Goal: Communication & Community: Answer question/provide support

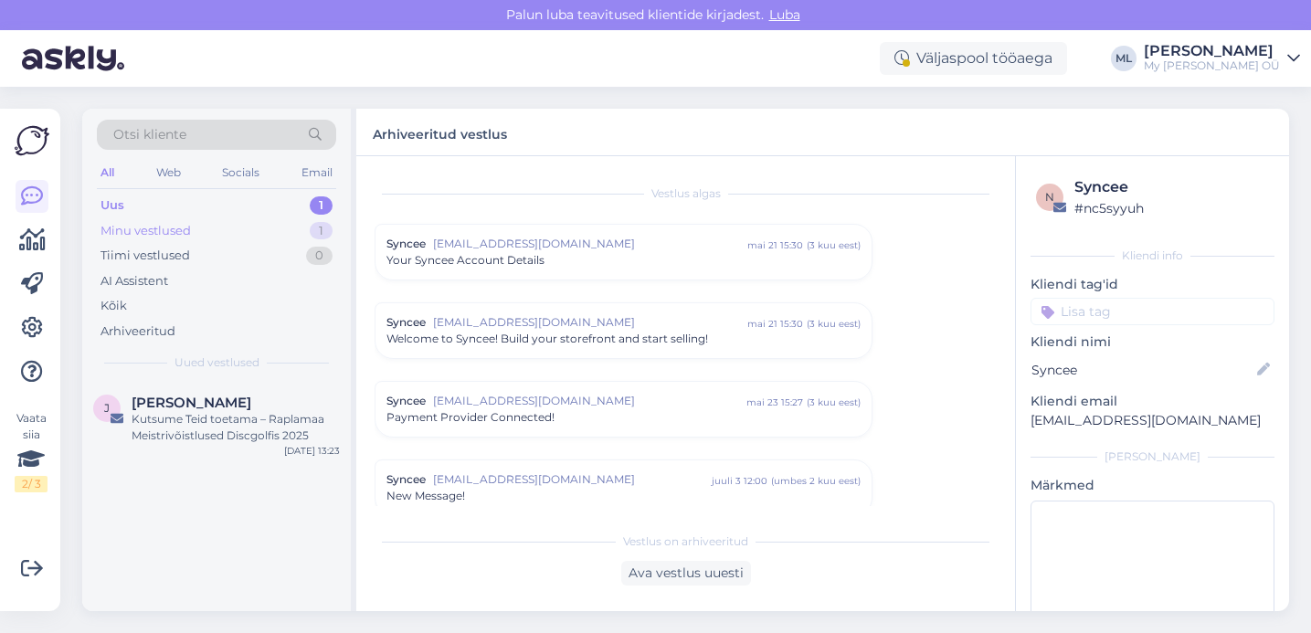
scroll to position [521, 0]
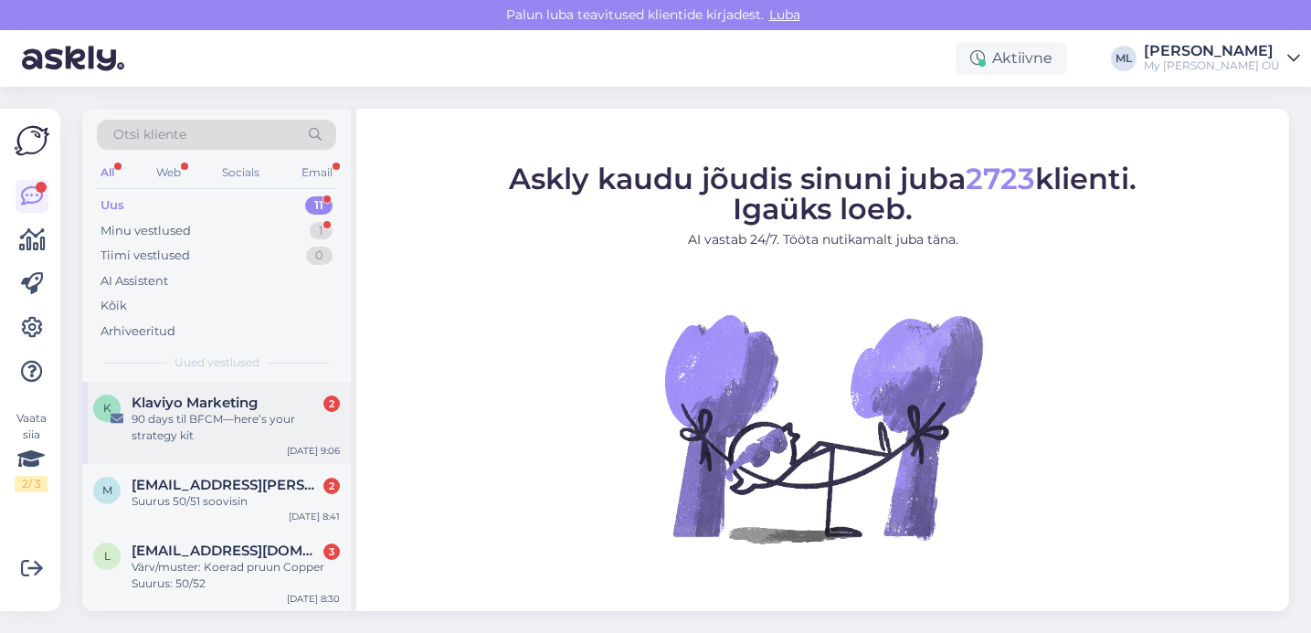
click at [220, 416] on div "90 days til BFCM—here’s your strategy kit" at bounding box center [236, 427] width 208 height 33
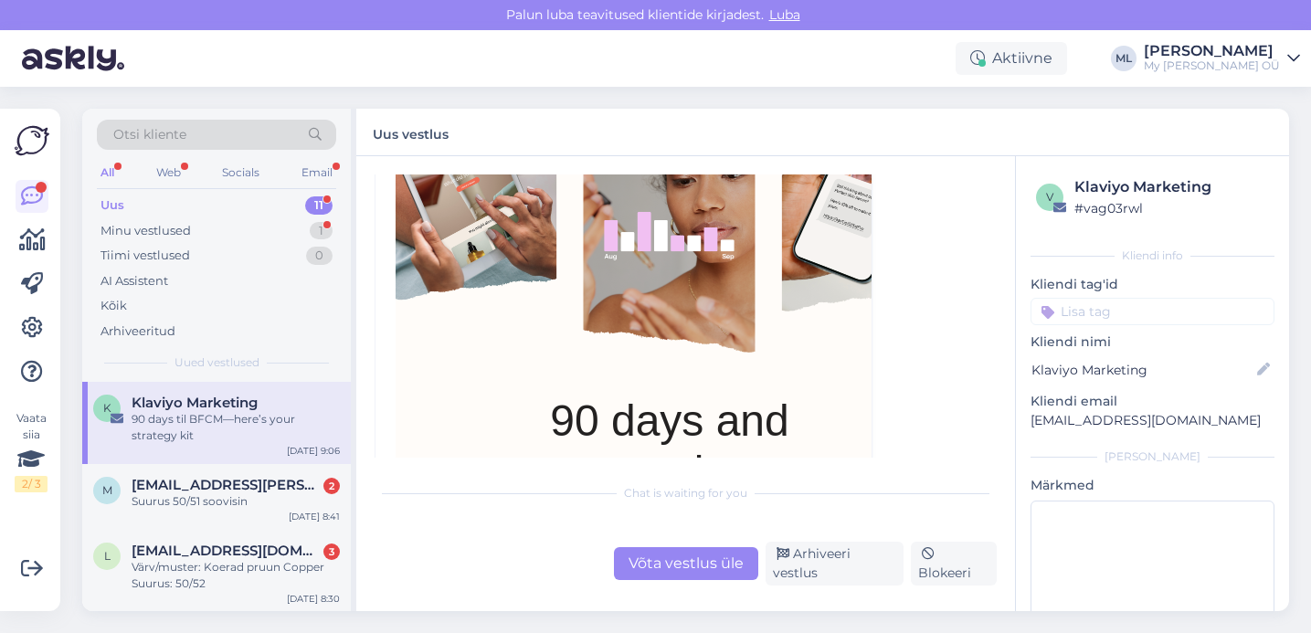
scroll to position [2161, 0]
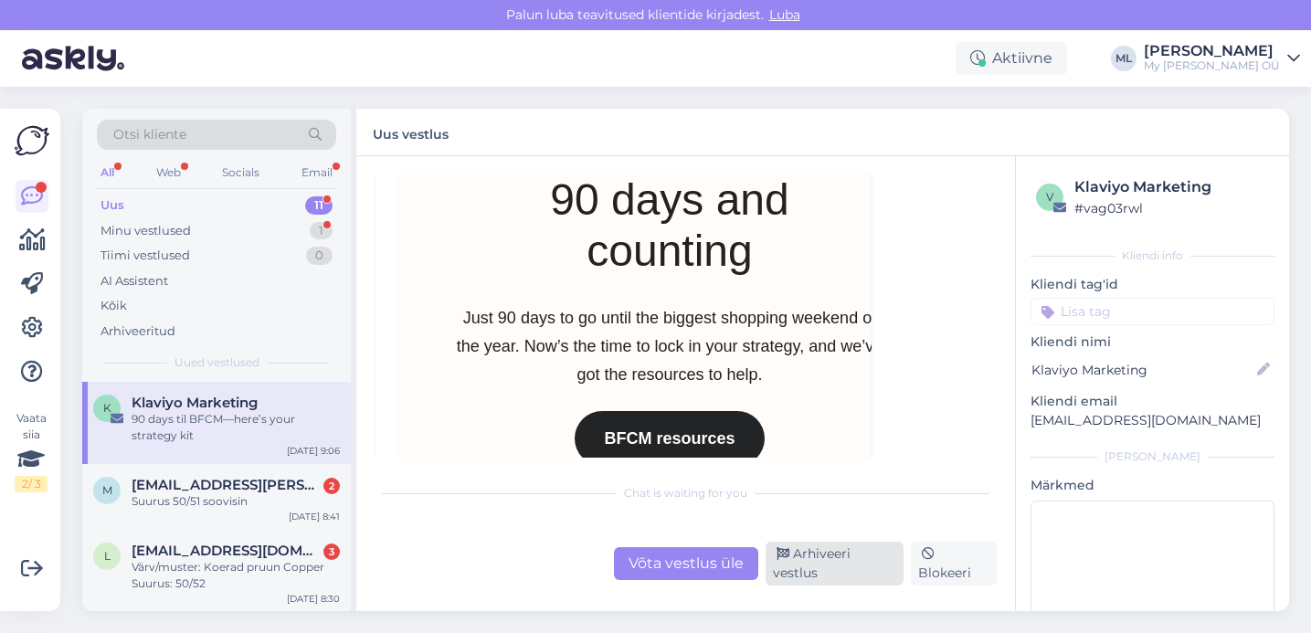
click at [805, 549] on div "Arhiveeri vestlus" at bounding box center [834, 564] width 138 height 44
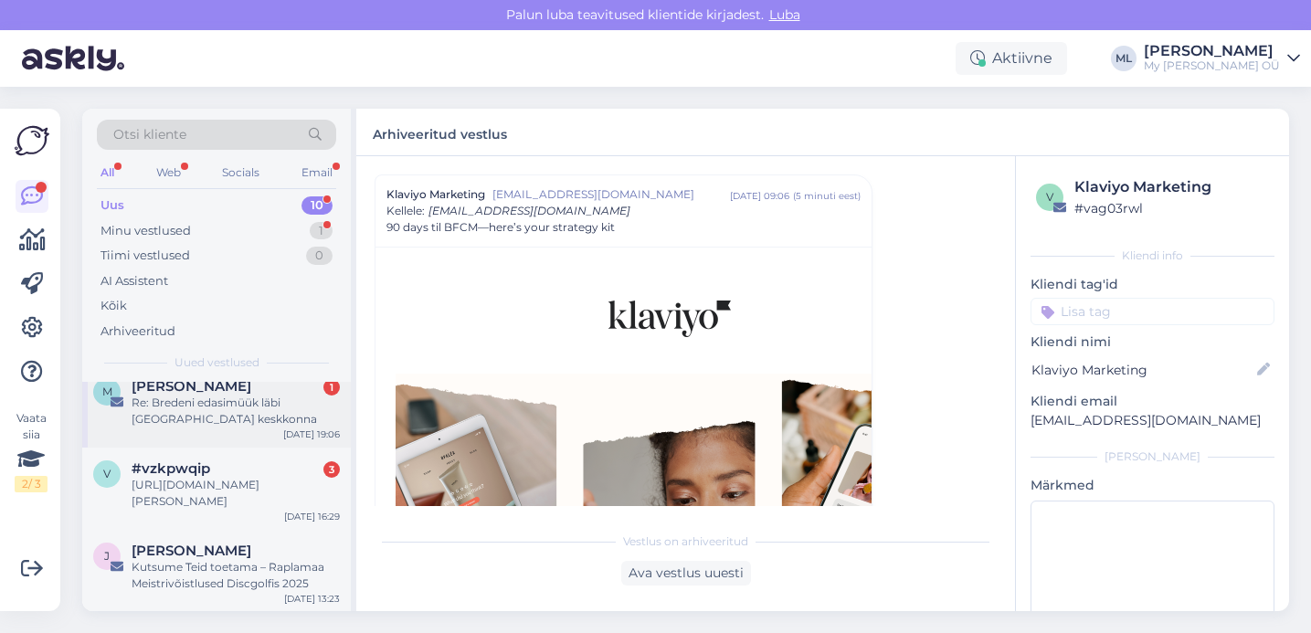
scroll to position [560, 0]
click at [196, 495] on div "[URL][DOMAIN_NAME][PERSON_NAME]" at bounding box center [236, 492] width 208 height 33
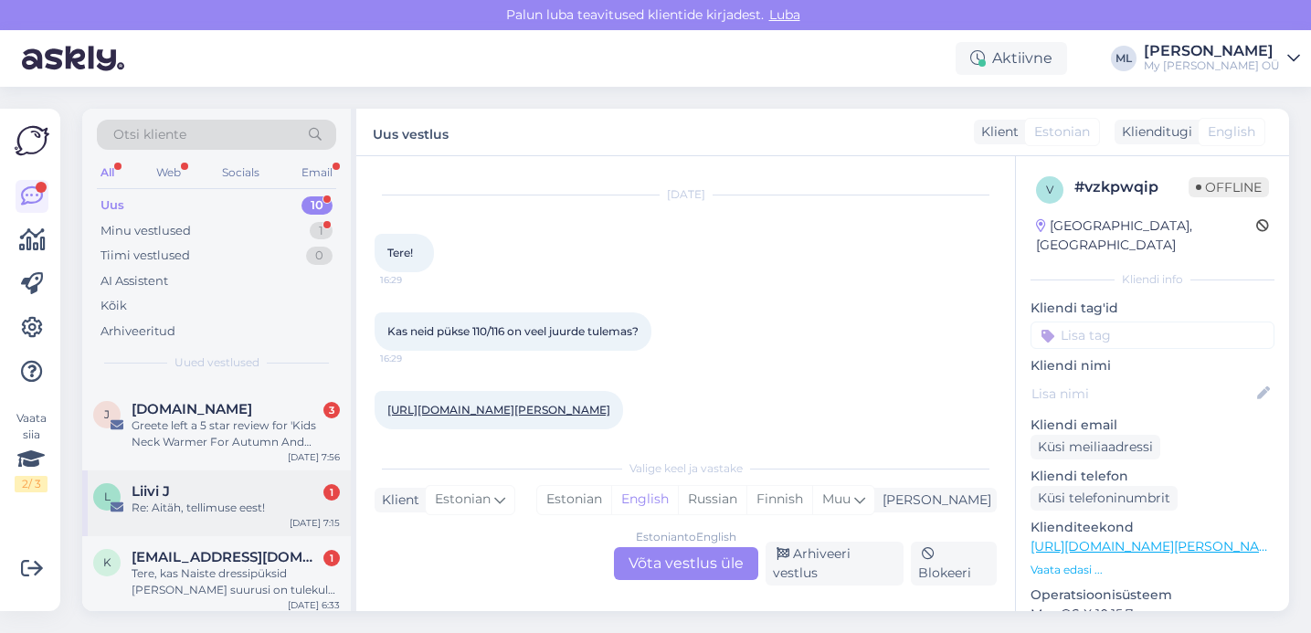
scroll to position [189, 0]
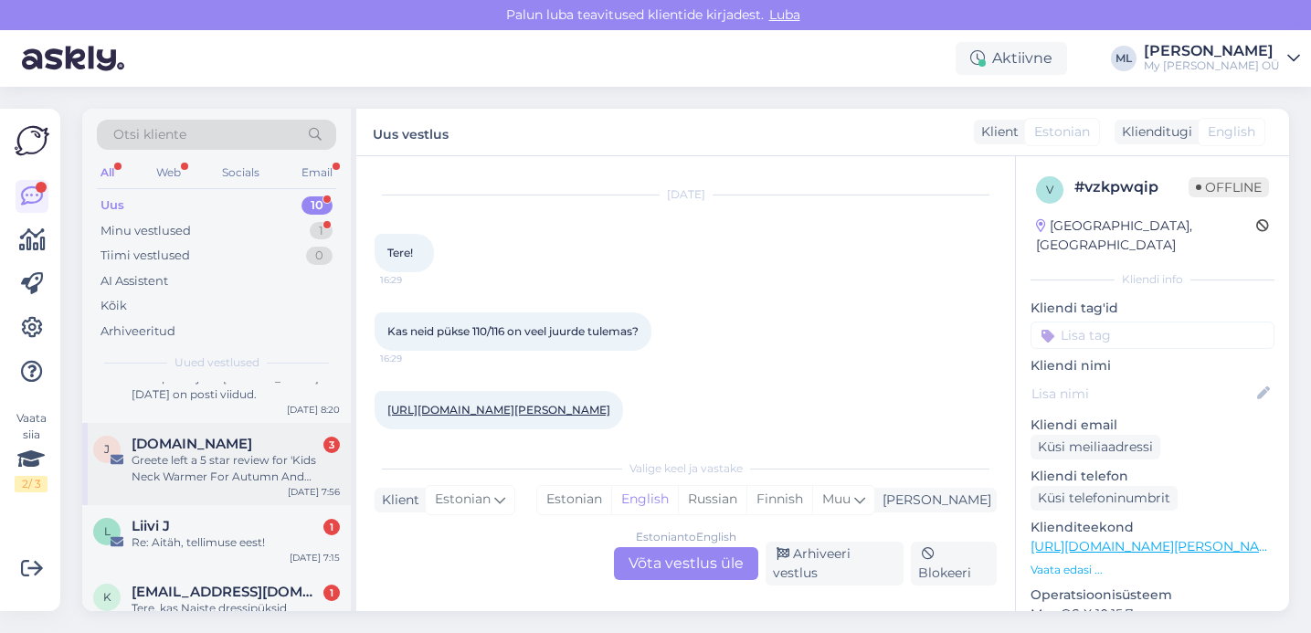
click at [227, 461] on div "Greete left a 5 star review for 'Kids Neck Warmer For Autumn And Spring TARON'" at bounding box center [236, 468] width 208 height 33
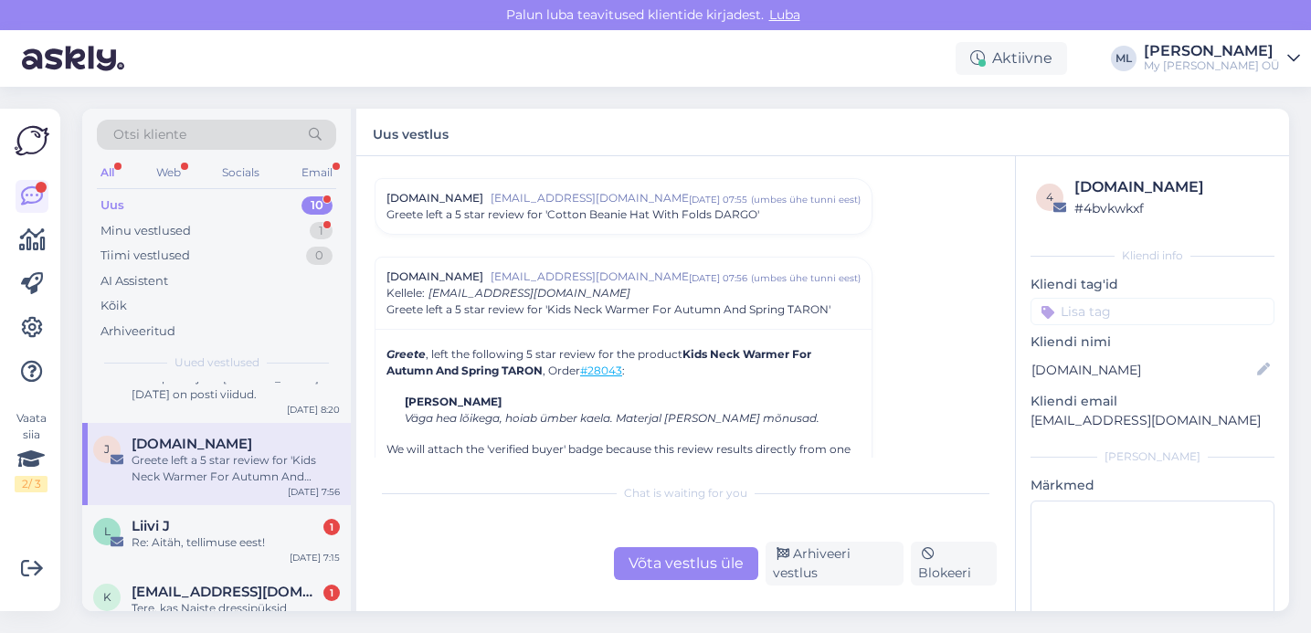
scroll to position [7930, 0]
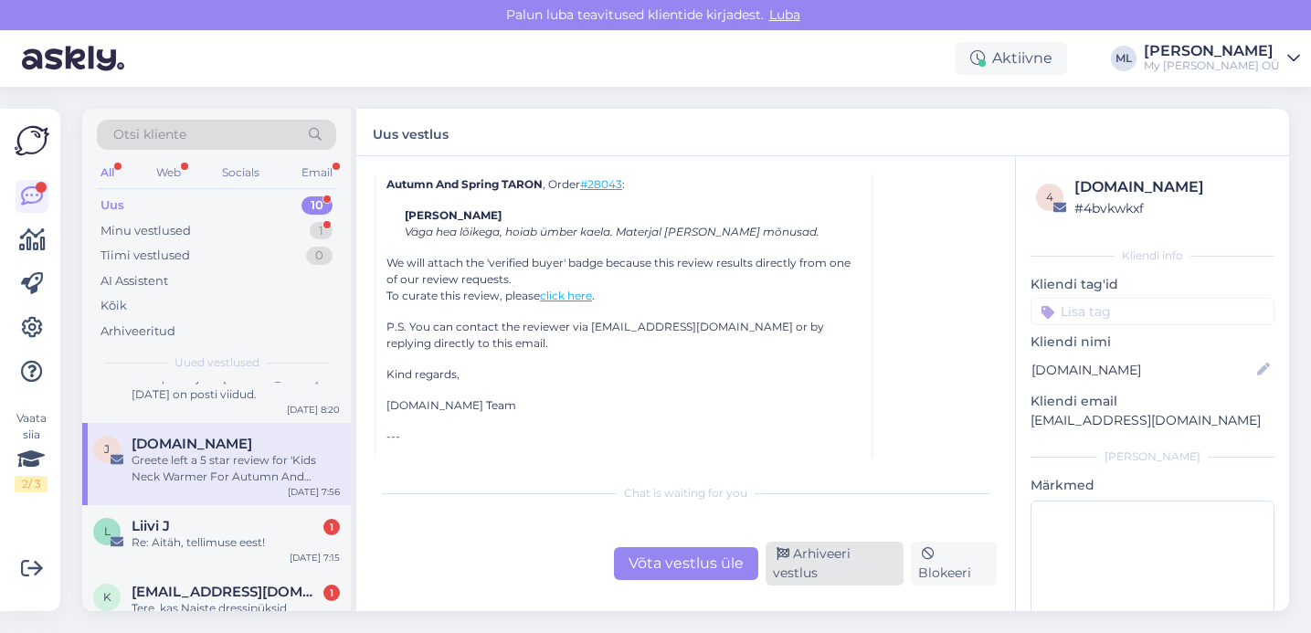
click at [840, 564] on div "Arhiveeri vestlus" at bounding box center [834, 564] width 138 height 44
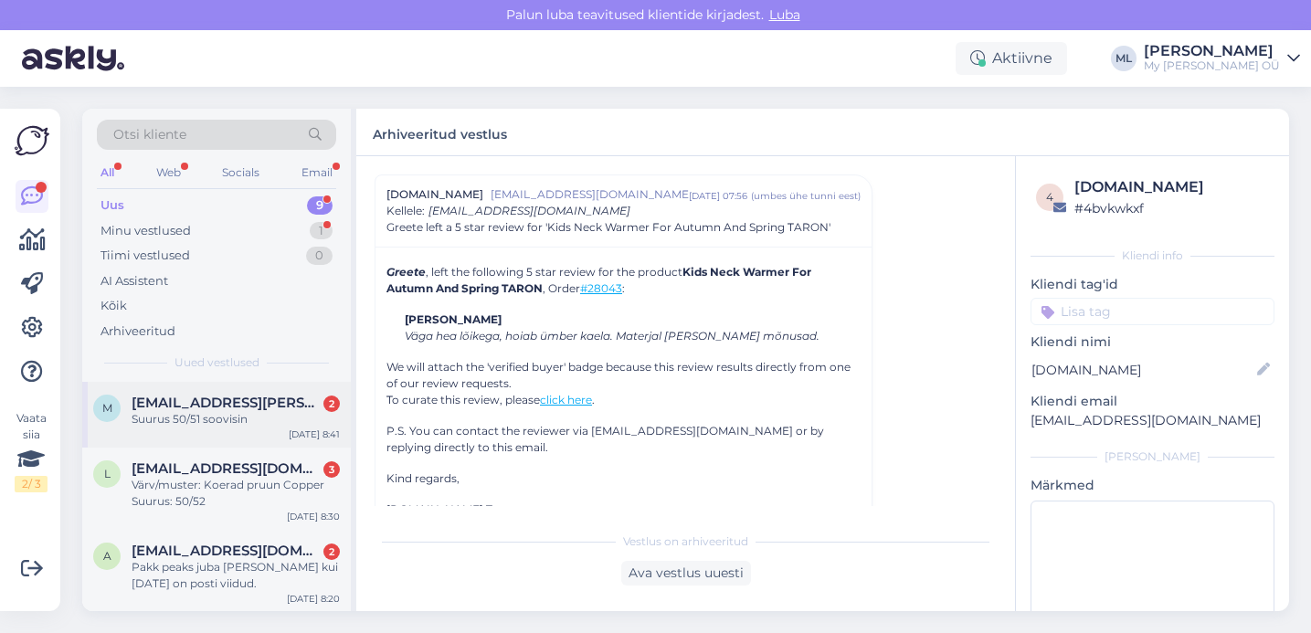
click at [213, 404] on span "[EMAIL_ADDRESS][PERSON_NAME][DOMAIN_NAME]" at bounding box center [227, 403] width 190 height 16
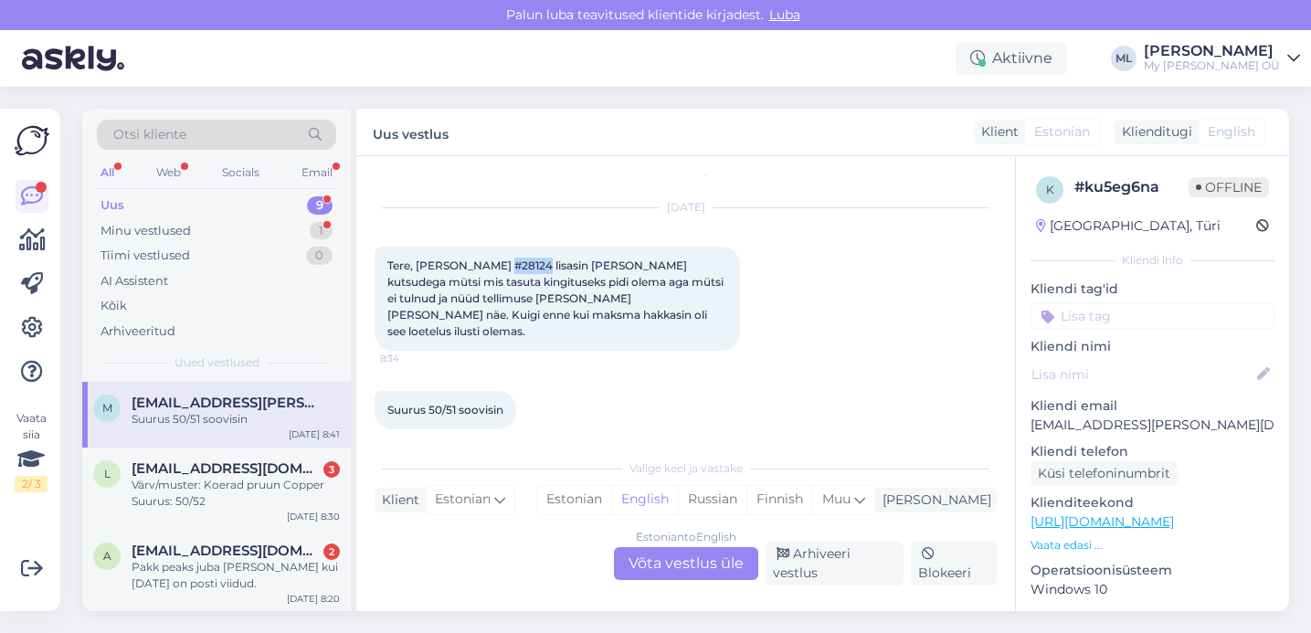
drag, startPoint x: 535, startPoint y: 267, endPoint x: 497, endPoint y: 263, distance: 38.5
click at [497, 263] on span "Tere, [PERSON_NAME] #28124 lisasin [PERSON_NAME] kutsudega mütsi mis tasuta kin…" at bounding box center [556, 297] width 339 height 79
copy span "#28124"
click at [626, 380] on div "Suurus 50/51 soovisin 8:41" at bounding box center [685, 410] width 622 height 79
click at [695, 555] on div "Estonian to English Võta vestlus üle" at bounding box center [686, 563] width 144 height 33
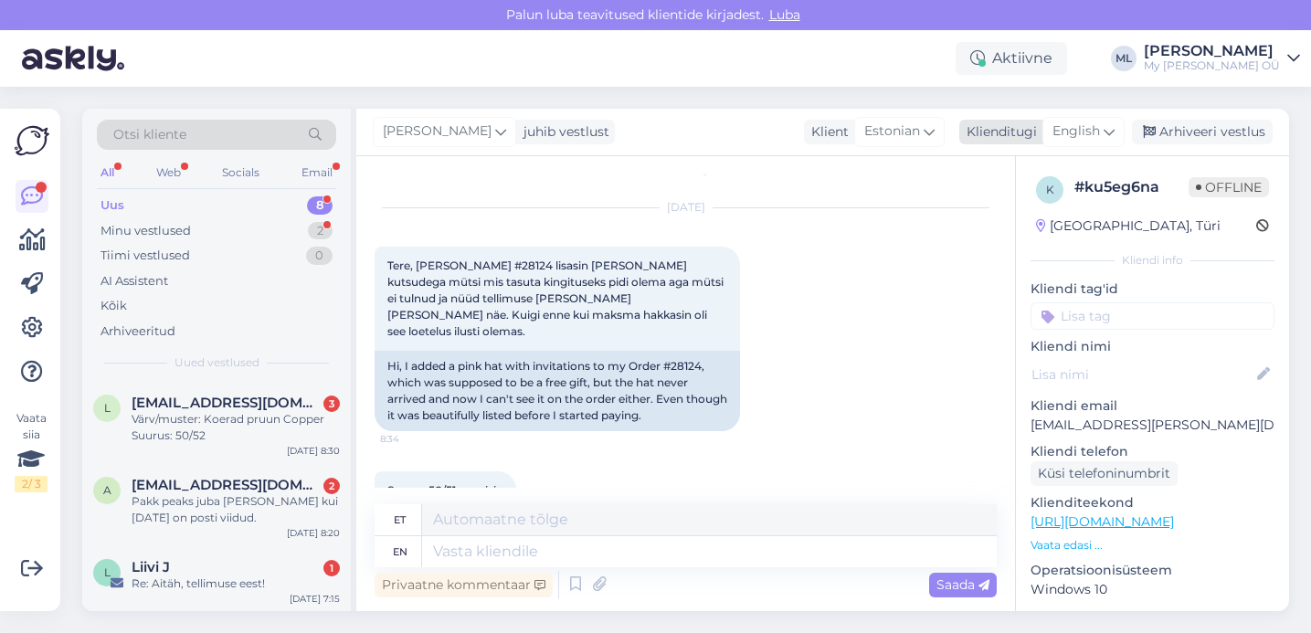
click at [1090, 131] on span "English" at bounding box center [1075, 131] width 47 height 20
type input "est"
click at [1012, 206] on link "Estonian" at bounding box center [1042, 212] width 201 height 29
click at [625, 554] on textarea at bounding box center [685, 548] width 622 height 38
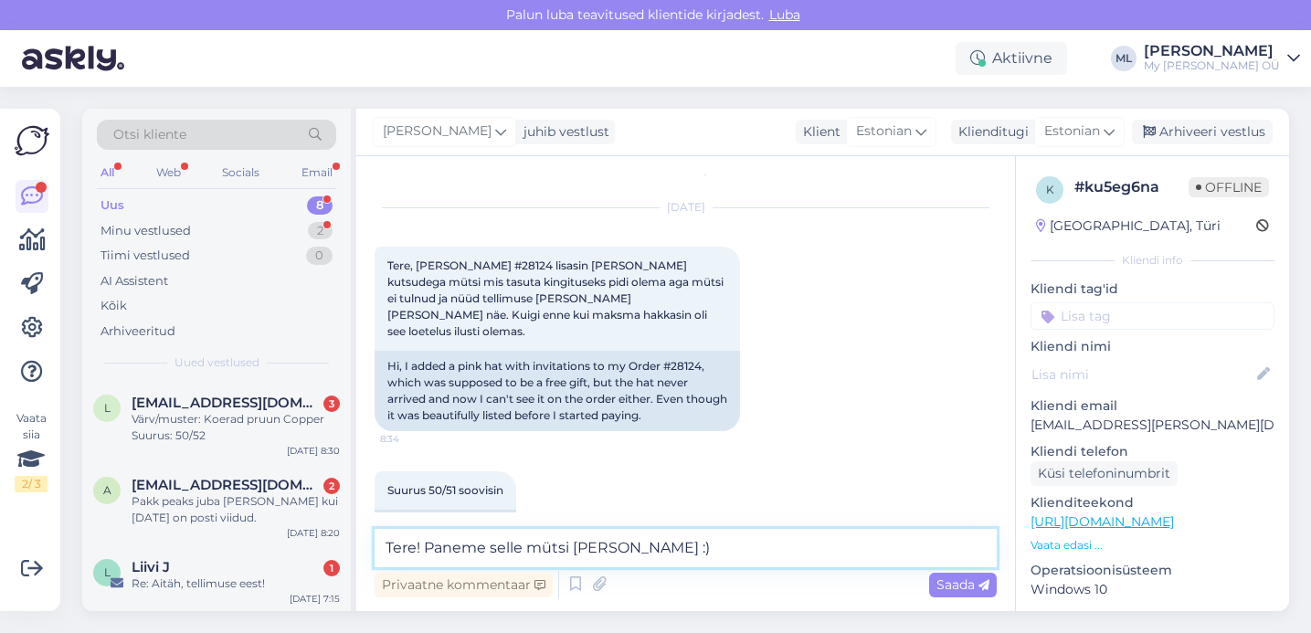
type textarea "Tere! Paneme selle mütsi [PERSON_NAME] :)"
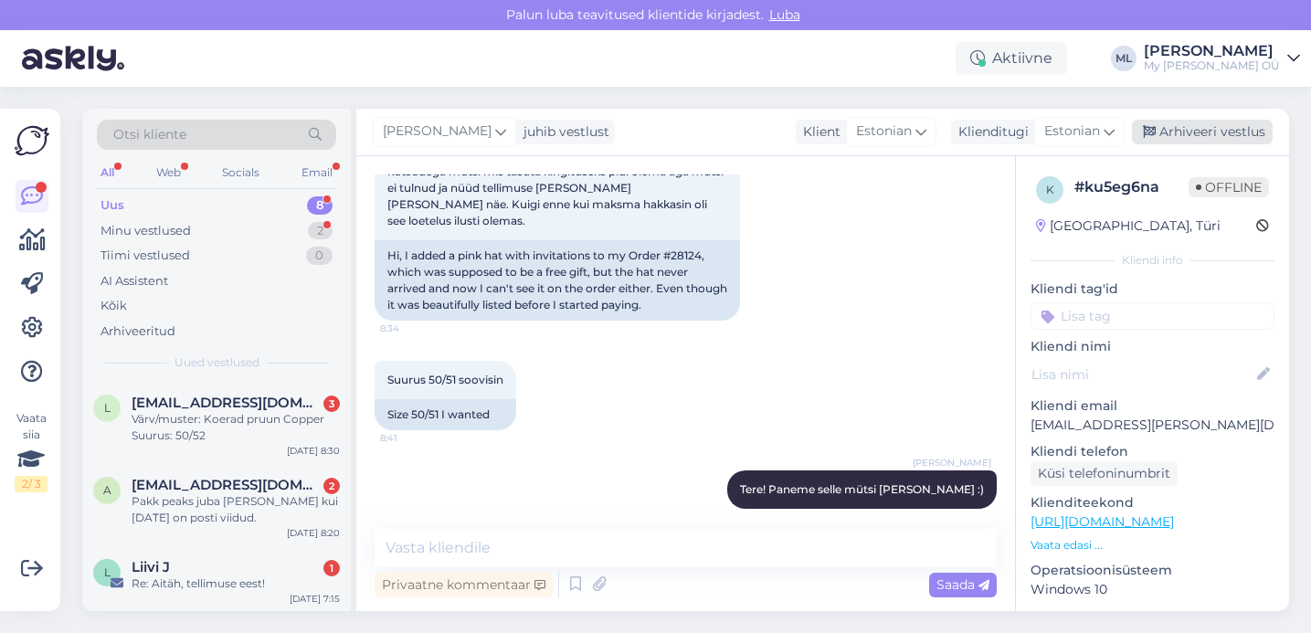
click at [1178, 134] on div "Arhiveeri vestlus" at bounding box center [1202, 132] width 141 height 25
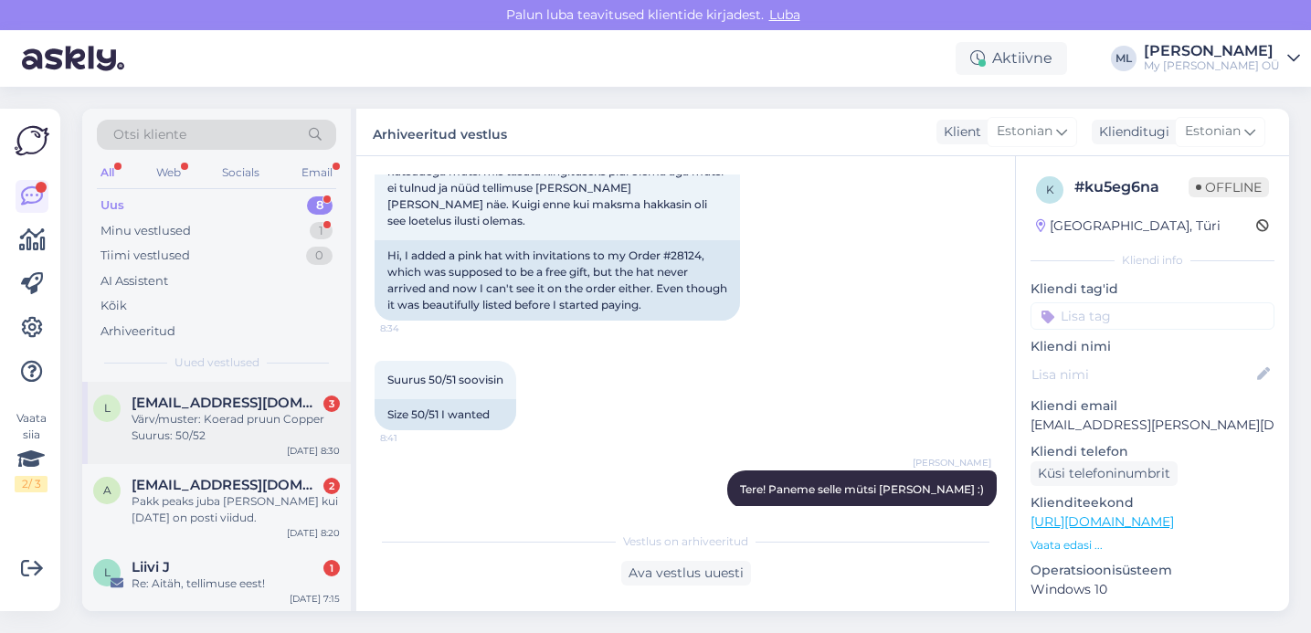
click at [186, 406] on span "[EMAIL_ADDRESS][DOMAIN_NAME]" at bounding box center [227, 403] width 190 height 16
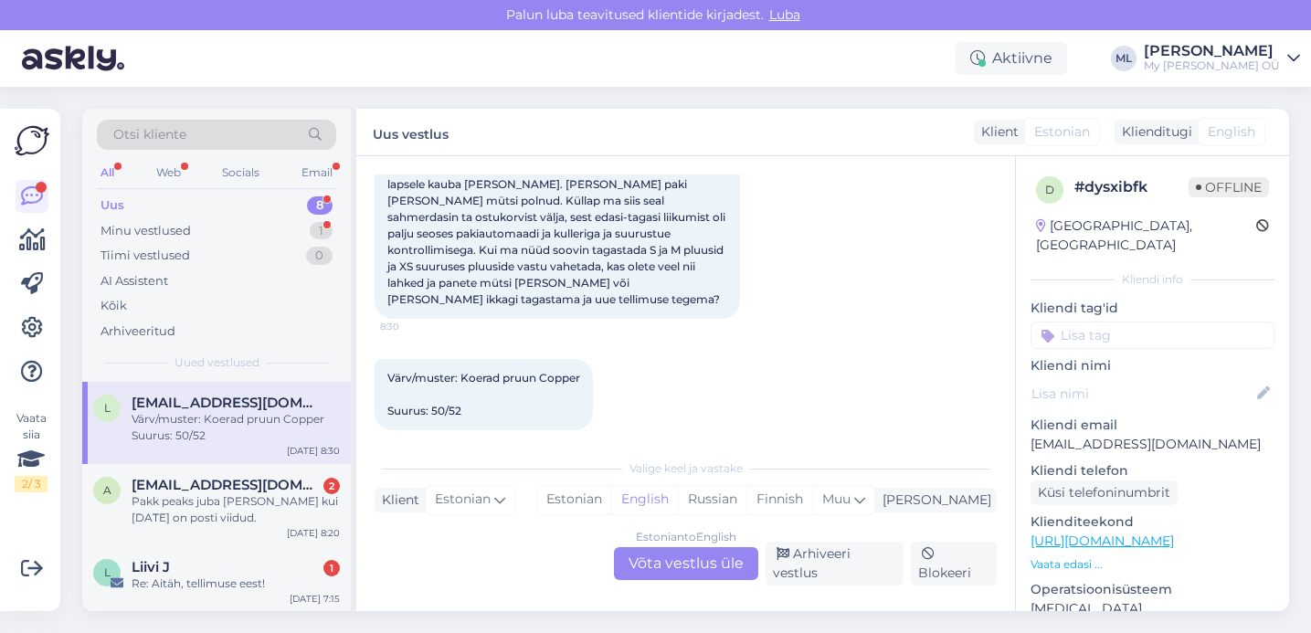
scroll to position [218, 0]
click at [674, 554] on div "Estonian to English Võta vestlus üle" at bounding box center [686, 563] width 144 height 33
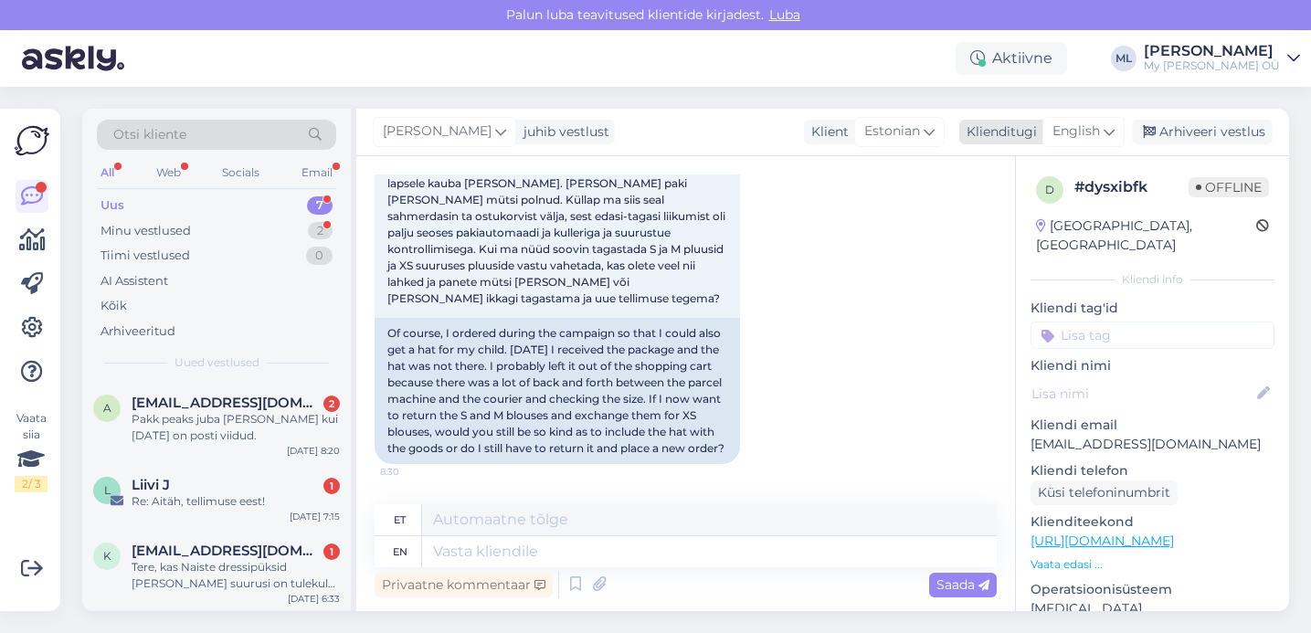
click at [1090, 130] on span "English" at bounding box center [1075, 131] width 47 height 20
drag, startPoint x: 980, startPoint y: 219, endPoint x: 949, endPoint y: 253, distance: 45.9
click at [981, 218] on link "Estonian" at bounding box center [1042, 212] width 201 height 29
click at [553, 542] on textarea at bounding box center [685, 548] width 622 height 38
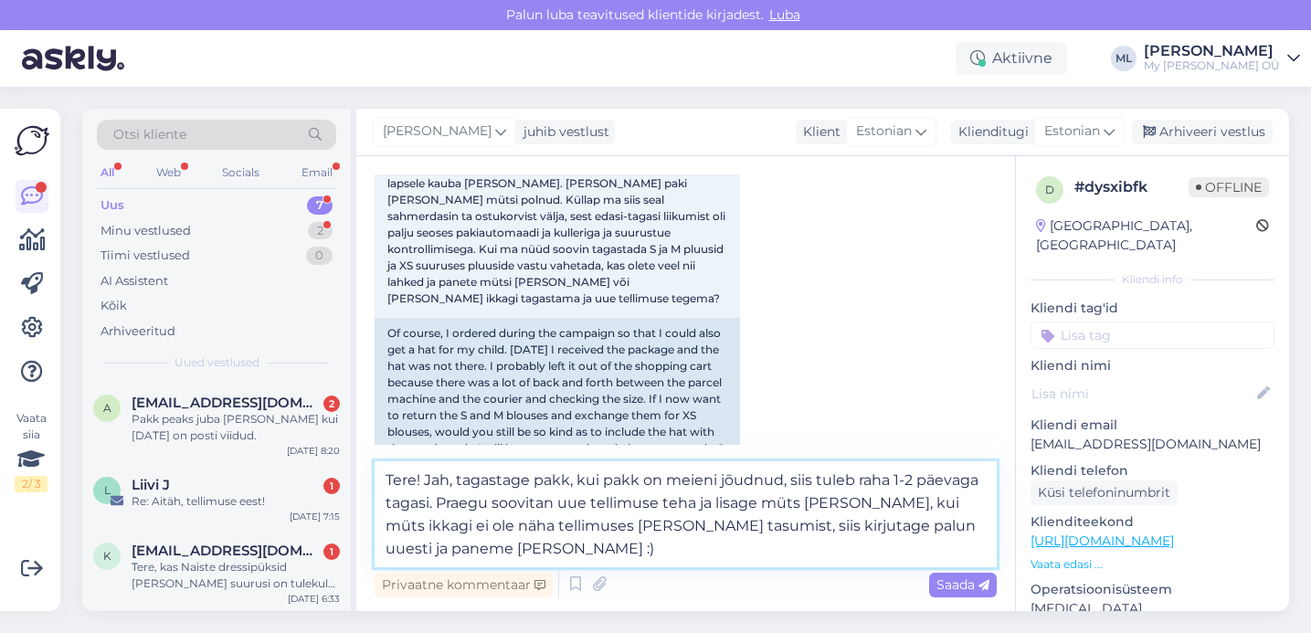
type textarea "Tere! Jah, tagastage pakk, kui pakk on meieni jõudnud, siis tuleb raha 1-2 päev…"
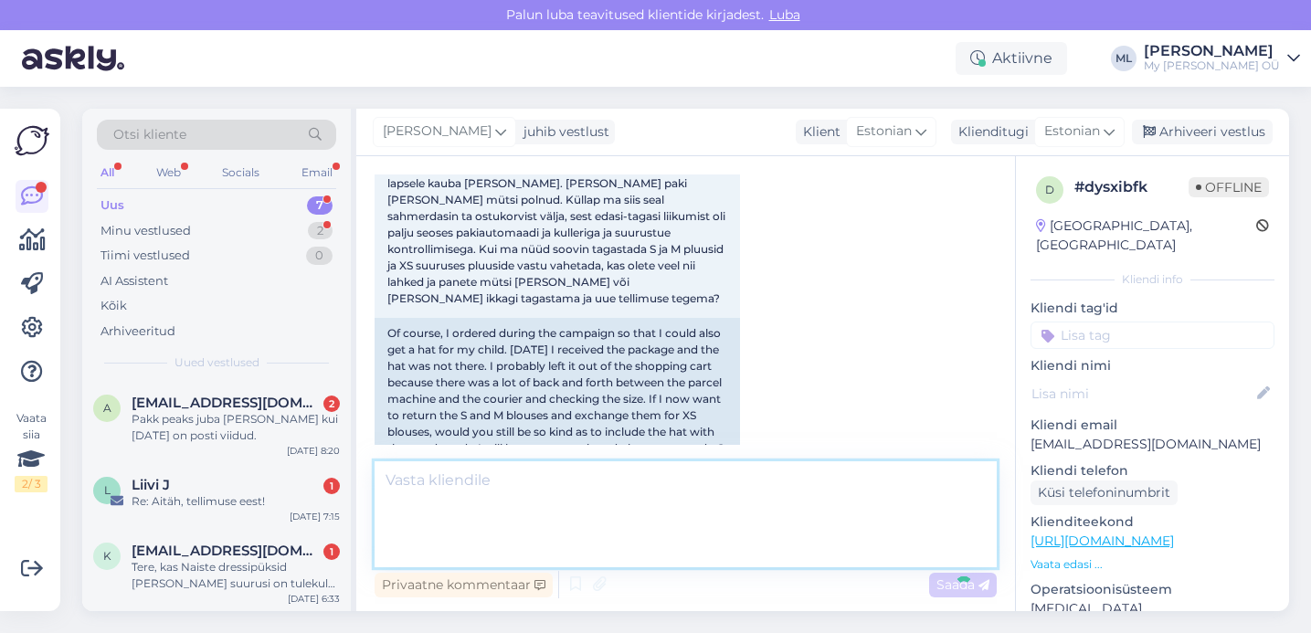
scroll to position [557, 0]
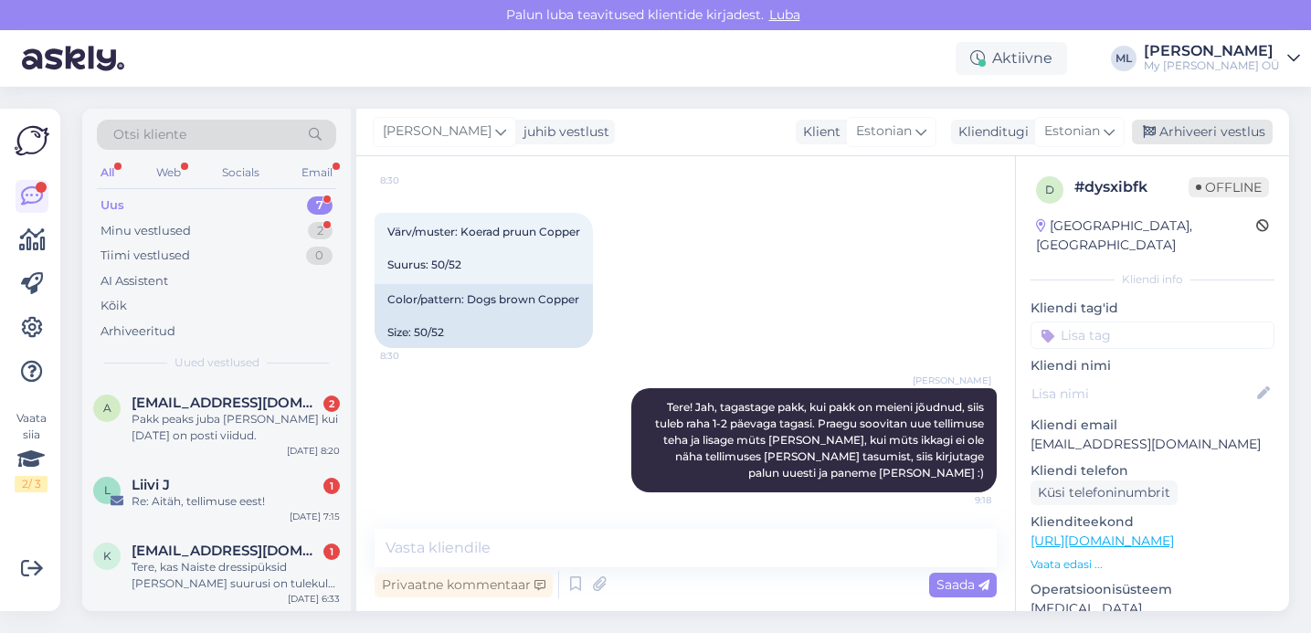
click at [1185, 127] on div "Arhiveeri vestlus" at bounding box center [1202, 132] width 141 height 25
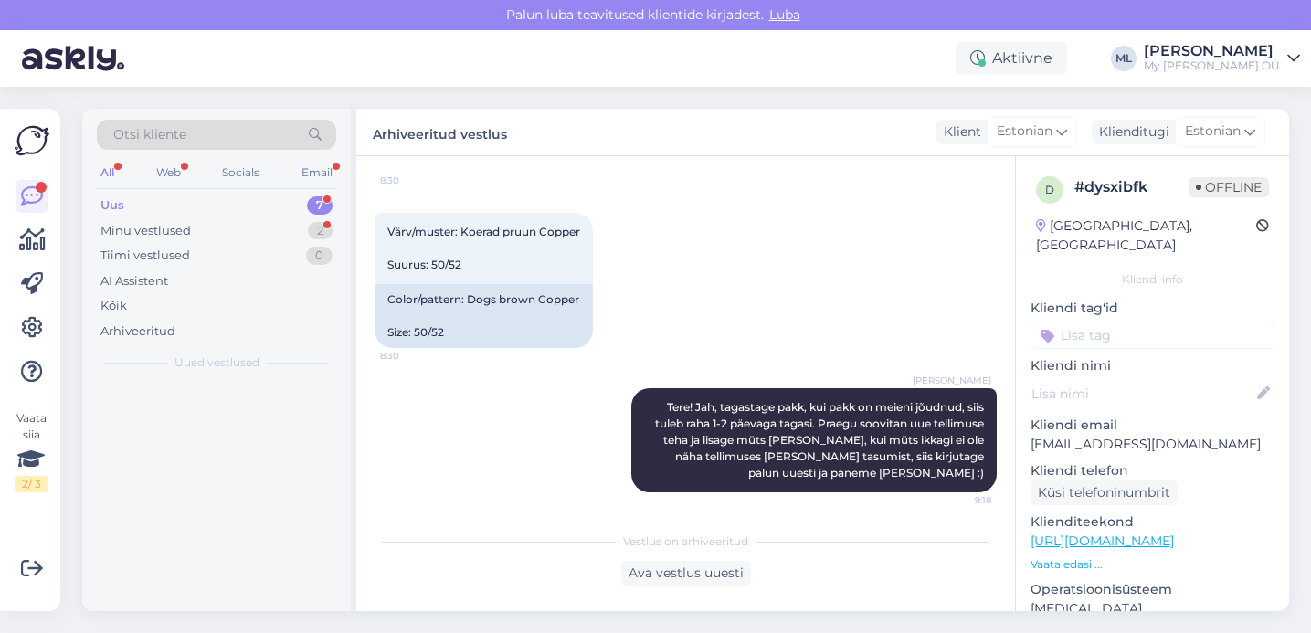
scroll to position [564, 0]
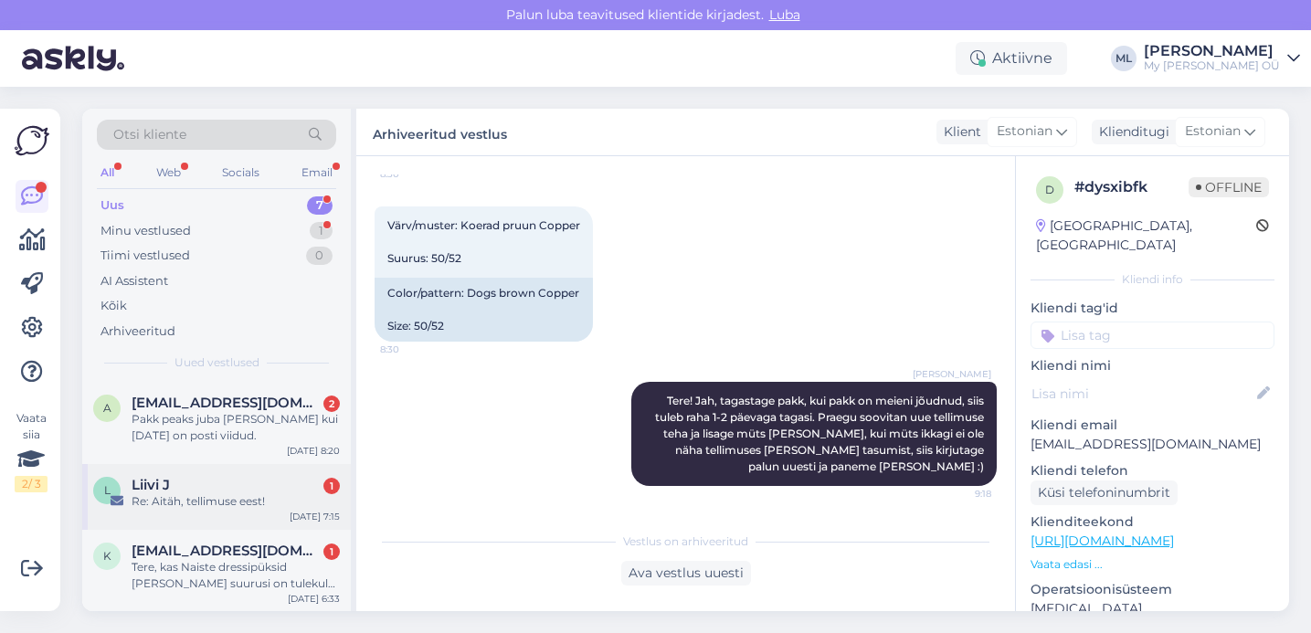
click at [228, 499] on div "Re: Aitäh, tellimuse eest!" at bounding box center [236, 501] width 208 height 16
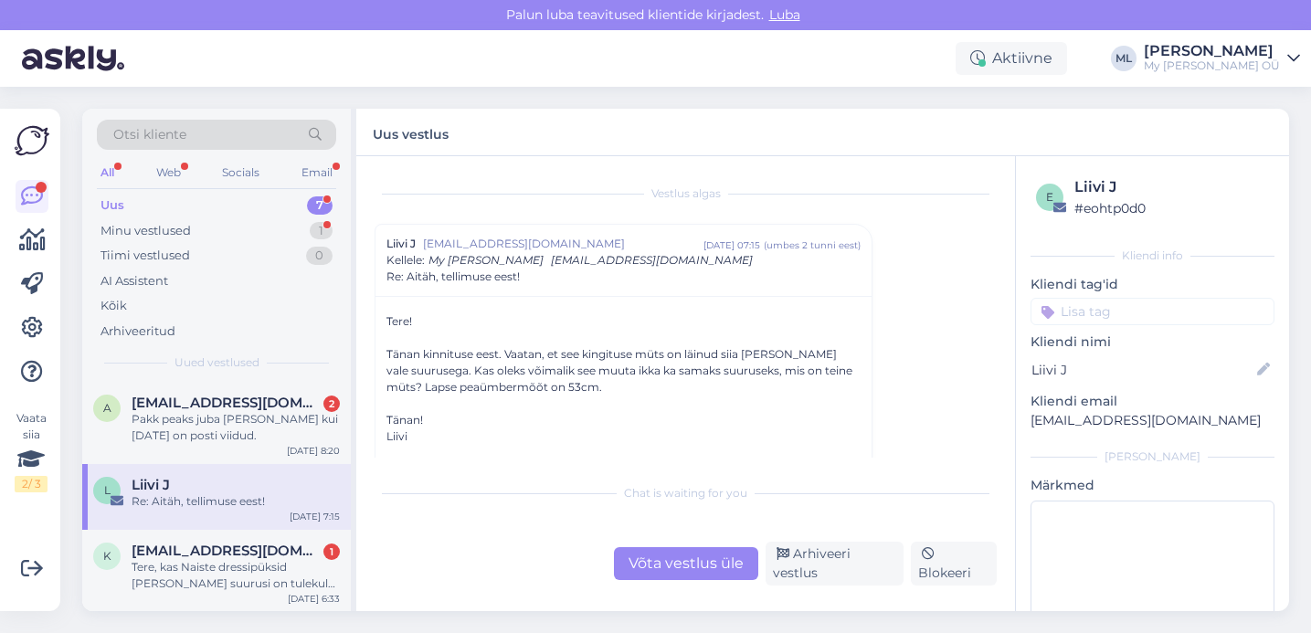
scroll to position [0, 0]
click at [647, 561] on div "Võta vestlus üle" at bounding box center [686, 563] width 144 height 33
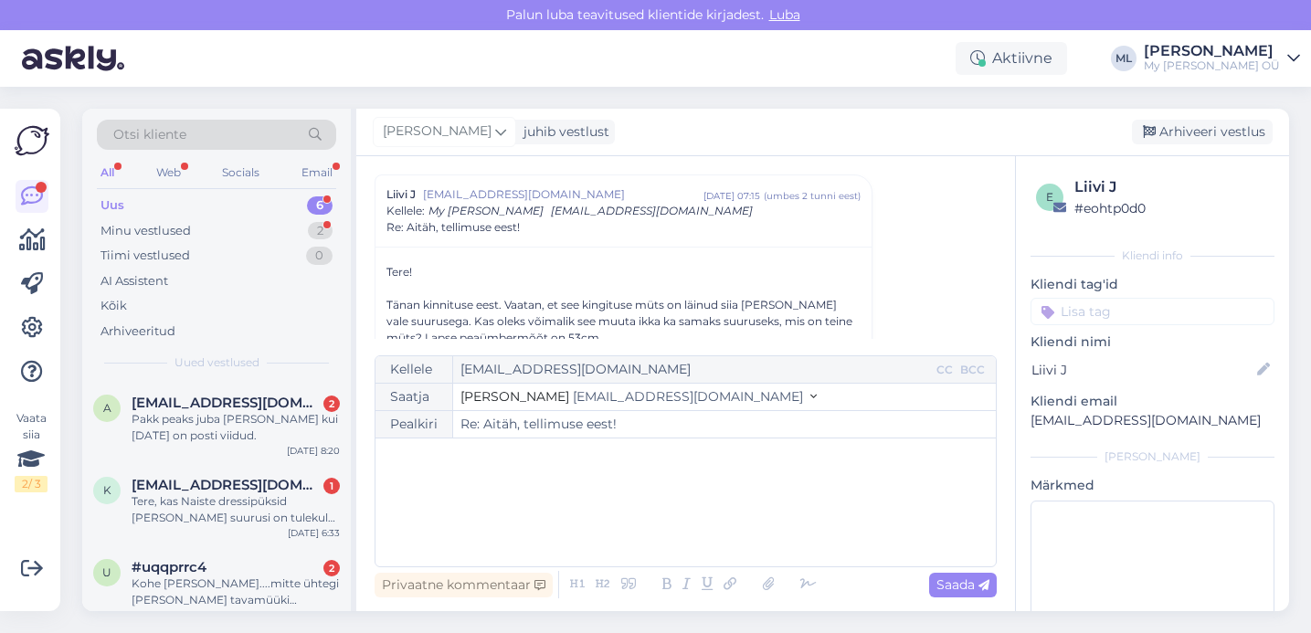
click at [628, 391] on span "[EMAIL_ADDRESS][DOMAIN_NAME]" at bounding box center [688, 396] width 230 height 16
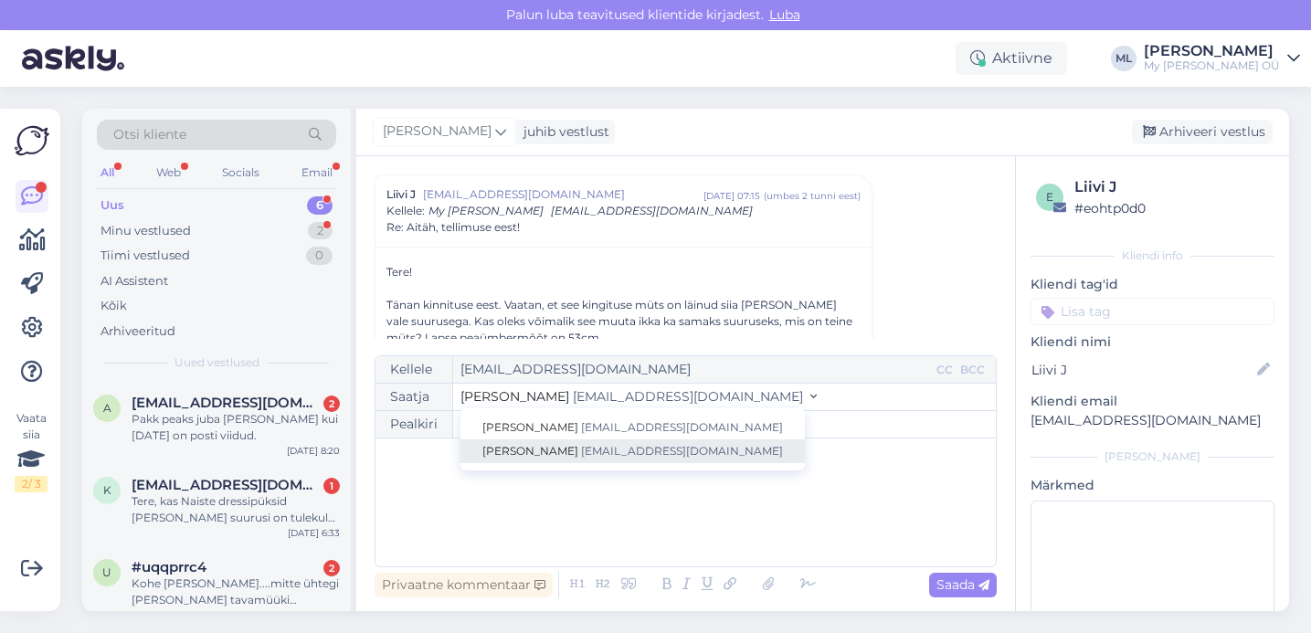
drag, startPoint x: 600, startPoint y: 445, endPoint x: 590, endPoint y: 449, distance: 11.0
click at [600, 444] on span "[EMAIL_ADDRESS][DOMAIN_NAME]" at bounding box center [682, 451] width 202 height 14
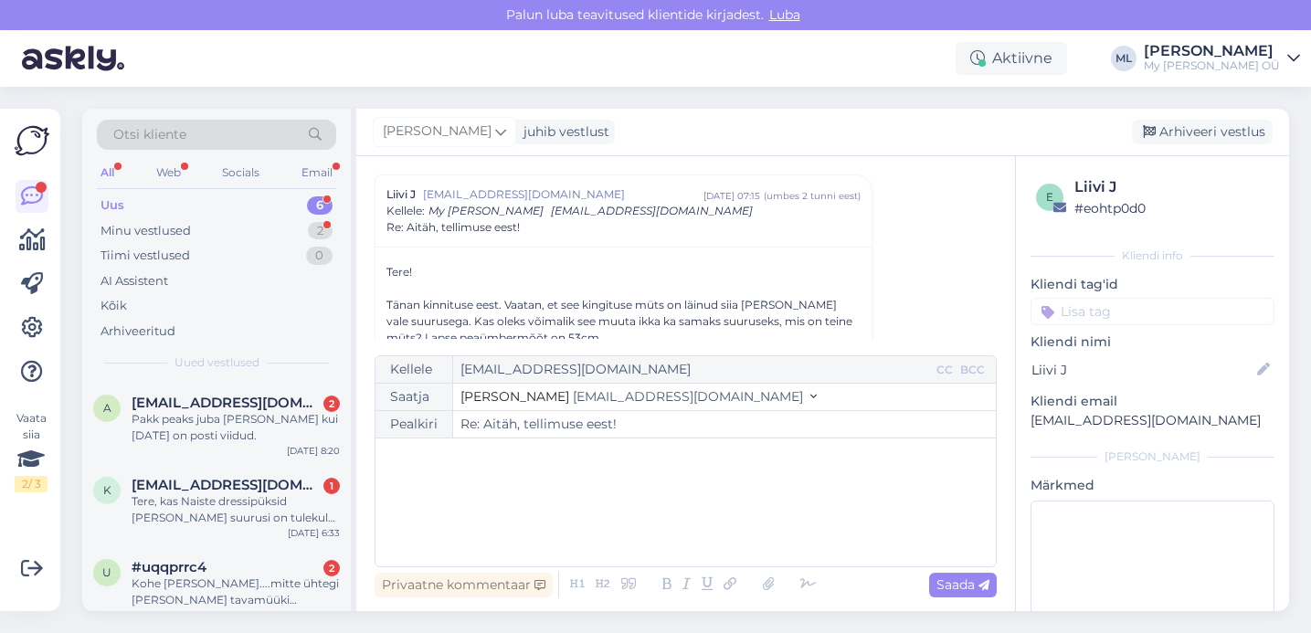
click at [515, 482] on div "﻿" at bounding box center [686, 503] width 602 height 110
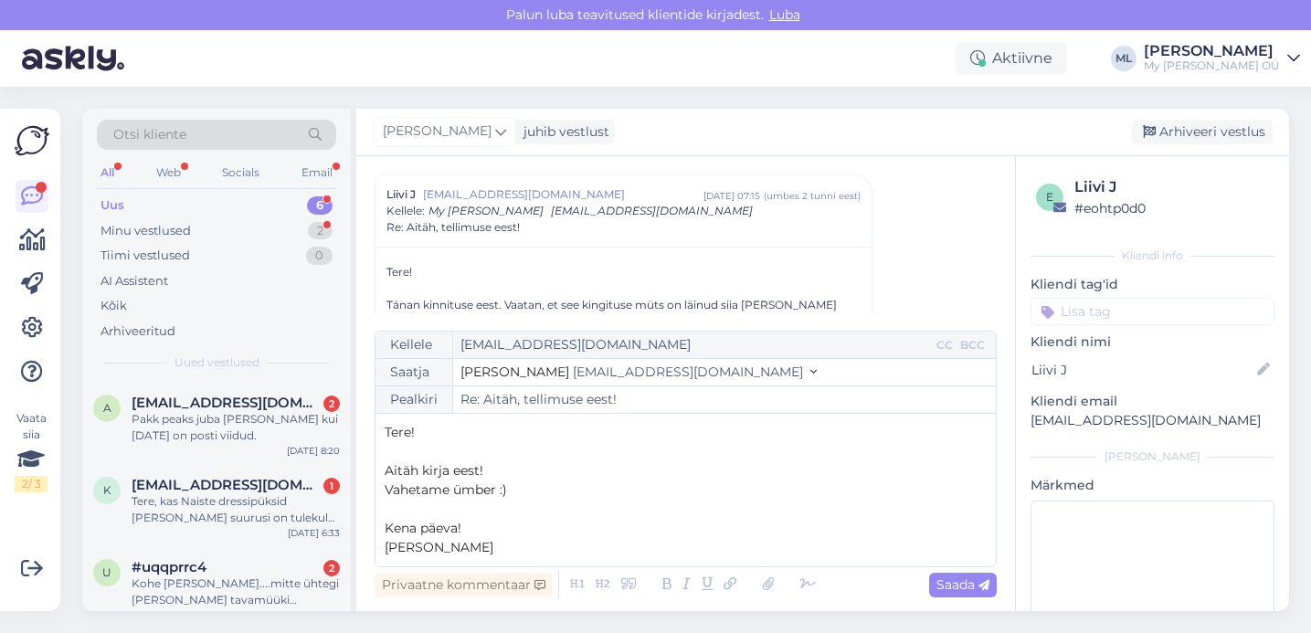
click at [385, 490] on span "Vahetame ümber :)" at bounding box center [446, 489] width 122 height 16
click at [496, 490] on span "Vahetame ümber :)" at bounding box center [446, 489] width 122 height 16
click at [964, 590] on span "Saada" at bounding box center [962, 584] width 53 height 16
type input "Re: Re: [PERSON_NAME], tellimuse eest!"
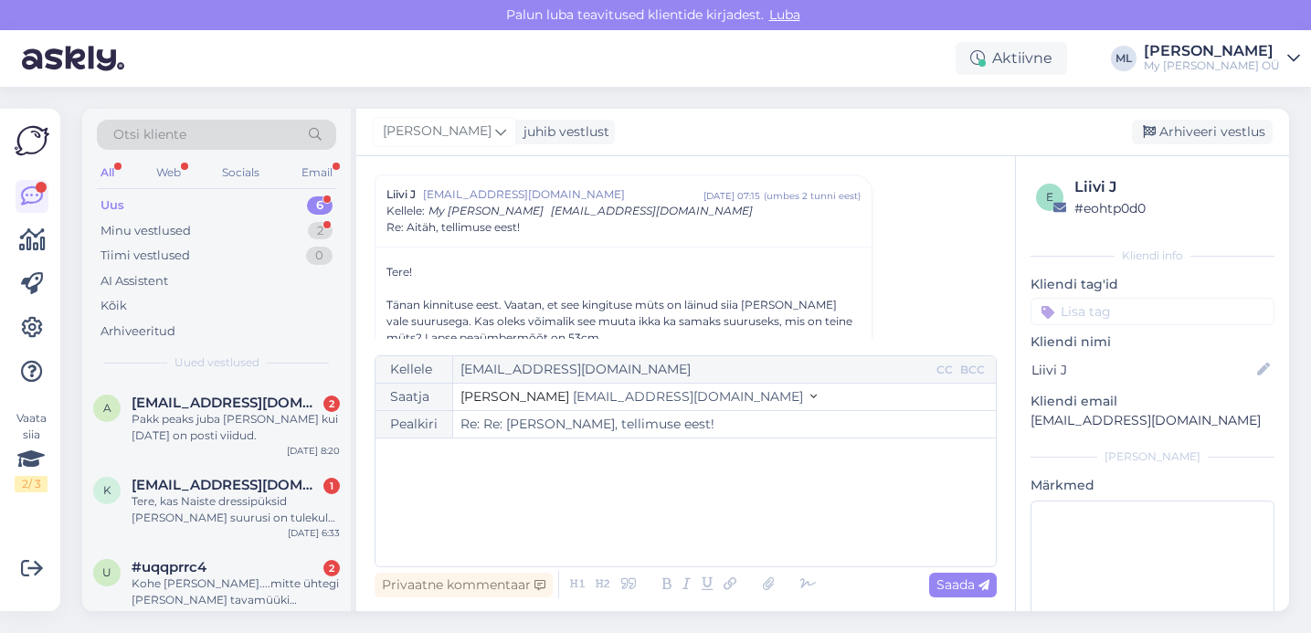
scroll to position [1874, 0]
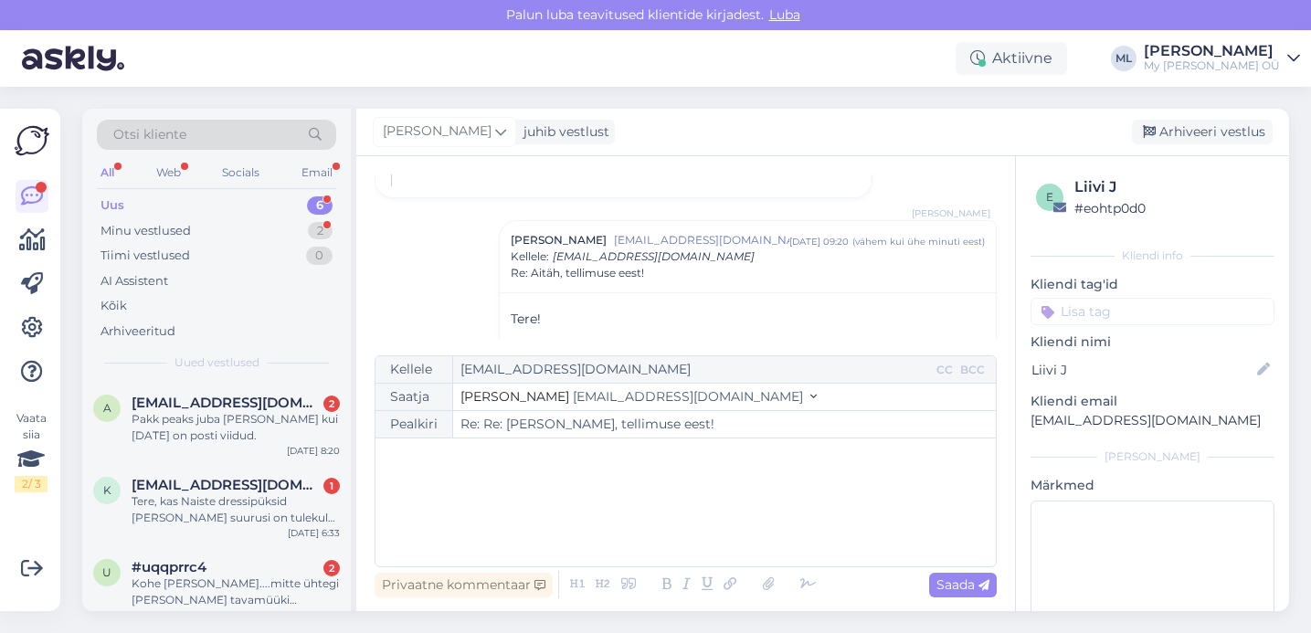
drag, startPoint x: 1227, startPoint y: 136, endPoint x: 876, endPoint y: 210, distance: 358.5
click at [1226, 135] on div "Arhiveeri vestlus" at bounding box center [1202, 132] width 141 height 25
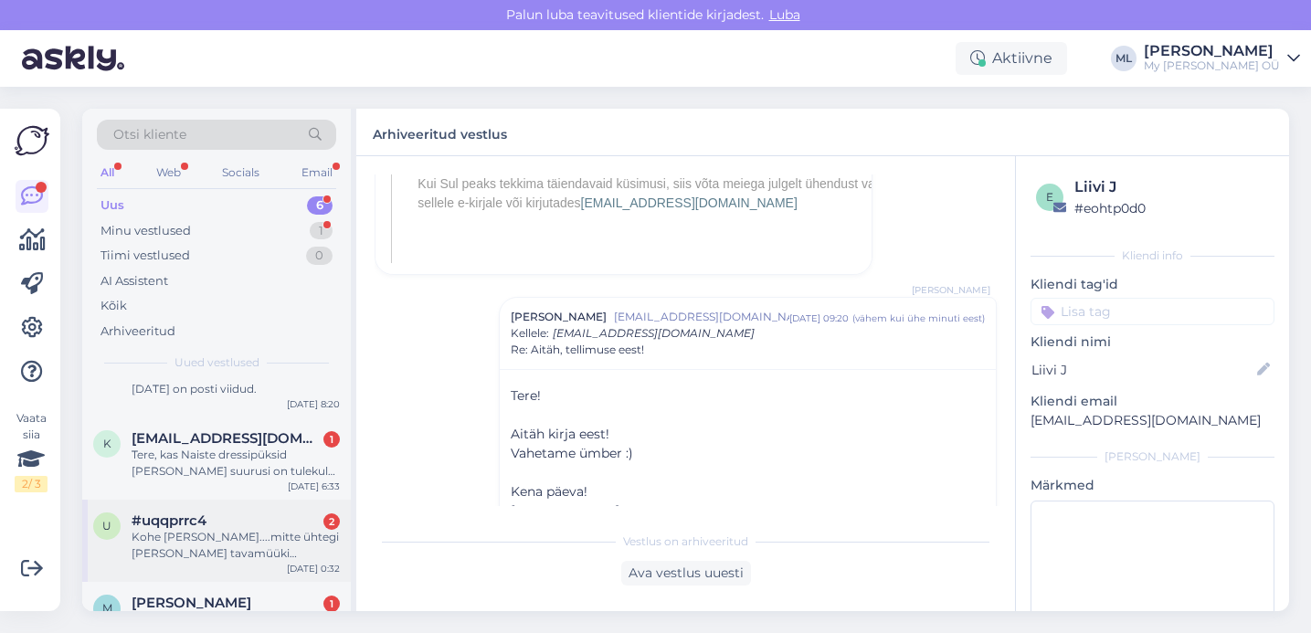
scroll to position [0, 0]
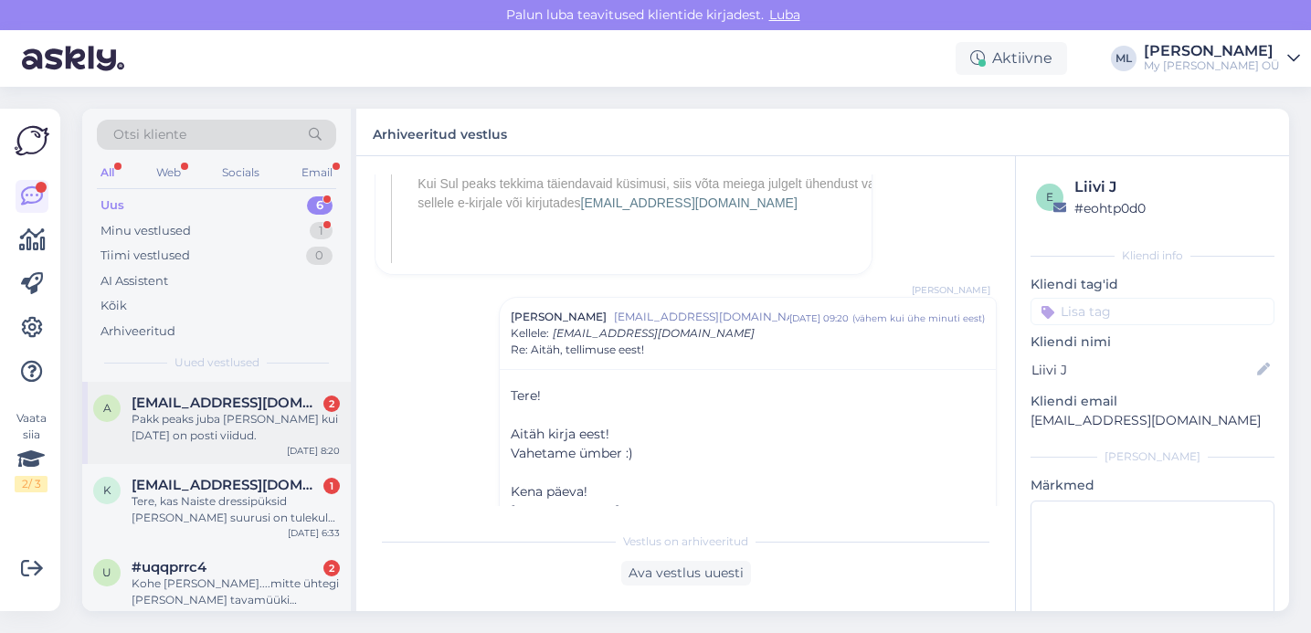
click at [231, 435] on div "Pakk peaks juba [PERSON_NAME] kui [DATE] on posti viidud." at bounding box center [236, 427] width 208 height 33
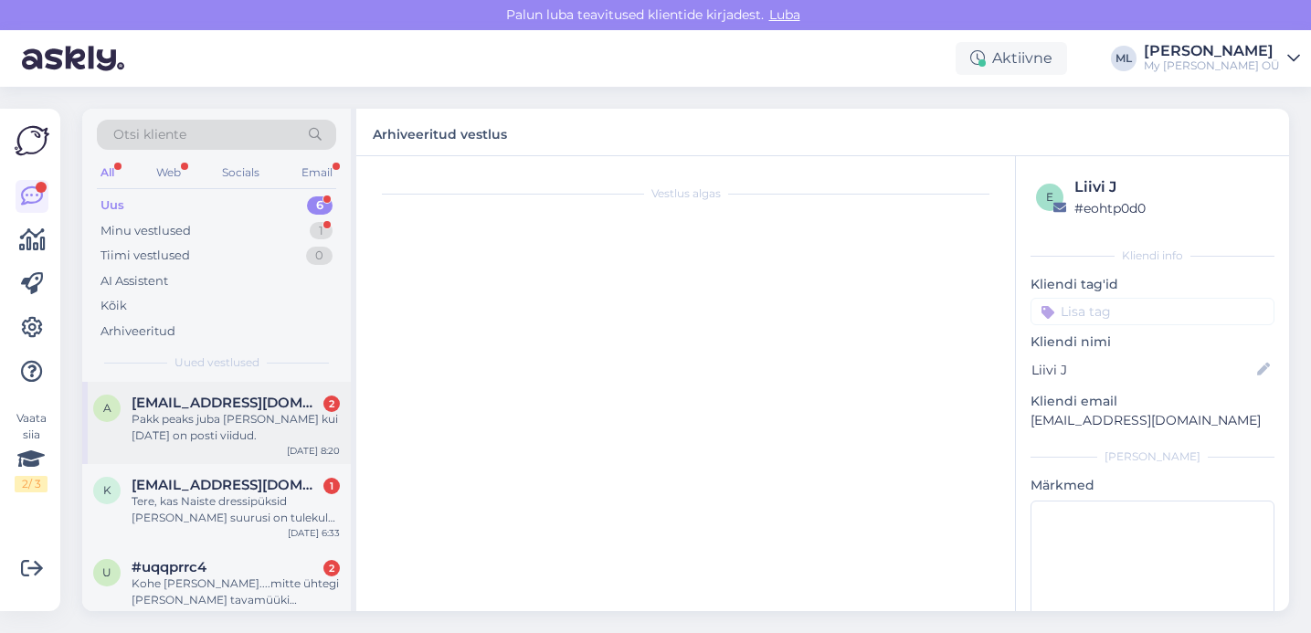
scroll to position [807, 0]
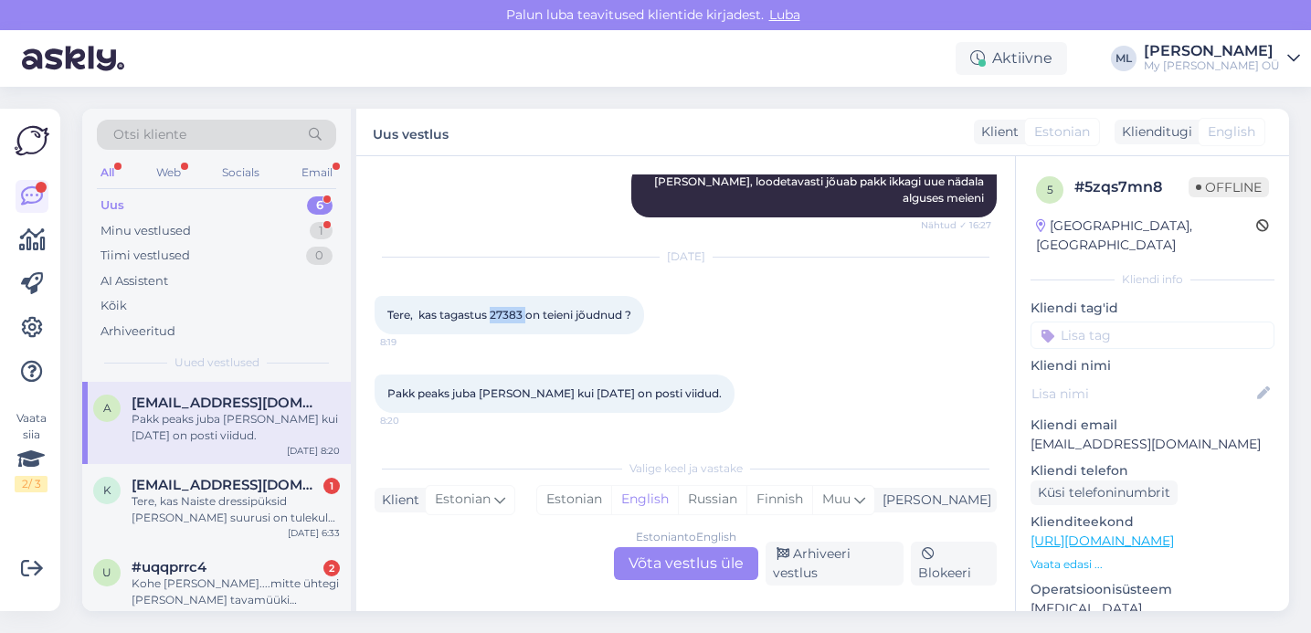
drag, startPoint x: 527, startPoint y: 318, endPoint x: 491, endPoint y: 312, distance: 36.0
click at [492, 312] on span "Tere, kas tagastus 27383 on teieni jõudnud ?" at bounding box center [509, 315] width 244 height 14
copy span "27383"
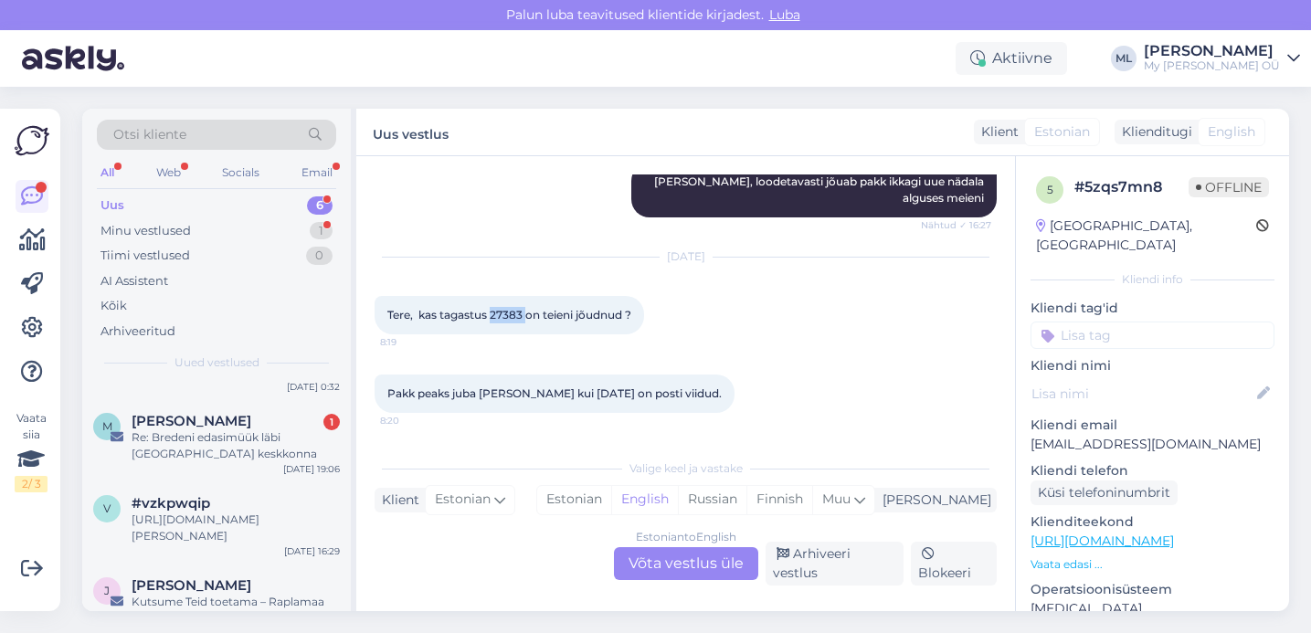
scroll to position [0, 0]
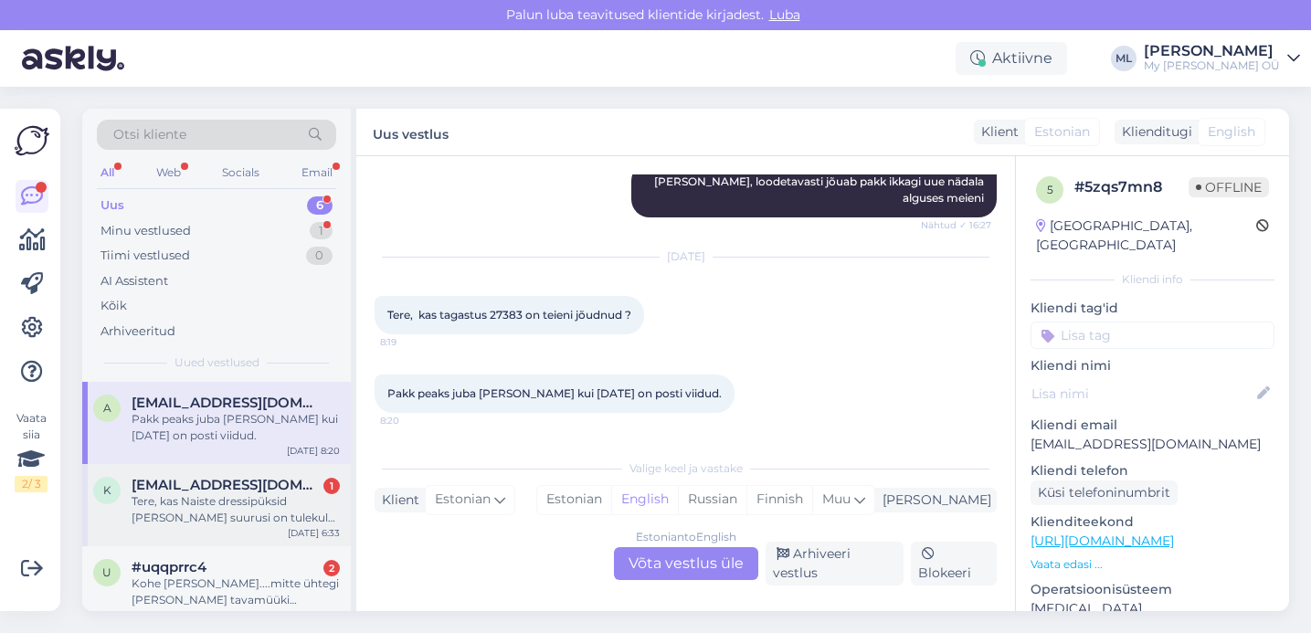
click at [195, 503] on div "Tere, kas Naiste dressipüksid [PERSON_NAME] suurusi on tulekul juba?" at bounding box center [236, 509] width 208 height 33
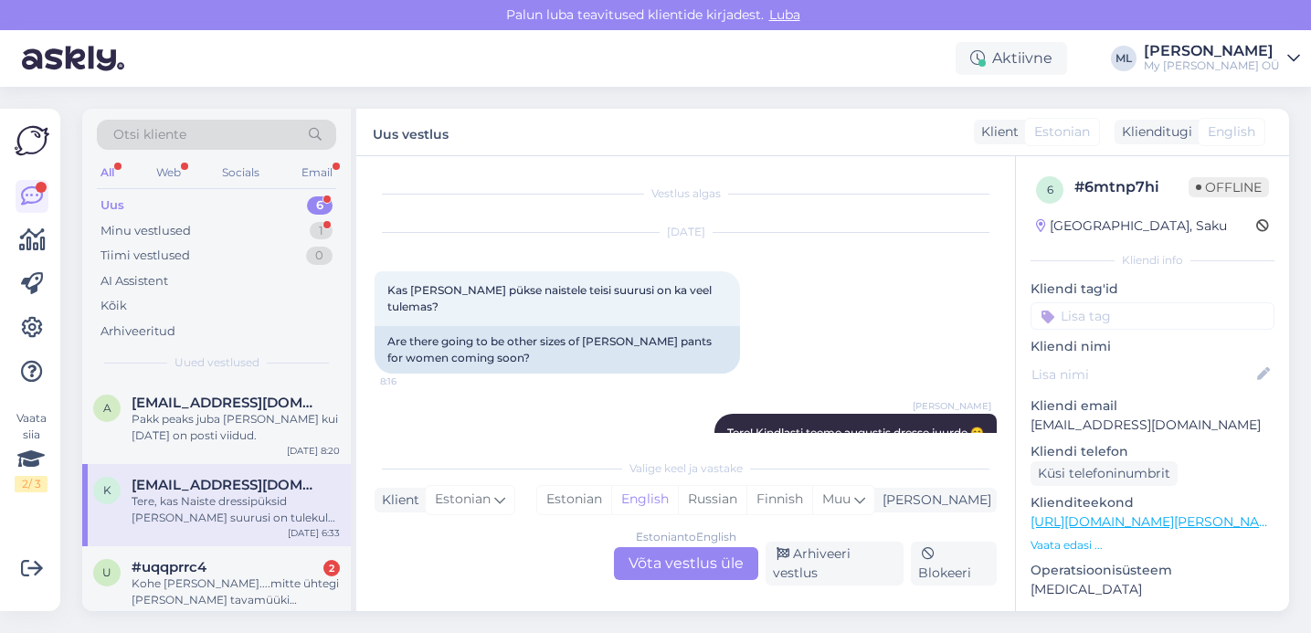
scroll to position [156, 0]
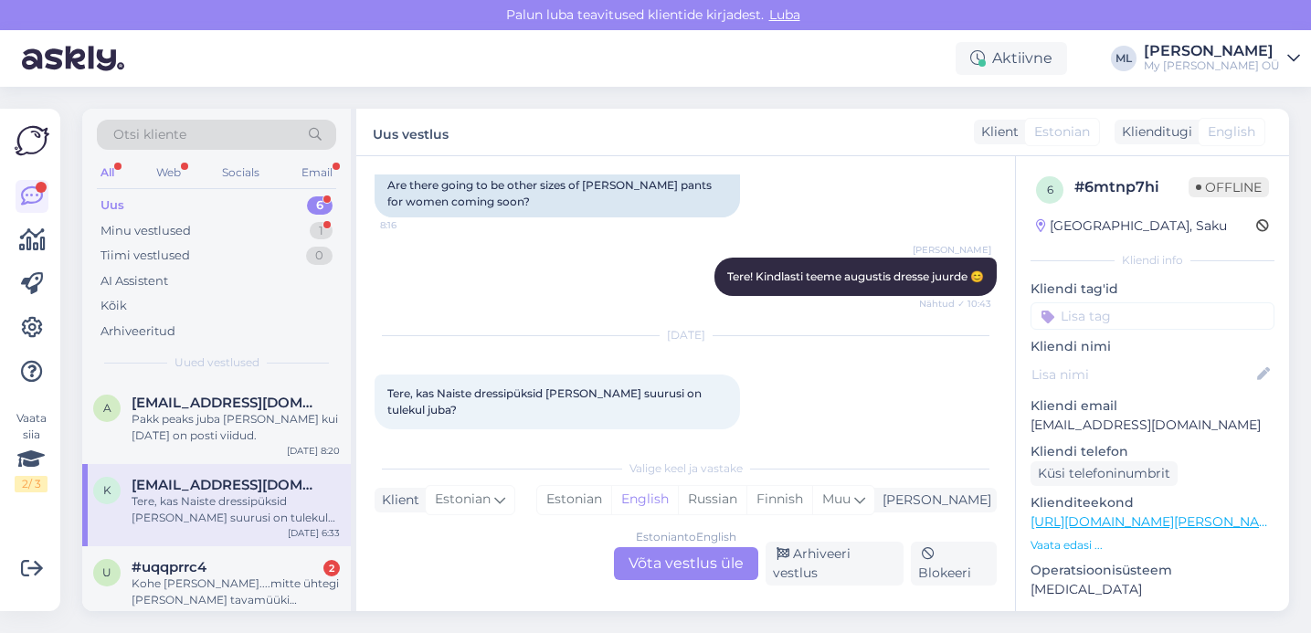
click at [671, 560] on div "Estonian to English Võta vestlus üle" at bounding box center [686, 563] width 144 height 33
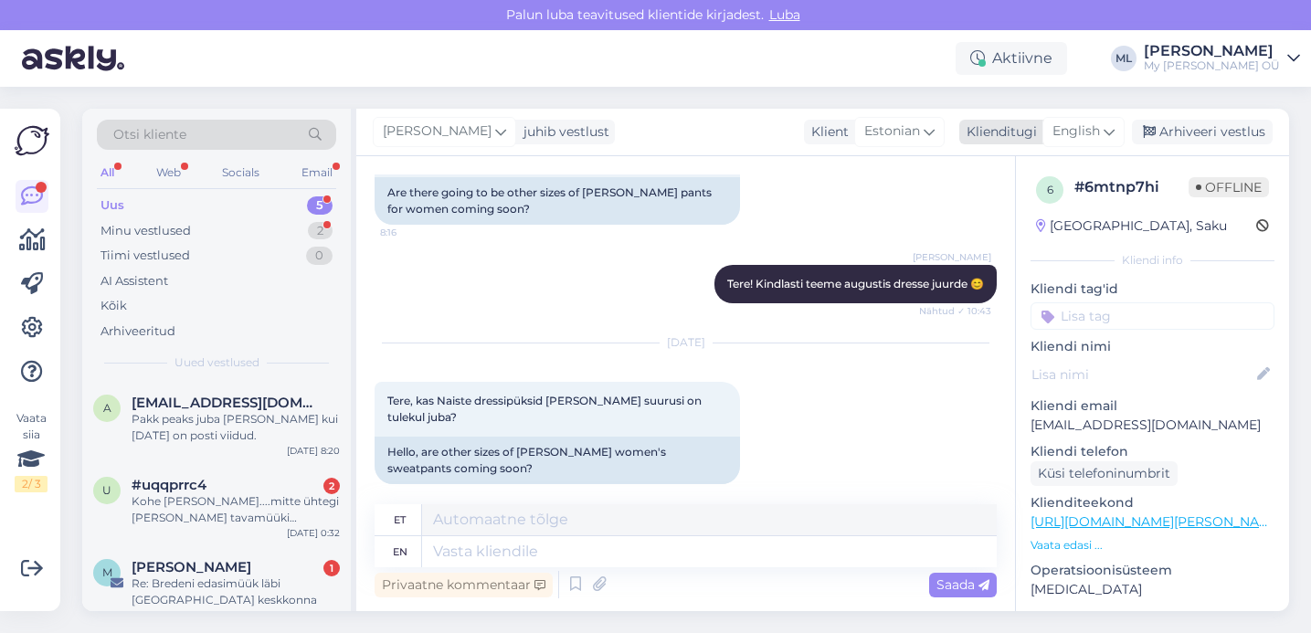
click at [1089, 136] on span "English" at bounding box center [1075, 131] width 47 height 20
type input "est"
click at [1040, 207] on link "Estonian" at bounding box center [1042, 212] width 201 height 29
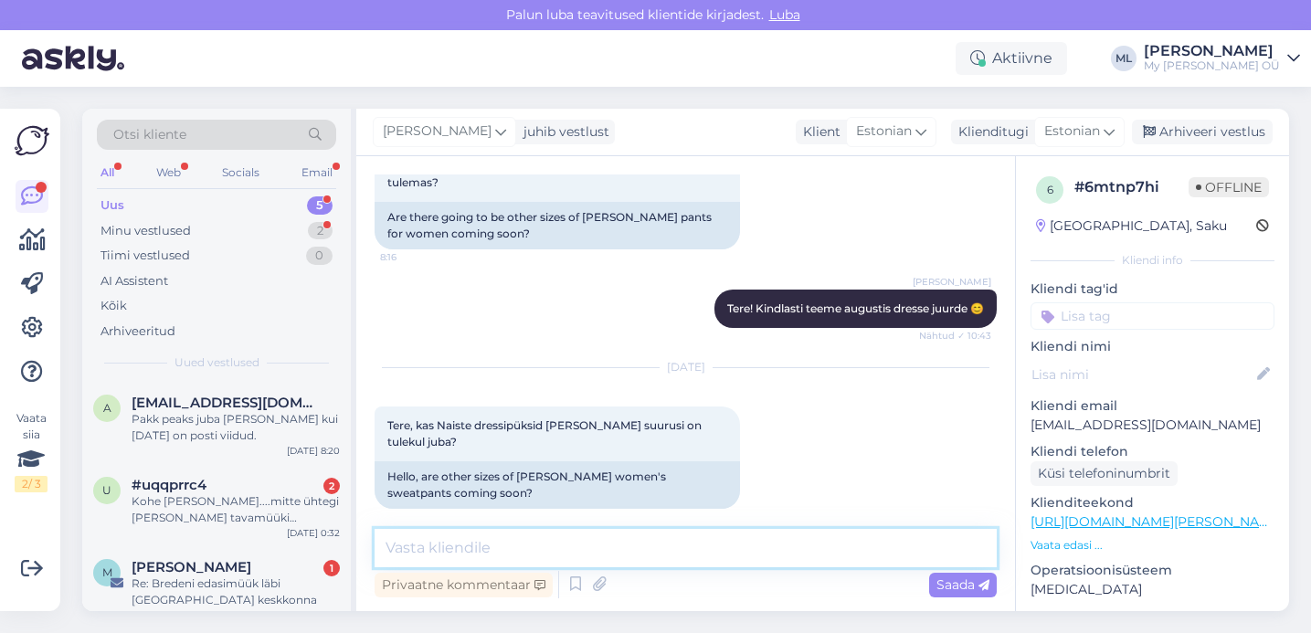
click at [593, 543] on textarea at bounding box center [685, 548] width 622 height 38
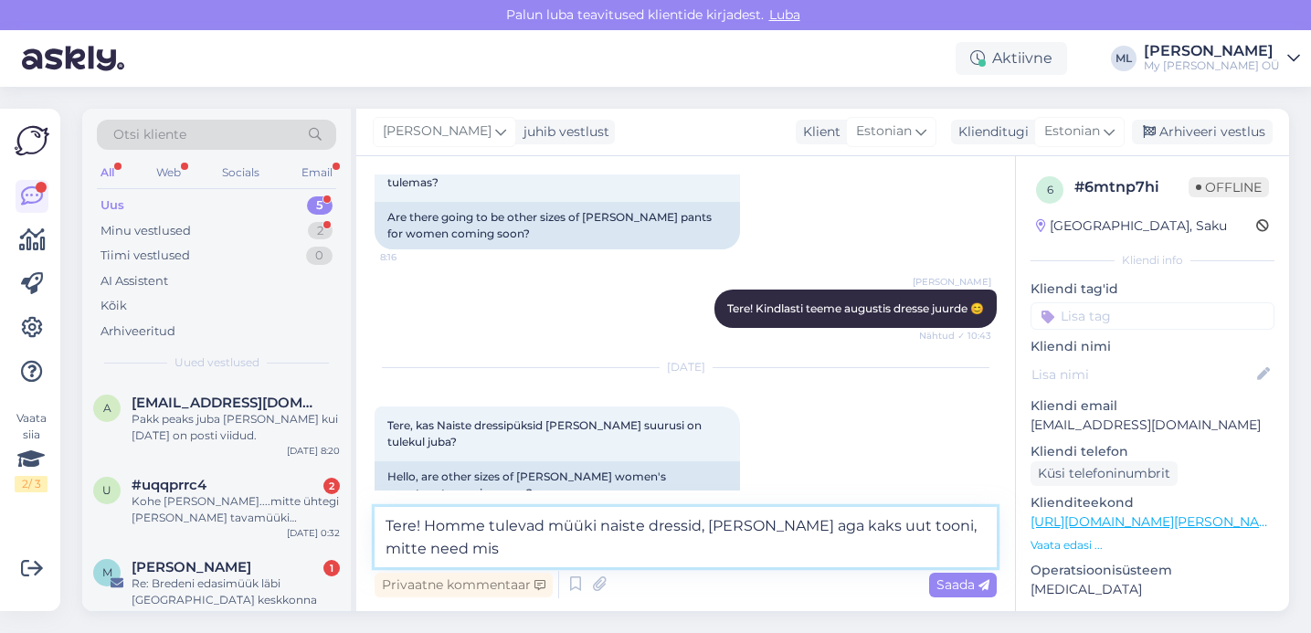
scroll to position [146, 0]
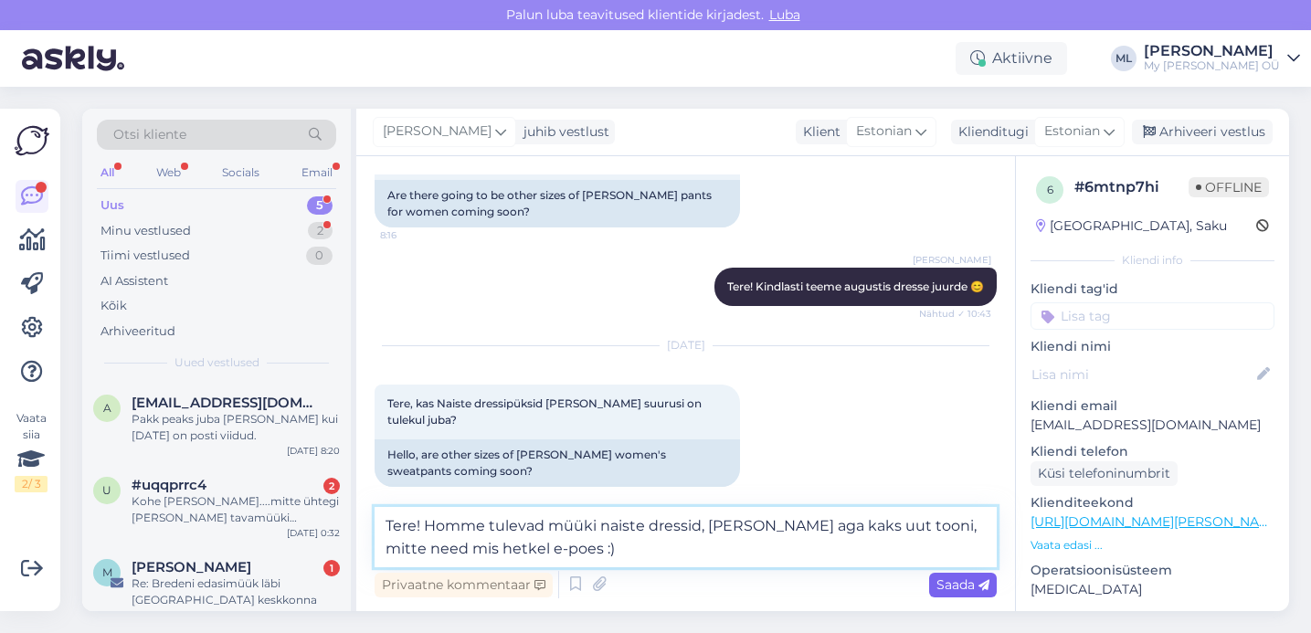
type textarea "Tere! Homme tulevad müüki naiste dressid, [PERSON_NAME] aga kaks uut tooni, mit…"
click at [942, 586] on span "Saada" at bounding box center [962, 584] width 53 height 16
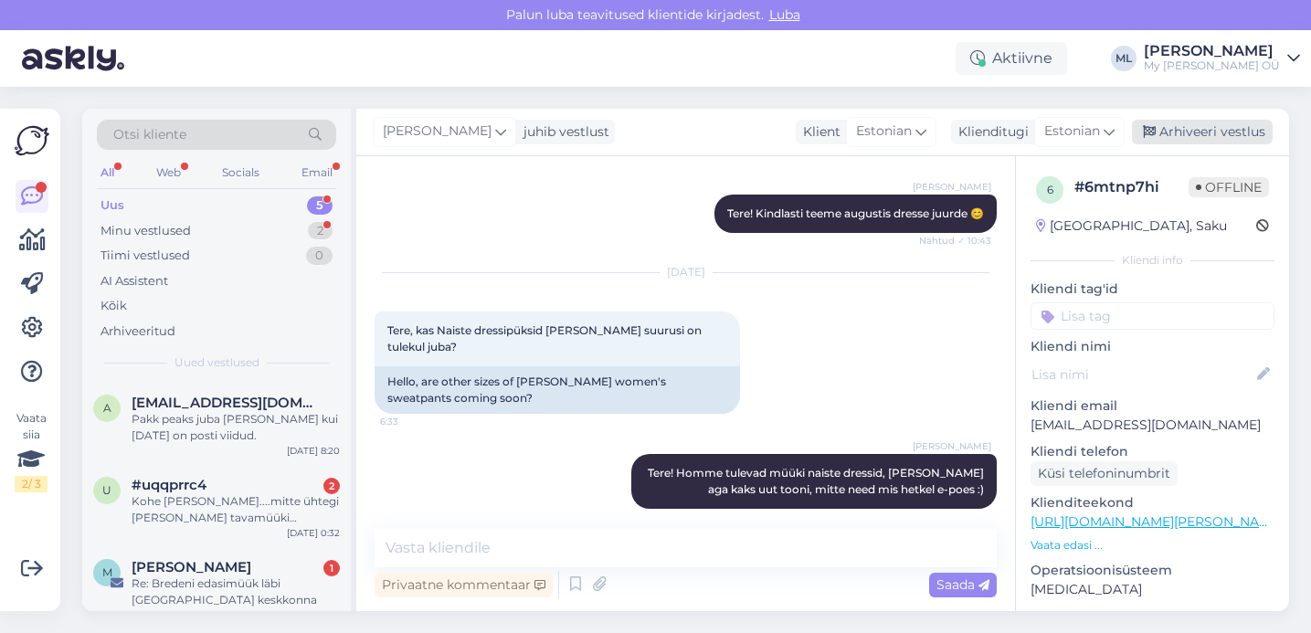
click at [1195, 123] on div "Arhiveeri vestlus" at bounding box center [1202, 132] width 141 height 25
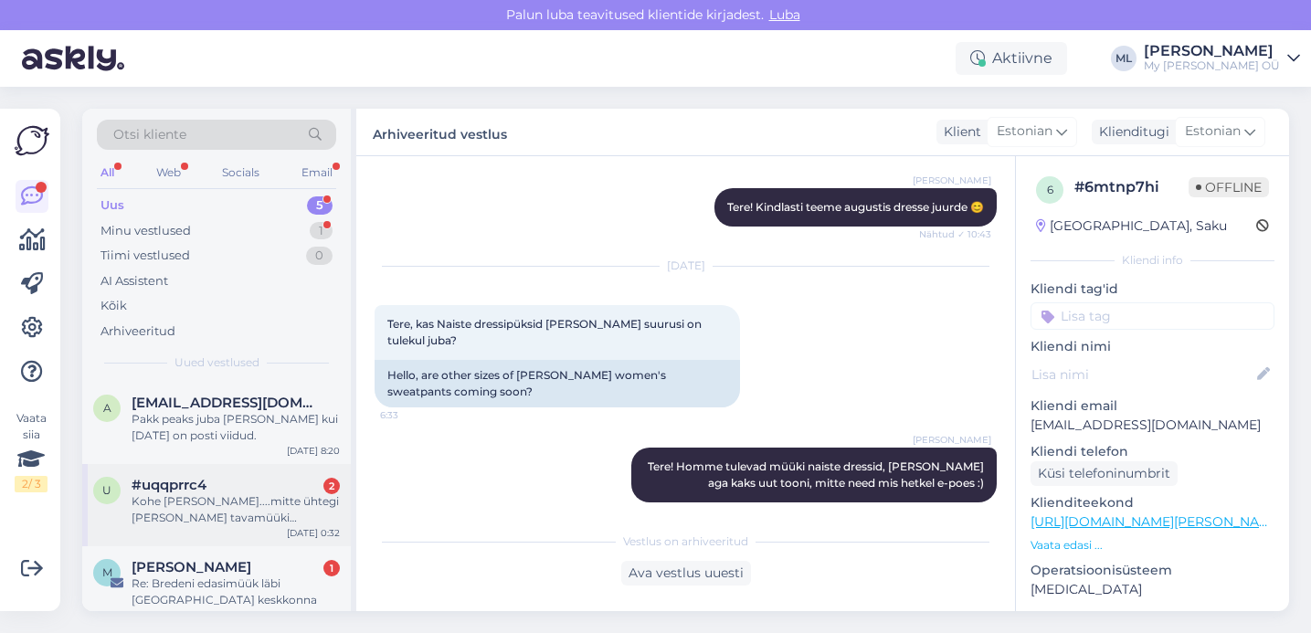
click at [206, 491] on span "#uqqprrc4" at bounding box center [169, 485] width 75 height 16
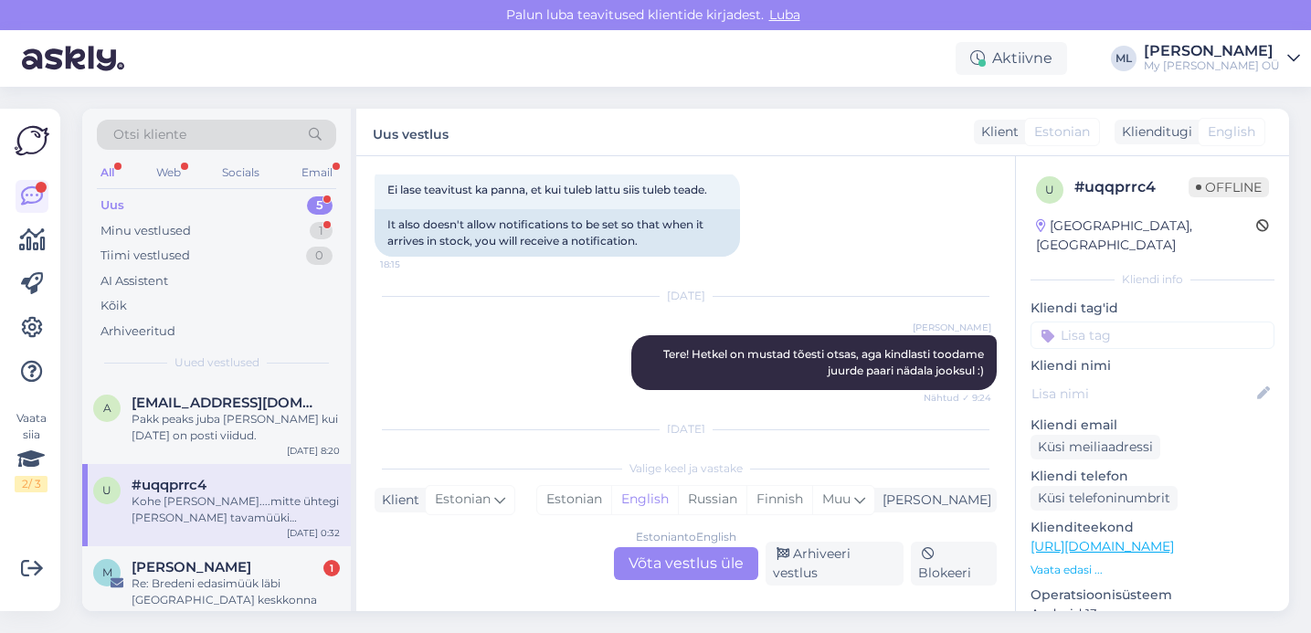
scroll to position [12655, 0]
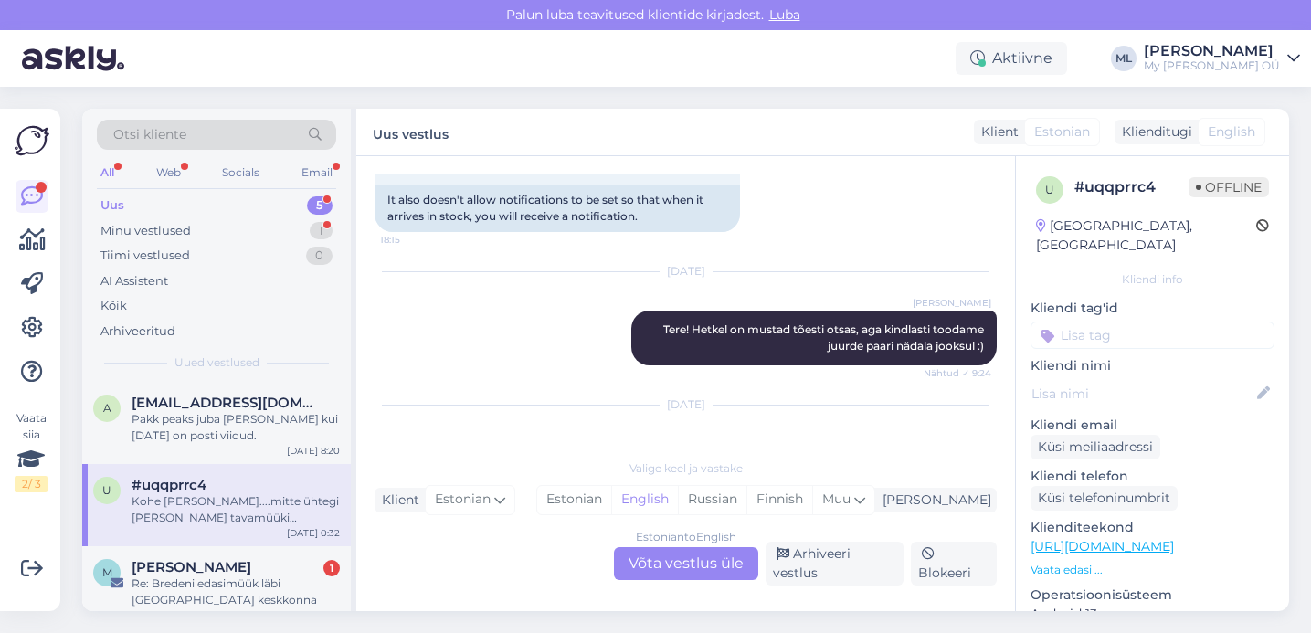
drag, startPoint x: 711, startPoint y: 571, endPoint x: 698, endPoint y: 579, distance: 15.2
click at [711, 570] on div "Estonian to English Võta vestlus üle" at bounding box center [686, 563] width 144 height 33
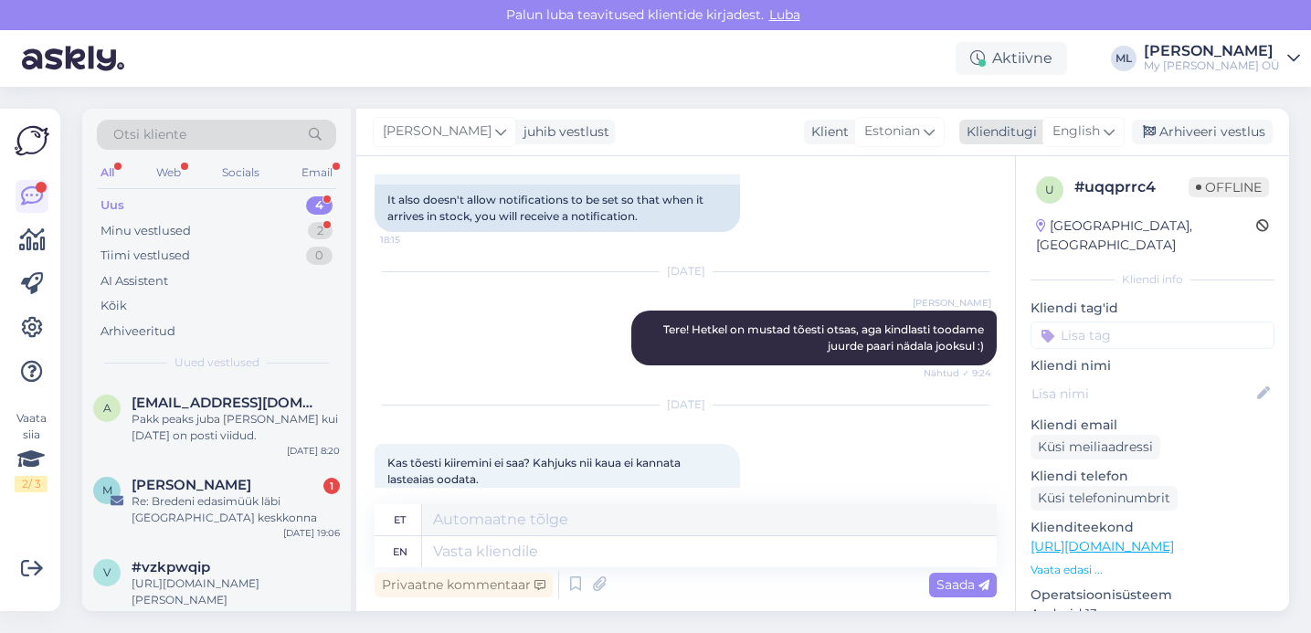
click at [1118, 122] on div "English" at bounding box center [1083, 131] width 82 height 29
click at [974, 215] on link "Estonian" at bounding box center [1042, 212] width 201 height 29
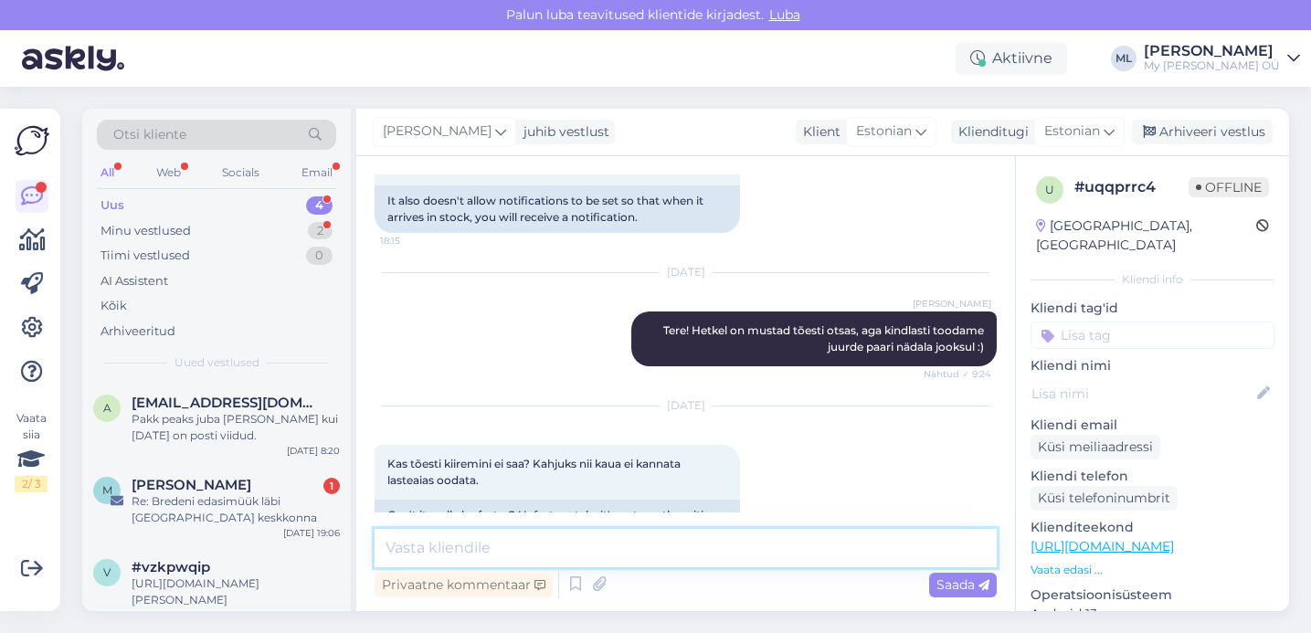
click at [526, 544] on textarea at bounding box center [685, 548] width 622 height 38
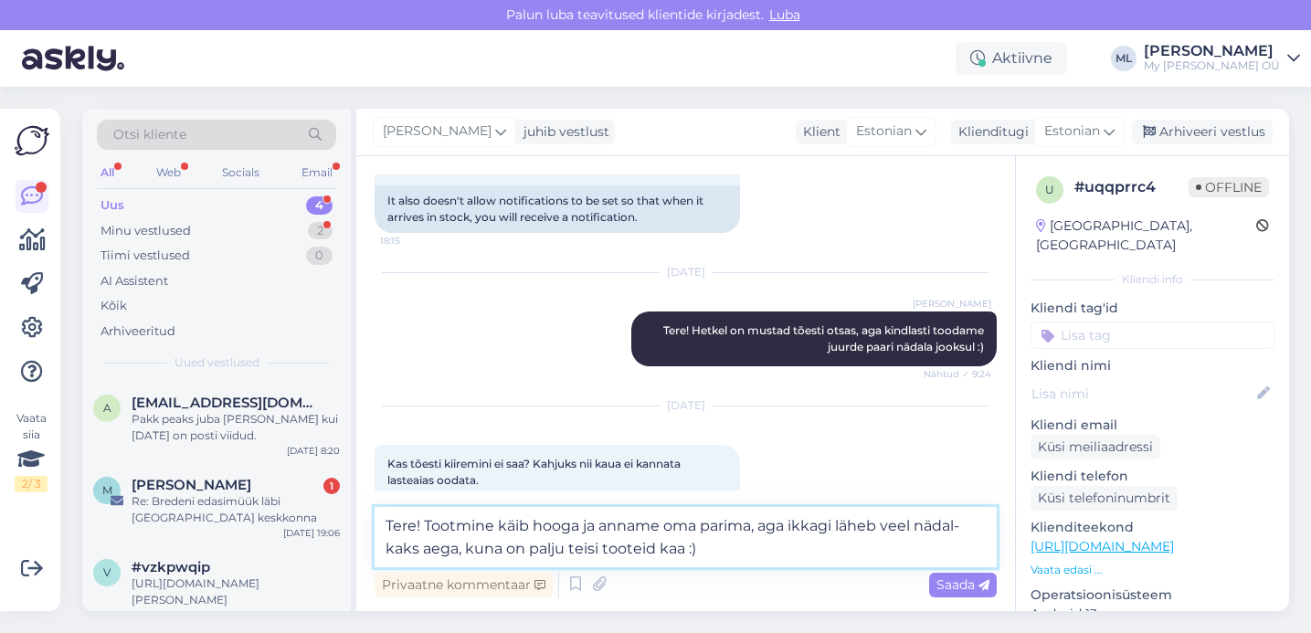
click at [506, 546] on textarea "Tere! Tootmine käib hooga ja anname oma parima, aga ikkagi läheb veel nädal-kak…" at bounding box center [685, 537] width 622 height 60
click at [747, 545] on textarea "Tere! Tootmine käib hooga ja anname oma parima, aga ikkagi läheb veel nädal-kak…" at bounding box center [685, 537] width 622 height 60
click at [530, 524] on textarea "Tere! Tootmine käib hooga ja anname oma parima, aga ikkagi läheb veel nädal-kak…" at bounding box center [685, 537] width 622 height 60
click at [796, 552] on textarea "Tere! Tootmine käib suure hooga ja anname oma parima, aga ikkagi läheb veel näd…" at bounding box center [685, 537] width 622 height 60
type textarea "Tere! Tootmine käib suure hooga ja anname oma parima, aga ikkagi läheb veel näd…"
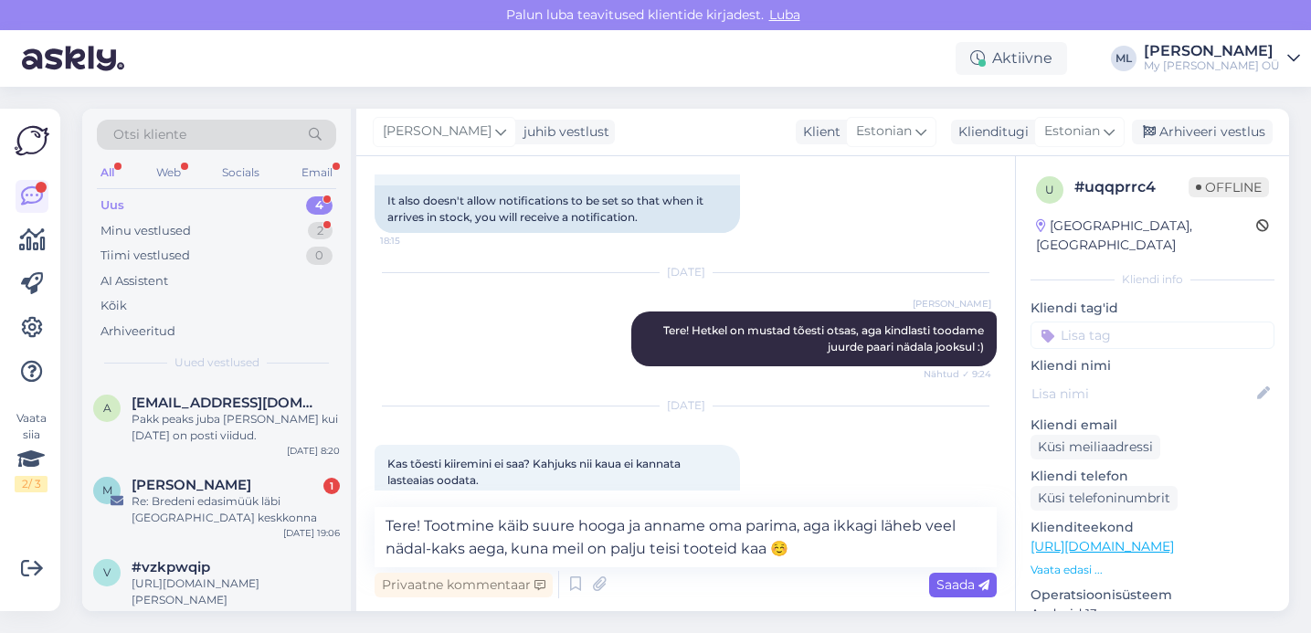
click at [945, 587] on span "Saada" at bounding box center [962, 584] width 53 height 16
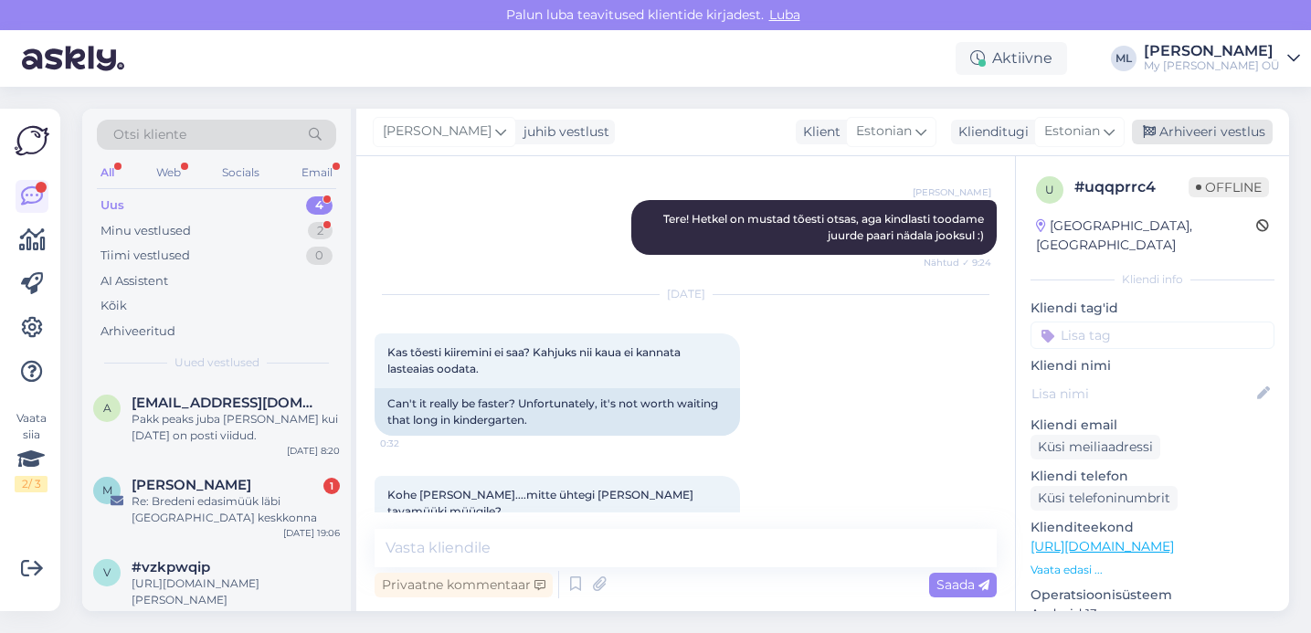
click at [1157, 139] on div "Arhiveeri vestlus" at bounding box center [1202, 132] width 141 height 25
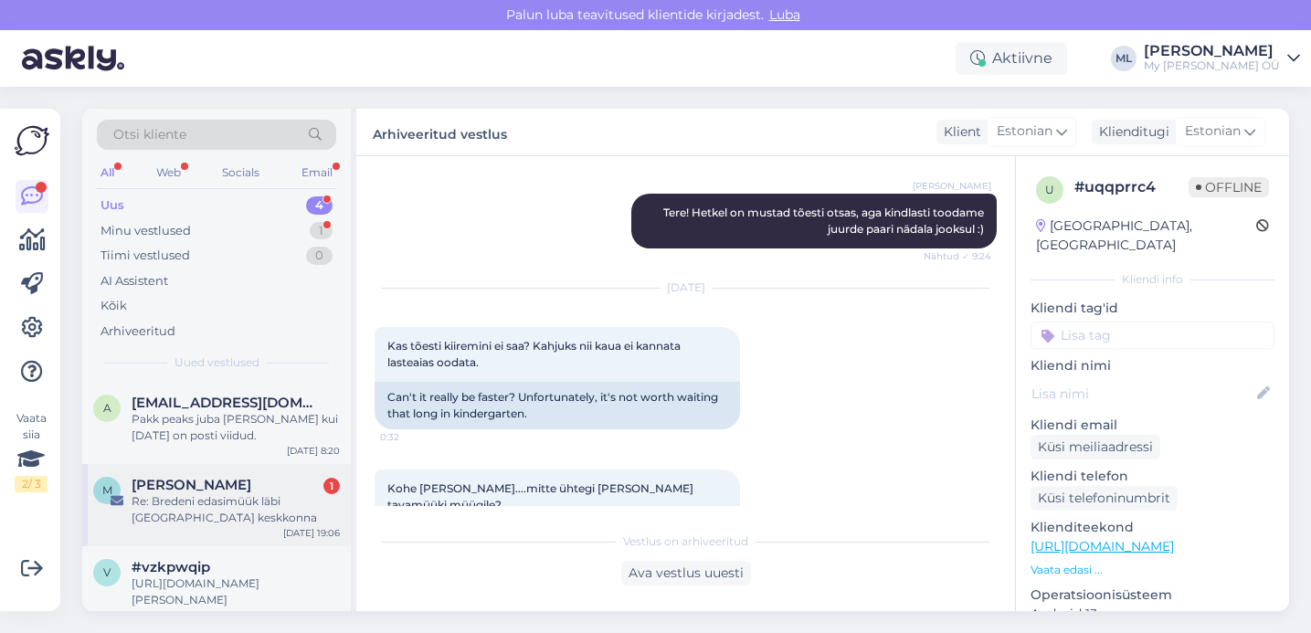
click at [200, 487] on span "[PERSON_NAME]" at bounding box center [192, 485] width 120 height 16
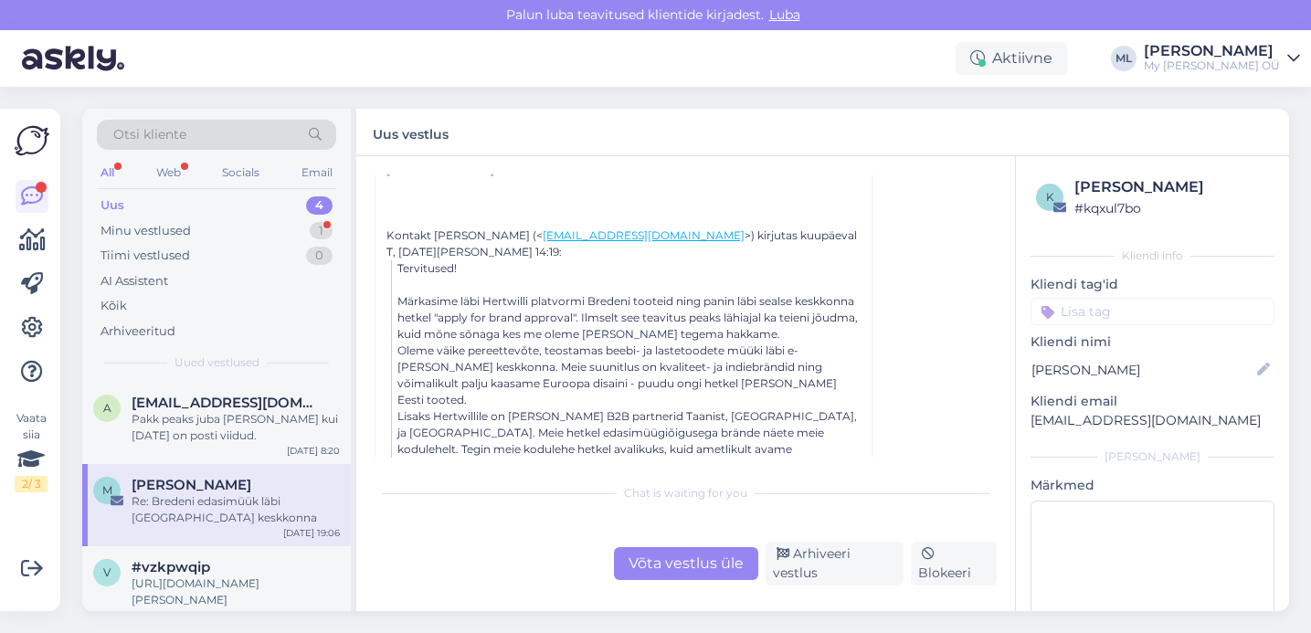
scroll to position [448, 0]
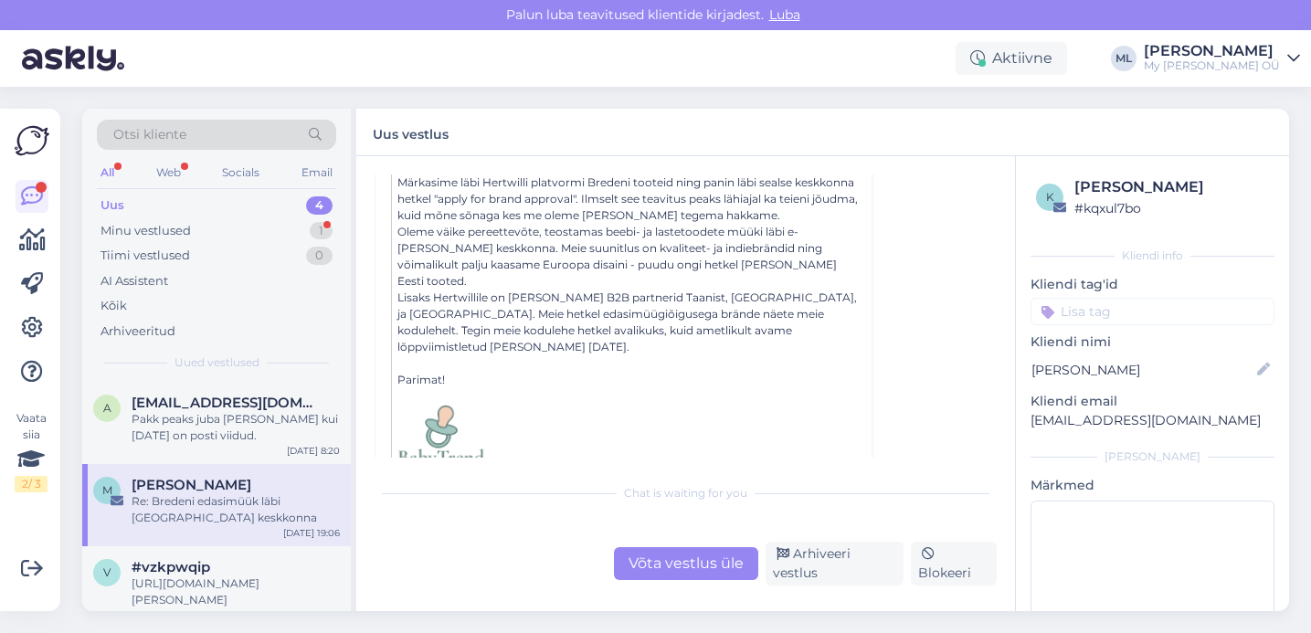
click at [185, 490] on span "[PERSON_NAME]" at bounding box center [192, 485] width 120 height 16
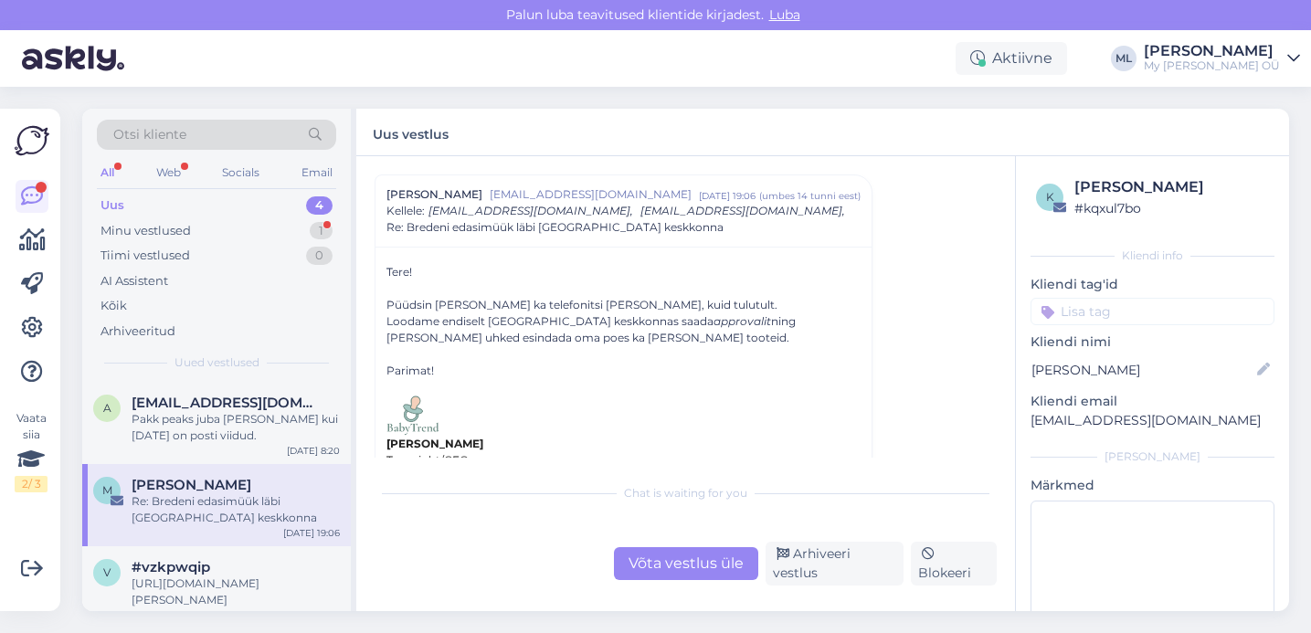
click at [700, 560] on div "Võta vestlus üle" at bounding box center [686, 563] width 144 height 33
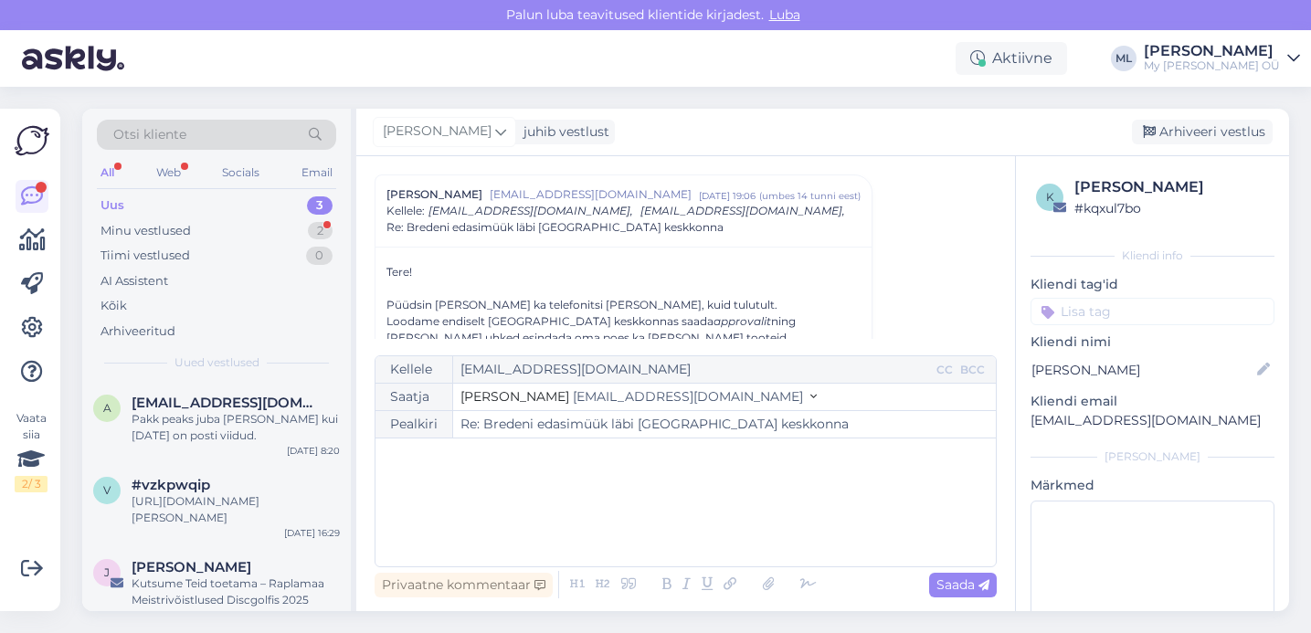
click at [573, 400] on span "[EMAIL_ADDRESS][DOMAIN_NAME]" at bounding box center [688, 396] width 230 height 16
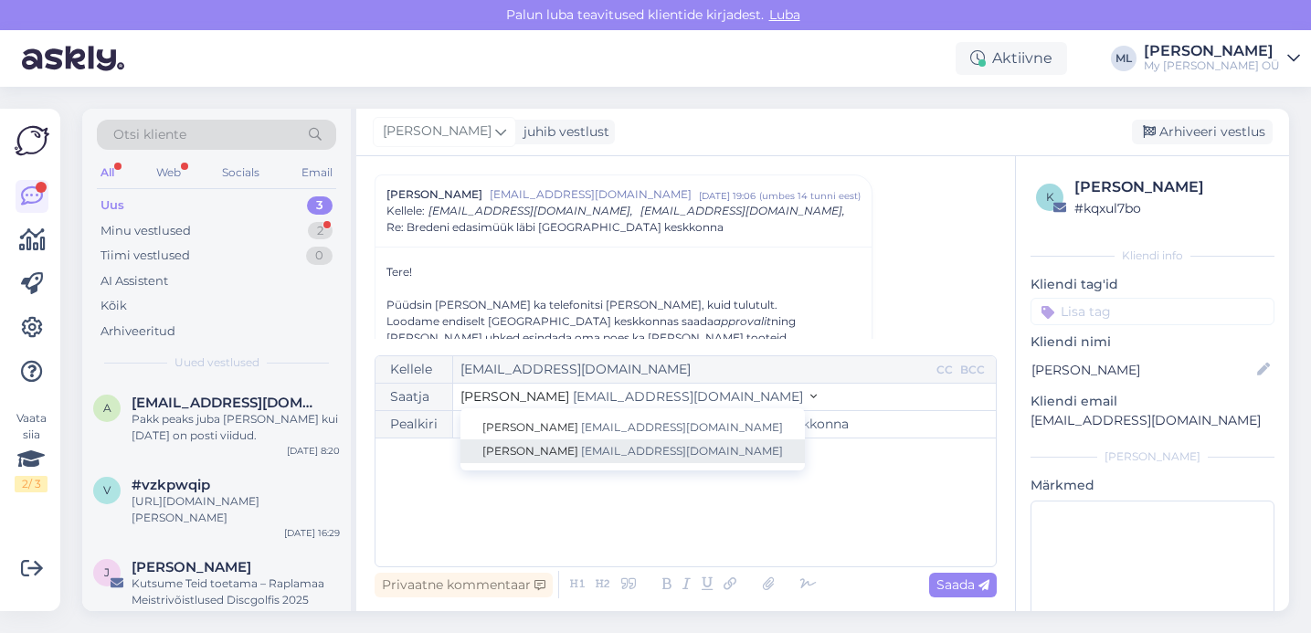
click at [543, 443] on link "[PERSON_NAME] [EMAIL_ADDRESS][DOMAIN_NAME]" at bounding box center [632, 451] width 344 height 24
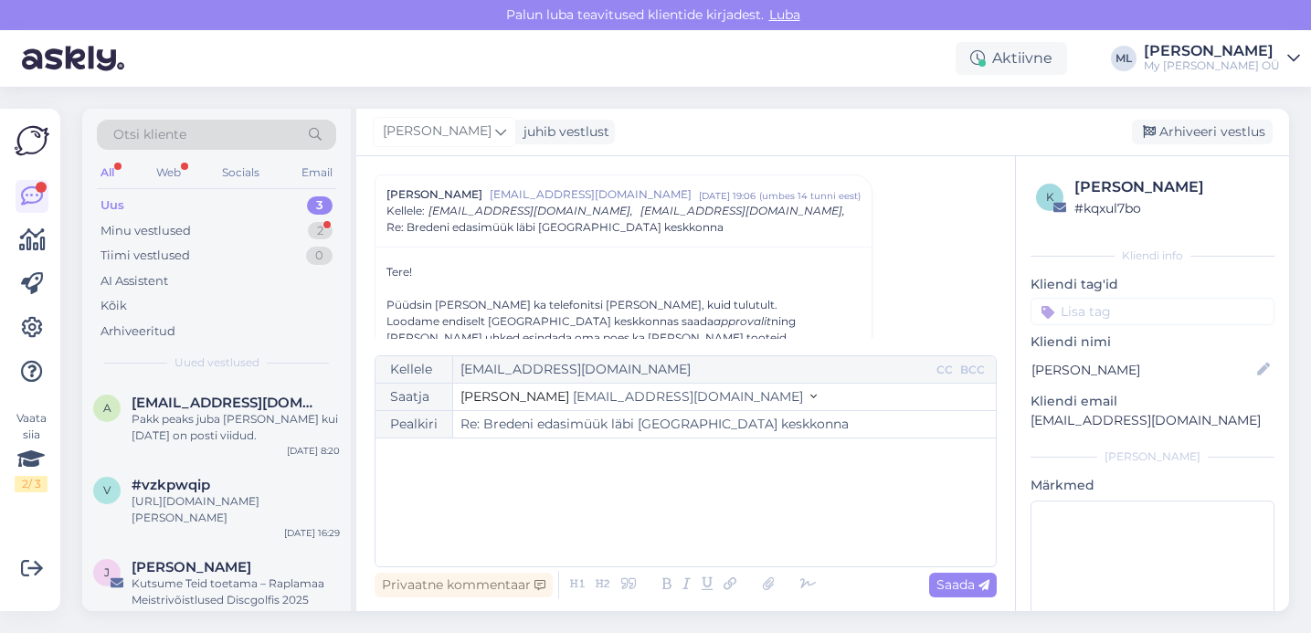
click at [513, 476] on div "﻿" at bounding box center [686, 503] width 602 height 110
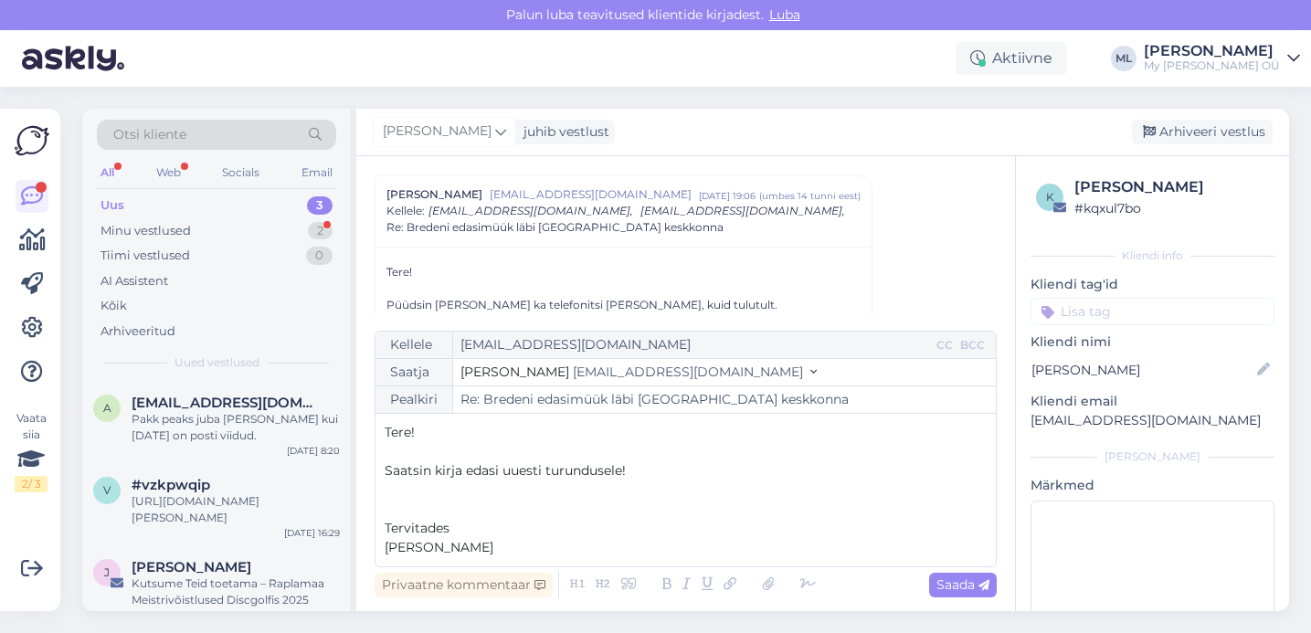
click at [445, 433] on p "Tere!" at bounding box center [686, 432] width 602 height 19
click at [418, 445] on p "﻿" at bounding box center [686, 451] width 602 height 19
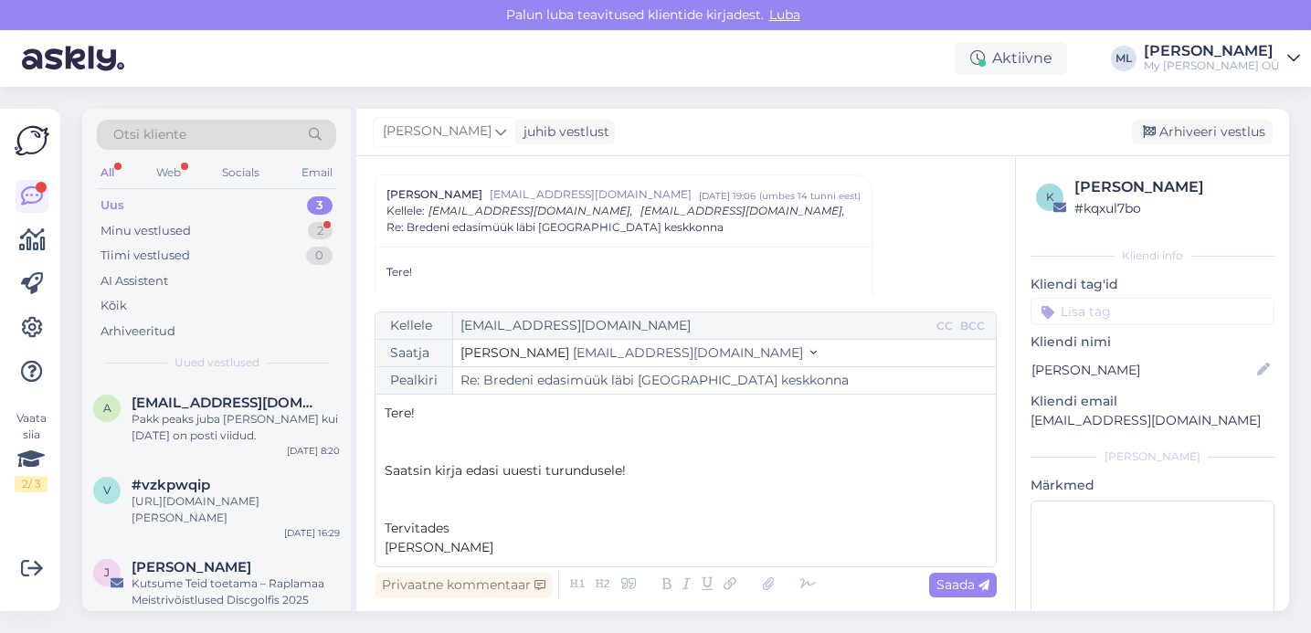
drag, startPoint x: 542, startPoint y: 472, endPoint x: 581, endPoint y: 521, distance: 62.3
click at [542, 473] on span "Saatsin kirja edasi uuesti turundusele!" at bounding box center [505, 470] width 241 height 16
click at [638, 476] on p "Saatsin kirja edasi uuesti turundusele!" at bounding box center [686, 470] width 602 height 19
click at [954, 574] on div "Saada" at bounding box center [963, 585] width 68 height 25
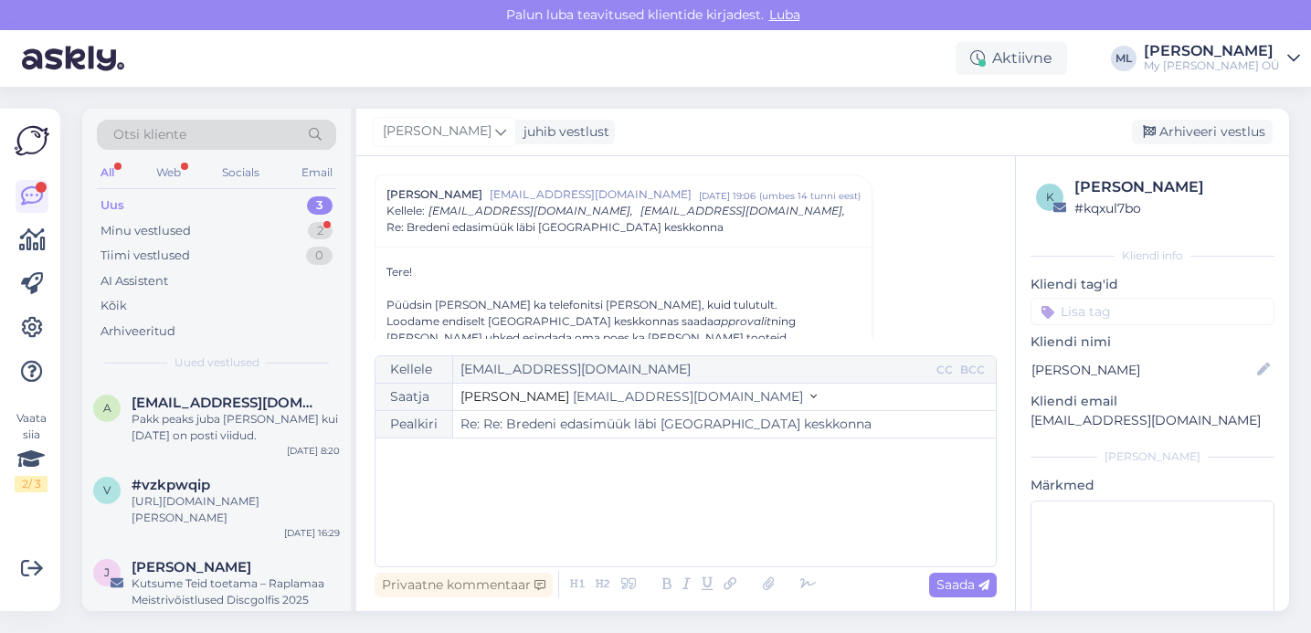
type input "Re: Bredeni edasimüük läbi [GEOGRAPHIC_DATA] keskkonna"
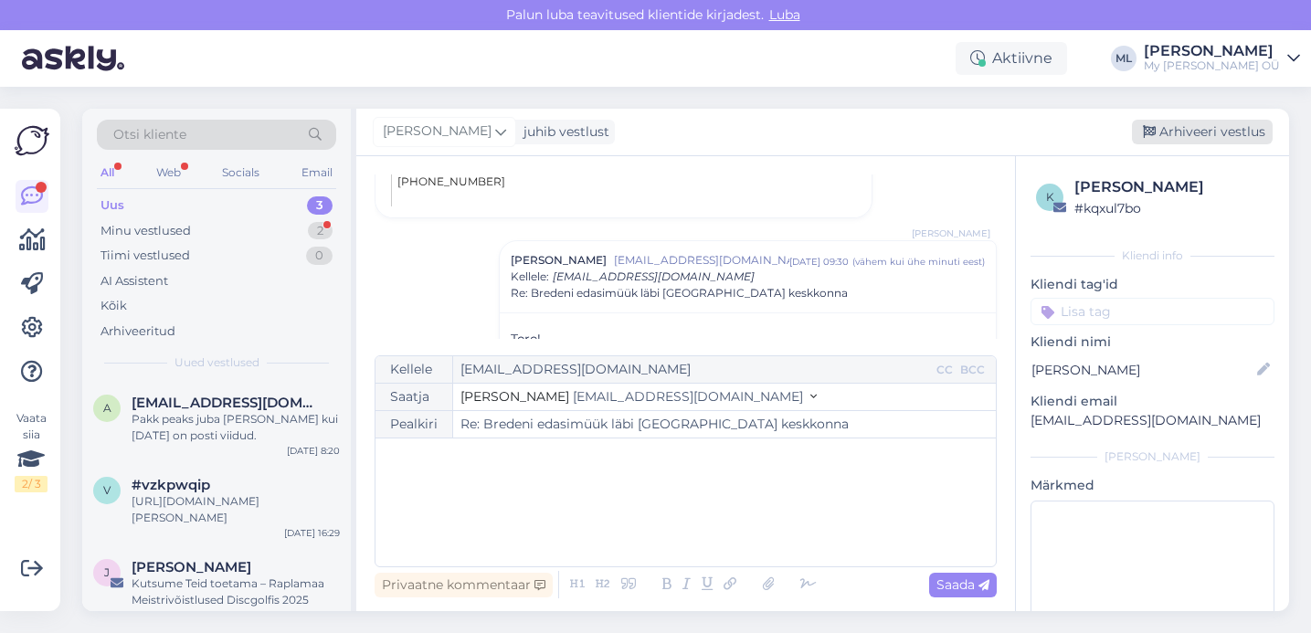
click at [1190, 124] on div "Arhiveeri vestlus" at bounding box center [1202, 132] width 141 height 25
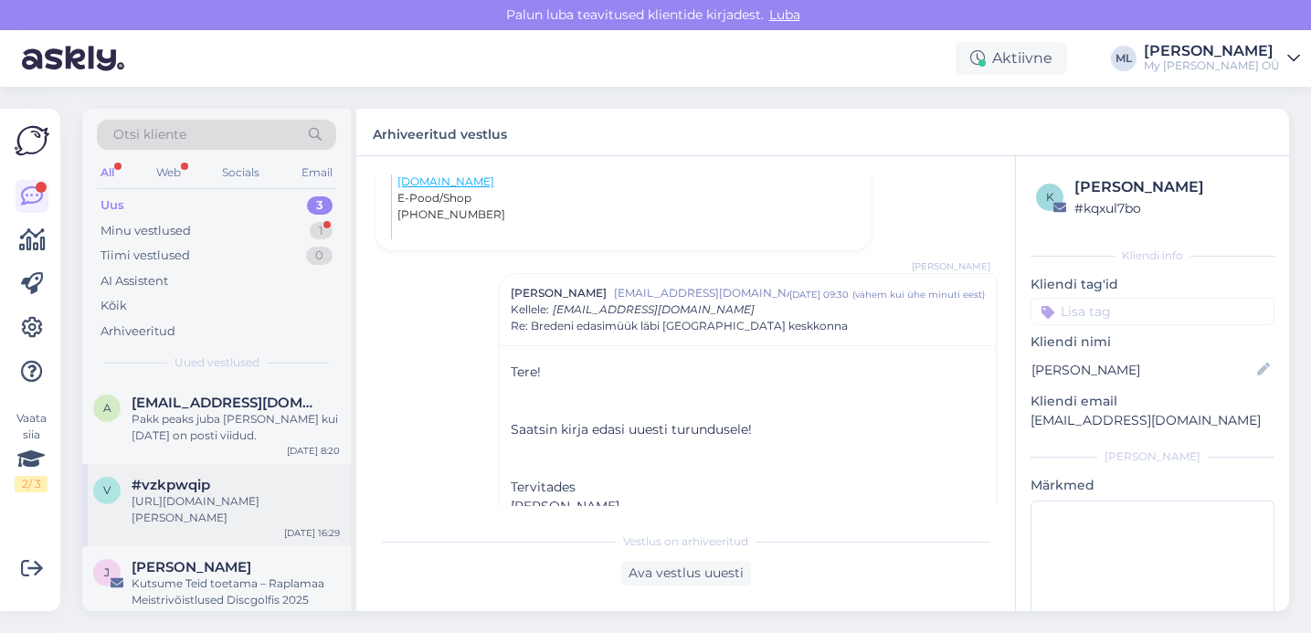
click at [246, 502] on div "[URL][DOMAIN_NAME][PERSON_NAME]" at bounding box center [236, 509] width 208 height 33
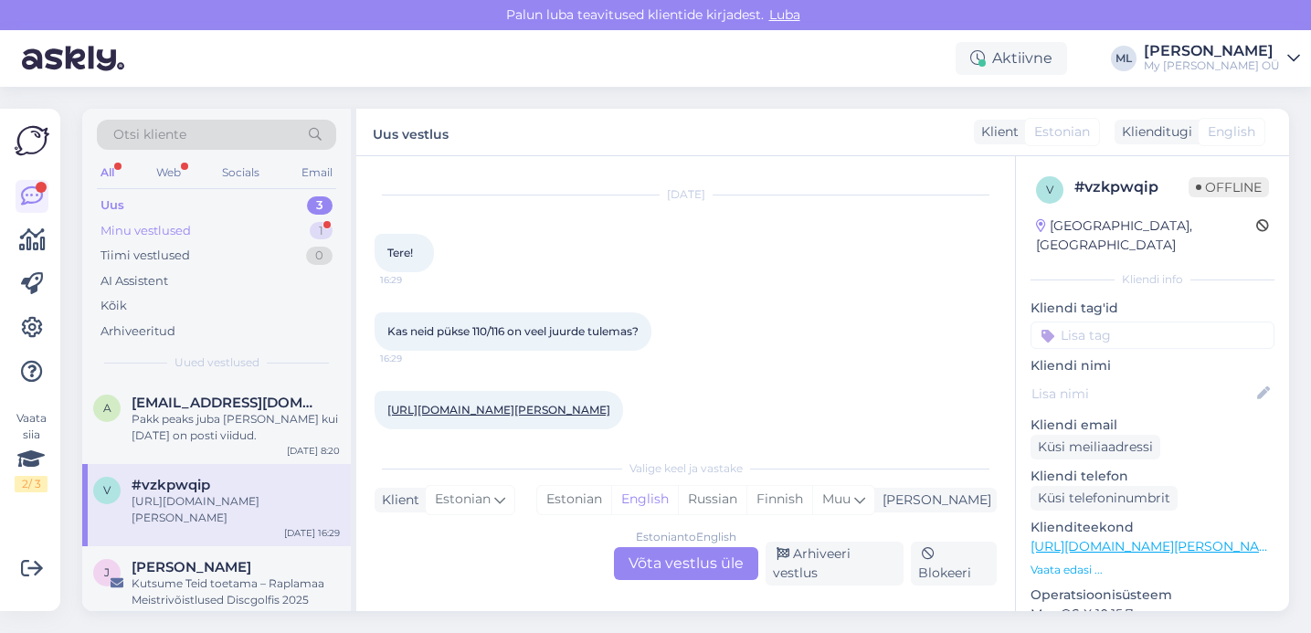
click at [206, 231] on div "Minu vestlused 1" at bounding box center [216, 231] width 239 height 26
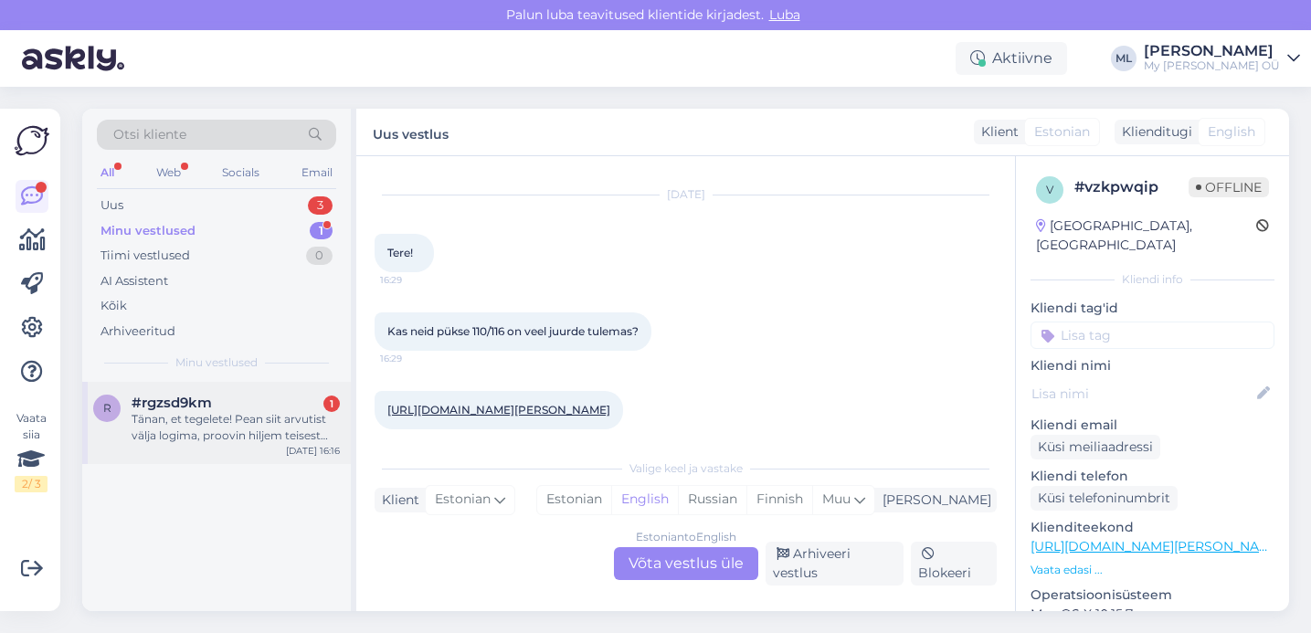
click at [133, 408] on span "#rgzsd9km" at bounding box center [172, 403] width 80 height 16
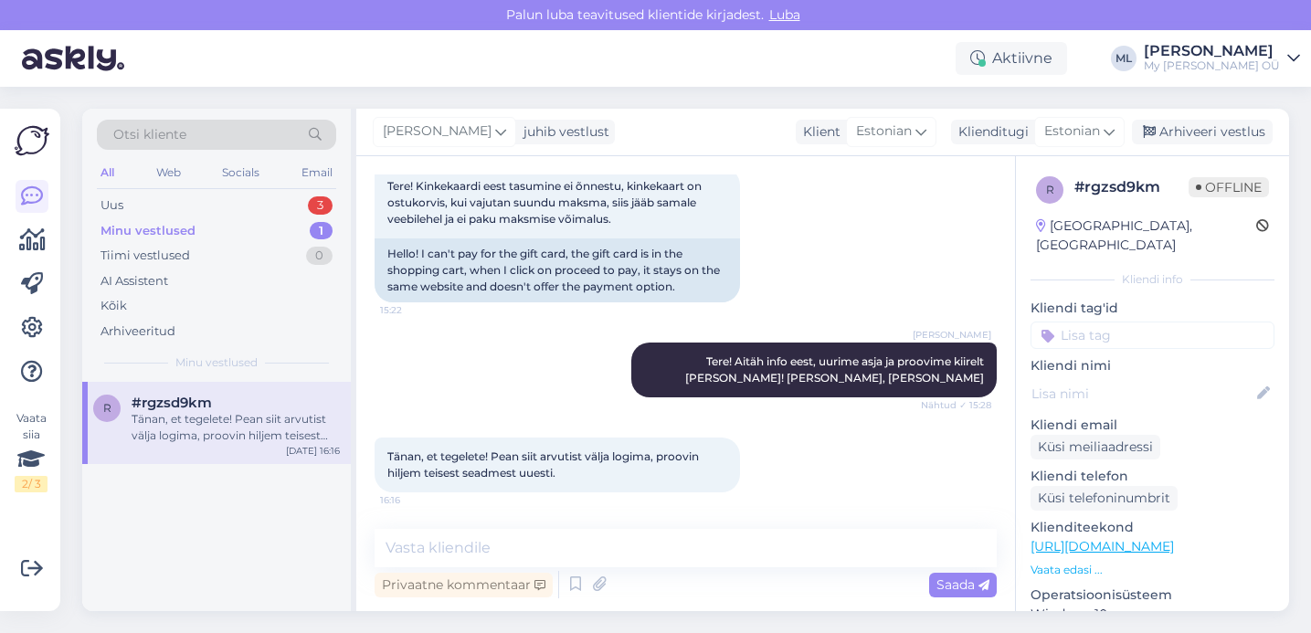
click at [196, 438] on div "Tänan, et tegelete! Pean siit arvutist välja logima, proovin hiljem teisest sea…" at bounding box center [236, 427] width 208 height 33
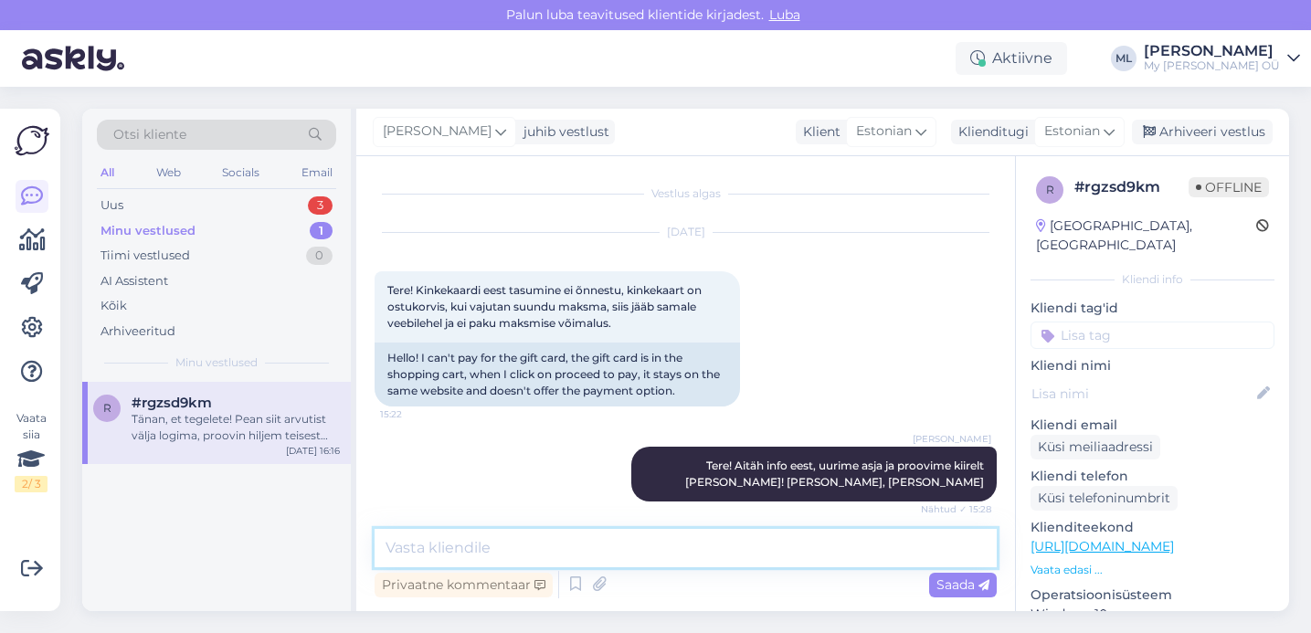
click at [733, 542] on textarea at bounding box center [685, 548] width 622 height 38
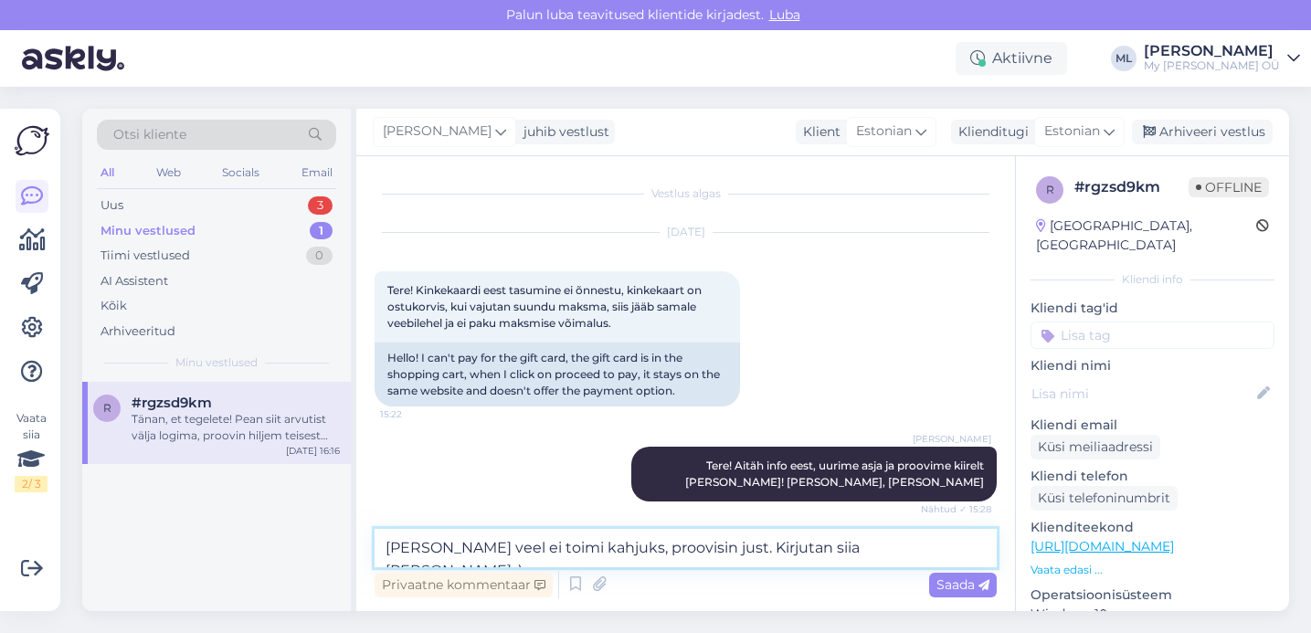
type textarea "[PERSON_NAME] veel ei toimi kahjuks, proovisin just. Kirjutan siia [PERSON_NAME…"
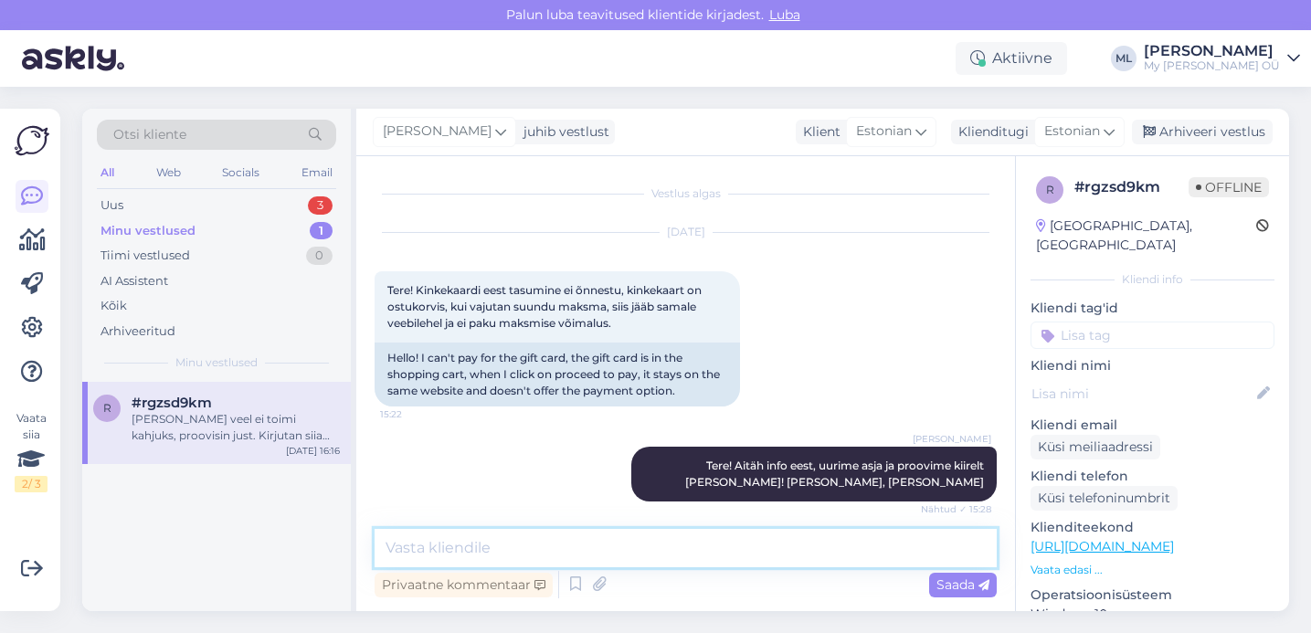
scroll to position [237, 0]
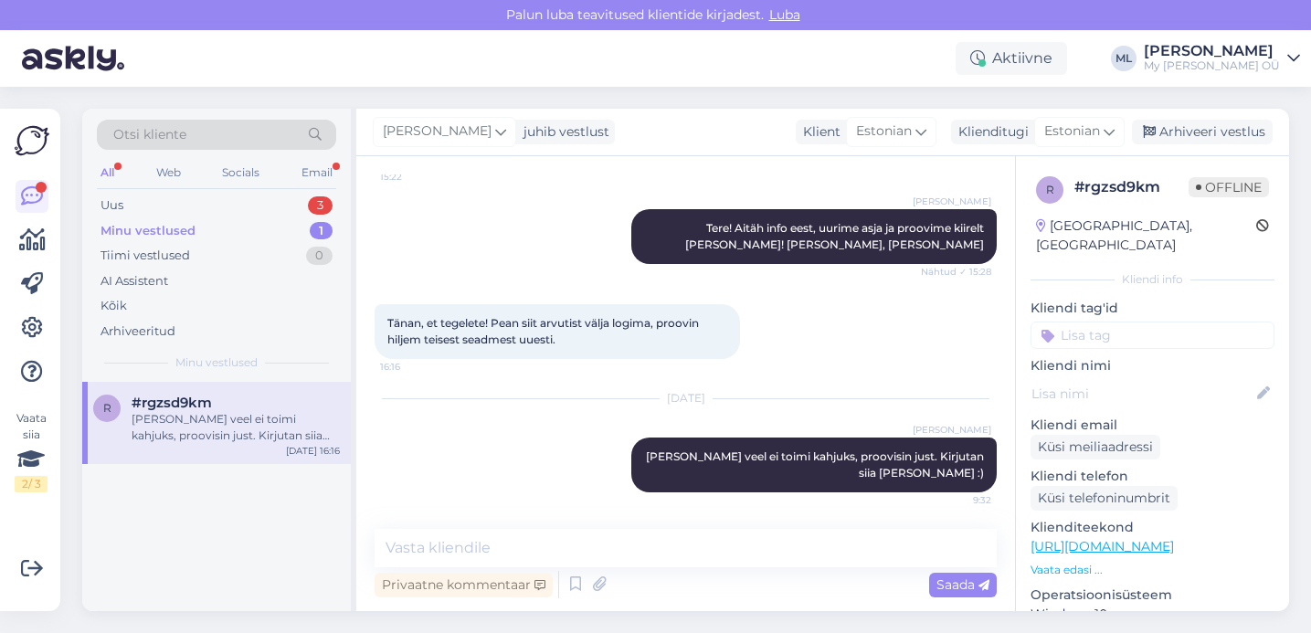
click at [186, 406] on span "#rgzsd9km" at bounding box center [172, 403] width 80 height 16
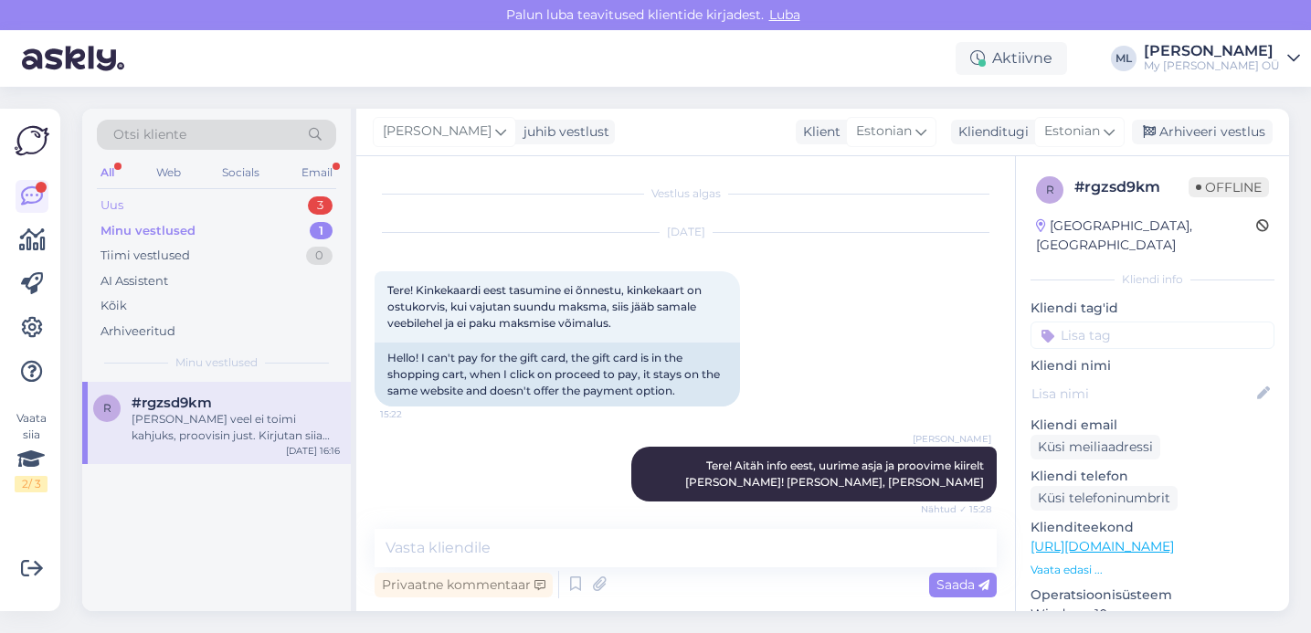
click at [258, 206] on div "Uus 3" at bounding box center [216, 206] width 239 height 26
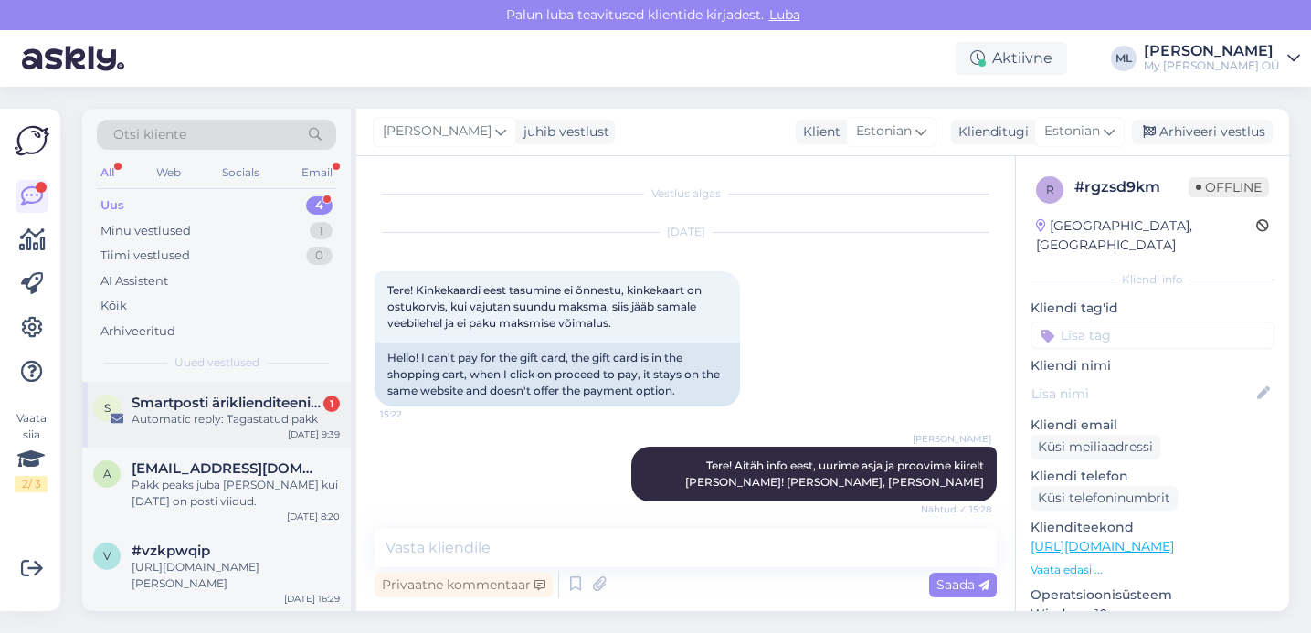
click at [192, 404] on span "Smartposti äriklienditeenindus" at bounding box center [227, 403] width 190 height 16
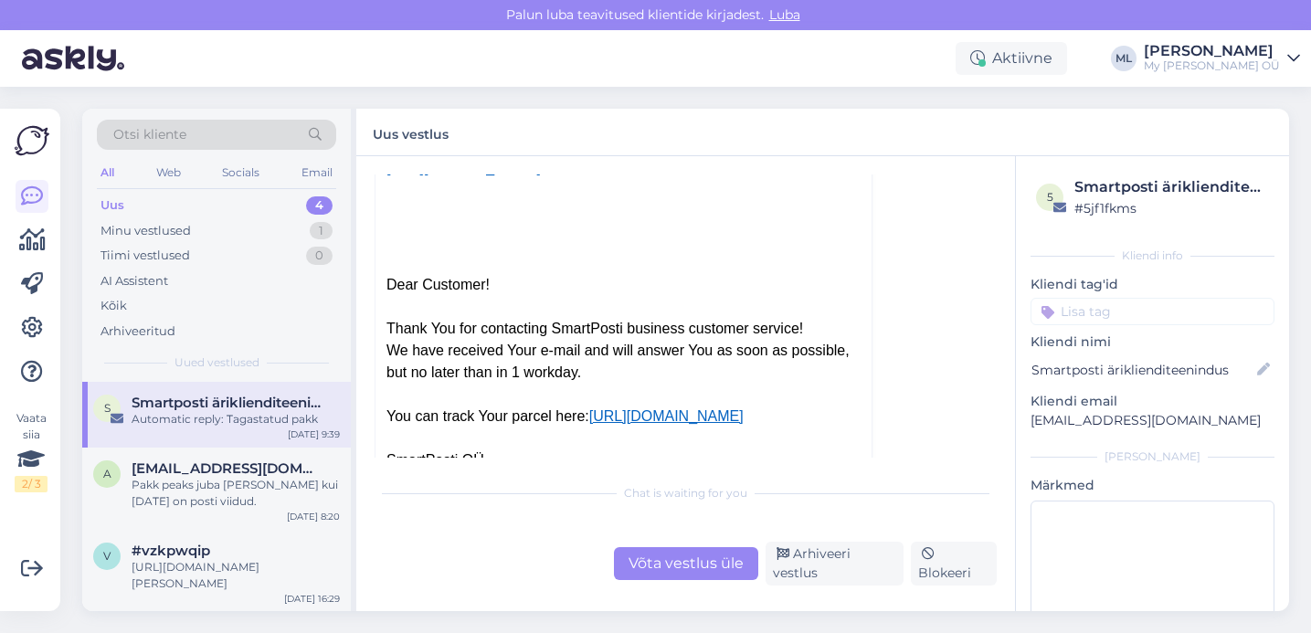
scroll to position [413, 0]
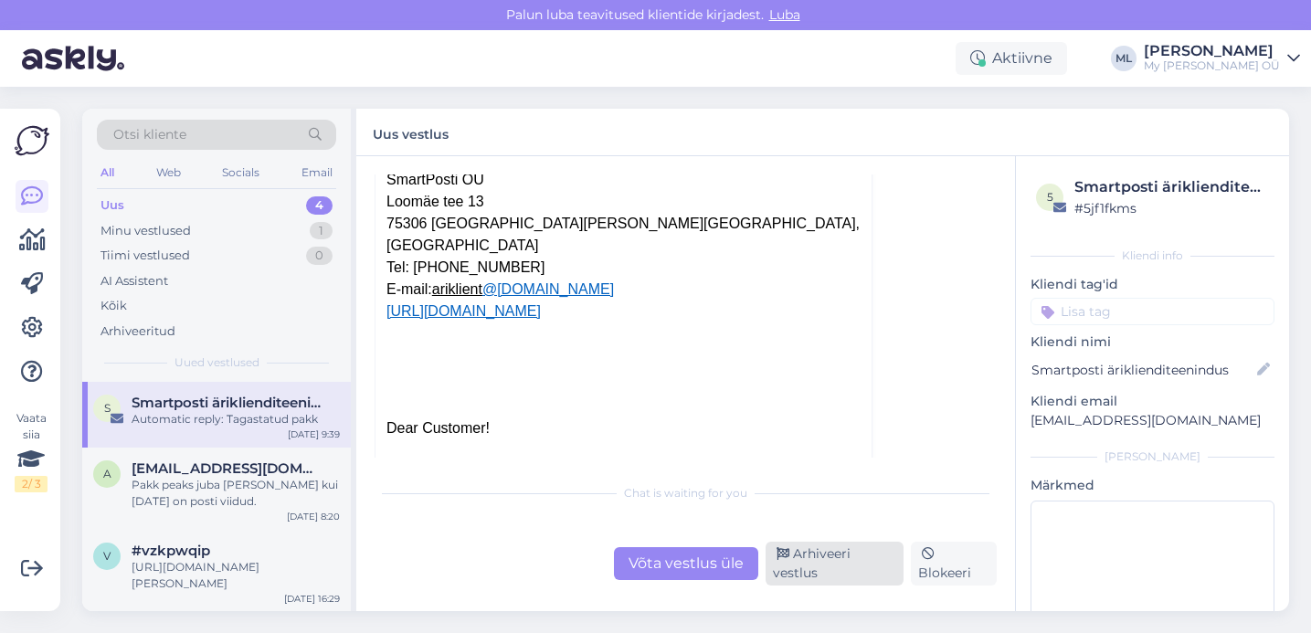
click at [865, 566] on div "Arhiveeri vestlus" at bounding box center [834, 564] width 138 height 44
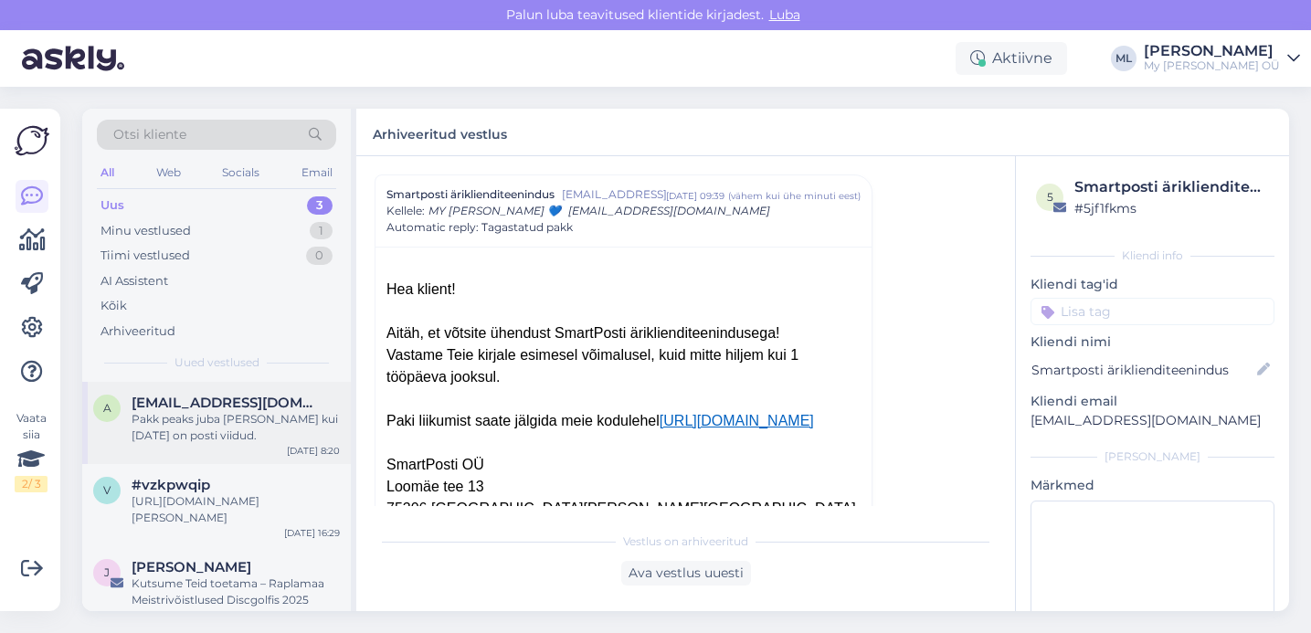
click at [211, 429] on div "Pakk peaks juba [PERSON_NAME] kui [DATE] on posti viidud." at bounding box center [236, 427] width 208 height 33
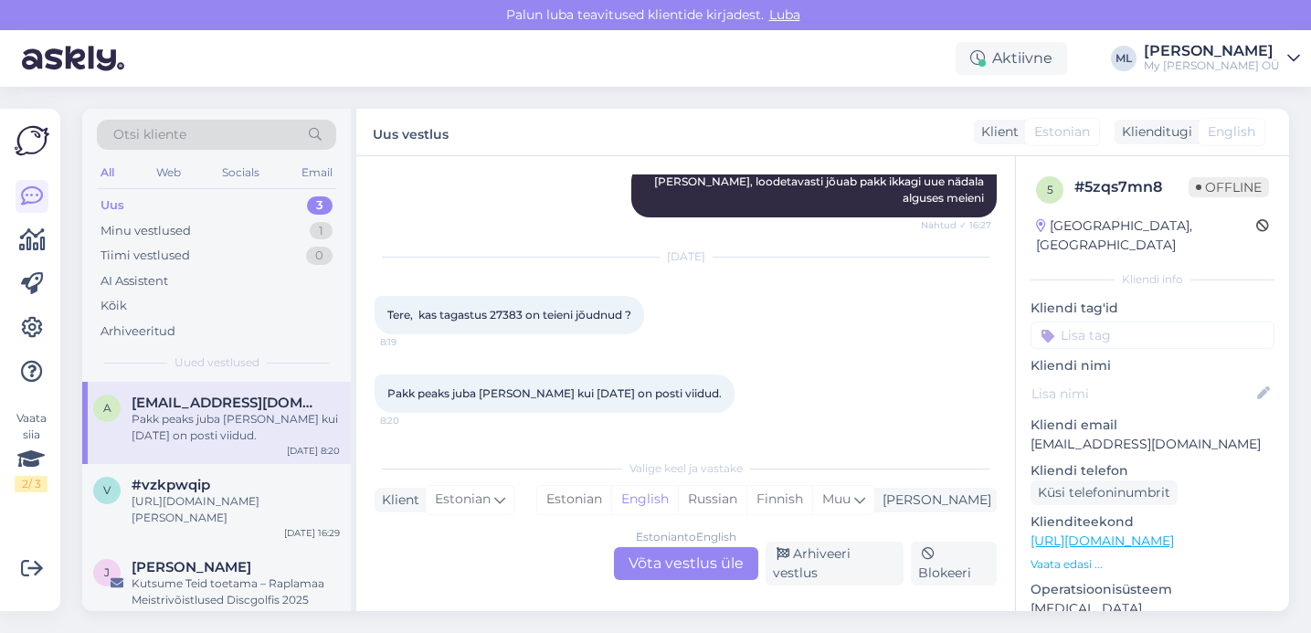
click at [717, 564] on div "Estonian to English Võta vestlus üle" at bounding box center [686, 563] width 144 height 33
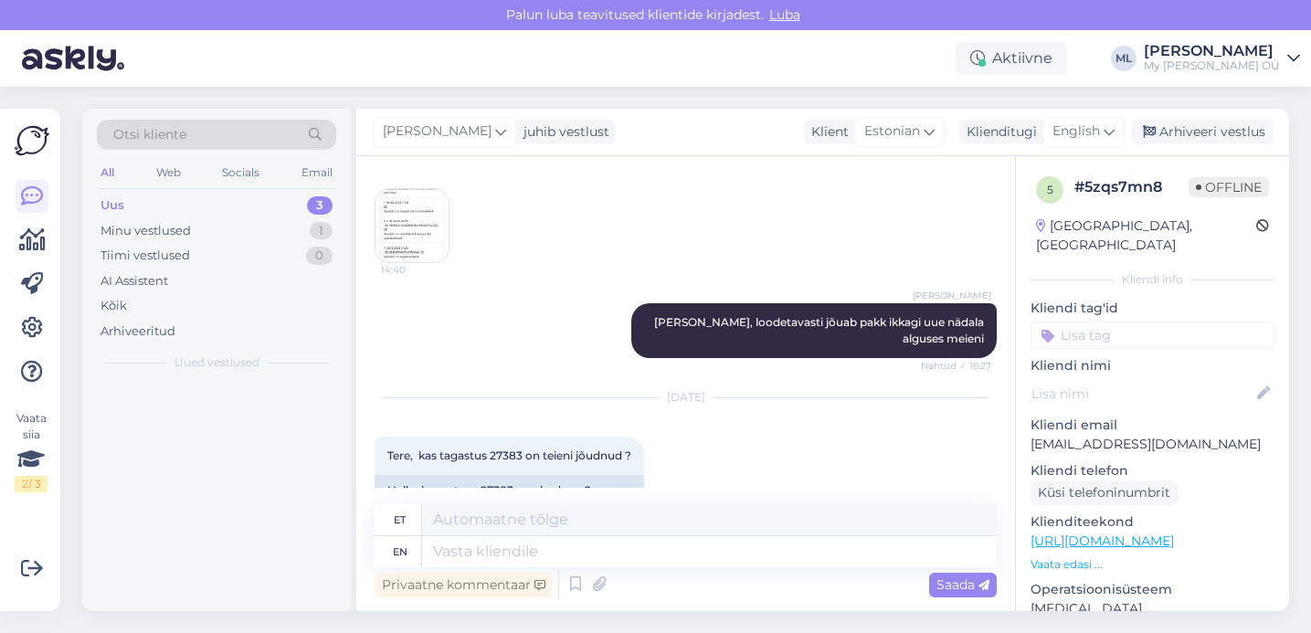
scroll to position [947, 0]
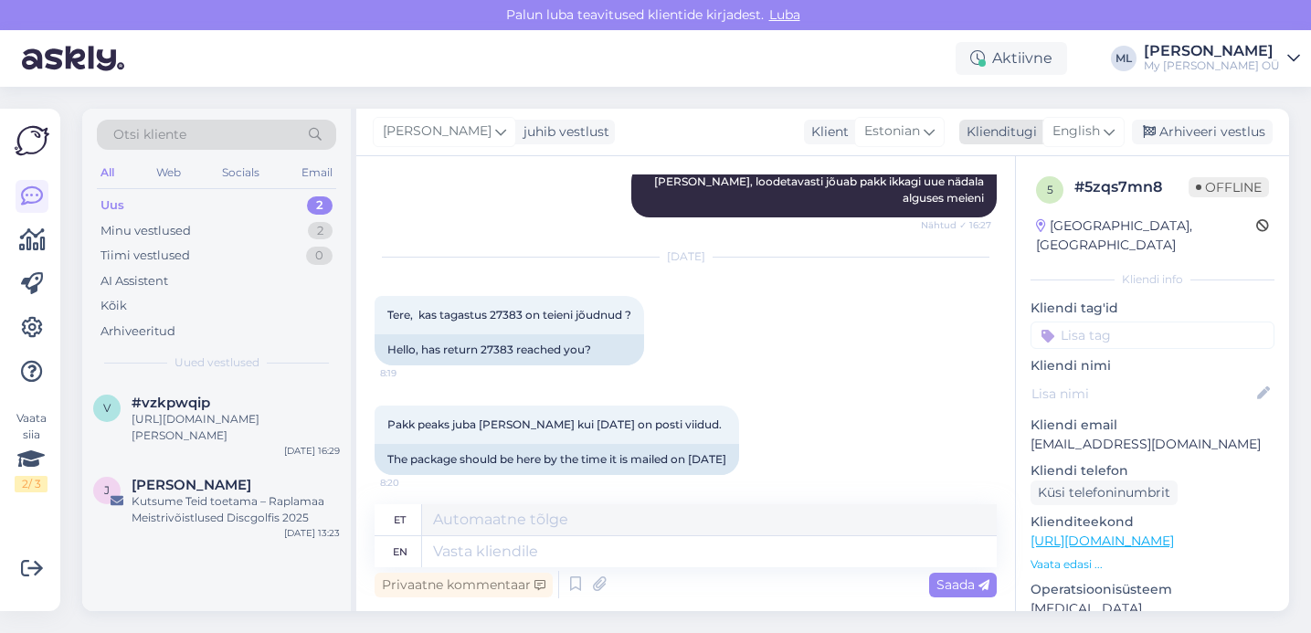
click at [1069, 128] on span "English" at bounding box center [1075, 131] width 47 height 20
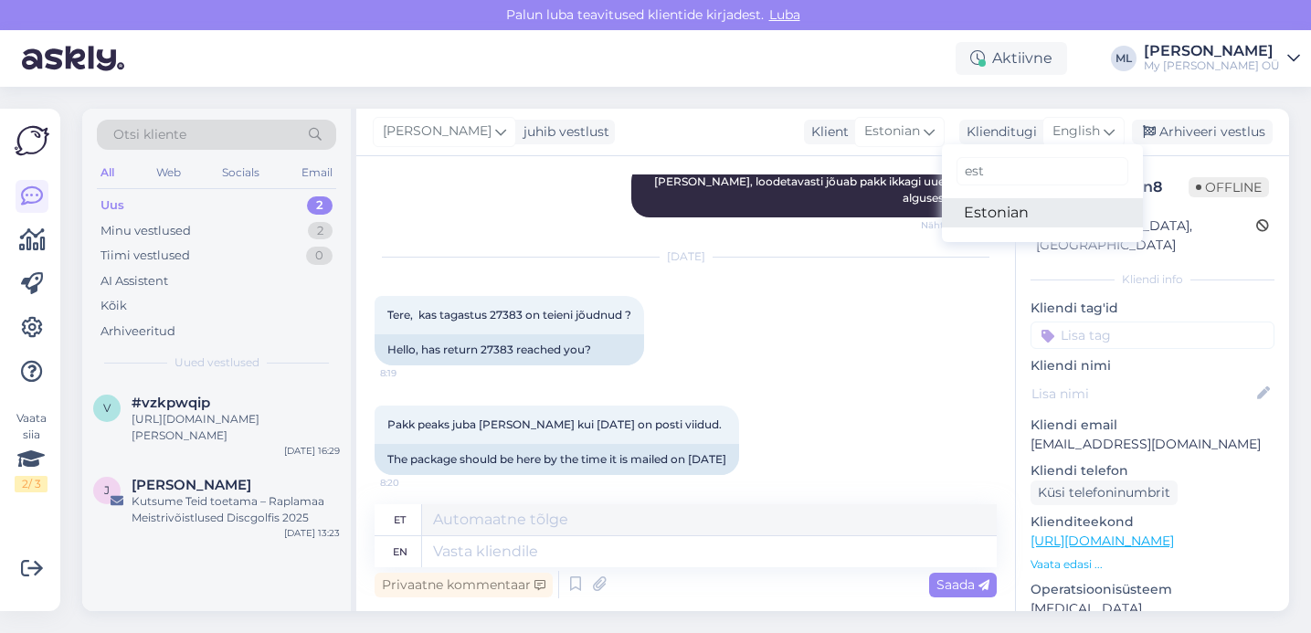
type input "est"
click at [988, 226] on link "Estonian" at bounding box center [1042, 212] width 201 height 29
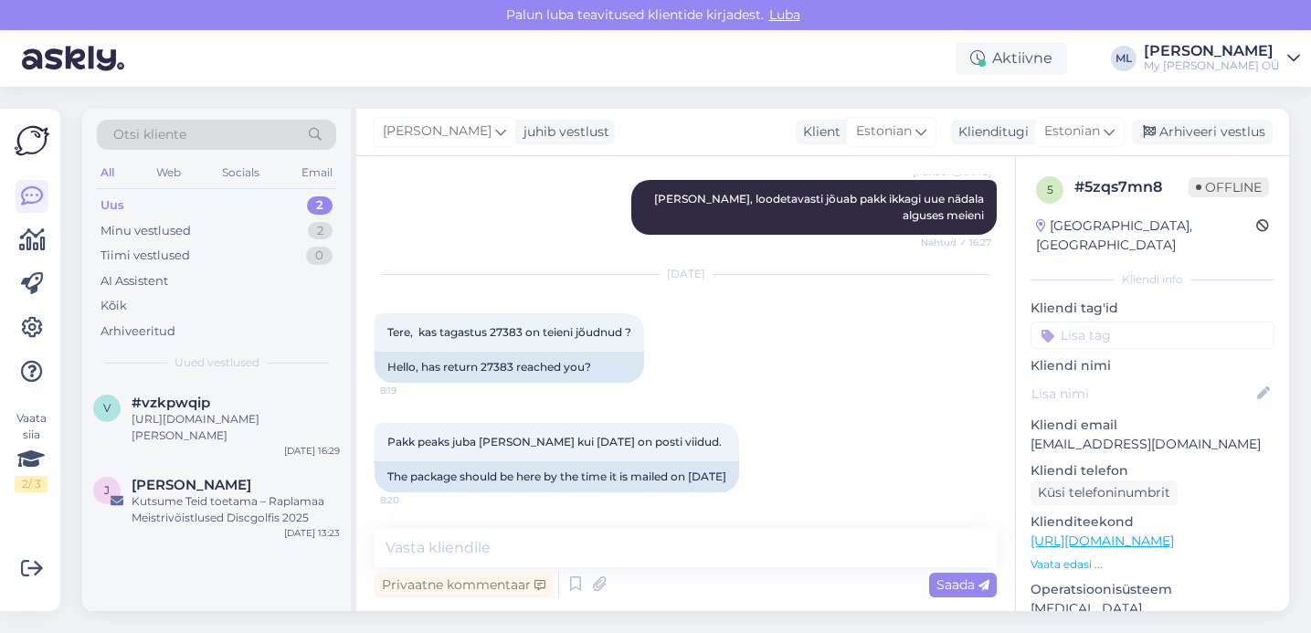
scroll to position [946, 0]
click at [587, 560] on textarea at bounding box center [685, 548] width 622 height 38
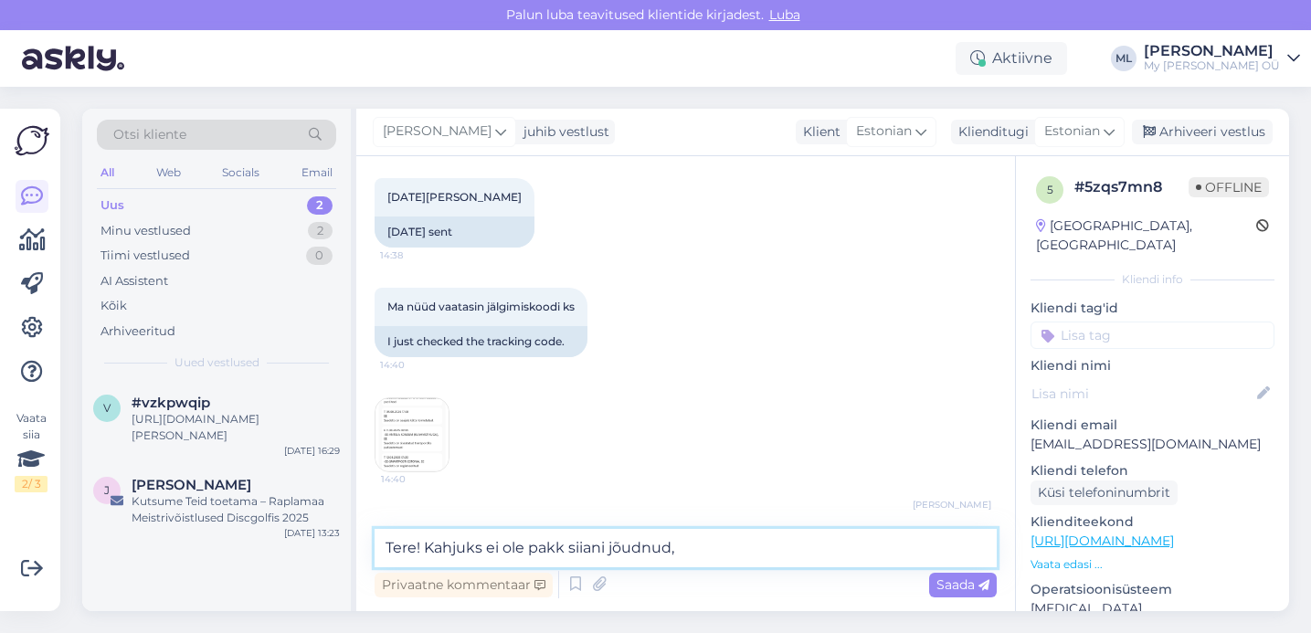
scroll to position [797, 0]
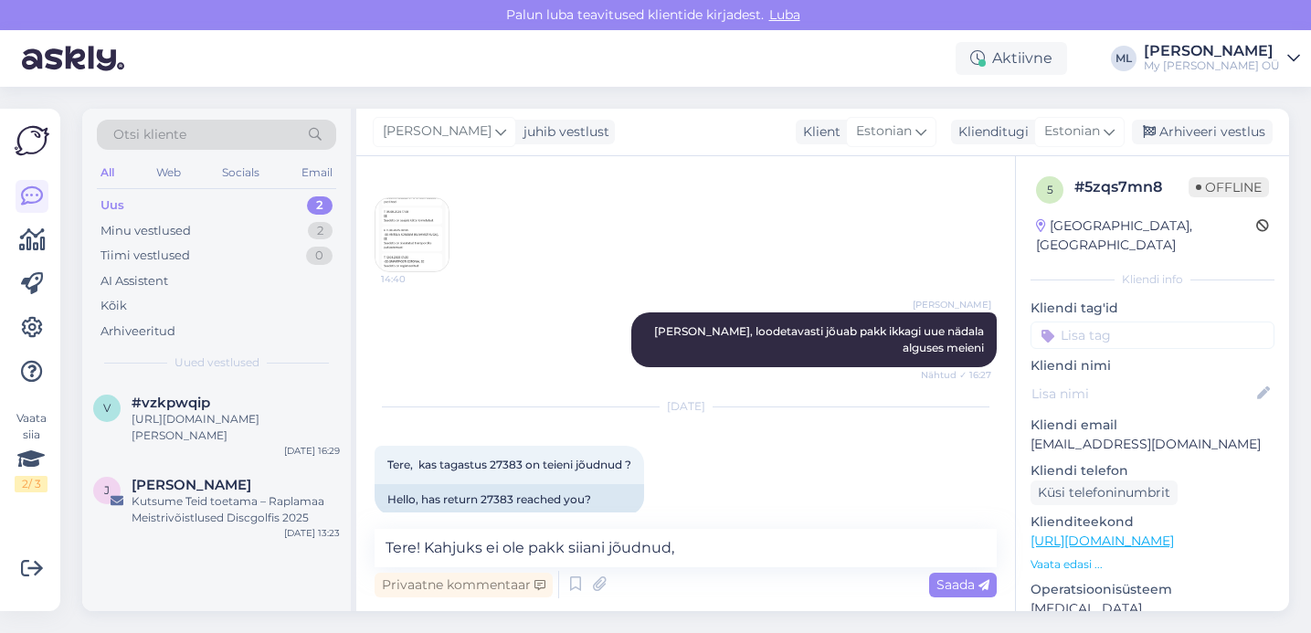
click at [429, 242] on img at bounding box center [411, 234] width 73 height 73
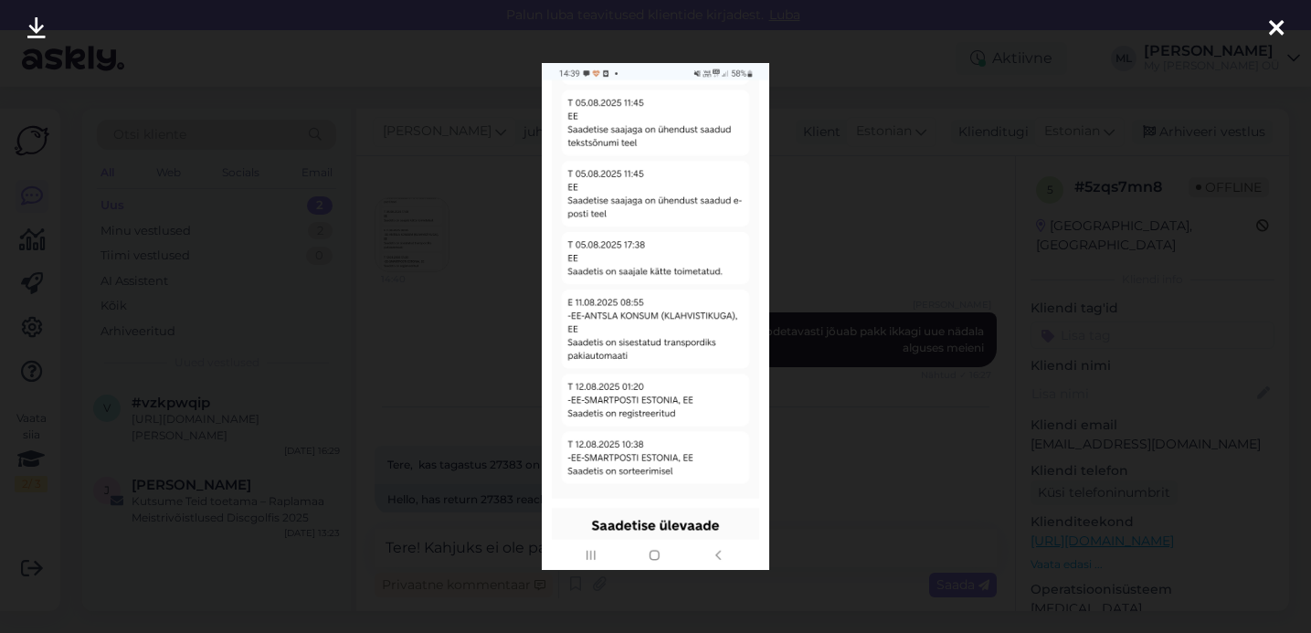
click at [1271, 30] on icon at bounding box center [1276, 29] width 15 height 24
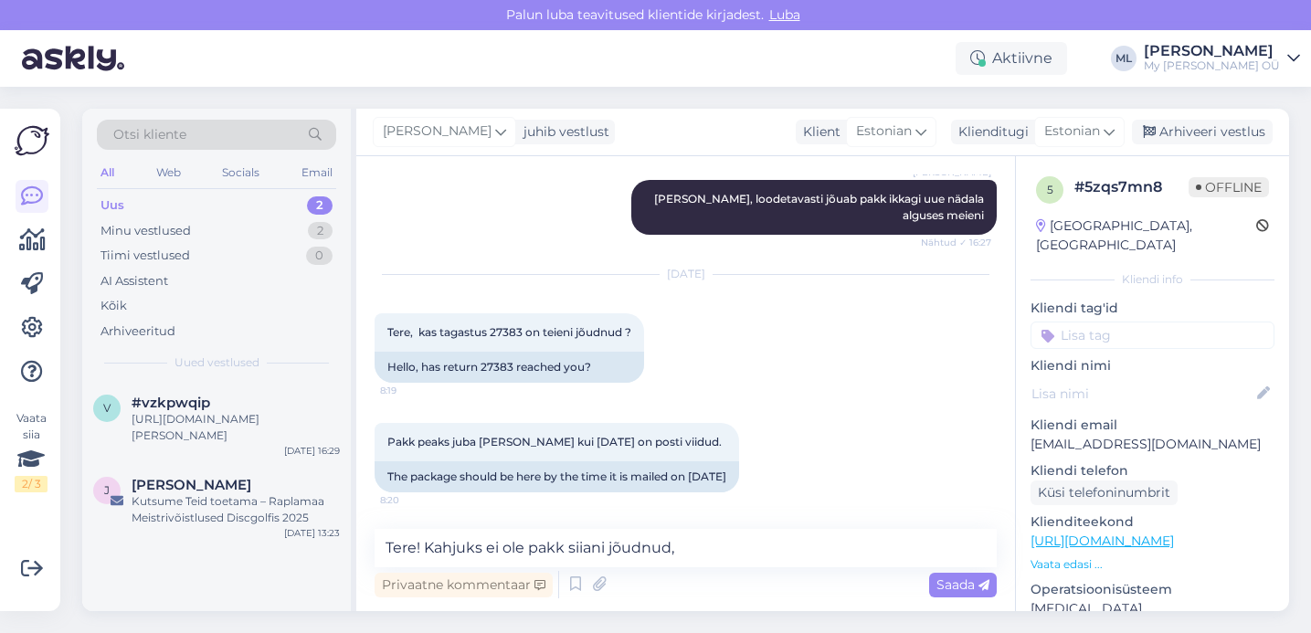
scroll to position [946, 0]
click at [707, 548] on textarea "Tere! Kahjuks ei ole pakk siiani jõudnud," at bounding box center [685, 548] width 622 height 38
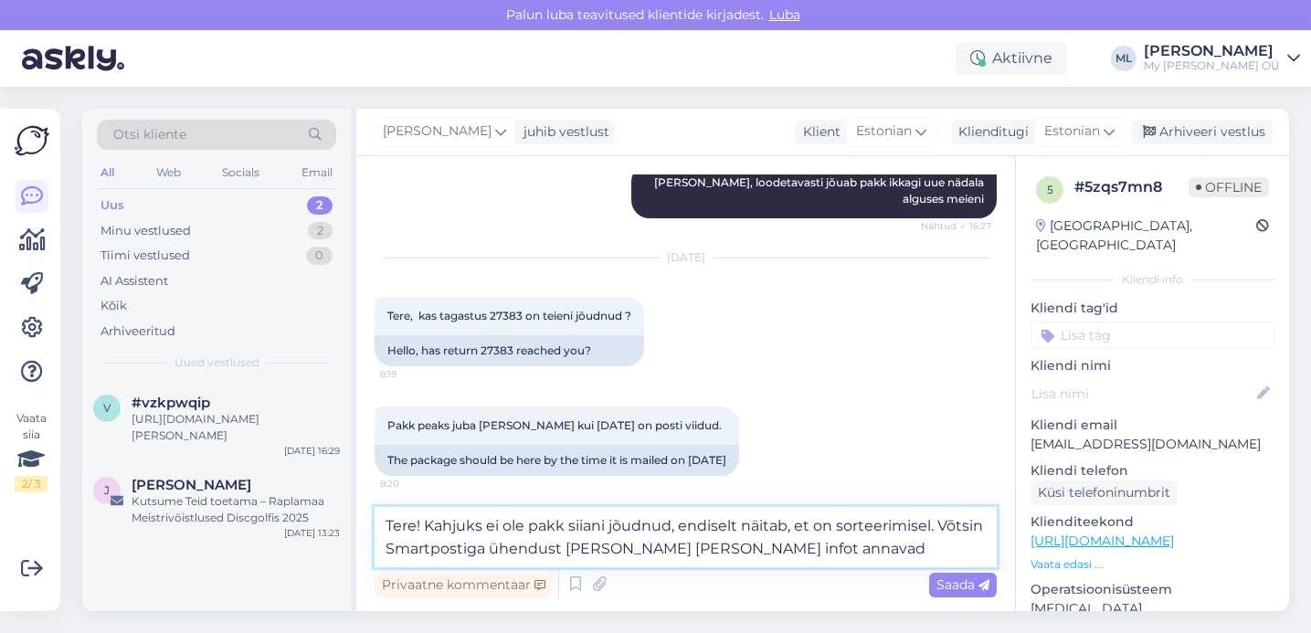
type textarea "Tere! Kahjuks ei ole pakk siiani jõudnud, endiselt näitab, et on sorteerimisel.…"
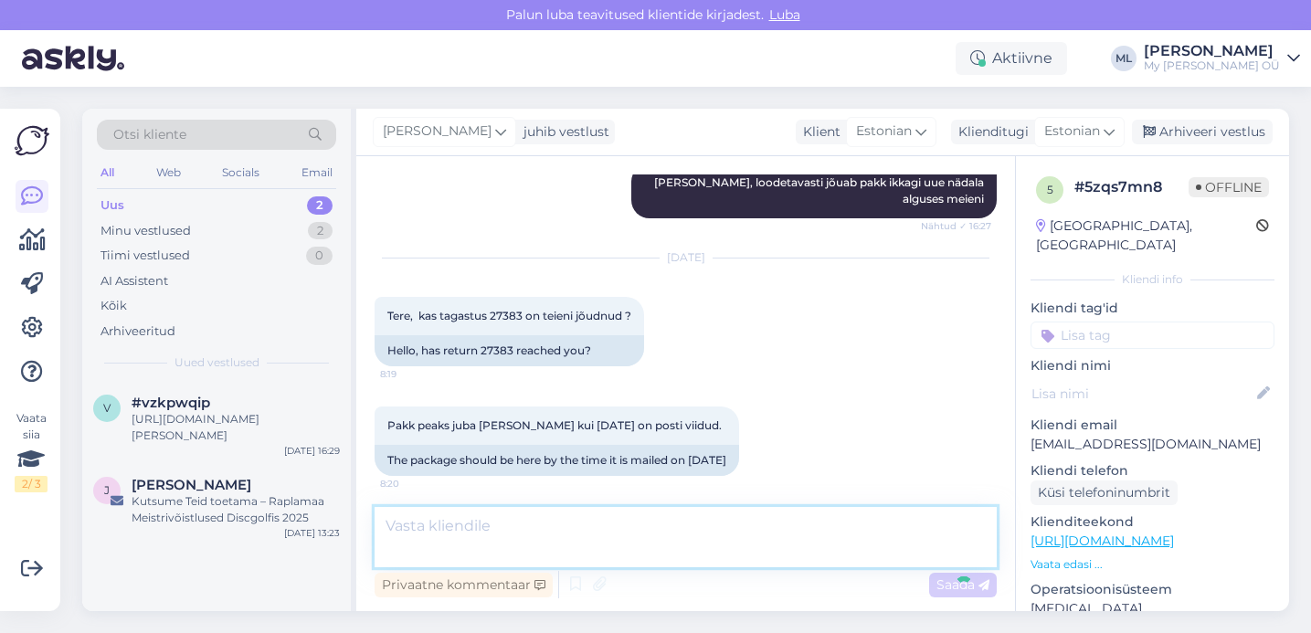
scroll to position [1058, 0]
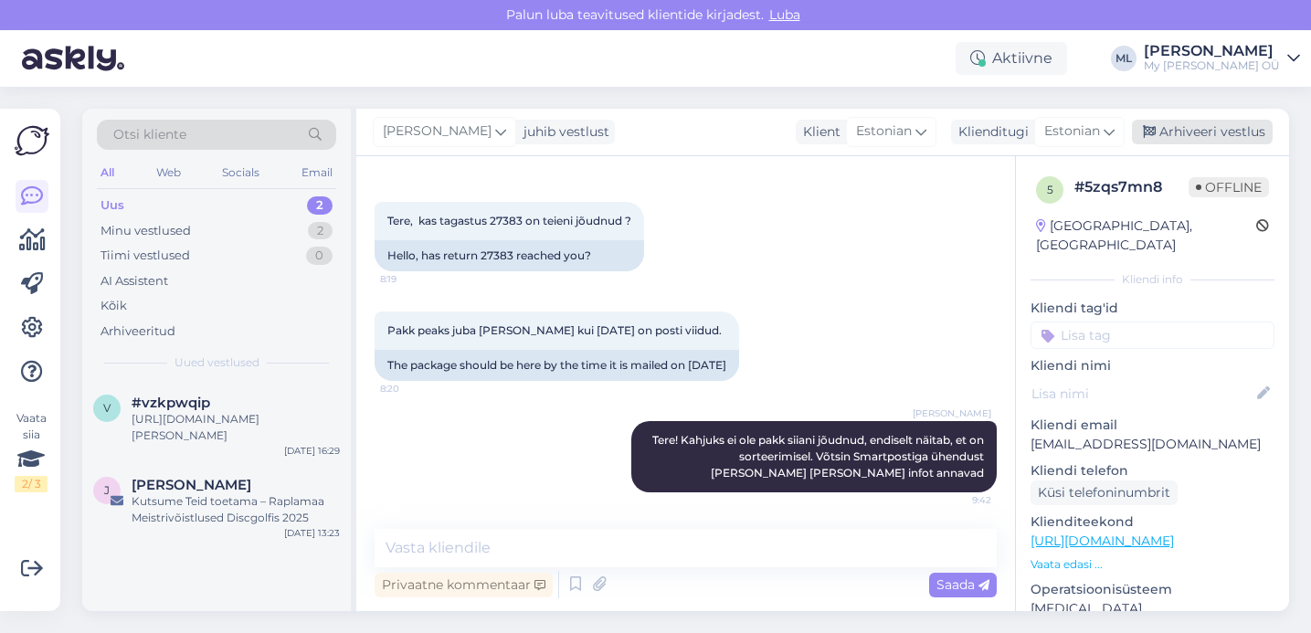
click at [1190, 126] on div "Arhiveeri vestlus" at bounding box center [1202, 132] width 141 height 25
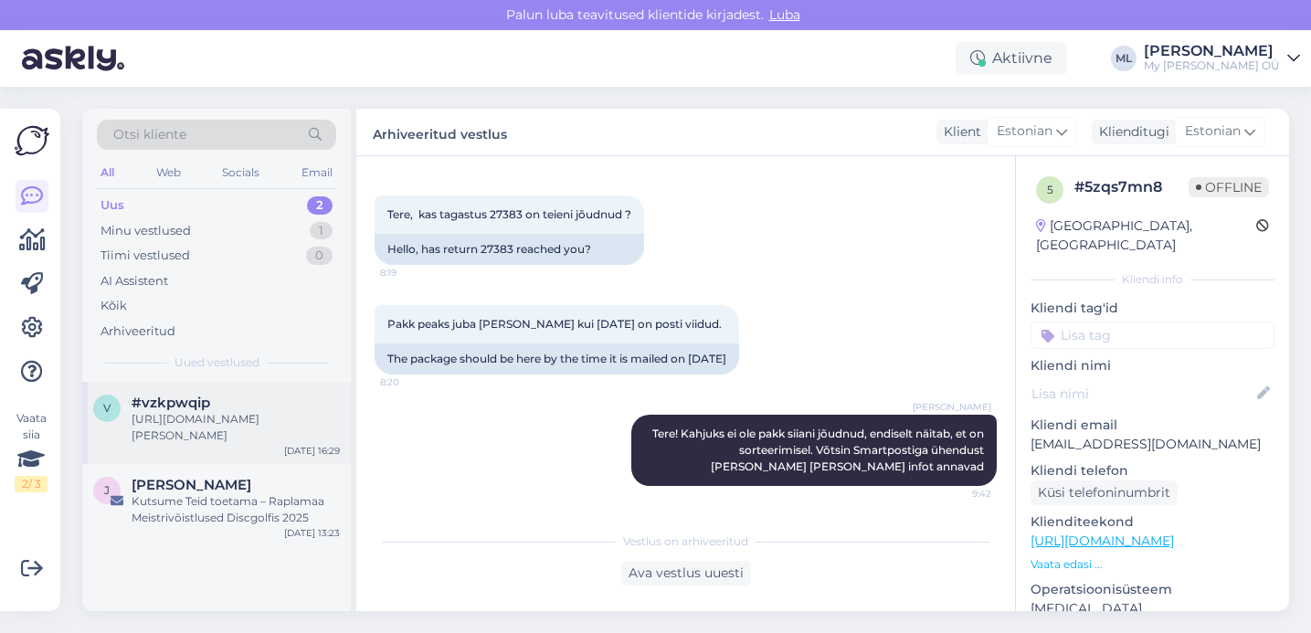
click at [143, 437] on div "[URL][DOMAIN_NAME][PERSON_NAME]" at bounding box center [236, 427] width 208 height 33
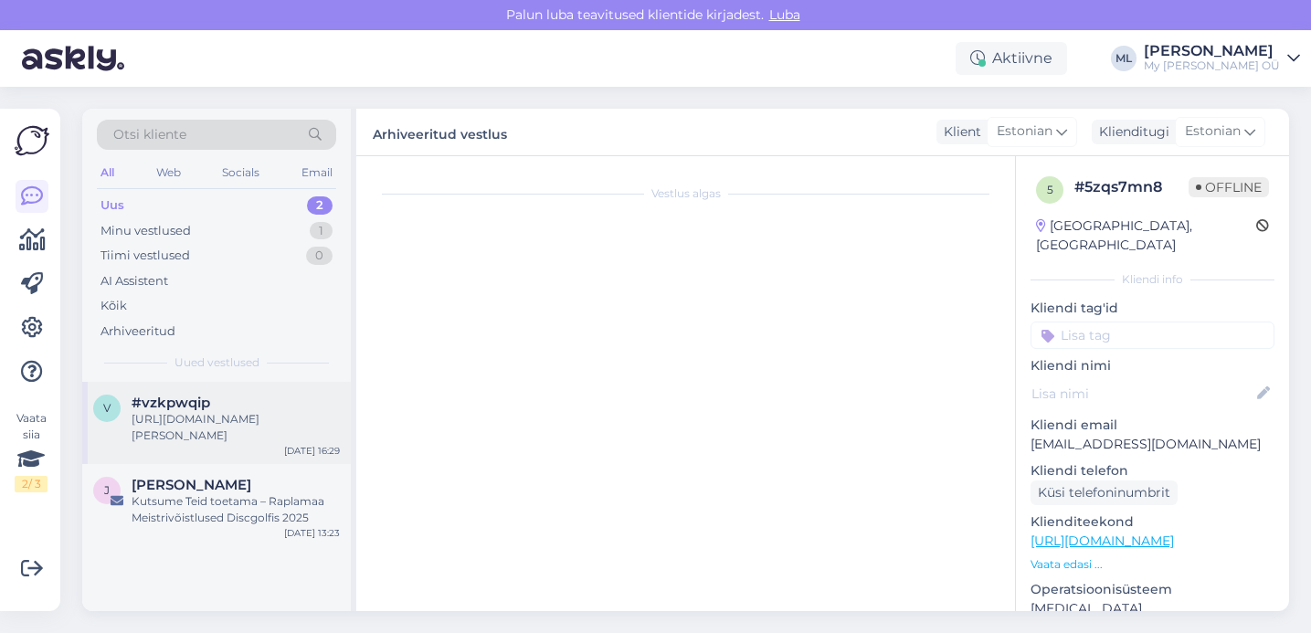
scroll to position [494, 0]
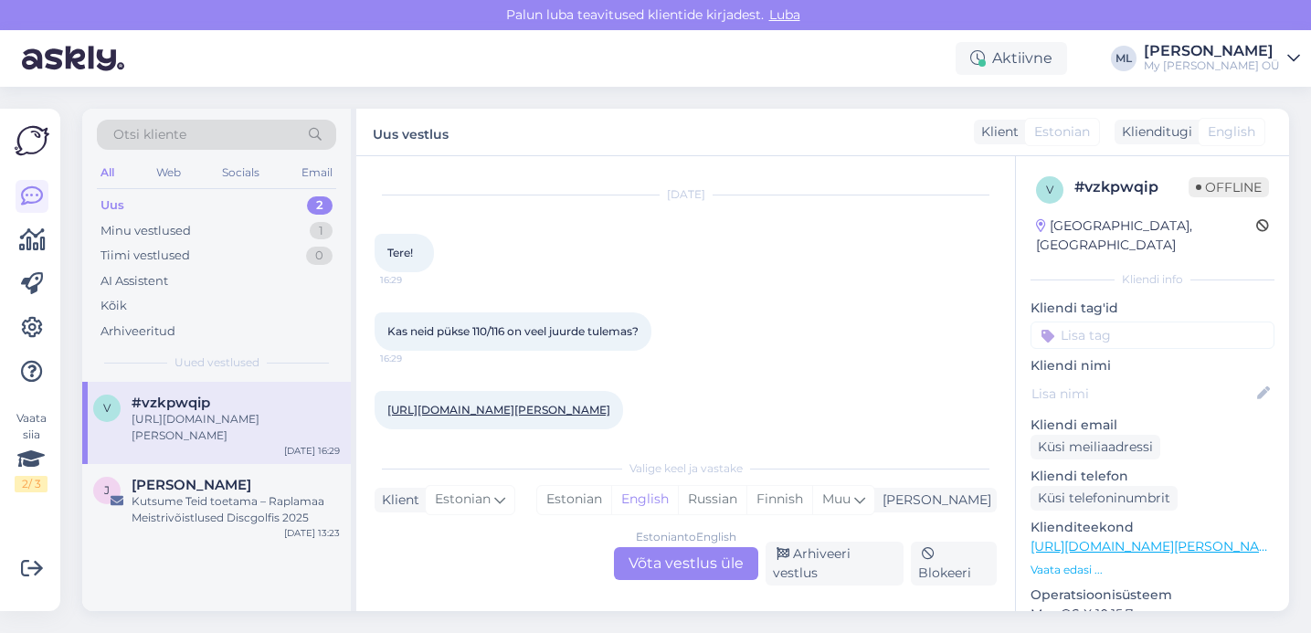
drag, startPoint x: 468, startPoint y: 568, endPoint x: 497, endPoint y: 544, distance: 37.7
click at [468, 566] on div "Estonian to English Võta vestlus üle Arhiveeri vestlus Blokeeri" at bounding box center [685, 564] width 622 height 44
click at [175, 438] on div "[URL][DOMAIN_NAME][PERSON_NAME]" at bounding box center [236, 427] width 208 height 33
click at [701, 554] on div "Estonian to English Võta vestlus üle" at bounding box center [686, 563] width 144 height 33
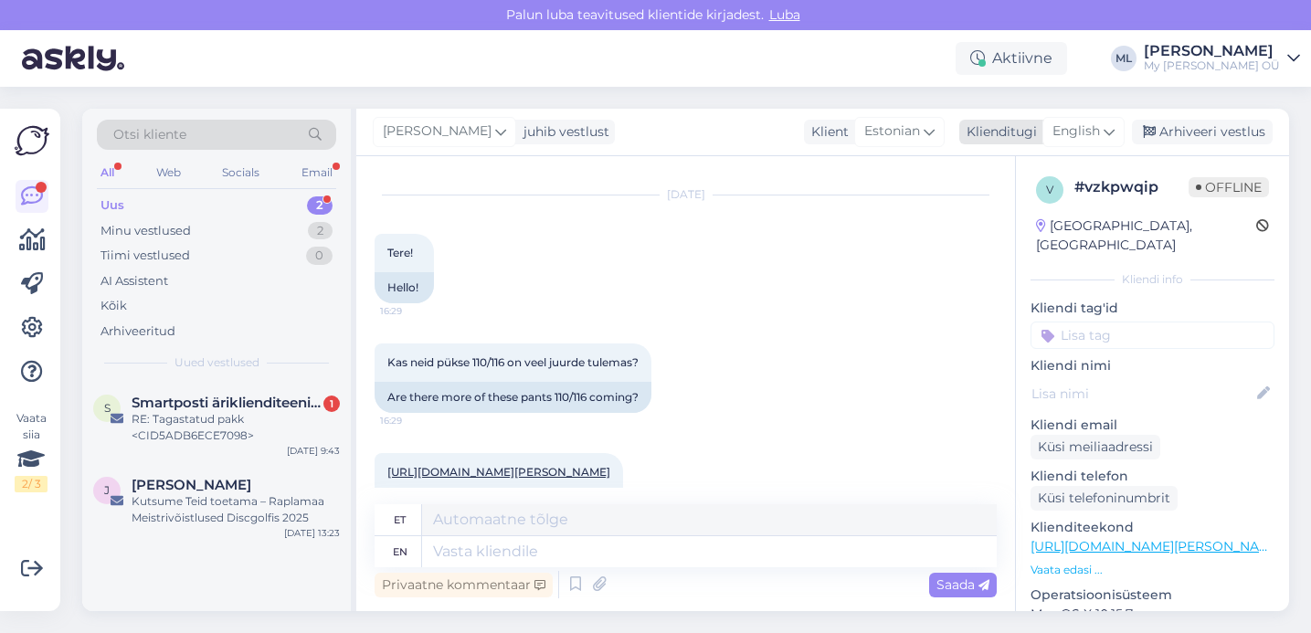
click at [1111, 126] on icon at bounding box center [1108, 131] width 11 height 20
click at [1000, 213] on link "Estonian" at bounding box center [1042, 212] width 201 height 29
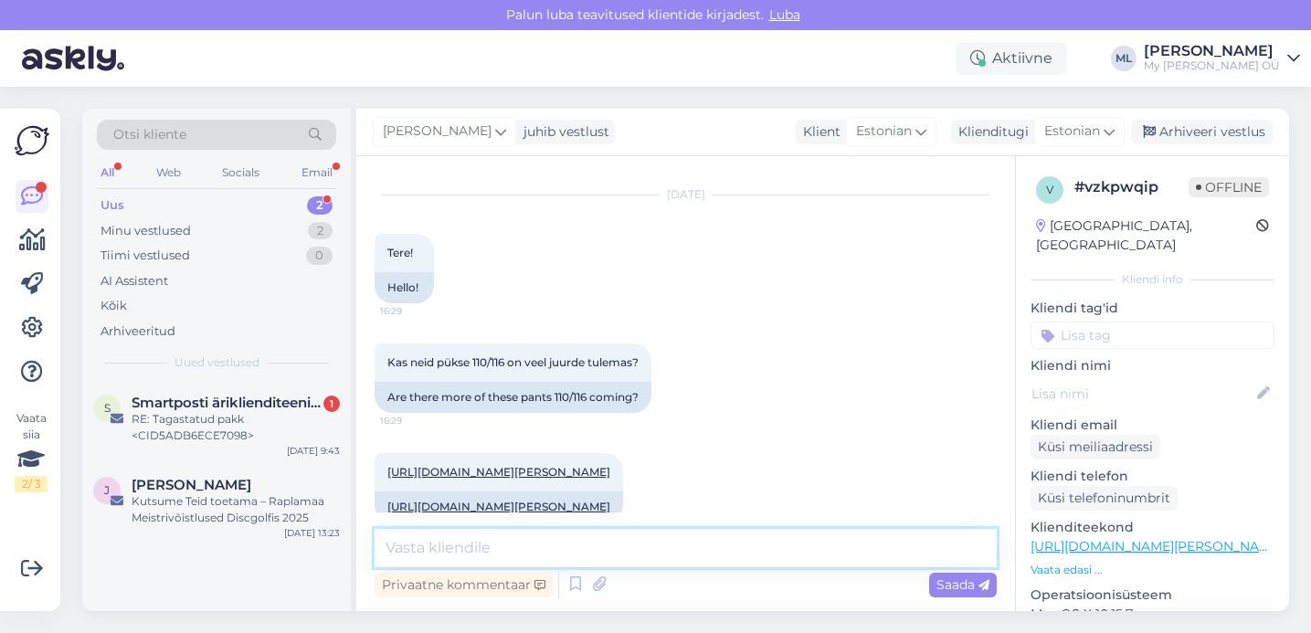
click at [484, 553] on textarea at bounding box center [685, 548] width 622 height 38
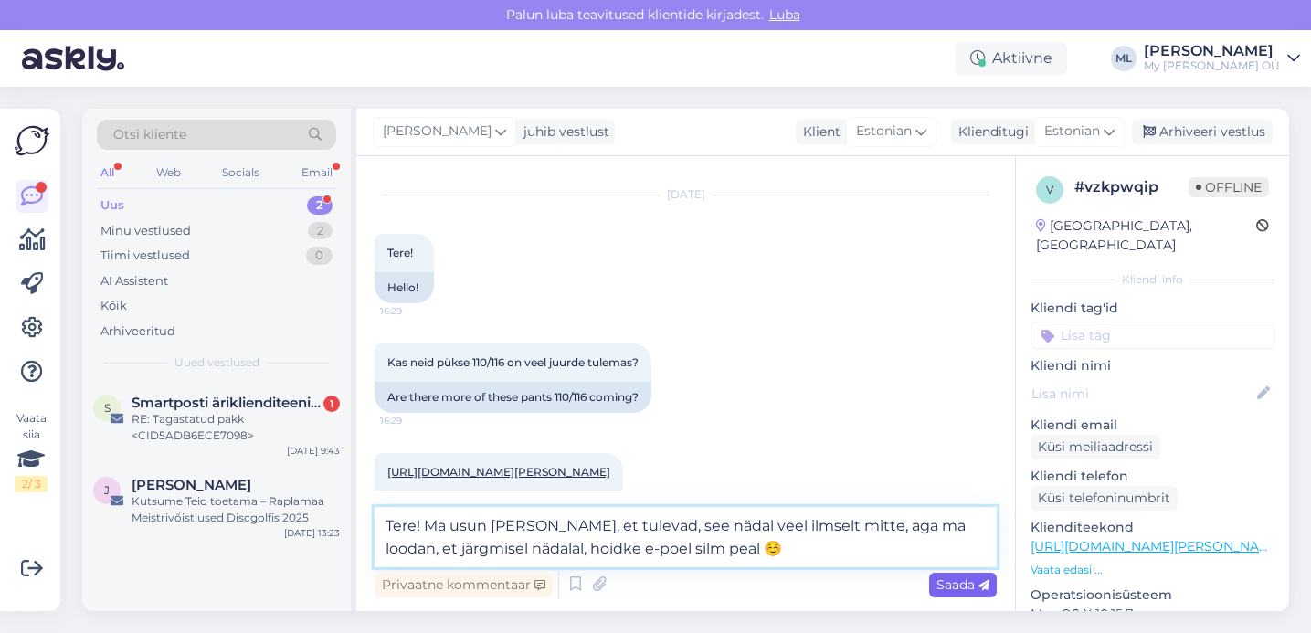
type textarea "Tere! Ma usun [PERSON_NAME], et tulevad, see nädal veel ilmselt mitte, aga ma l…"
click at [963, 579] on span "Saada" at bounding box center [962, 584] width 53 height 16
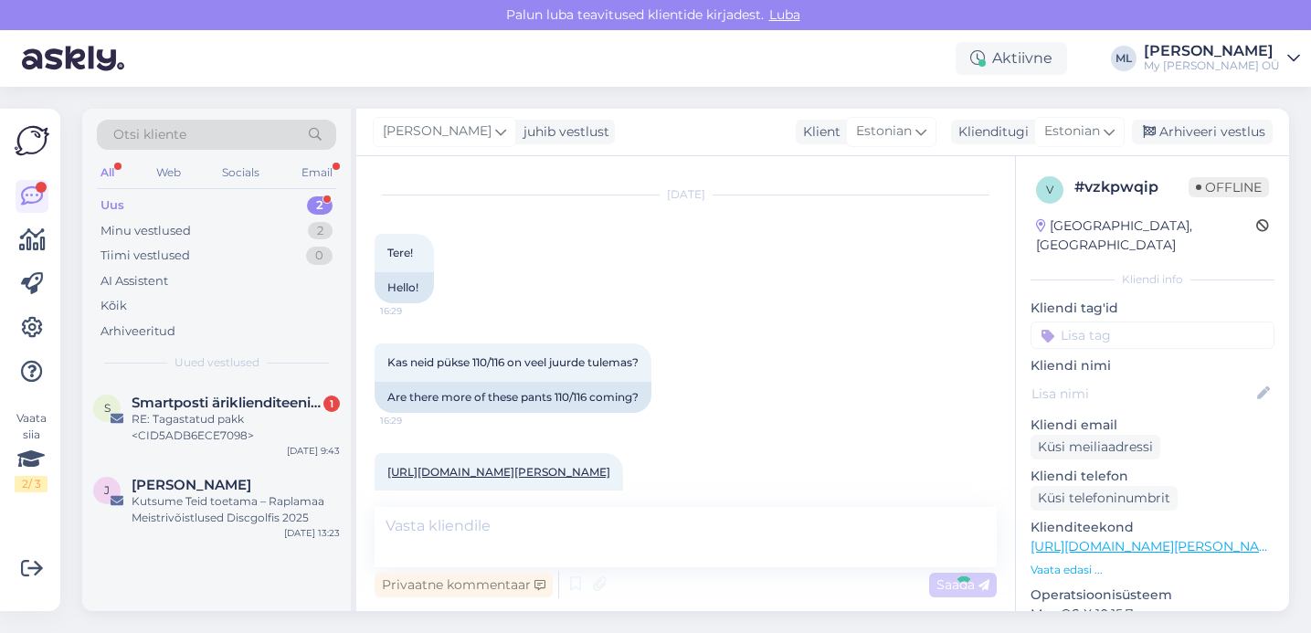
scroll to position [674, 0]
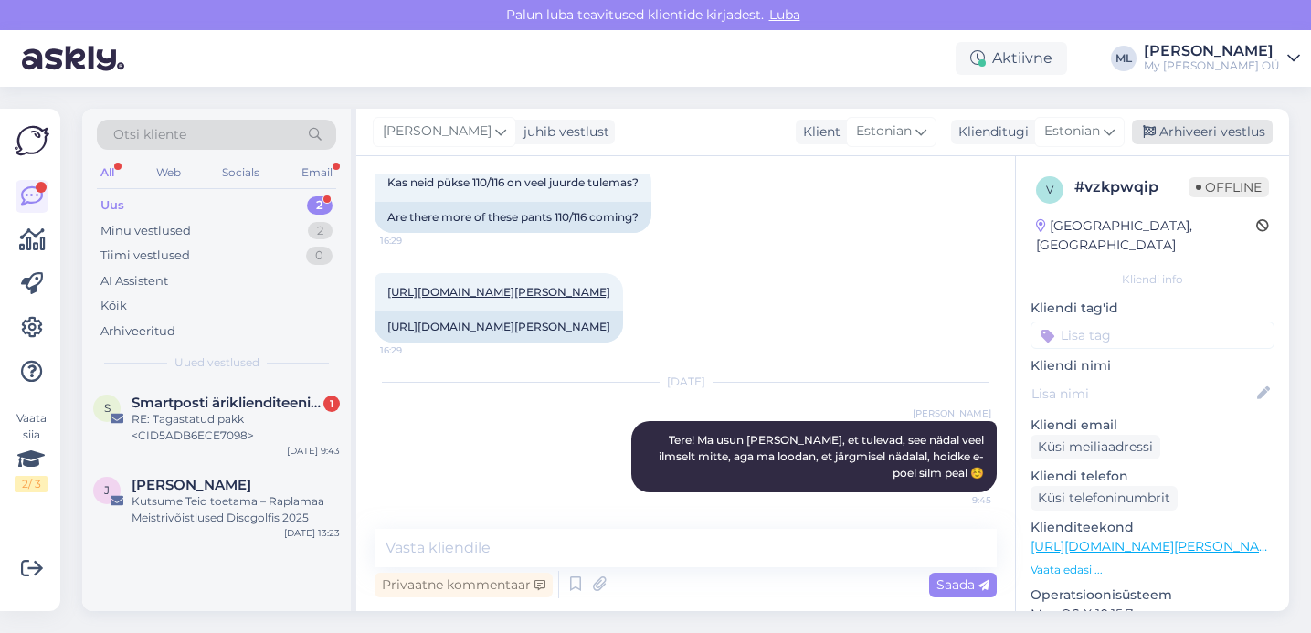
click at [1197, 123] on div "Arhiveeri vestlus" at bounding box center [1202, 132] width 141 height 25
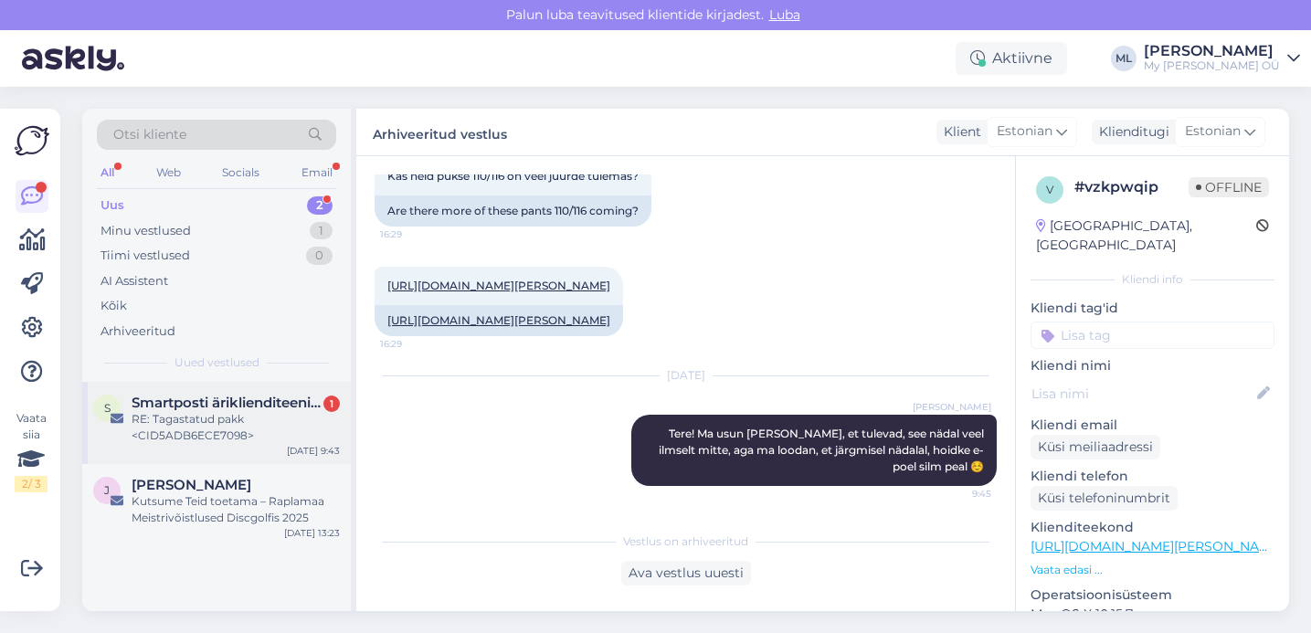
click at [248, 419] on div "RE: Tagastatud pakk <CID5ADB6ECE7098>" at bounding box center [236, 427] width 208 height 33
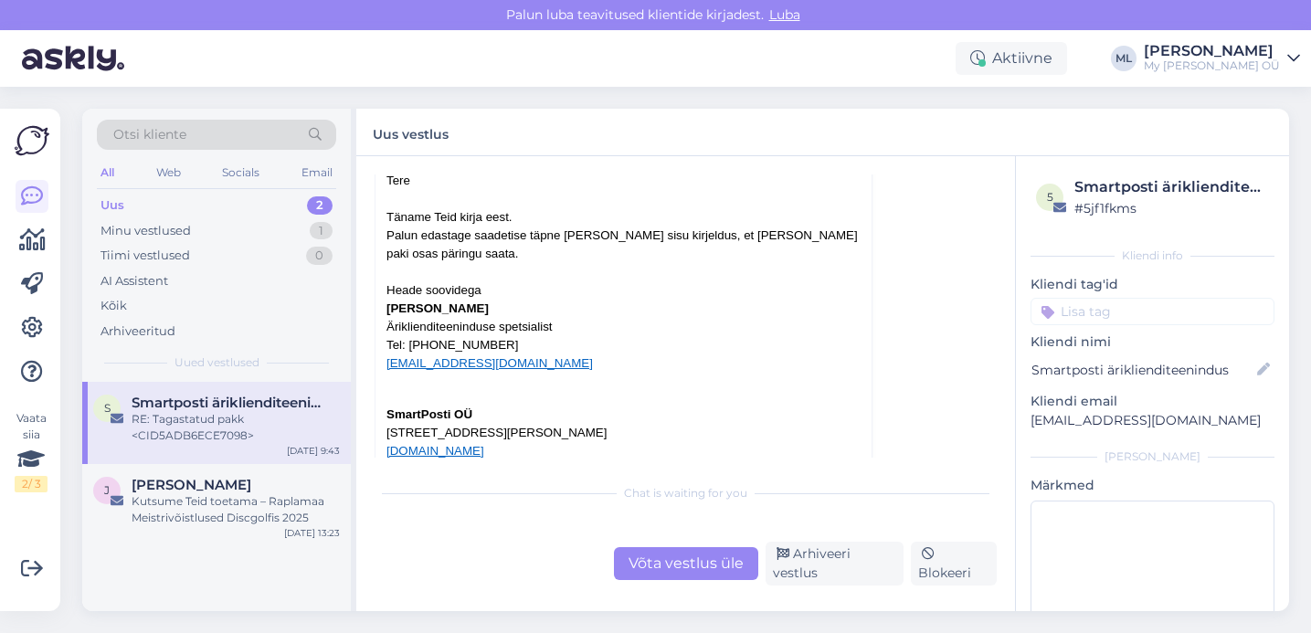
scroll to position [281, 0]
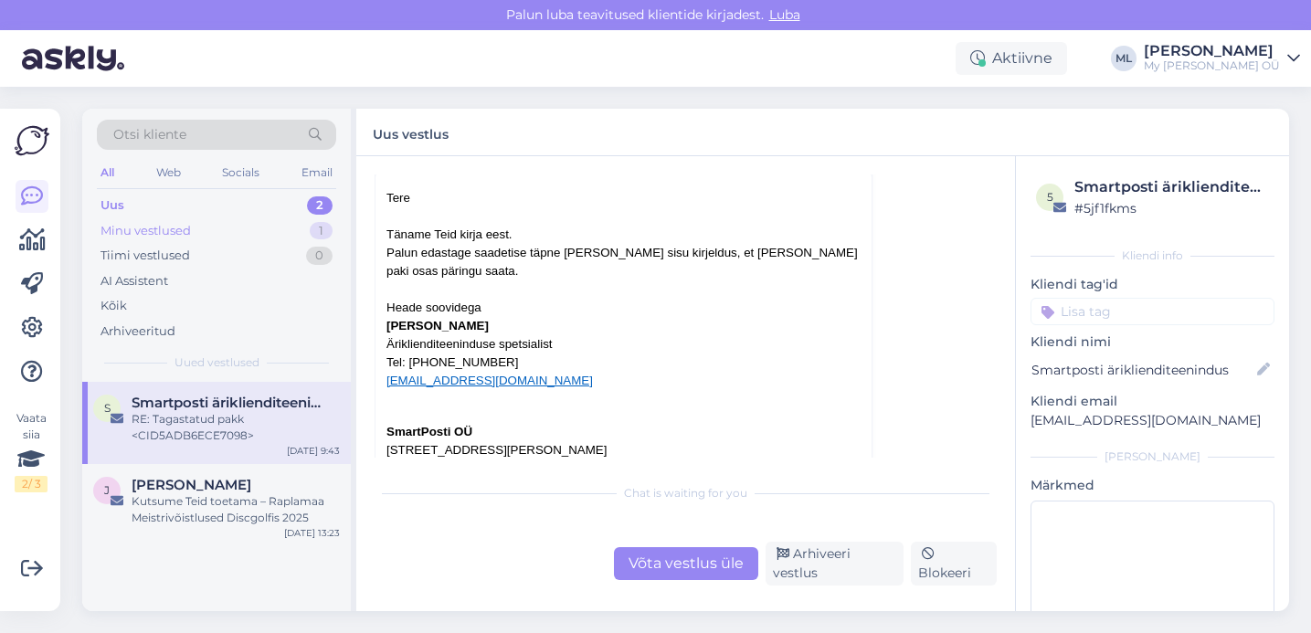
click at [196, 224] on div "Minu vestlused 1" at bounding box center [216, 231] width 239 height 26
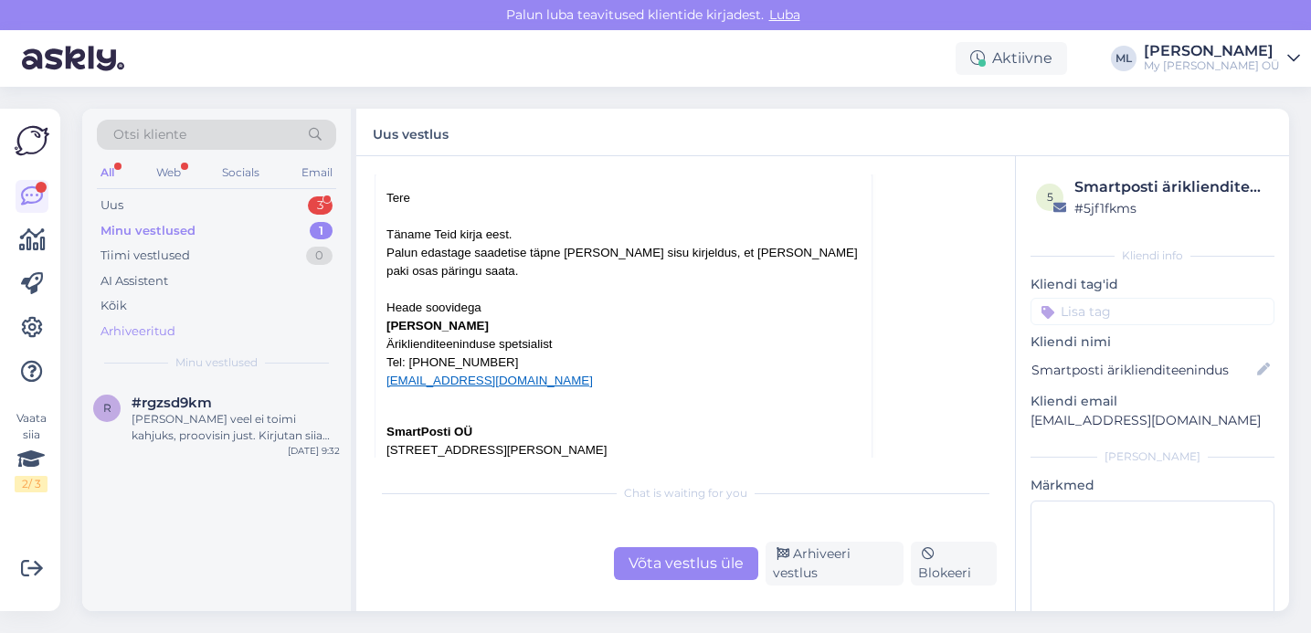
click at [144, 330] on div "Arhiveeritud" at bounding box center [137, 331] width 75 height 18
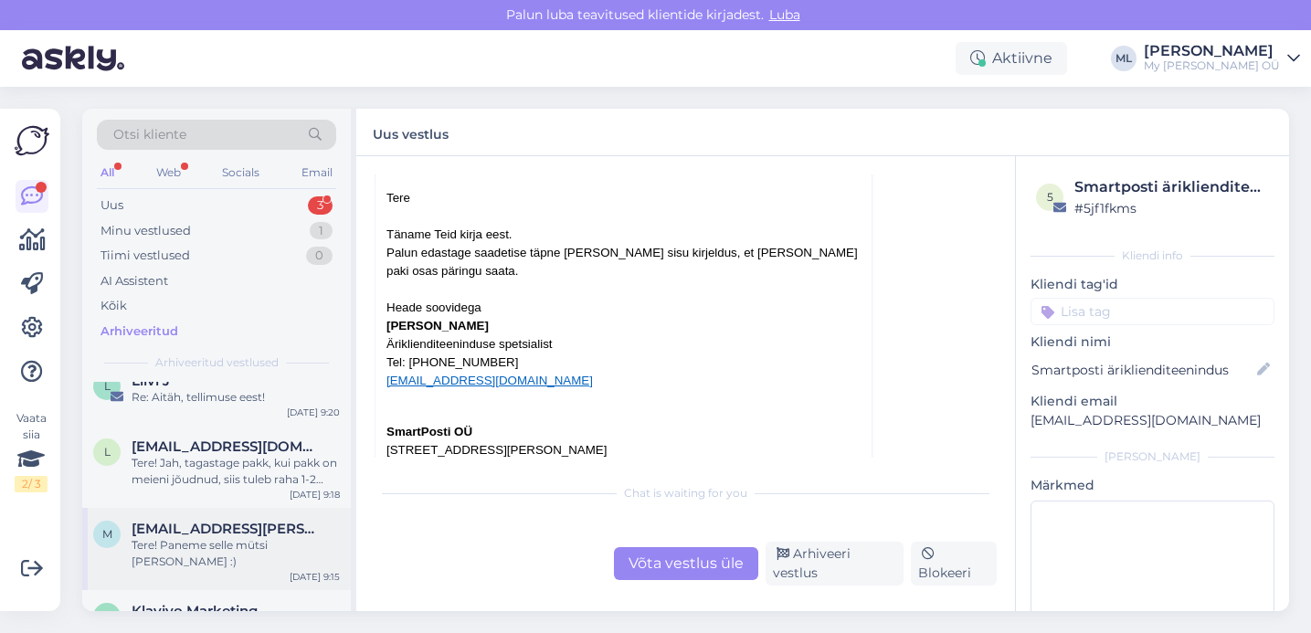
scroll to position [506, 0]
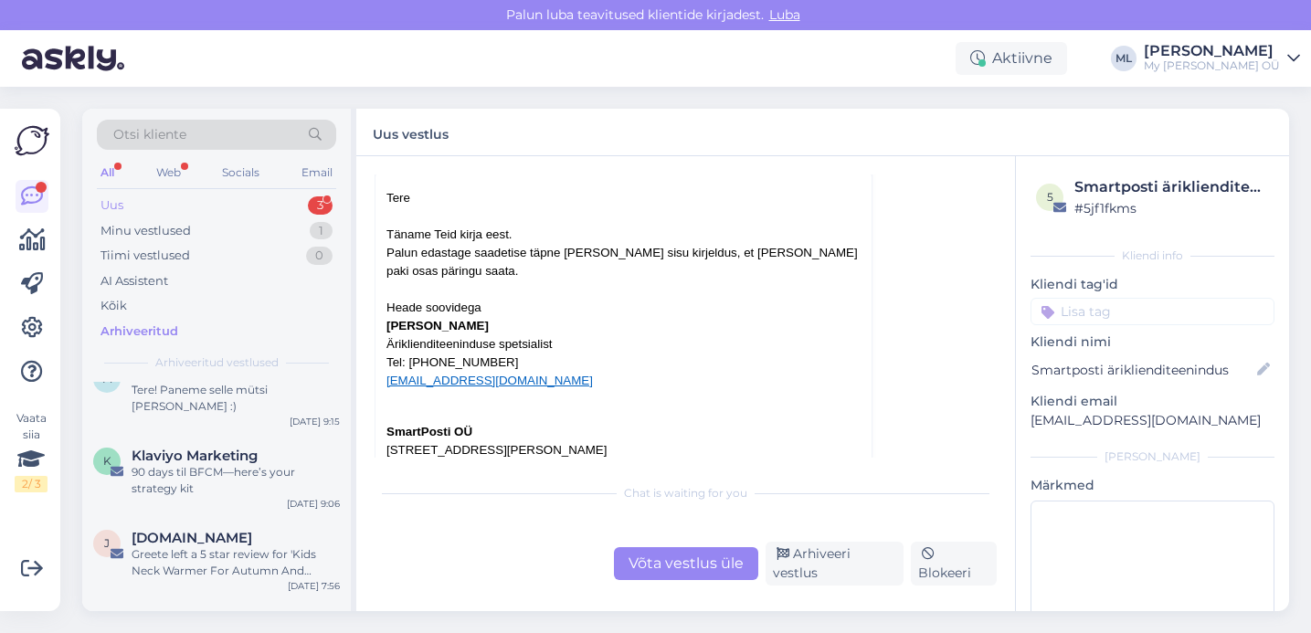
click at [211, 203] on div "Uus 3" at bounding box center [216, 206] width 239 height 26
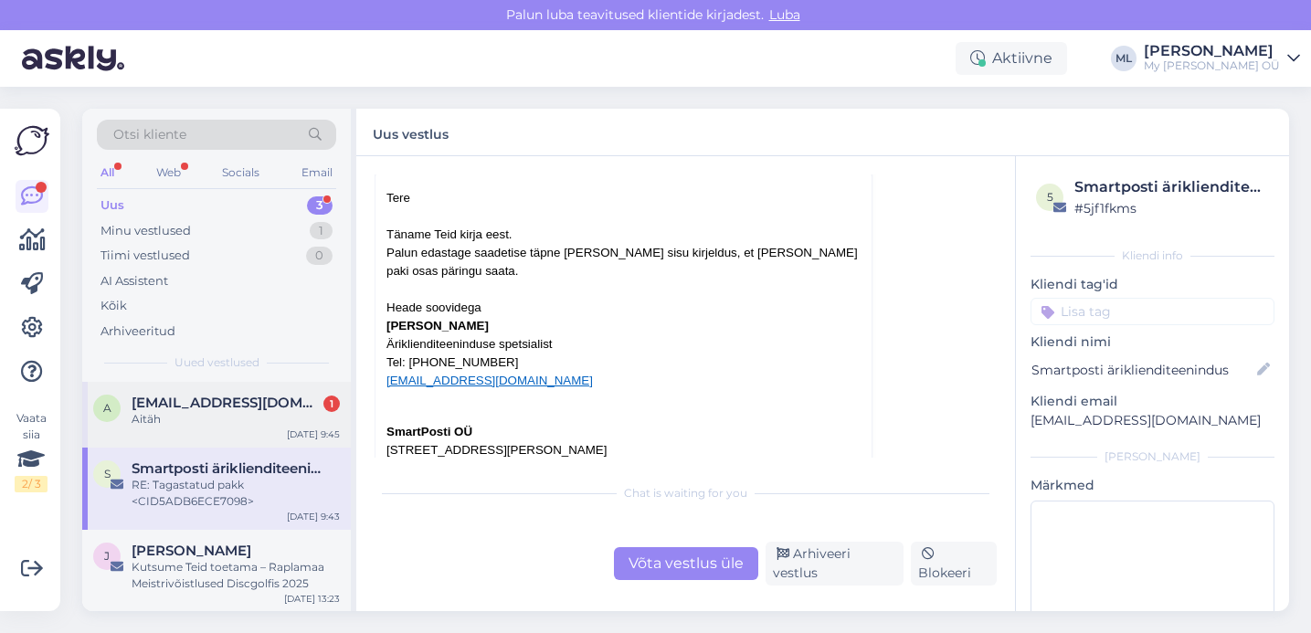
drag, startPoint x: 143, startPoint y: 432, endPoint x: 164, endPoint y: 427, distance: 21.7
click at [142, 432] on div "a [EMAIL_ADDRESS][DOMAIN_NAME] 1 Aitäh [DATE] 9:45" at bounding box center [216, 415] width 269 height 66
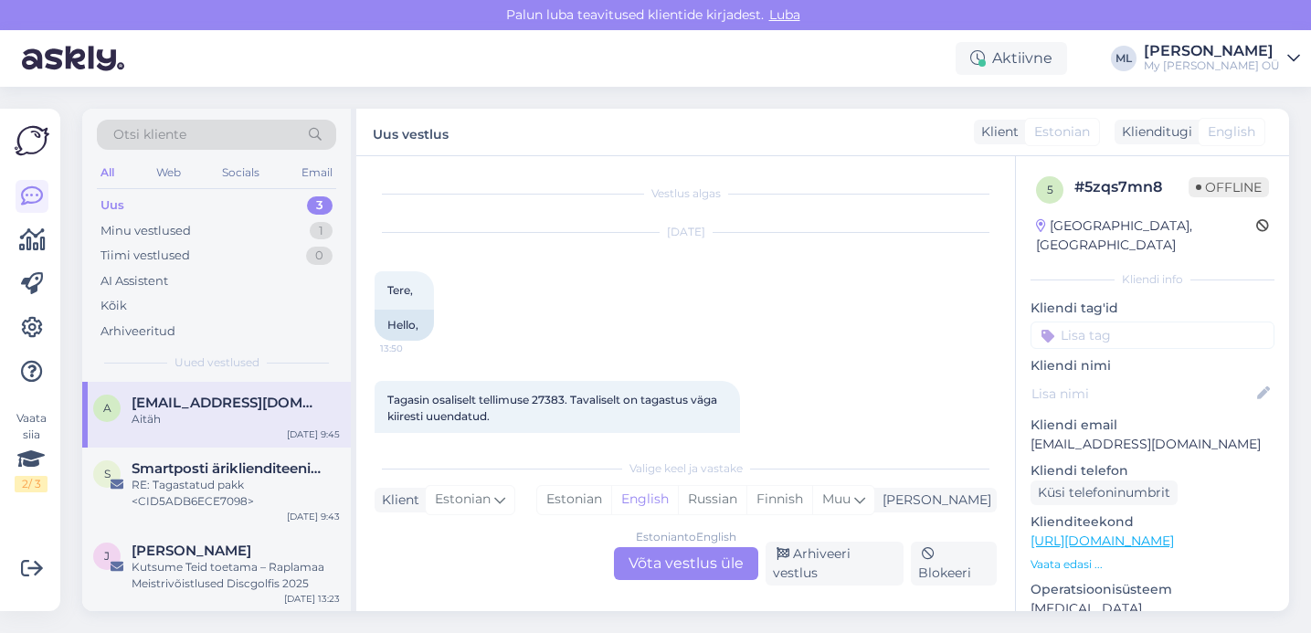
scroll to position [1216, 0]
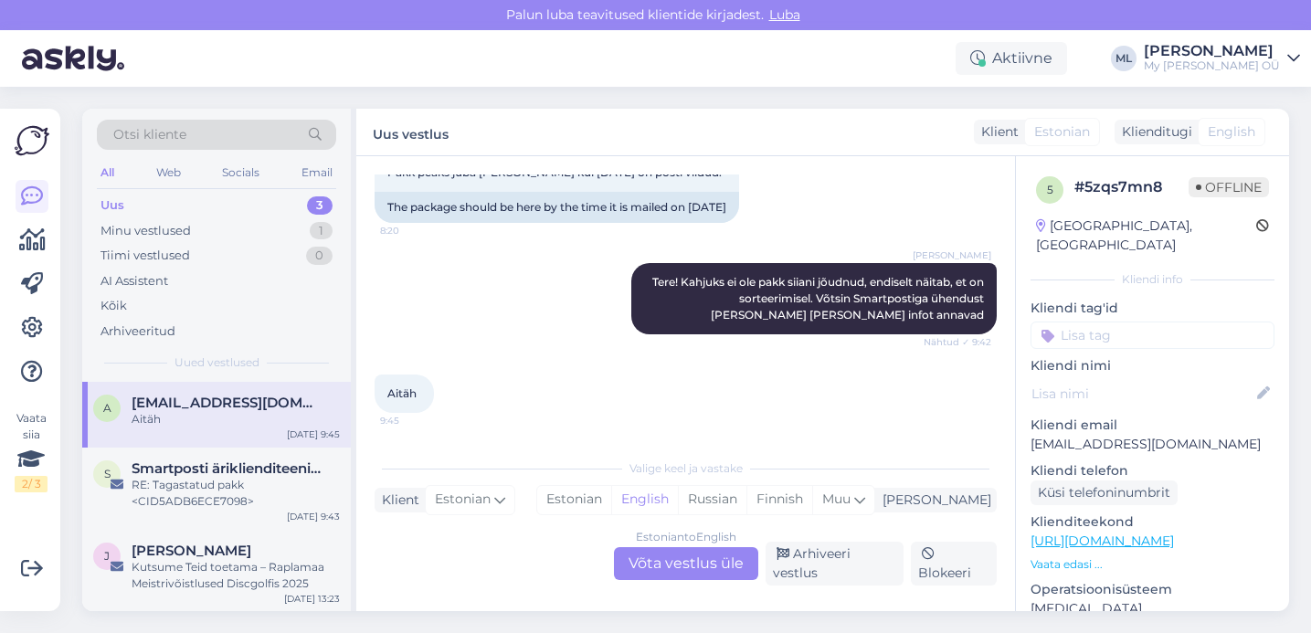
click at [704, 568] on div "Estonian to English Võta vestlus üle" at bounding box center [686, 563] width 144 height 33
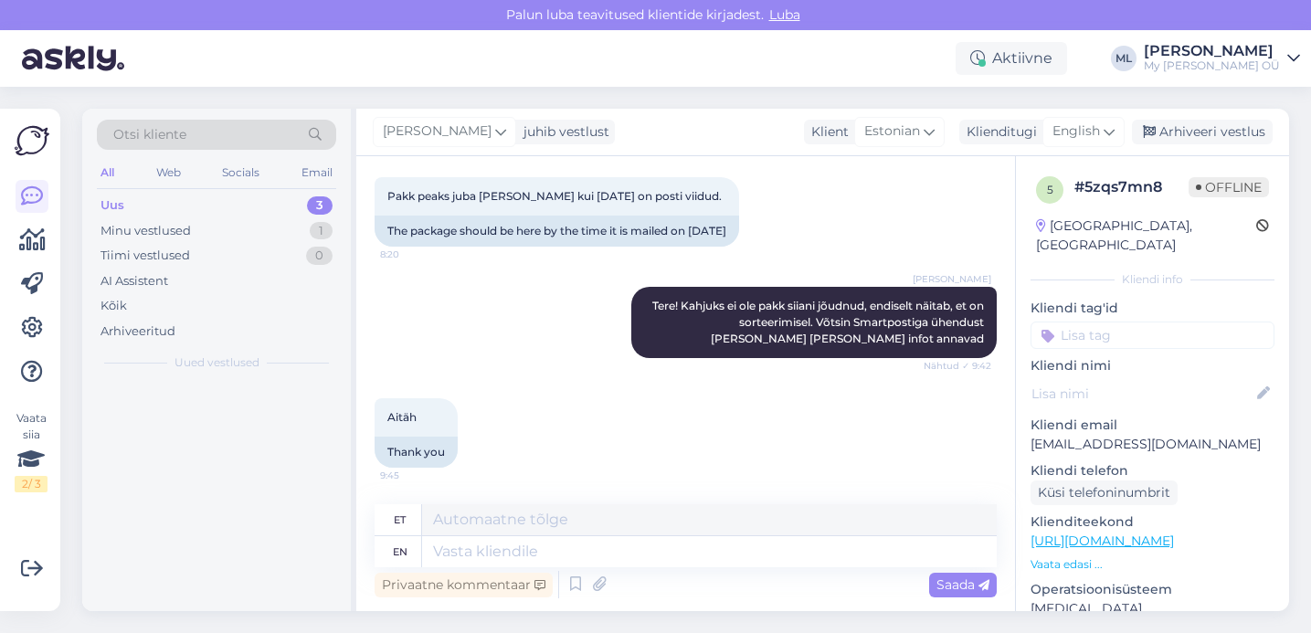
scroll to position [1192, 0]
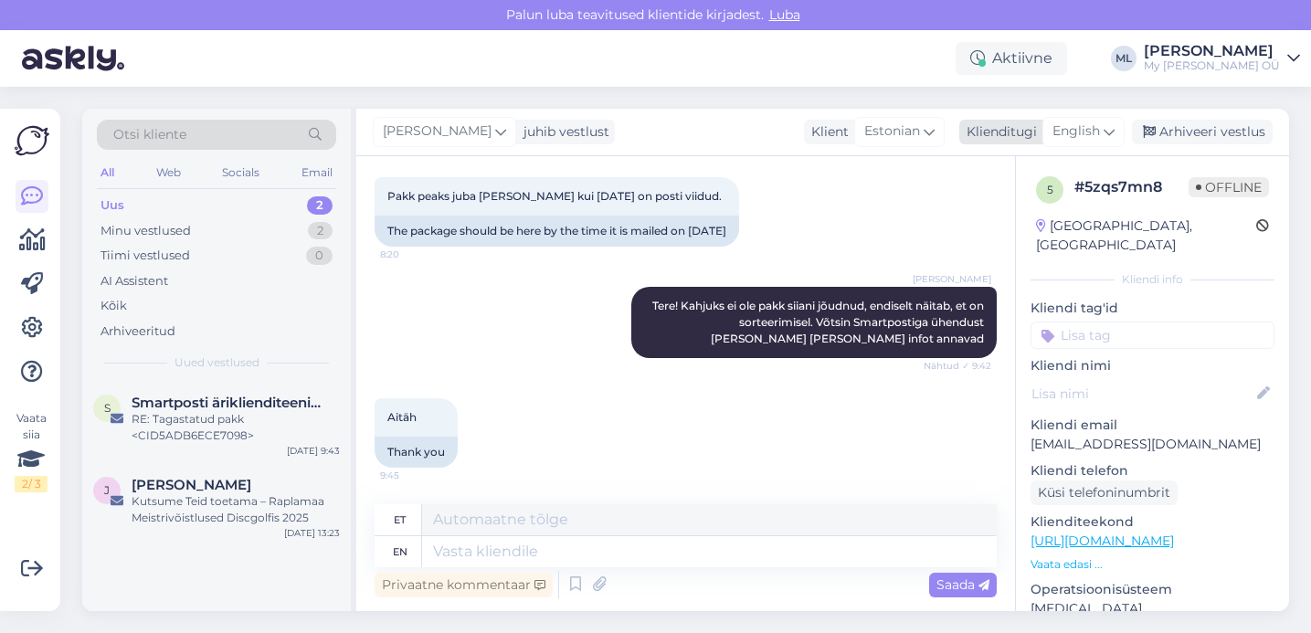
click at [1079, 138] on span "English" at bounding box center [1075, 131] width 47 height 20
type input "est"
drag, startPoint x: 1012, startPoint y: 207, endPoint x: 944, endPoint y: 243, distance: 77.2
click at [1012, 207] on link "Estonian" at bounding box center [1042, 212] width 201 height 29
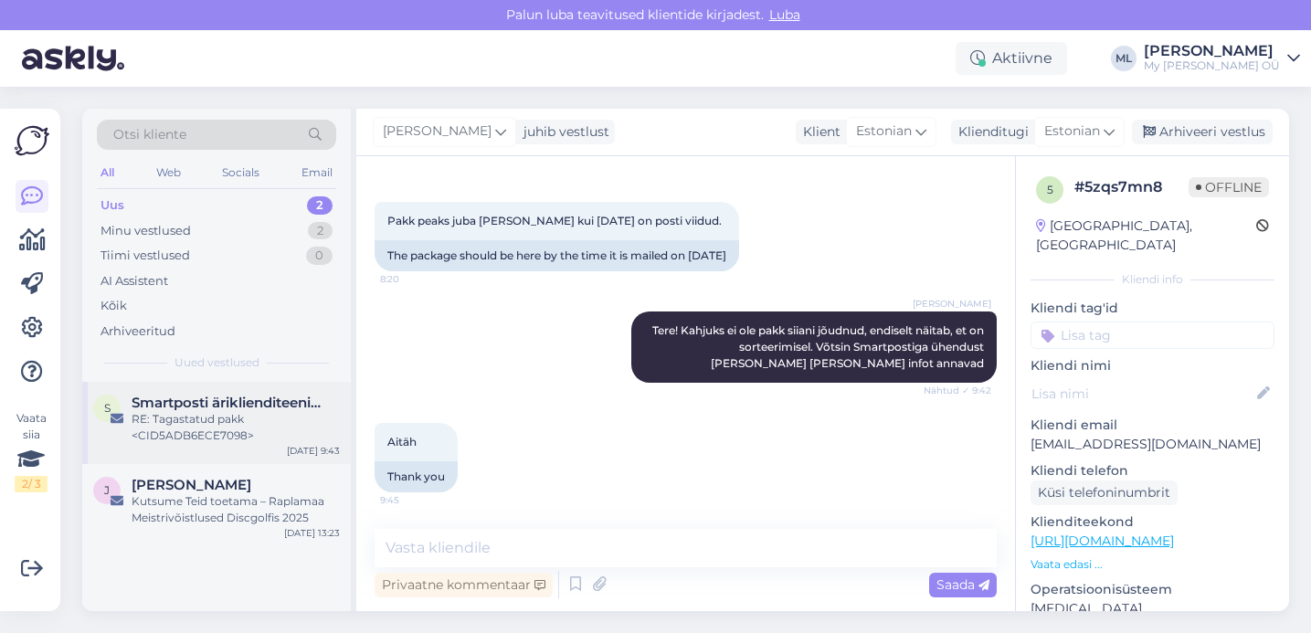
click at [182, 438] on div "RE: Tagastatud pakk <CID5ADB6ECE7098>" at bounding box center [236, 427] width 208 height 33
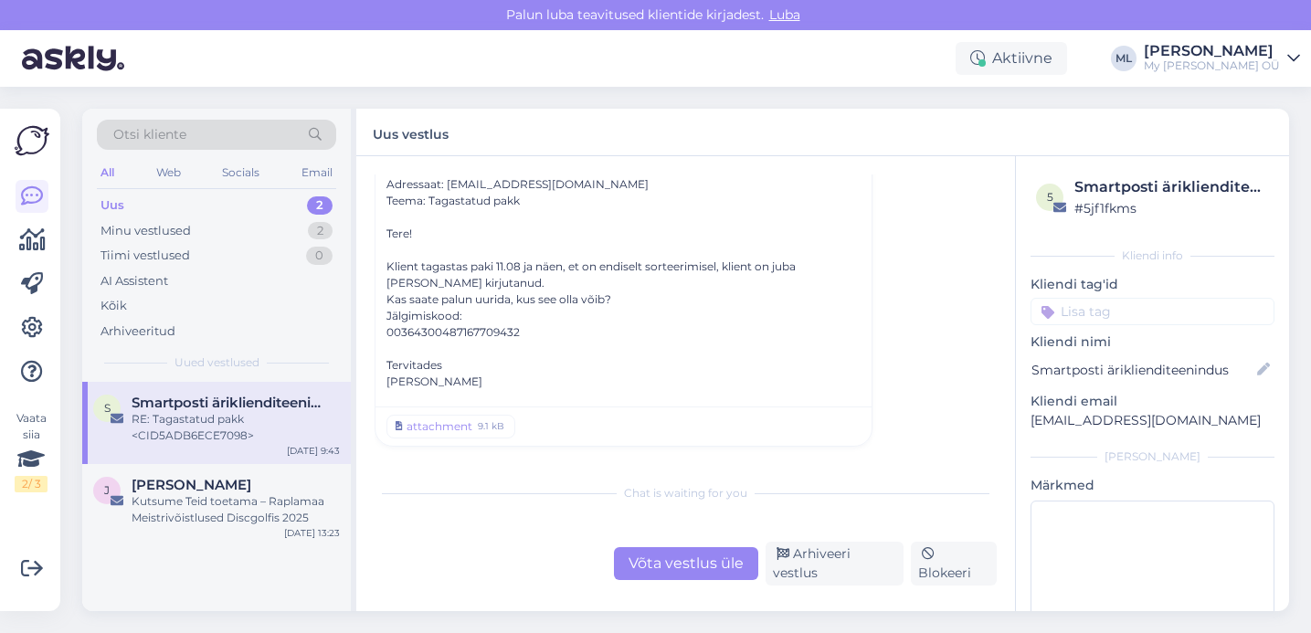
scroll to position [206, 0]
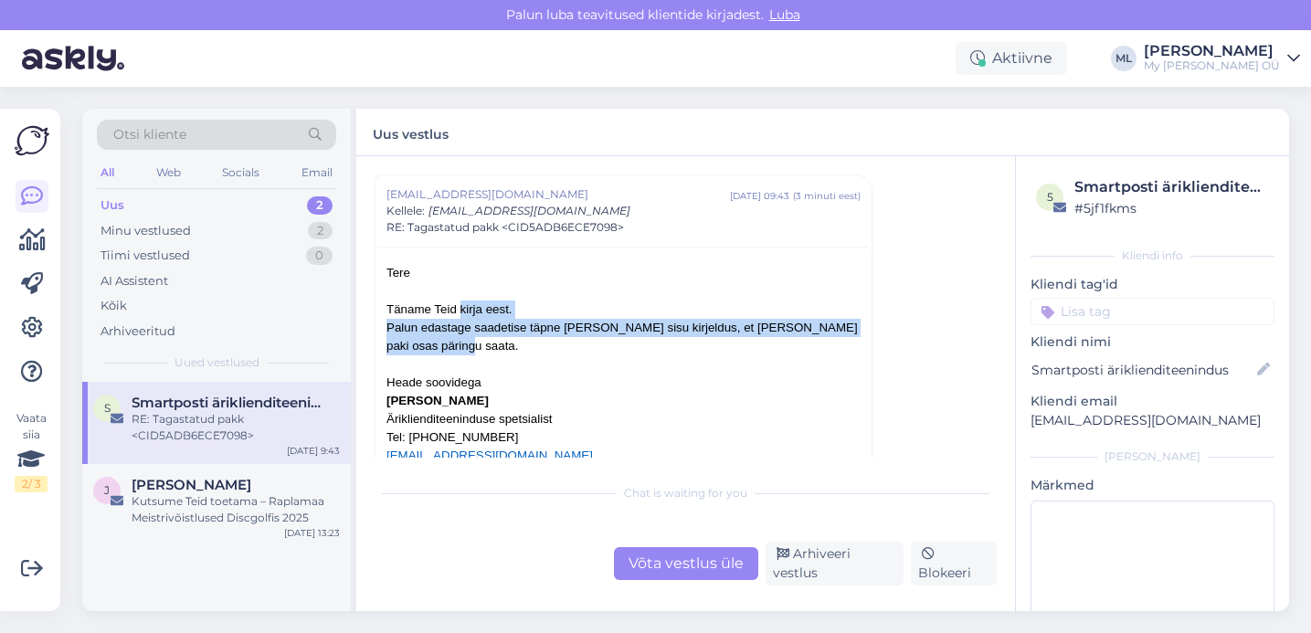
drag, startPoint x: 383, startPoint y: 328, endPoint x: 647, endPoint y: 345, distance: 264.5
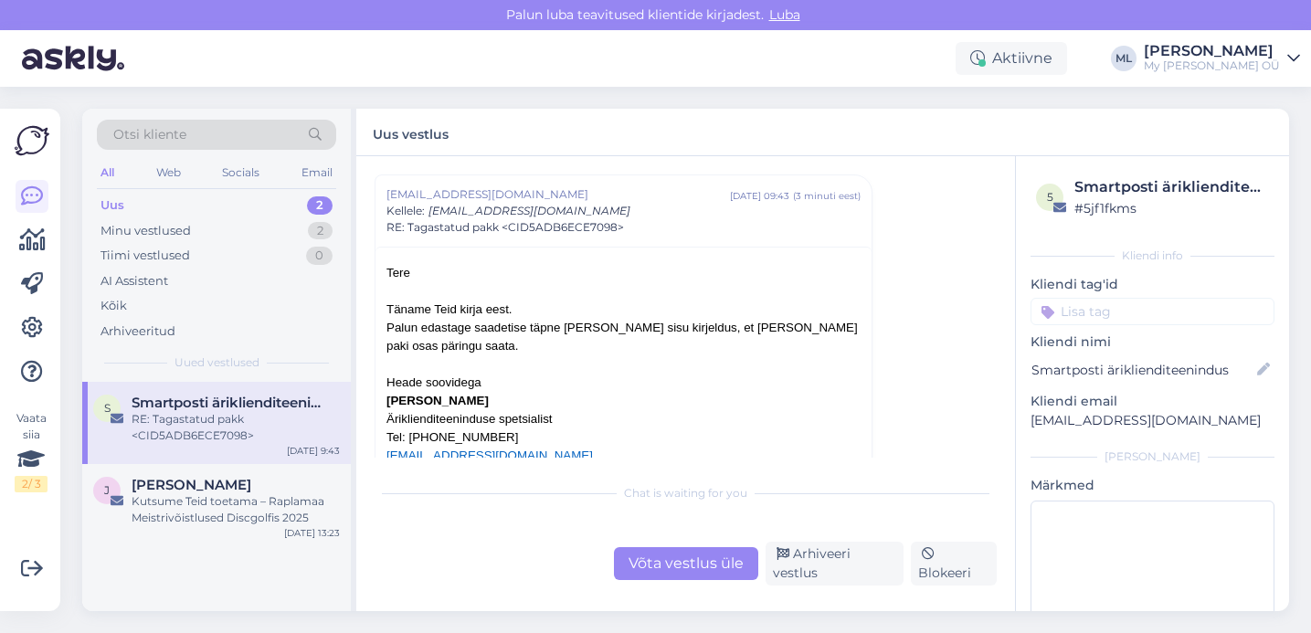
click at [648, 369] on div "Palun edastage saadetise täpne [PERSON_NAME] sisu kirjeldus, et [PERSON_NAME] p…" at bounding box center [623, 549] width 474 height 460
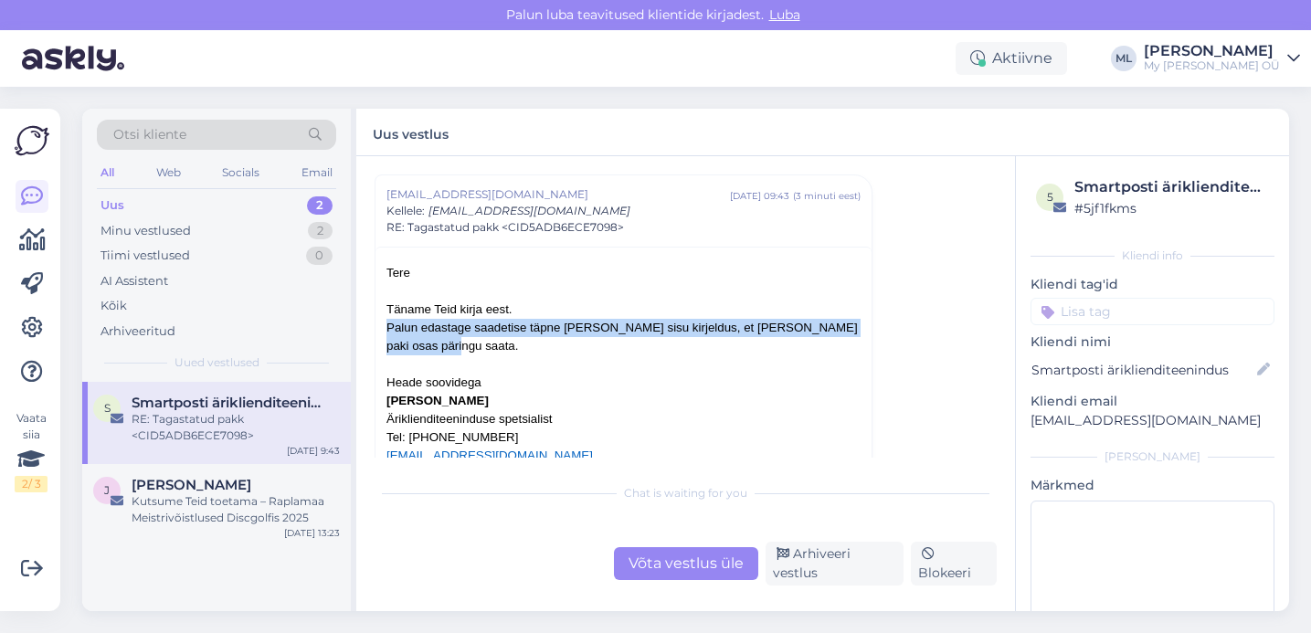
drag, startPoint x: 460, startPoint y: 347, endPoint x: 384, endPoint y: 330, distance: 78.7
copy span "Palun edastage saadetise täpne [PERSON_NAME] sisu kirjeldus, et [PERSON_NAME] p…"
click at [169, 209] on div "Uus 2" at bounding box center [216, 206] width 239 height 26
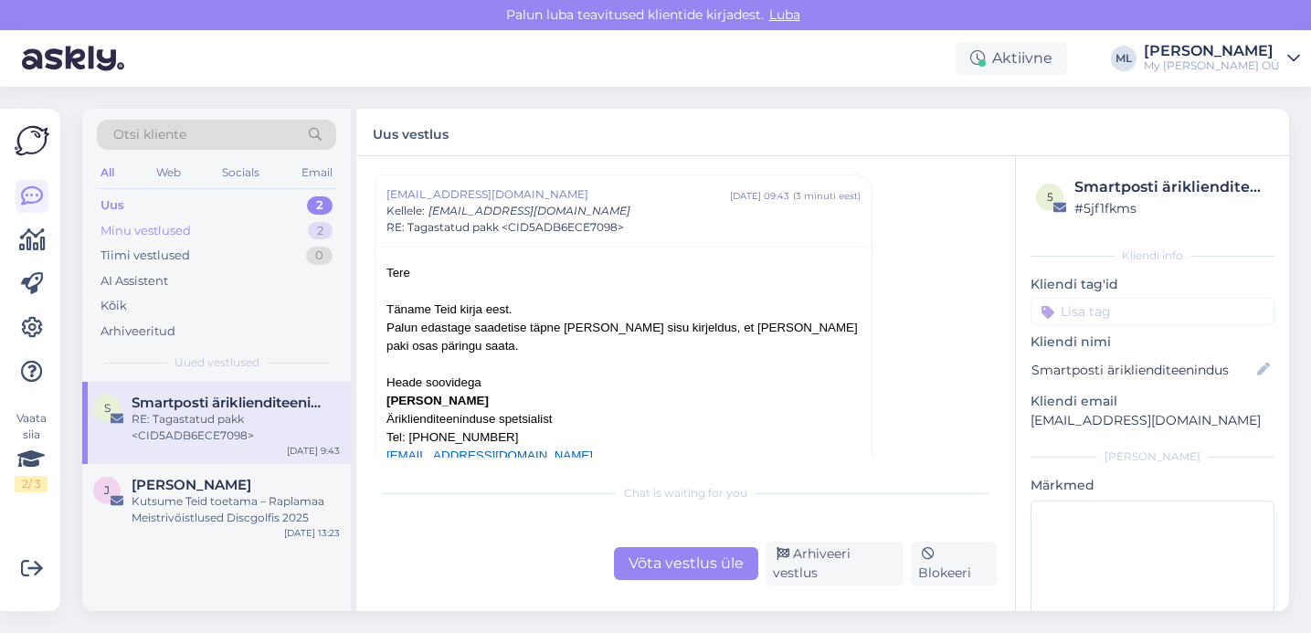
click at [142, 230] on div "Minu vestlused" at bounding box center [145, 231] width 90 height 18
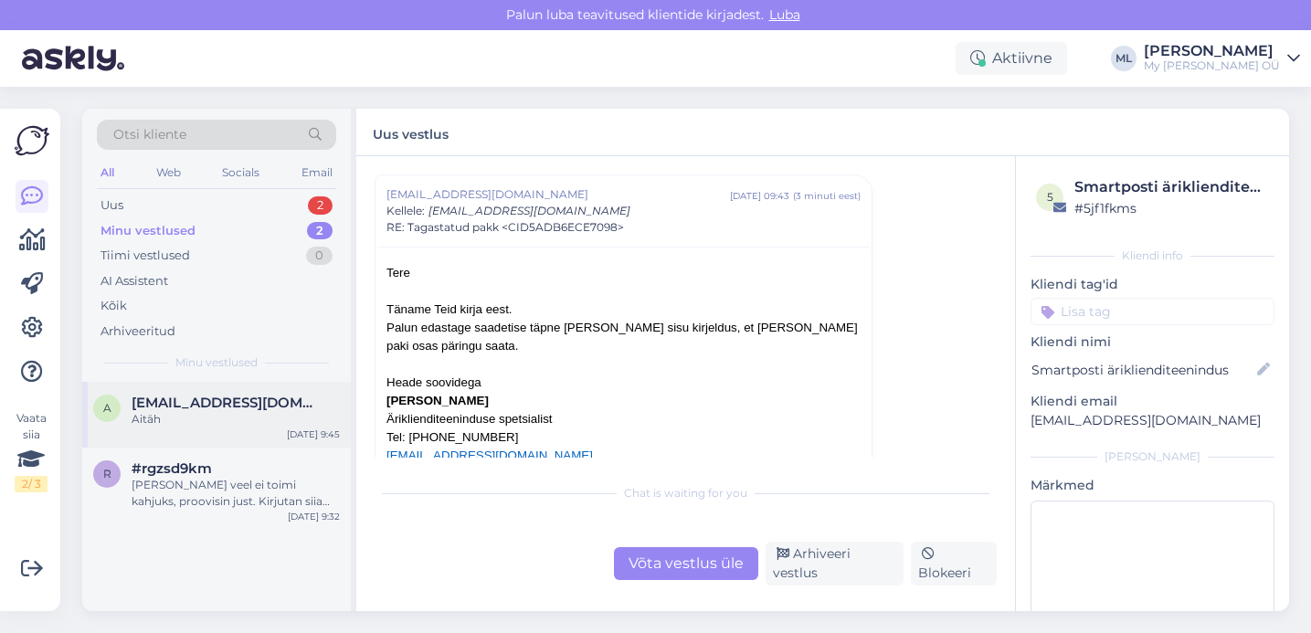
click at [173, 402] on span "[EMAIL_ADDRESS][DOMAIN_NAME]" at bounding box center [227, 403] width 190 height 16
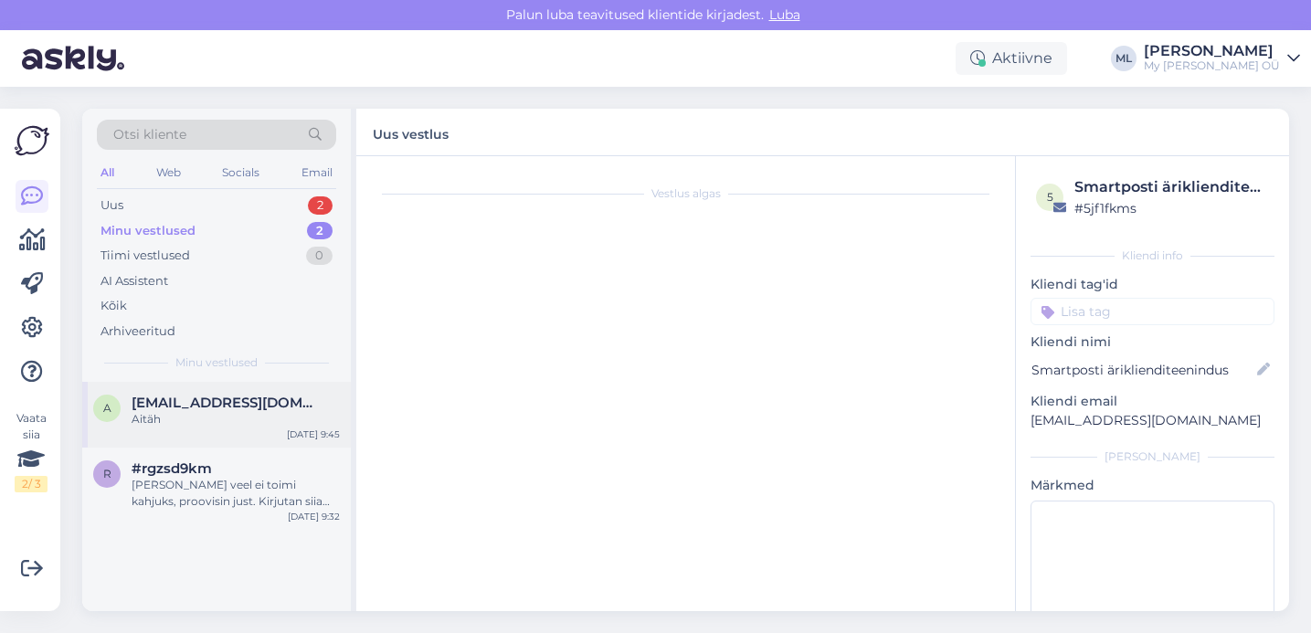
scroll to position [1167, 0]
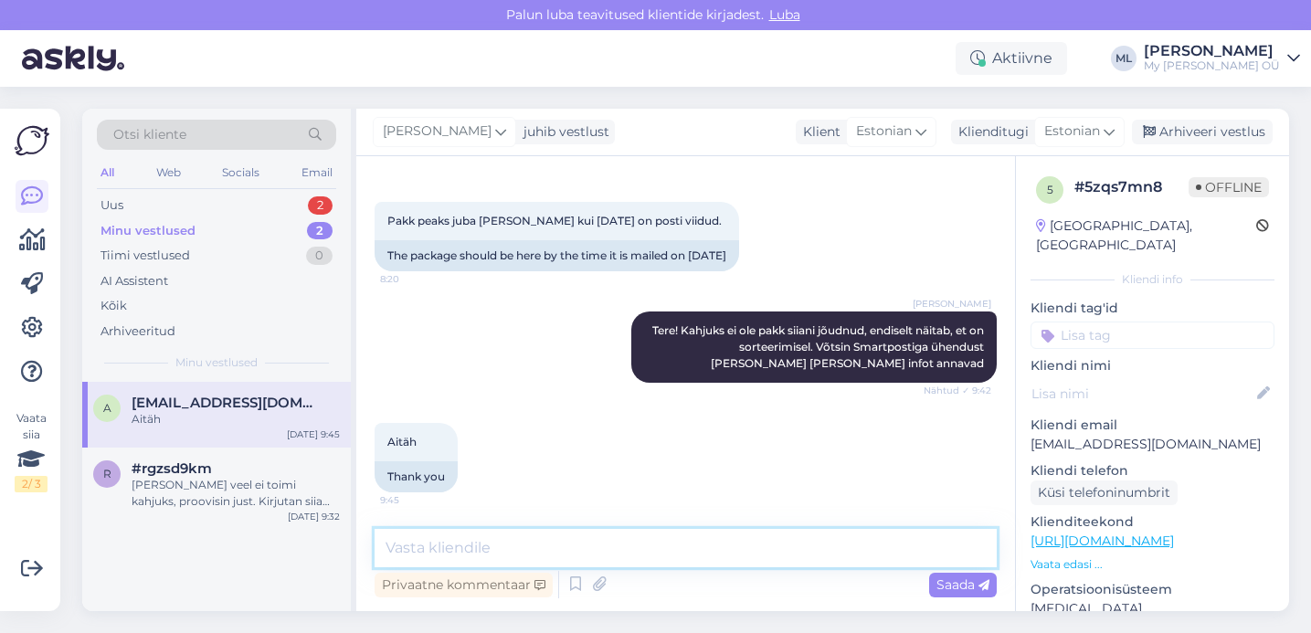
click at [843, 544] on textarea at bounding box center [685, 548] width 622 height 38
paste textarea "Palun edastage saadetise täpne [PERSON_NAME] sisu kirjeldus, et [PERSON_NAME] p…"
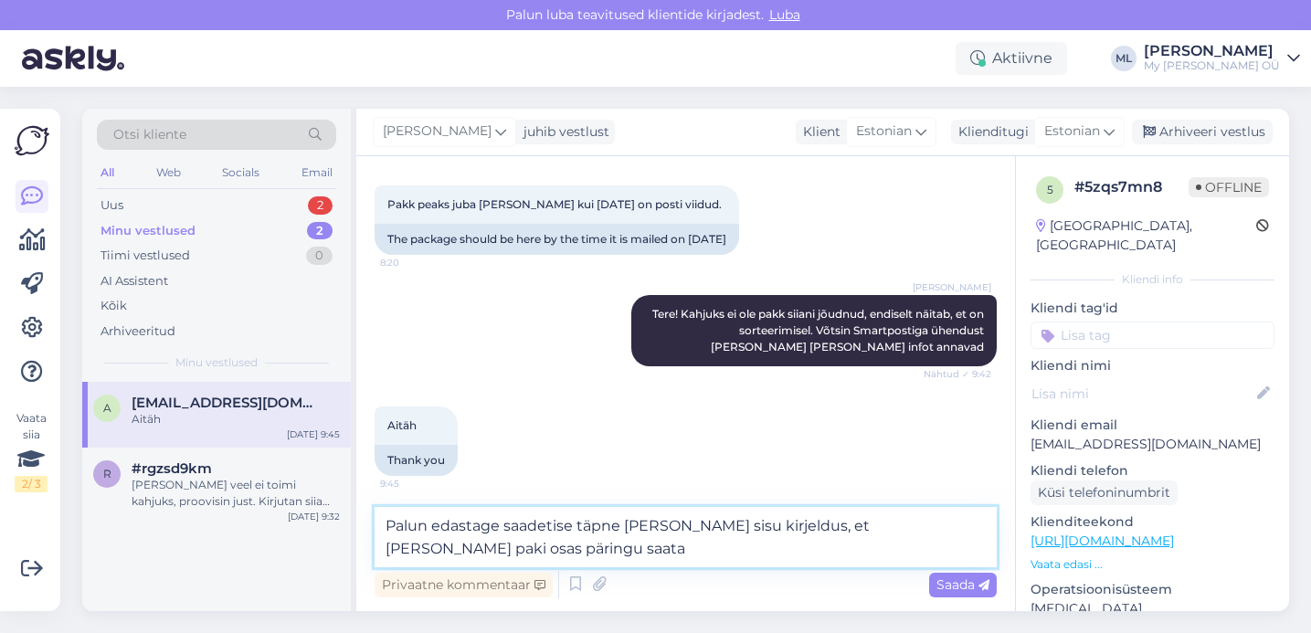
click at [385, 516] on textarea "Palun edastage saadetise täpne [PERSON_NAME] sisu kirjeldus, et [PERSON_NAME] p…" at bounding box center [685, 537] width 622 height 60
type textarea "Smartpost kirjutas nii: Palun edastage saadetise täpne [PERSON_NAME] sisu kirje…"
click at [648, 548] on textarea "Smartpost kirjutas nii: Palun edastage saadetise täpne [PERSON_NAME] sisu kirje…" at bounding box center [685, 537] width 622 height 60
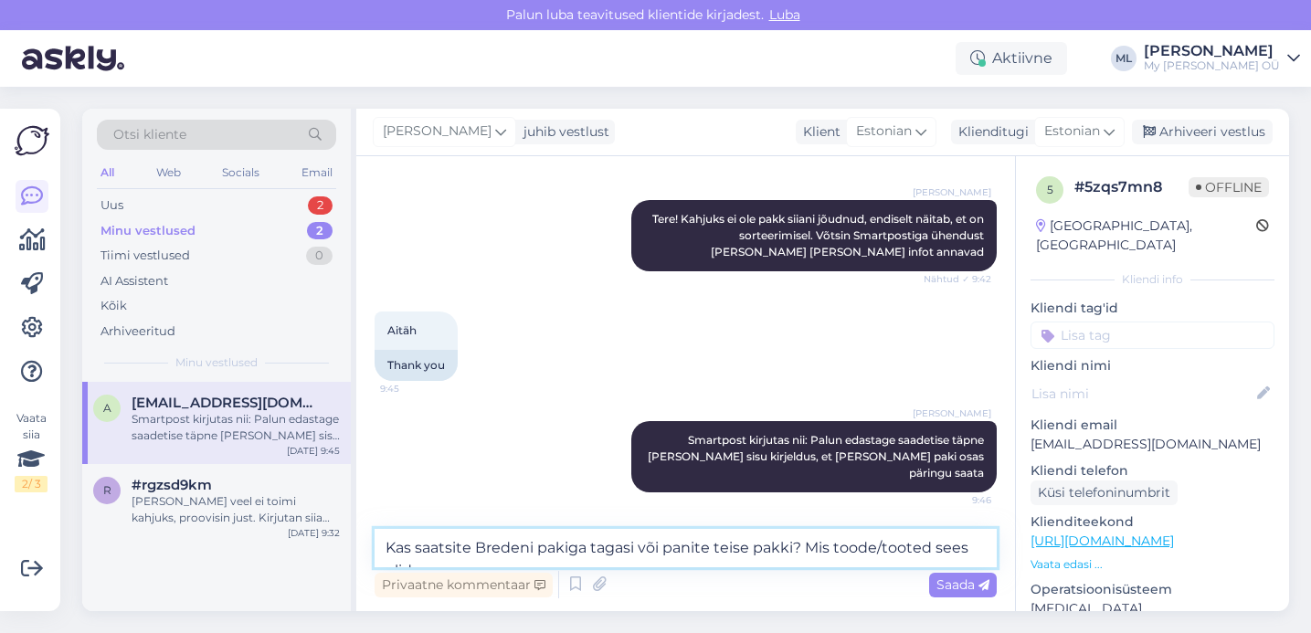
scroll to position [1284, 0]
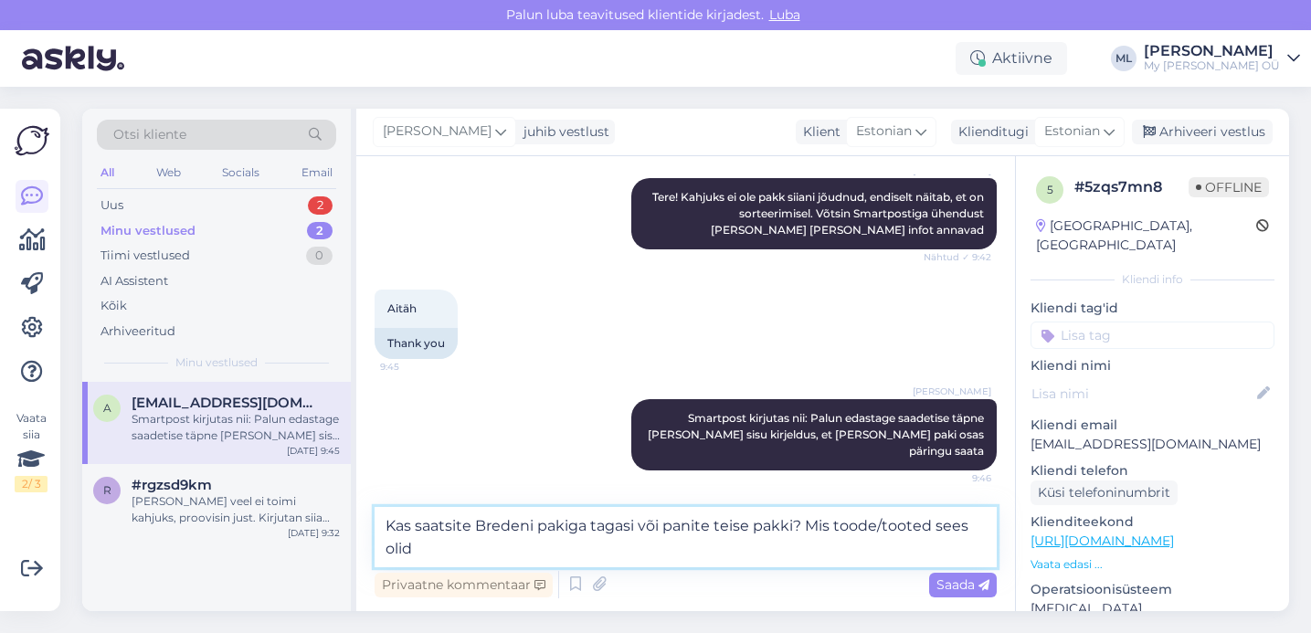
type textarea "Kas saatsite Bredeni pakiga tagasi või panite teise pakki? Mis toode/tooted see…"
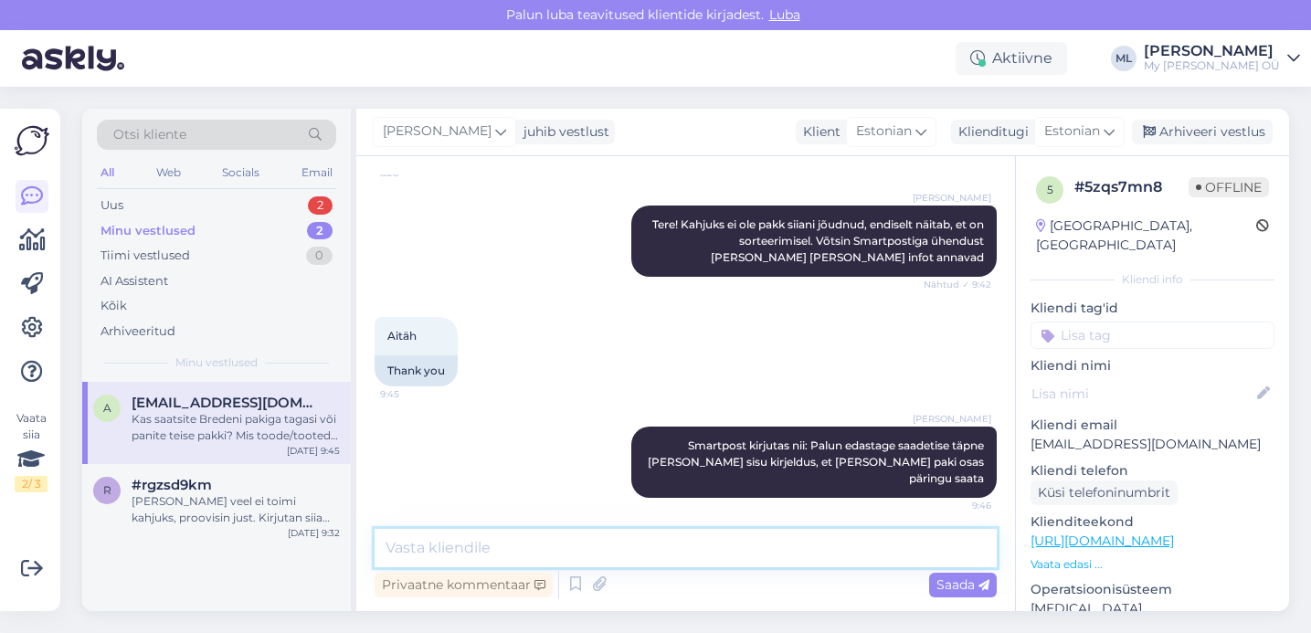
scroll to position [1357, 0]
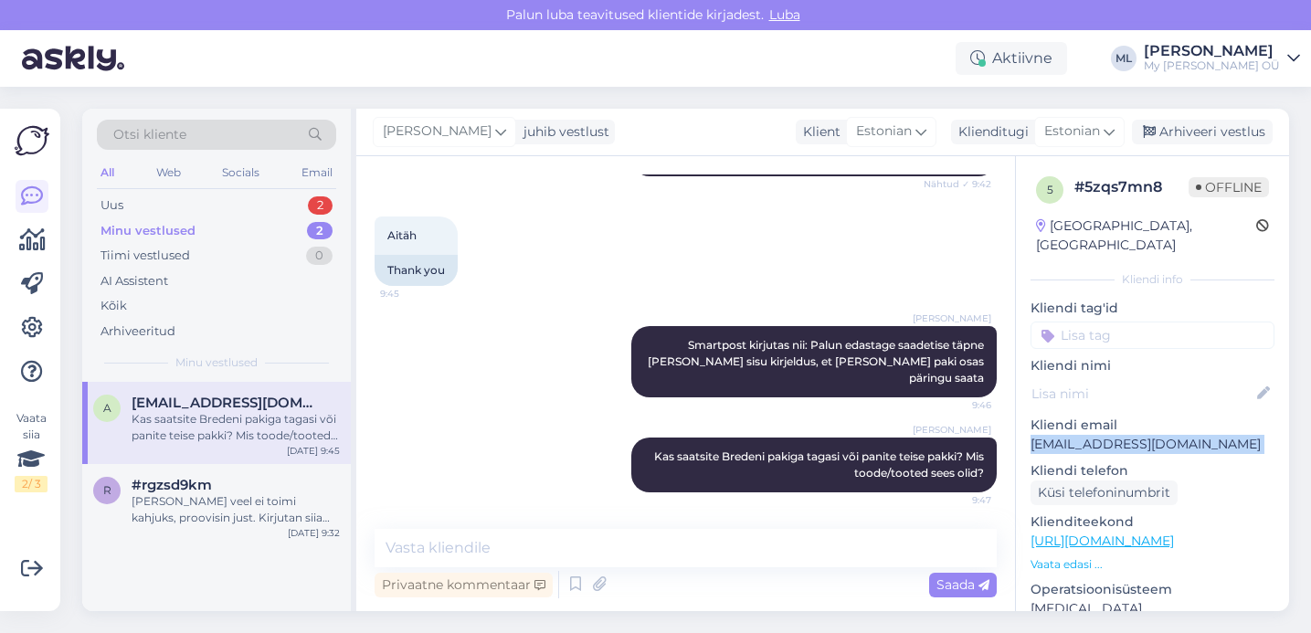
drag, startPoint x: 1024, startPoint y: 424, endPoint x: 1181, endPoint y: 438, distance: 157.8
click at [1181, 438] on div "5 # 5zqs7mn8 Offline [GEOGRAPHIC_DATA], [GEOGRAPHIC_DATA] Kliendi info Kliendi …" at bounding box center [1152, 541] width 273 height 770
copy p "[EMAIL_ADDRESS][DOMAIN_NAME]"
click at [140, 203] on div "Uus 2" at bounding box center [216, 206] width 239 height 26
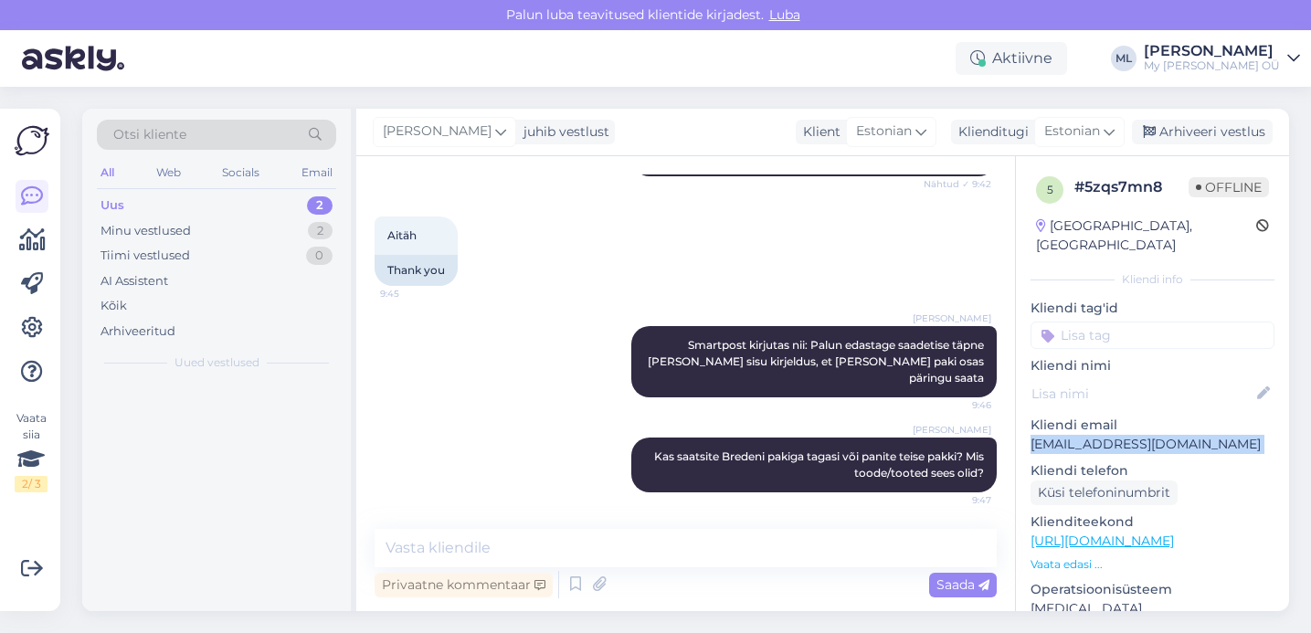
click at [176, 207] on div "Uus 2" at bounding box center [216, 206] width 239 height 26
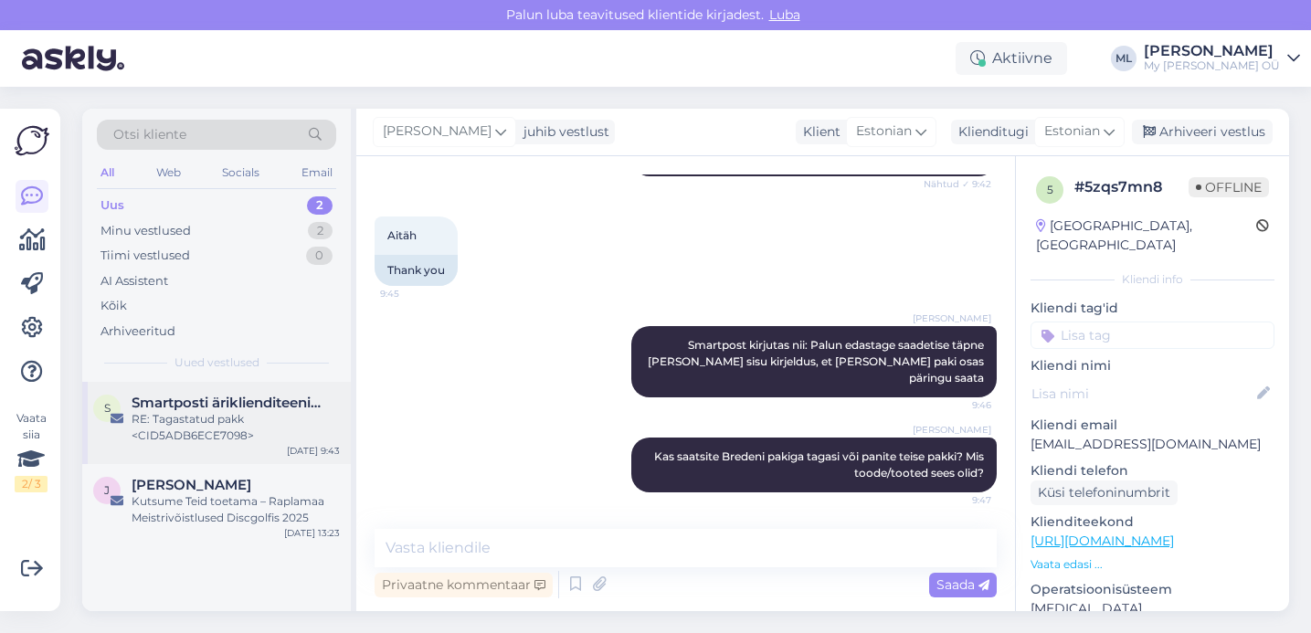
click at [215, 402] on span "Smartposti äriklienditeenindus" at bounding box center [227, 403] width 190 height 16
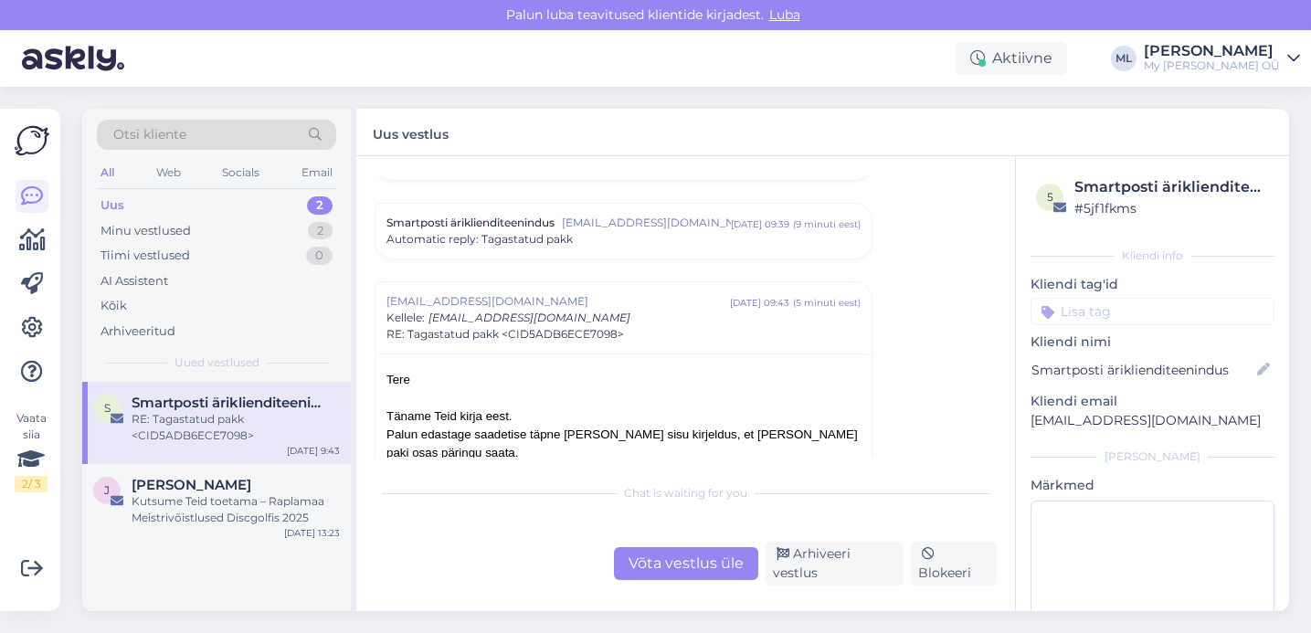
scroll to position [128, 0]
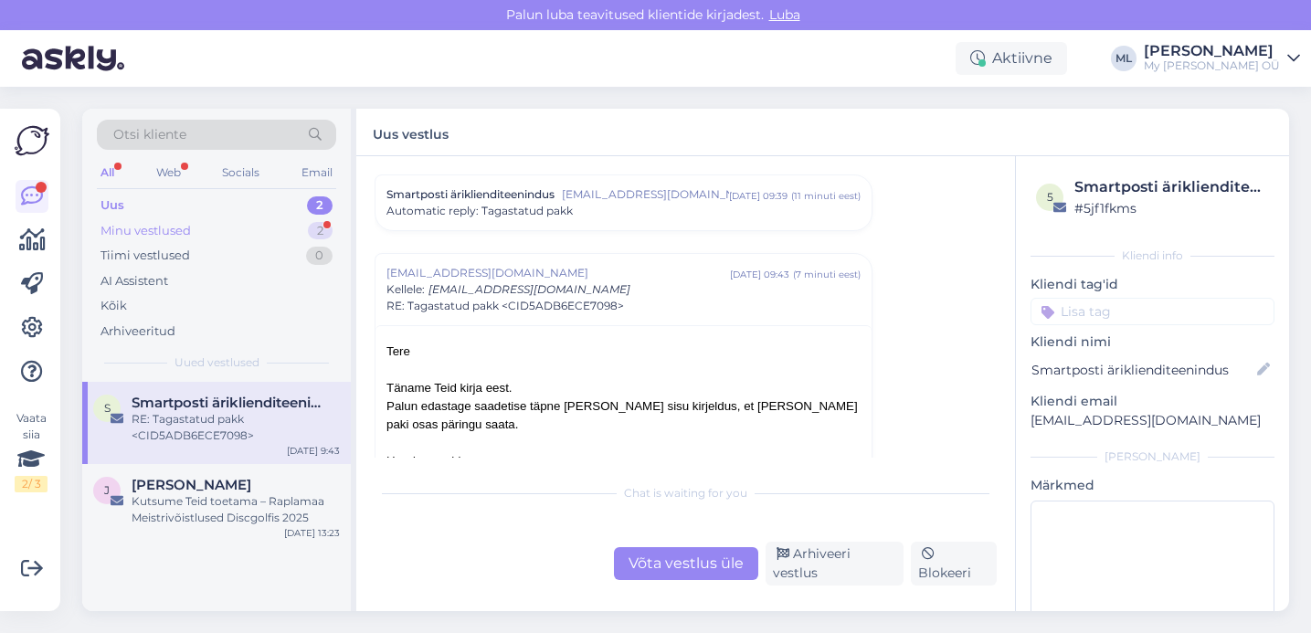
click at [203, 227] on div "Minu vestlused 2" at bounding box center [216, 231] width 239 height 26
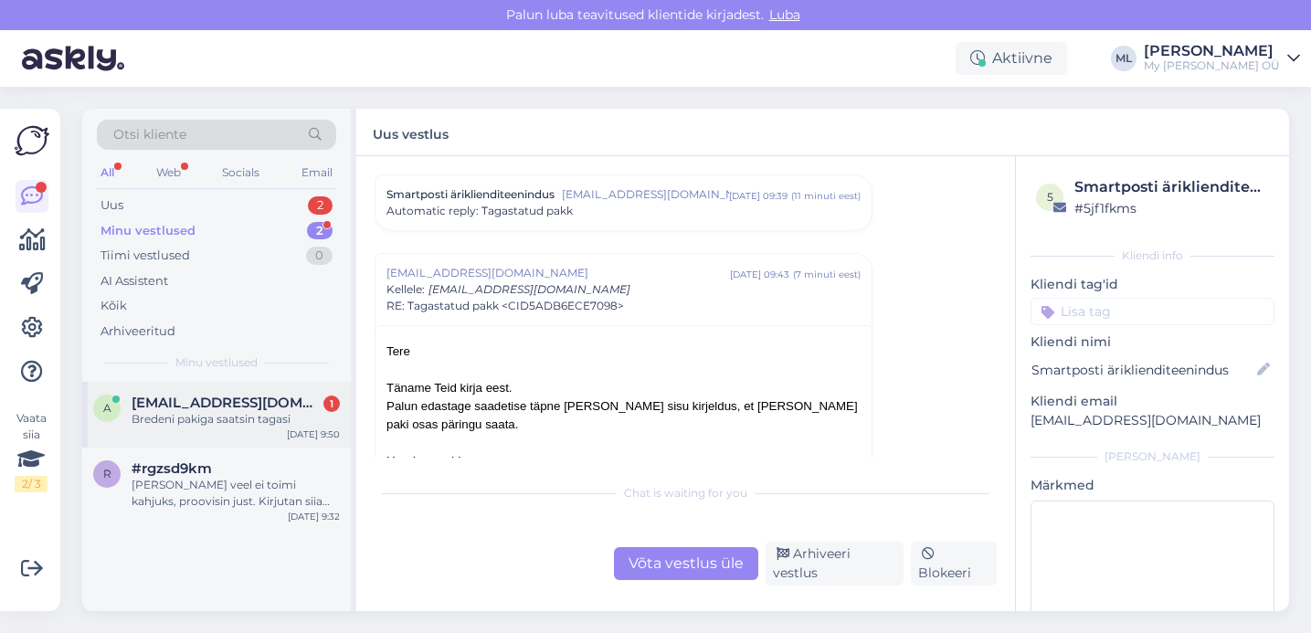
click at [140, 426] on div "Bredeni pakiga saatsin tagasi" at bounding box center [236, 419] width 208 height 16
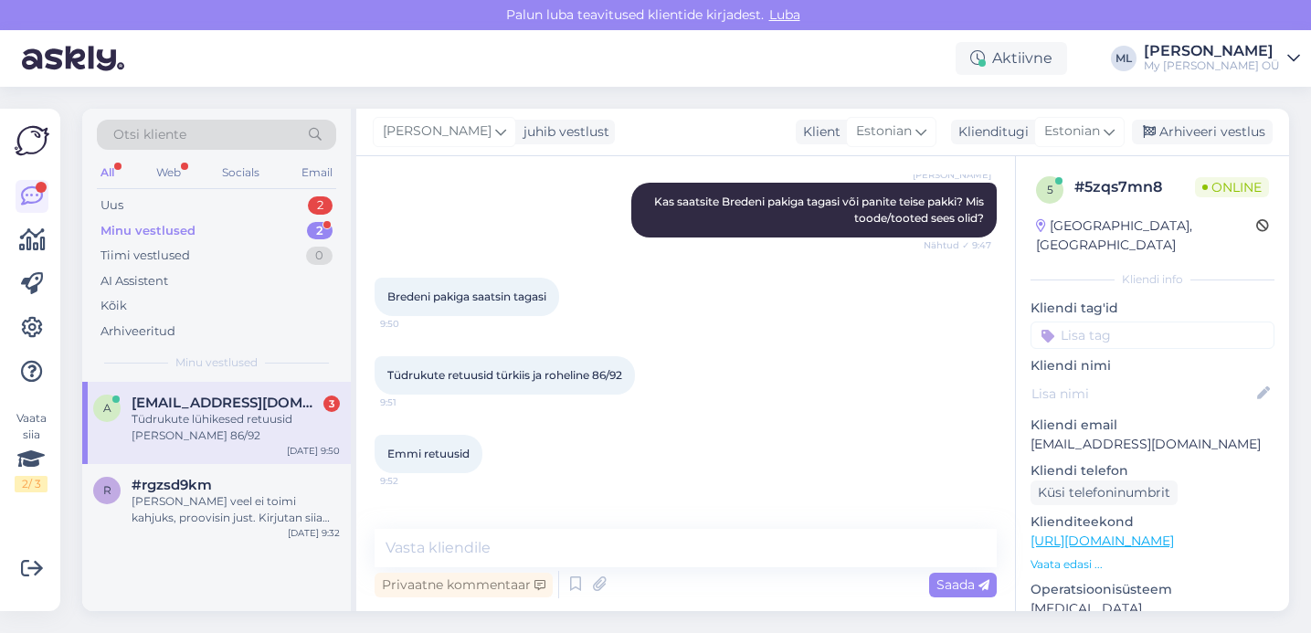
scroll to position [1671, 0]
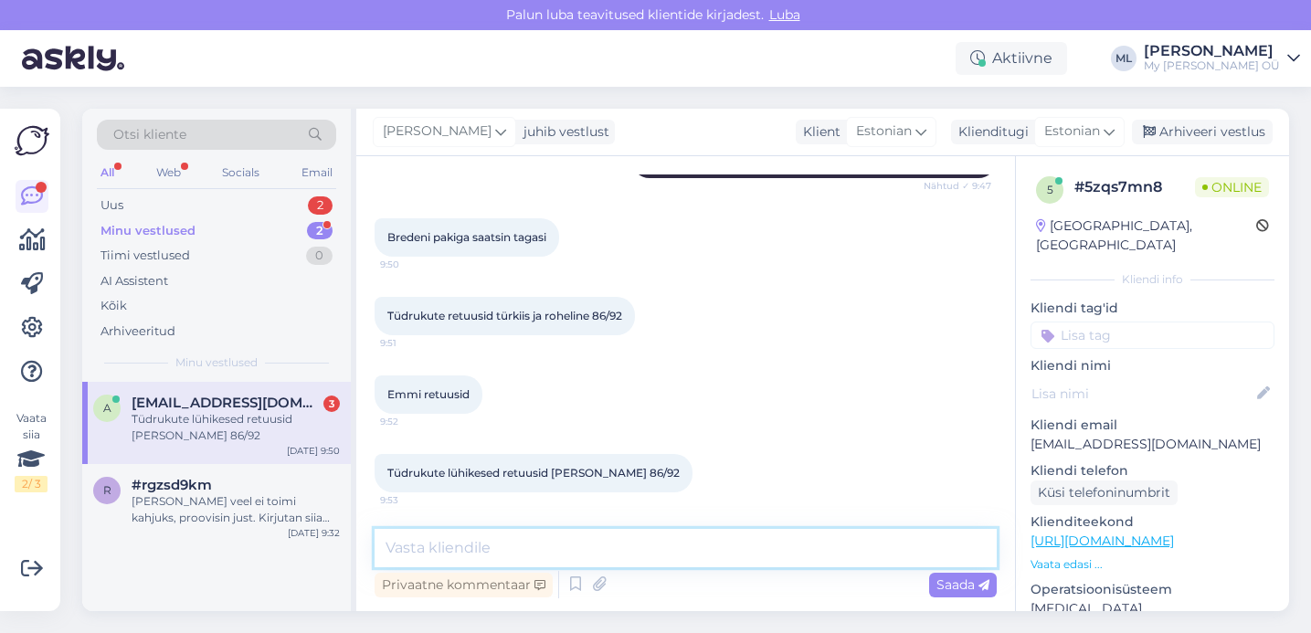
click at [485, 556] on textarea at bounding box center [685, 548] width 622 height 38
type textarea "T"
type textarea "t"
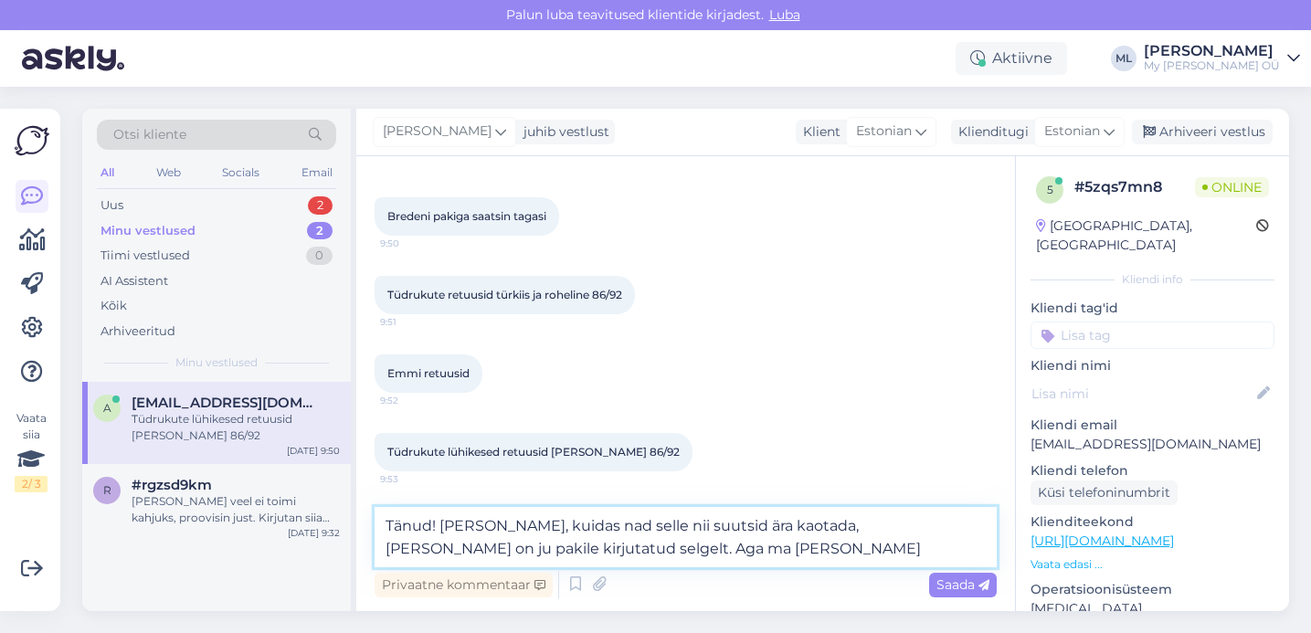
scroll to position [1693, 0]
click at [630, 547] on textarea "Tänud! [PERSON_NAME], kuidas nad selle nii suutsid ära kaotada, [PERSON_NAME] o…" at bounding box center [685, 537] width 622 height 60
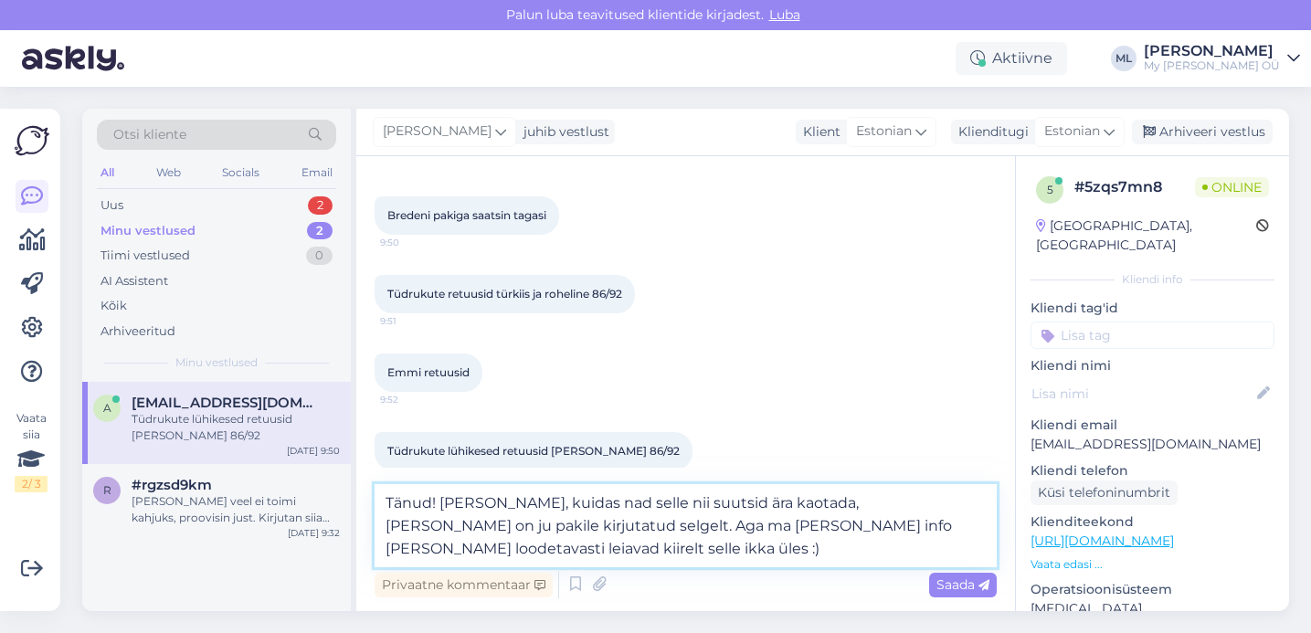
type textarea "Tänud! [PERSON_NAME], kuidas nad selle nii suutsid ära kaotada, [PERSON_NAME] o…"
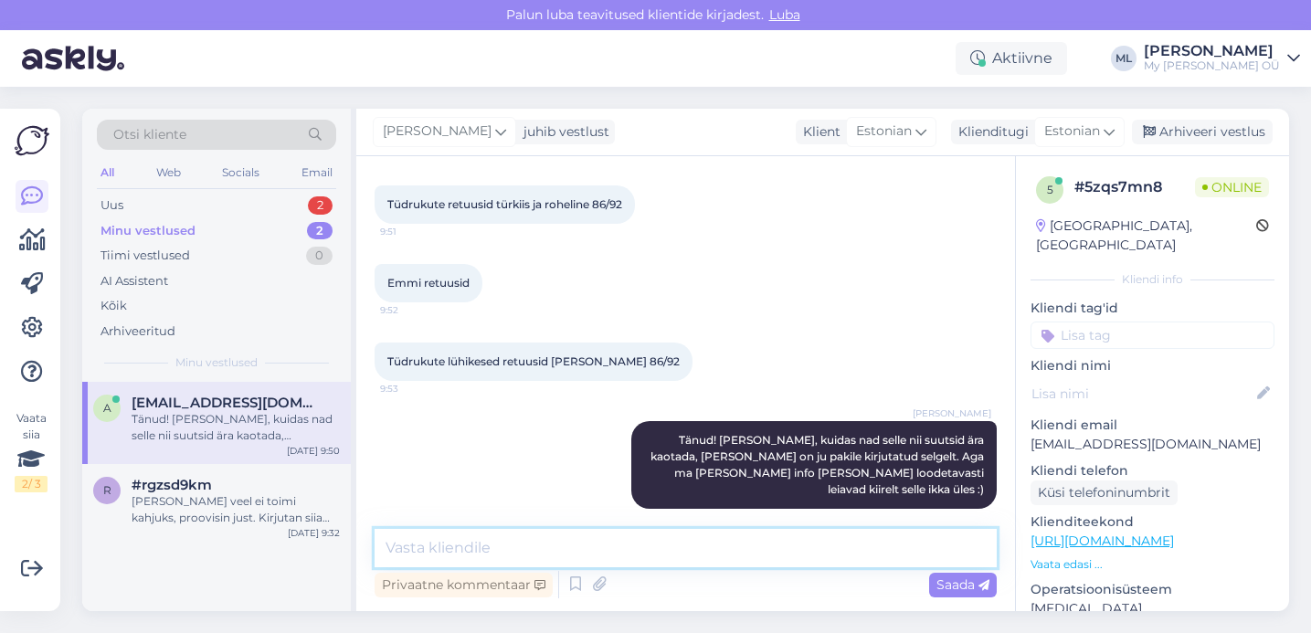
scroll to position [1758, 0]
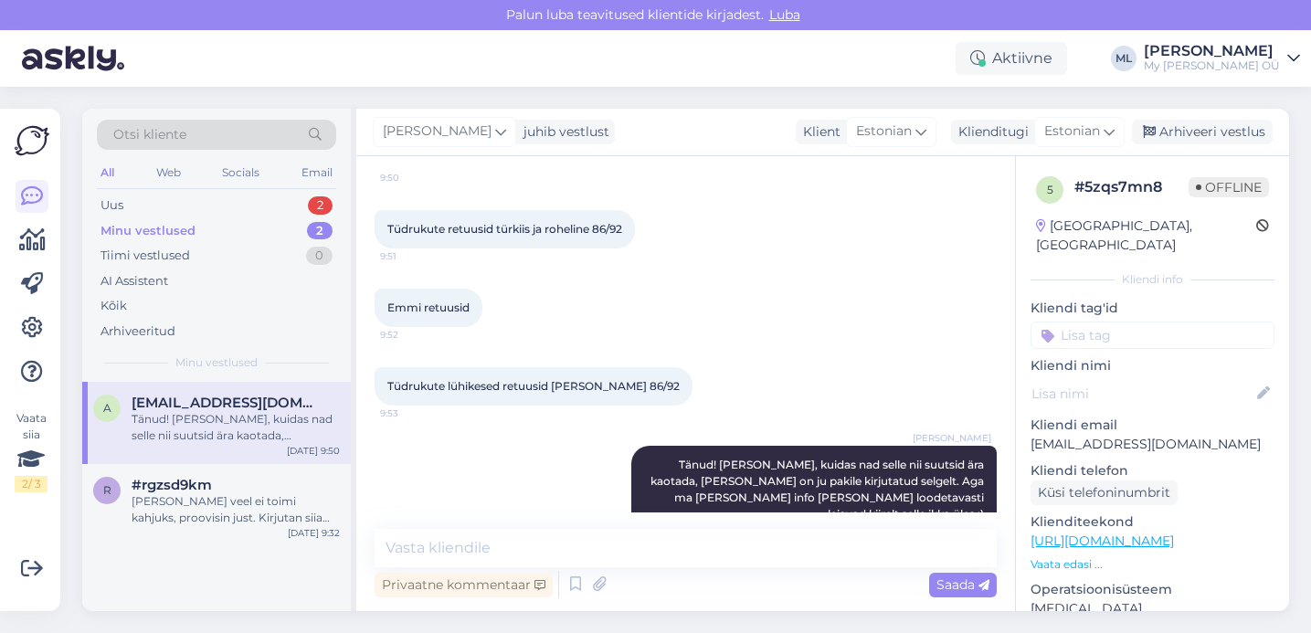
click at [214, 406] on span "[EMAIL_ADDRESS][DOMAIN_NAME]" at bounding box center [227, 403] width 190 height 16
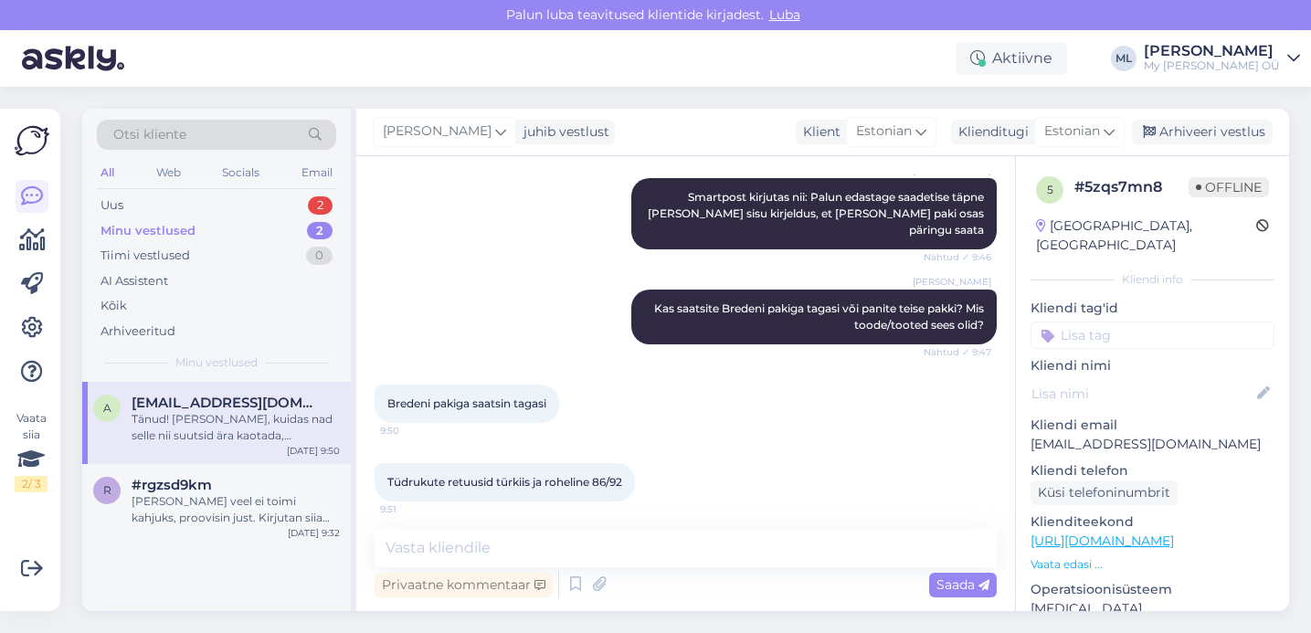
scroll to position [1783, 0]
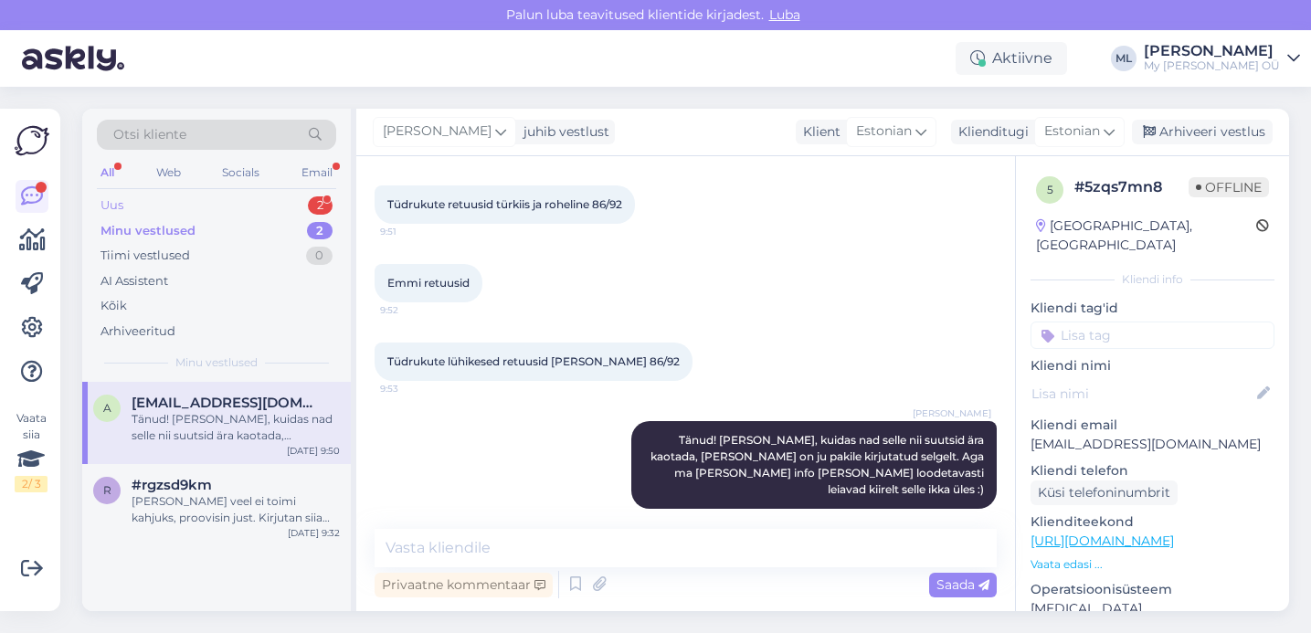
click at [290, 208] on div "Uus 2" at bounding box center [216, 206] width 239 height 26
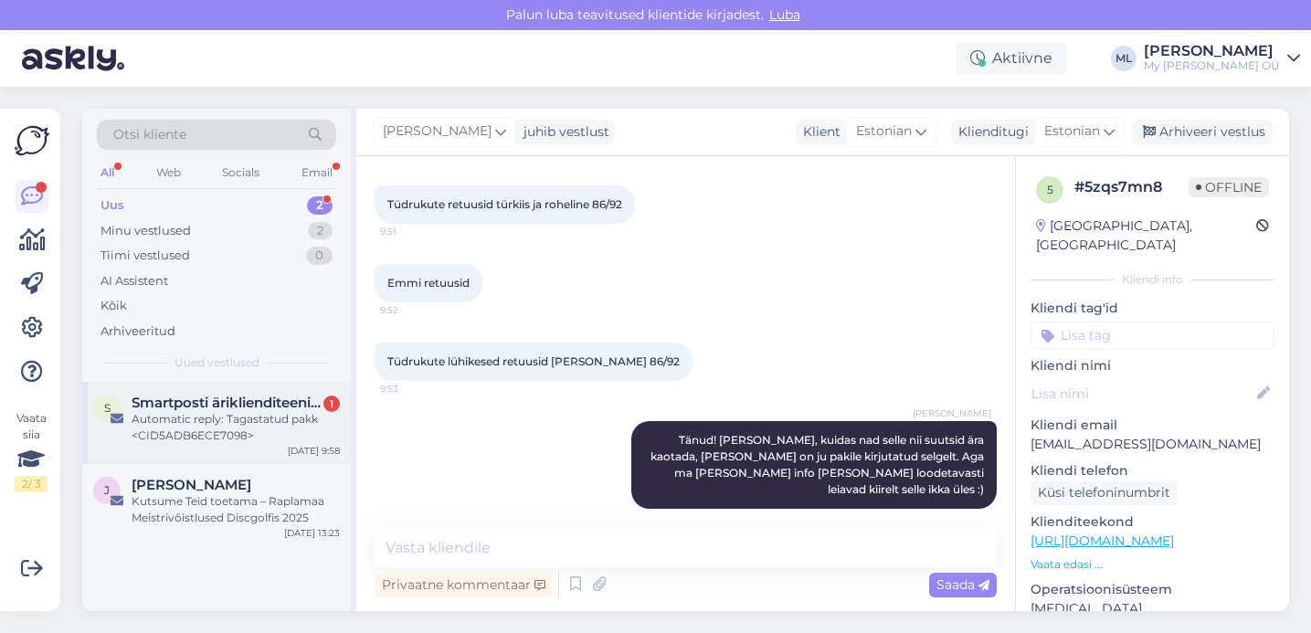
click at [205, 406] on span "Smartposti äriklienditeenindus" at bounding box center [227, 403] width 190 height 16
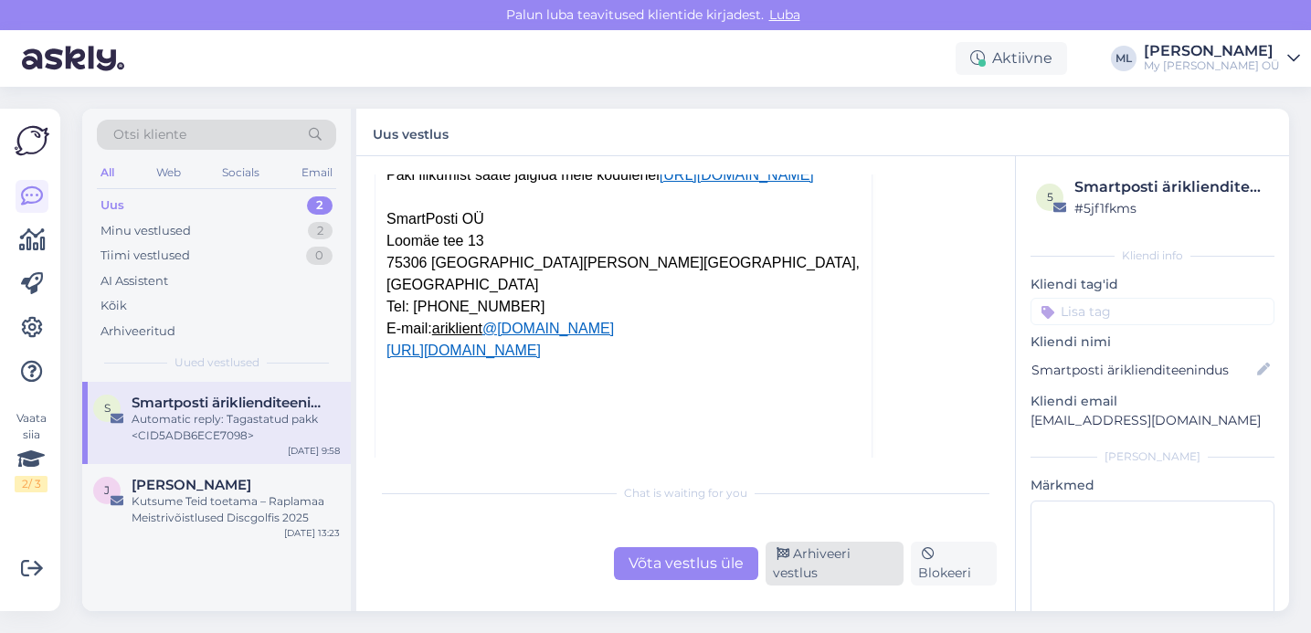
click at [834, 576] on div "Arhiveeri vestlus" at bounding box center [834, 564] width 138 height 44
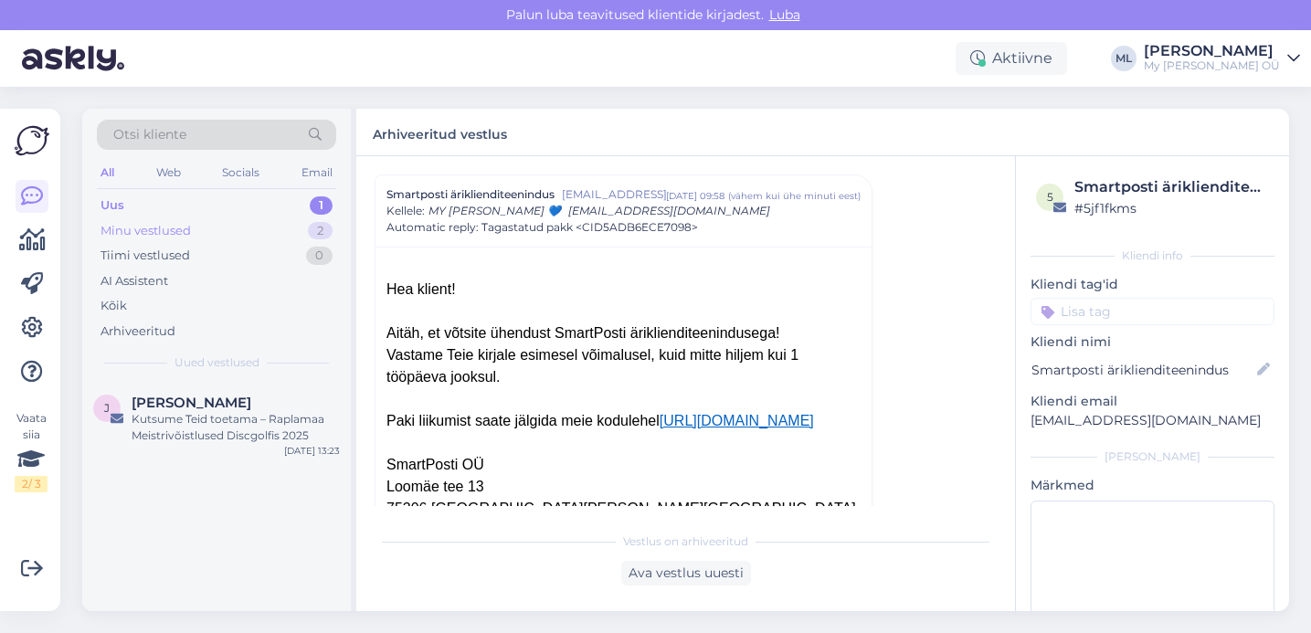
click at [238, 238] on div "Minu vestlused 2" at bounding box center [216, 231] width 239 height 26
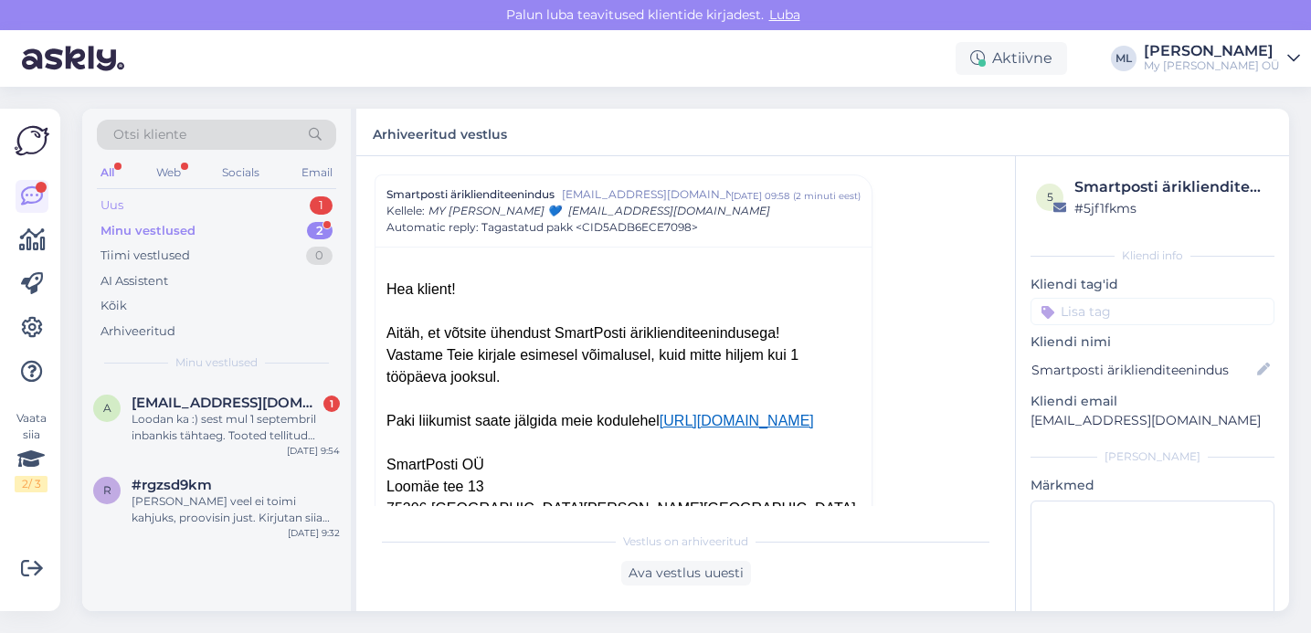
click at [215, 216] on div "Uus 1" at bounding box center [216, 206] width 239 height 26
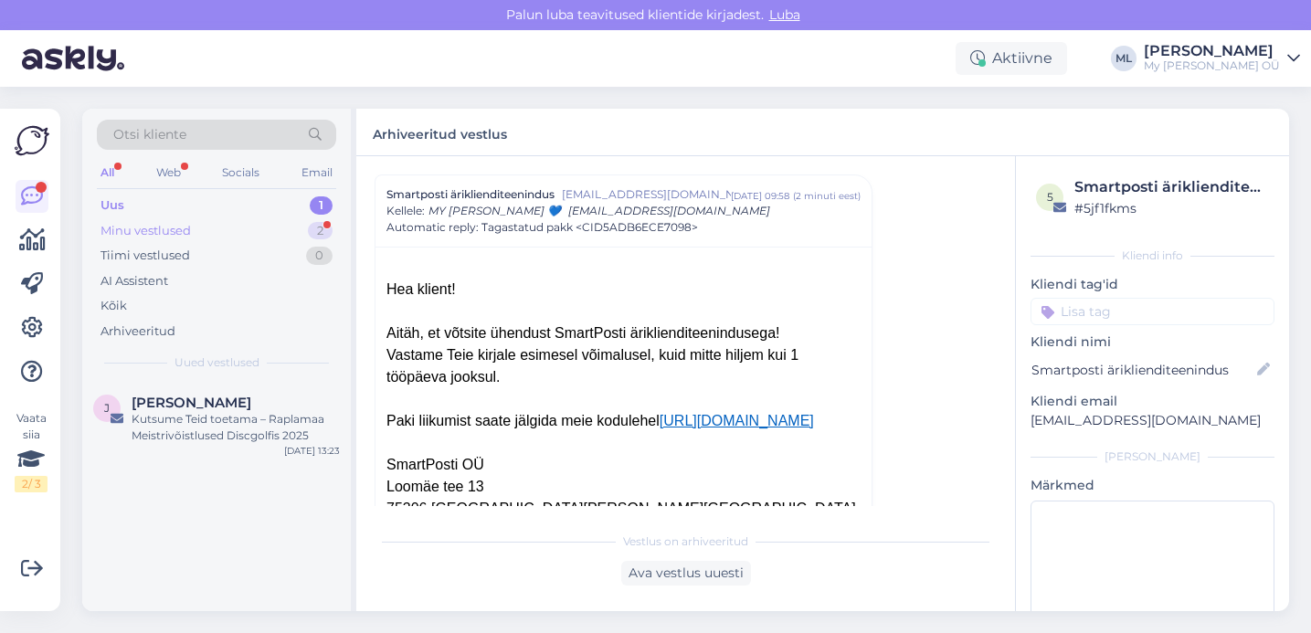
click at [167, 233] on div "Minu vestlused" at bounding box center [145, 231] width 90 height 18
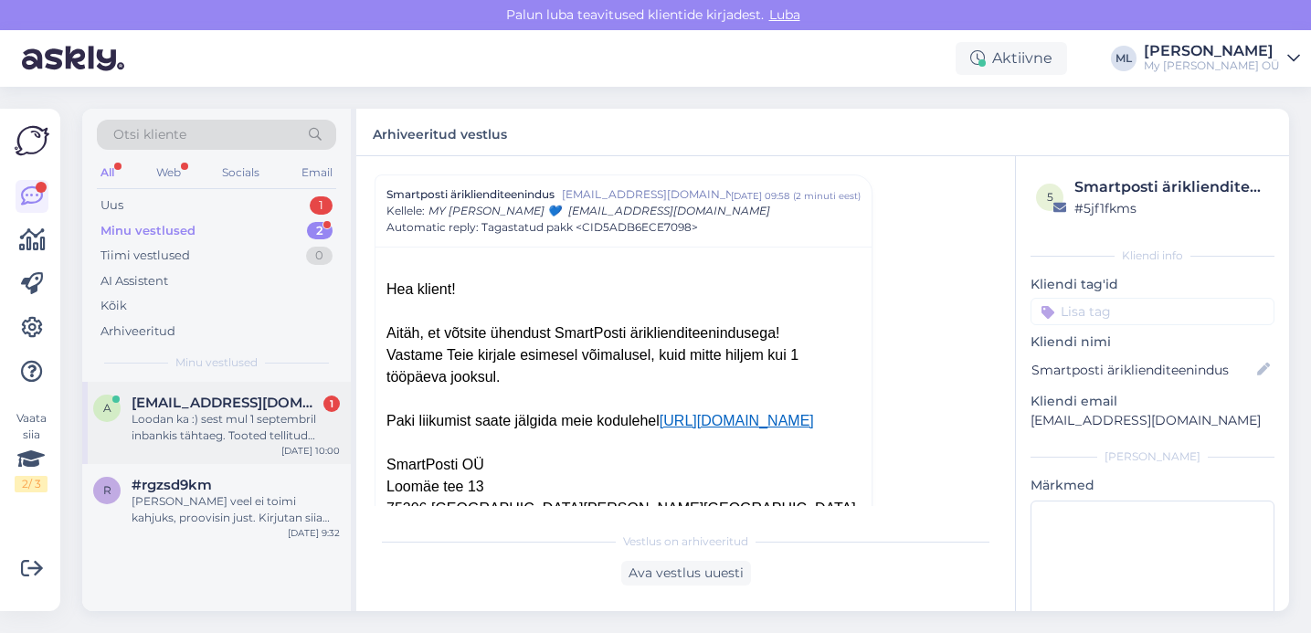
click at [159, 418] on div "Loodan ka :) sest mul 1 septembril inbankis tähtaeg. Tooted tellitud maksa järg…" at bounding box center [236, 427] width 208 height 33
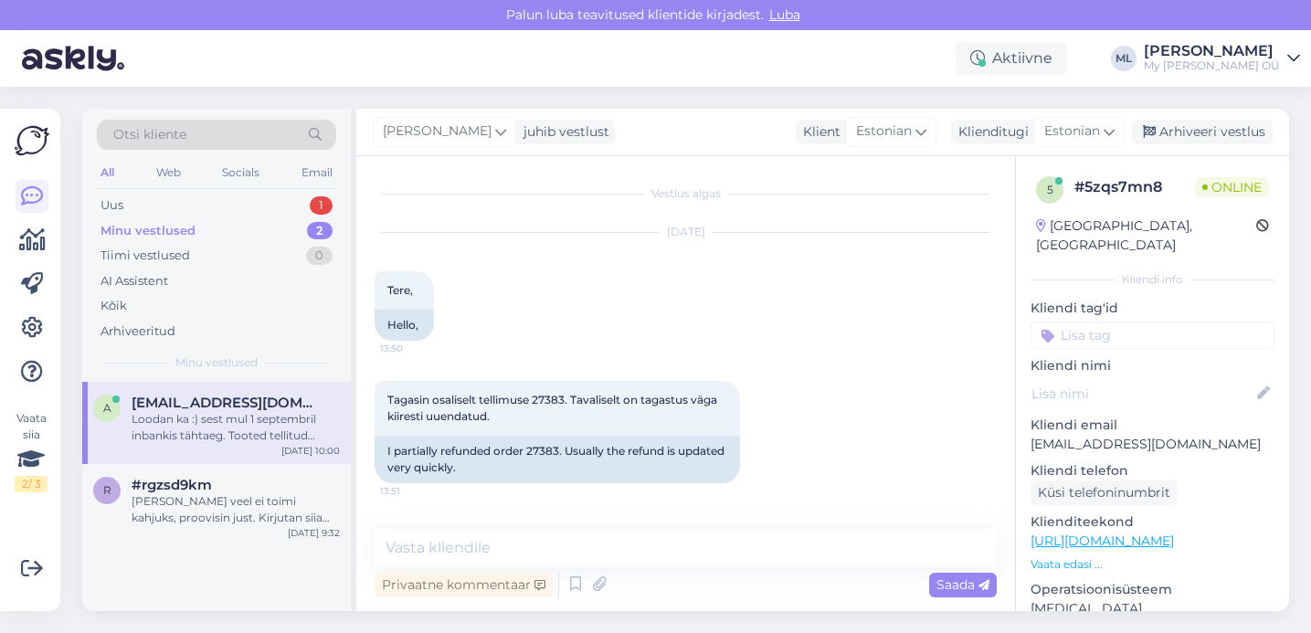
scroll to position [1878, 0]
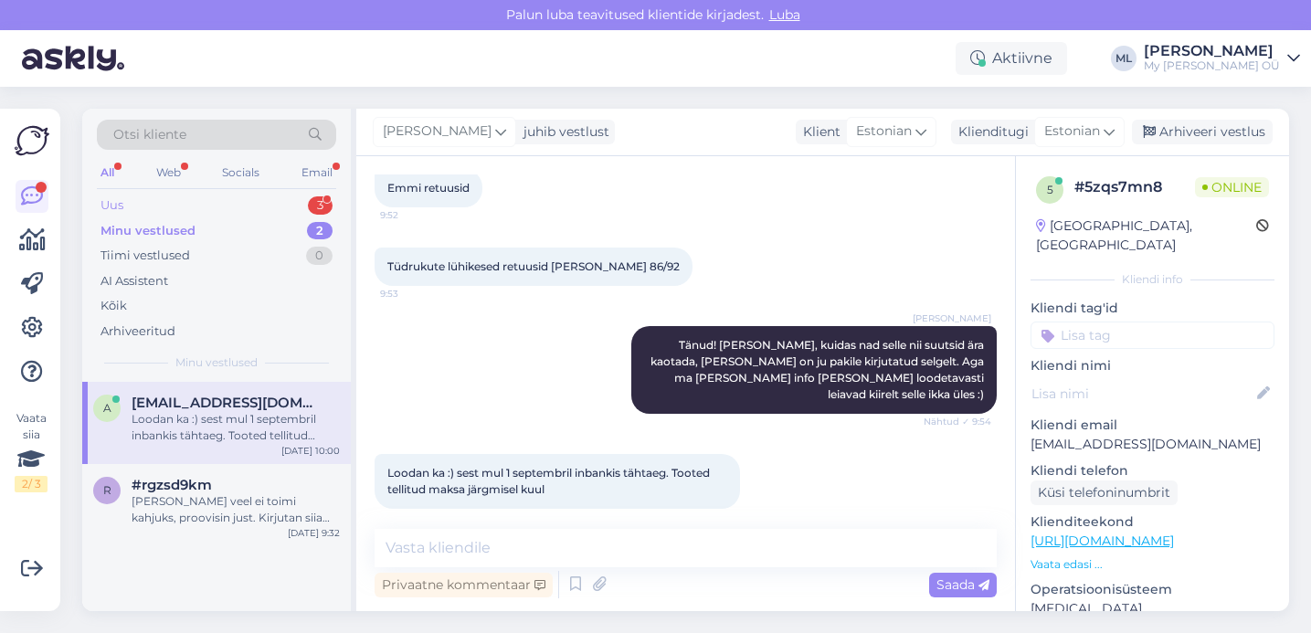
click at [240, 204] on div "Uus 3" at bounding box center [216, 206] width 239 height 26
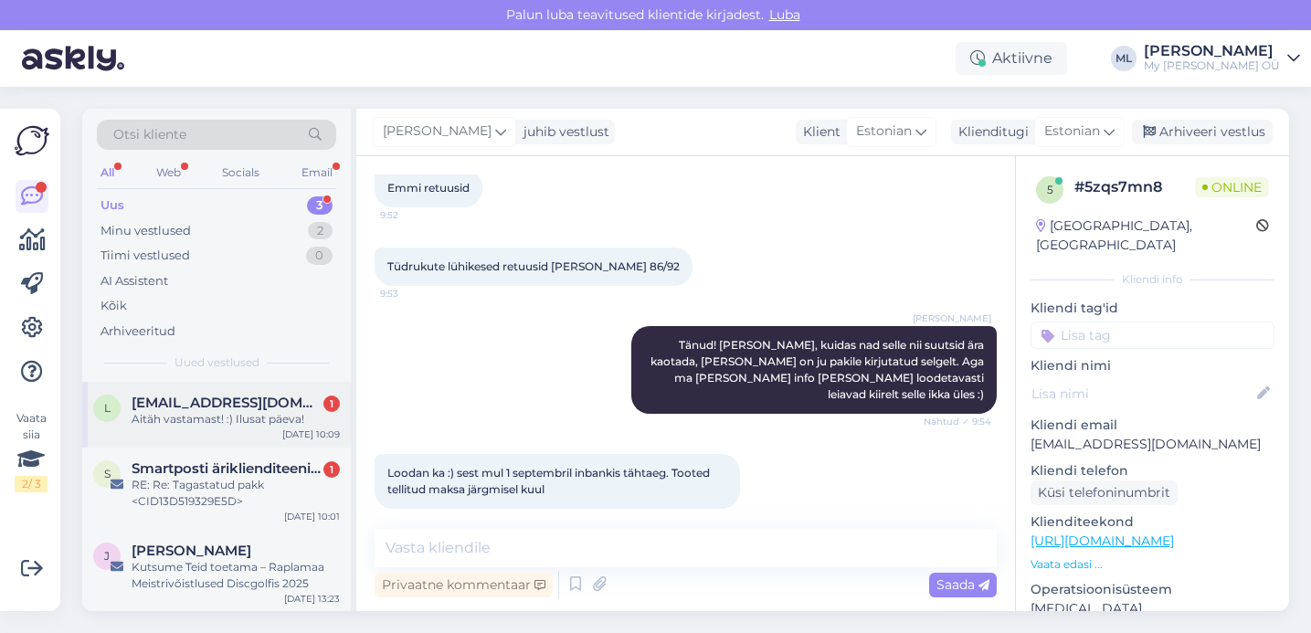
click at [206, 395] on span "[EMAIL_ADDRESS][DOMAIN_NAME]" at bounding box center [227, 403] width 190 height 16
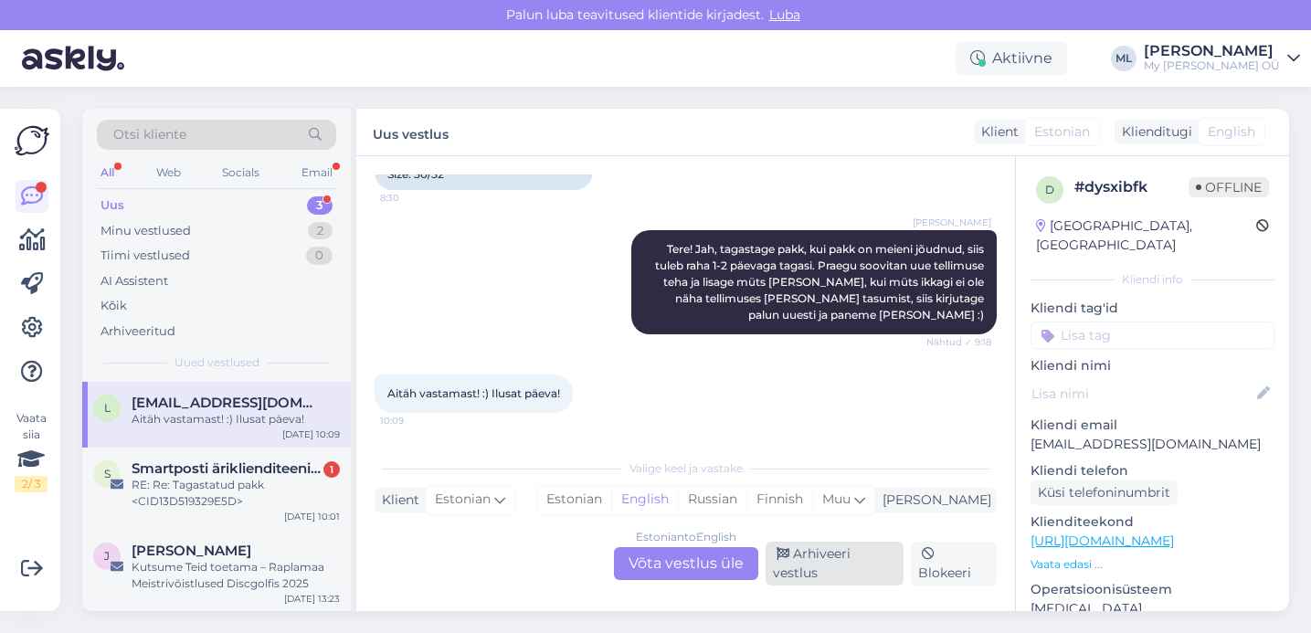
click at [833, 572] on div "Arhiveeri vestlus" at bounding box center [834, 564] width 138 height 44
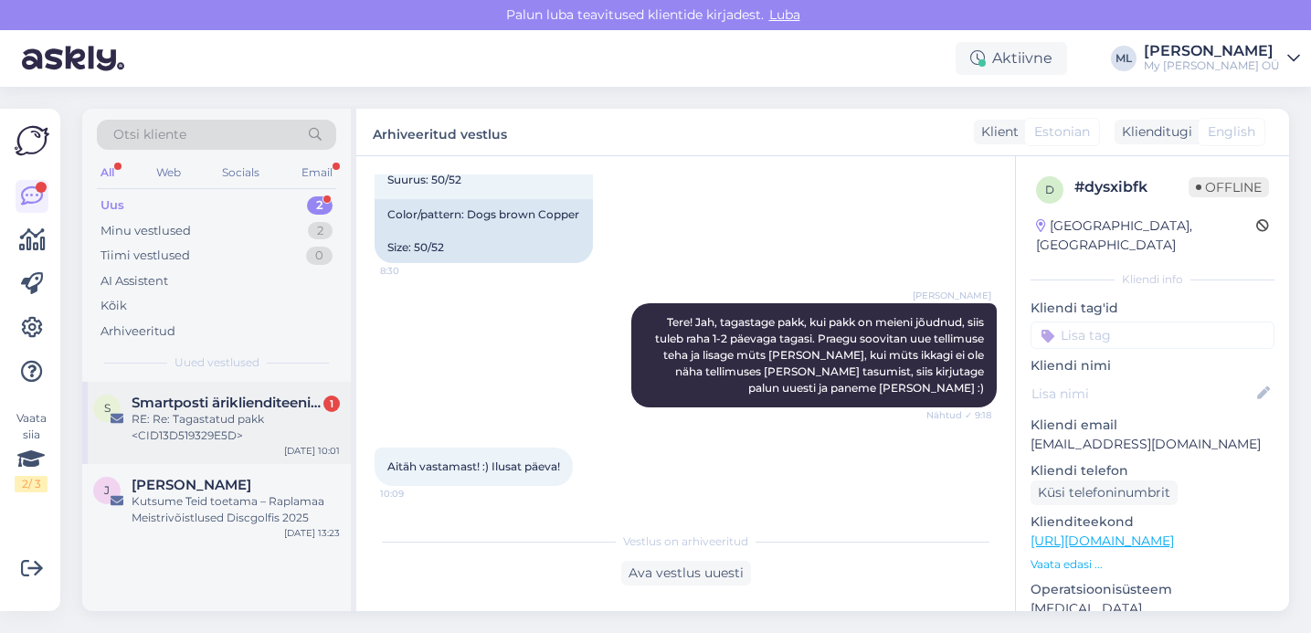
click at [248, 419] on div "RE: Re: Tagastatud pakk <CID13D519329E5D>" at bounding box center [236, 427] width 208 height 33
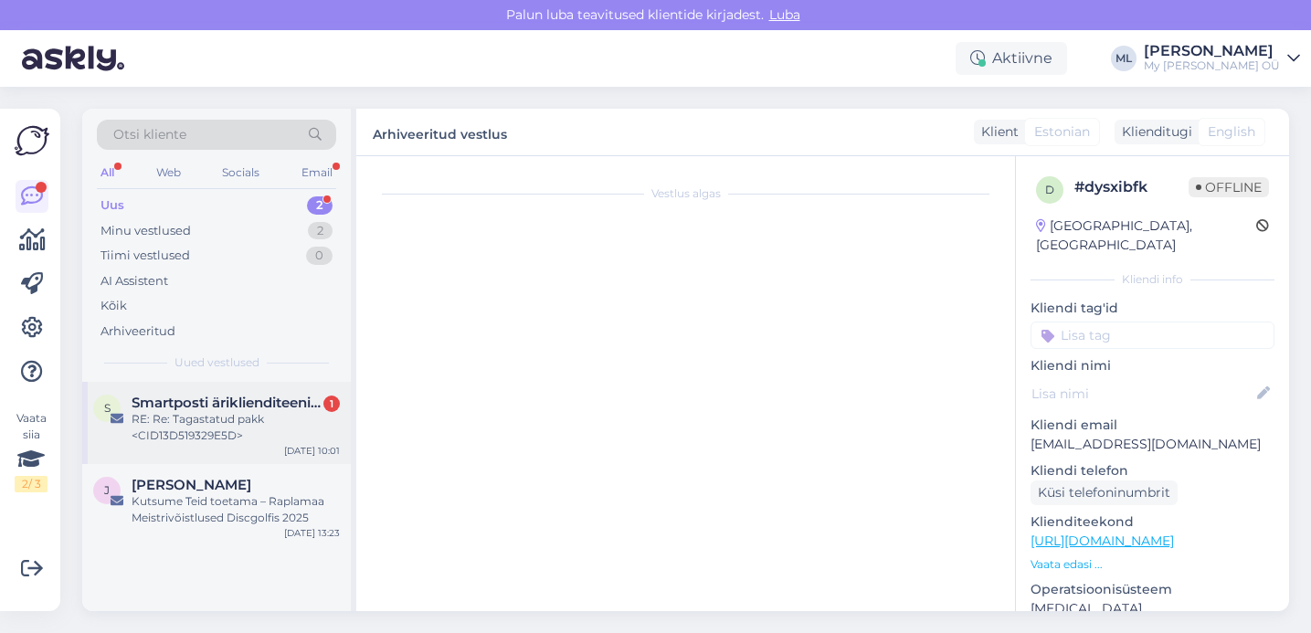
scroll to position [296, 0]
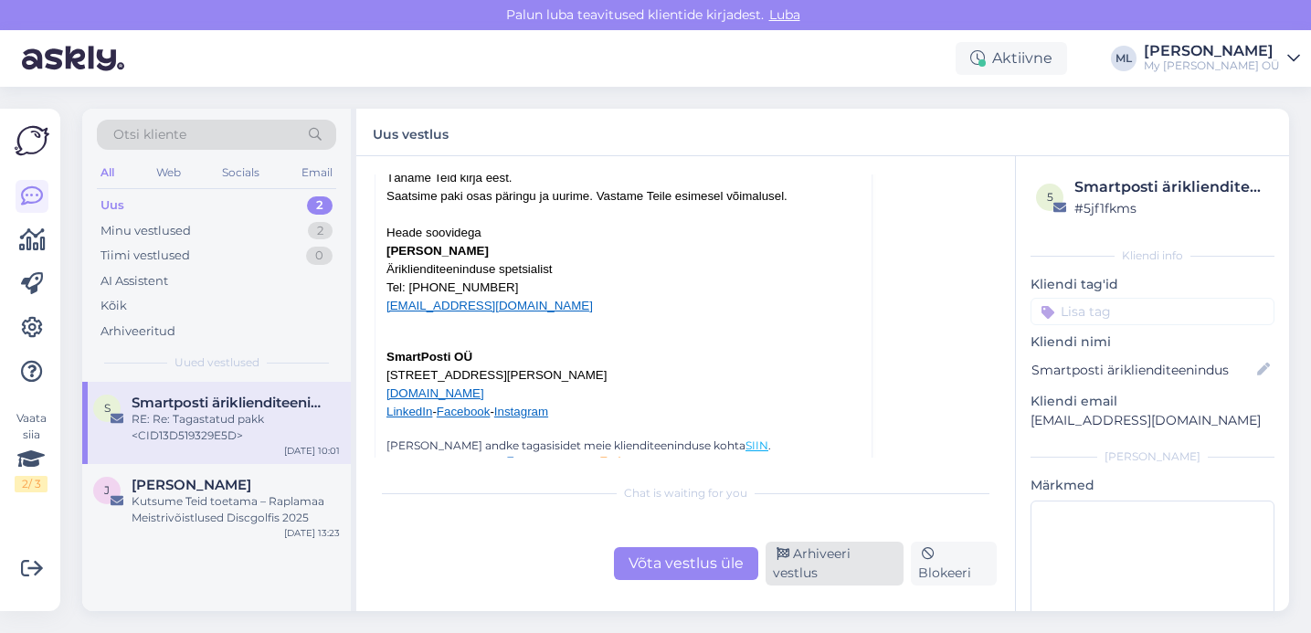
click at [791, 546] on div "Arhiveeri vestlus" at bounding box center [834, 564] width 138 height 44
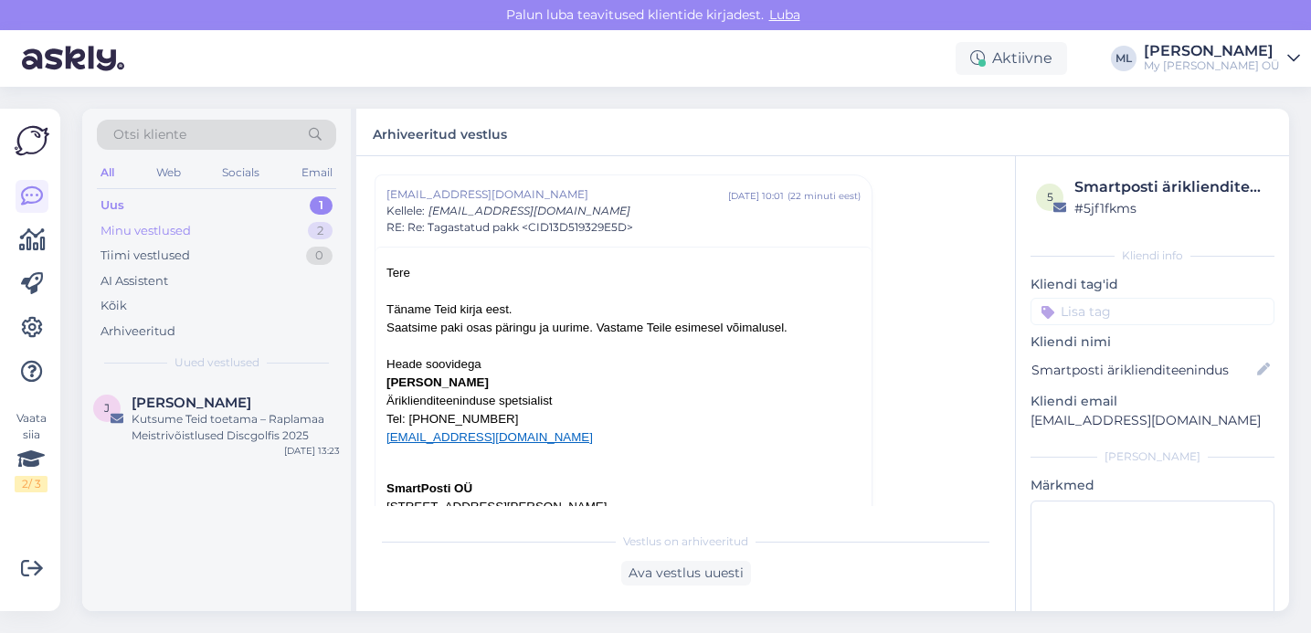
click at [206, 232] on div "Minu vestlused 2" at bounding box center [216, 231] width 239 height 26
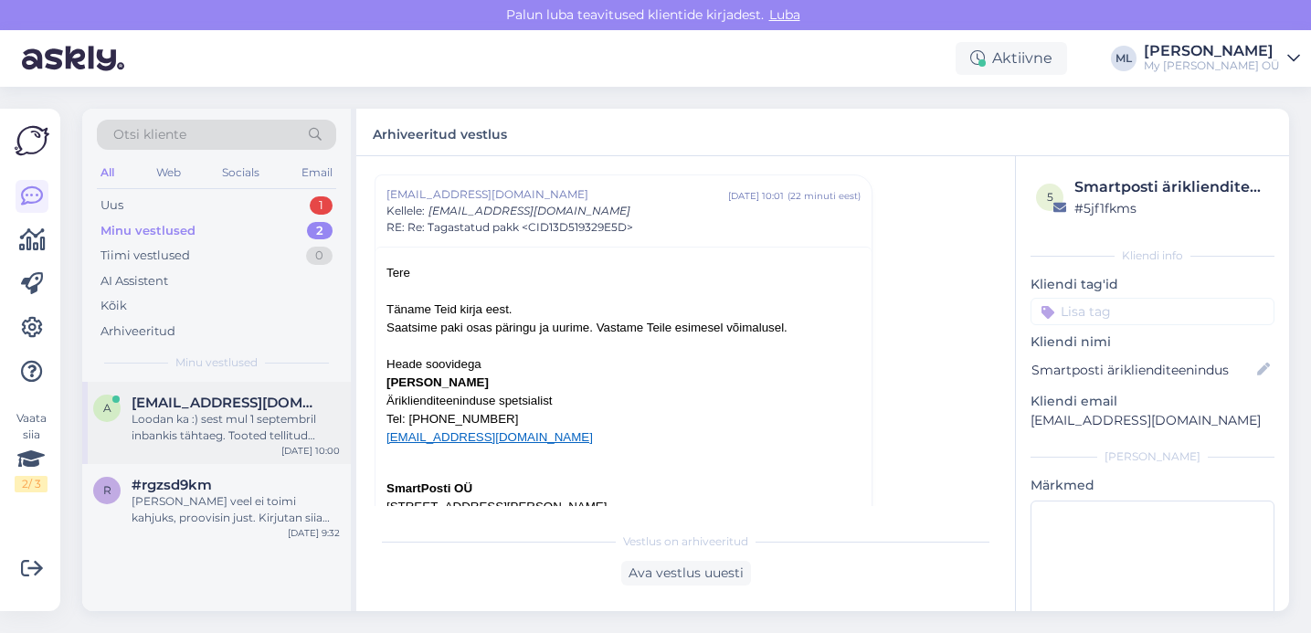
click at [250, 400] on span "[EMAIL_ADDRESS][DOMAIN_NAME]" at bounding box center [227, 403] width 190 height 16
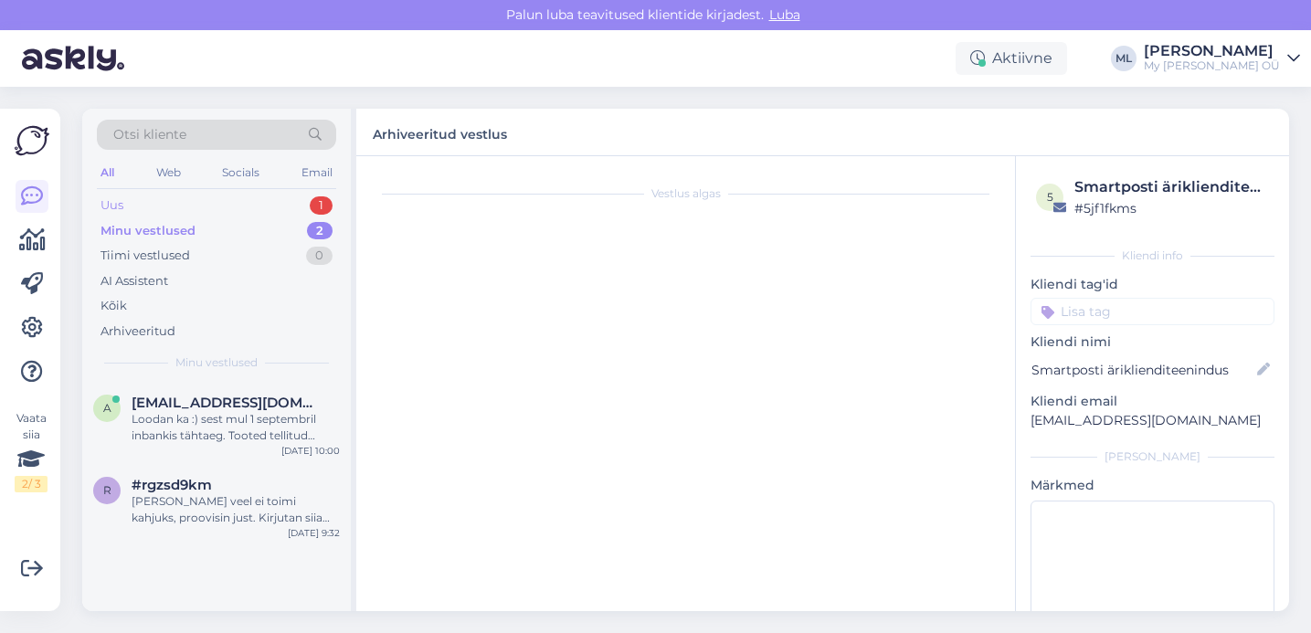
scroll to position [1878, 0]
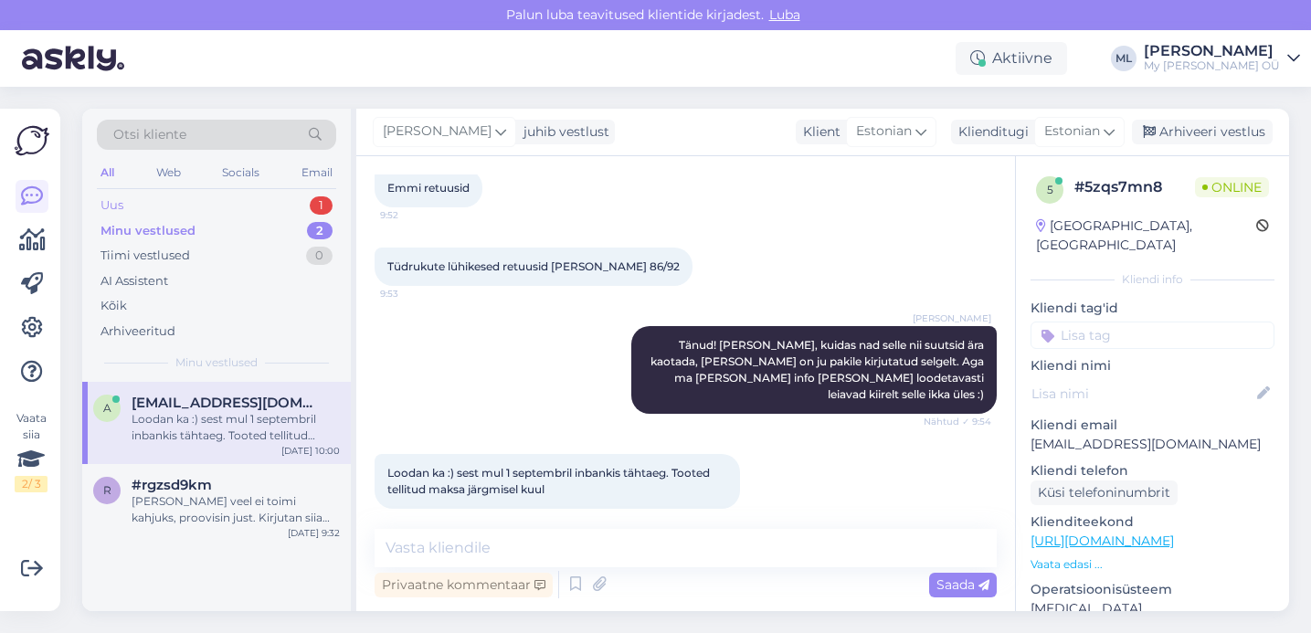
click at [139, 207] on div "Uus 1" at bounding box center [216, 206] width 239 height 26
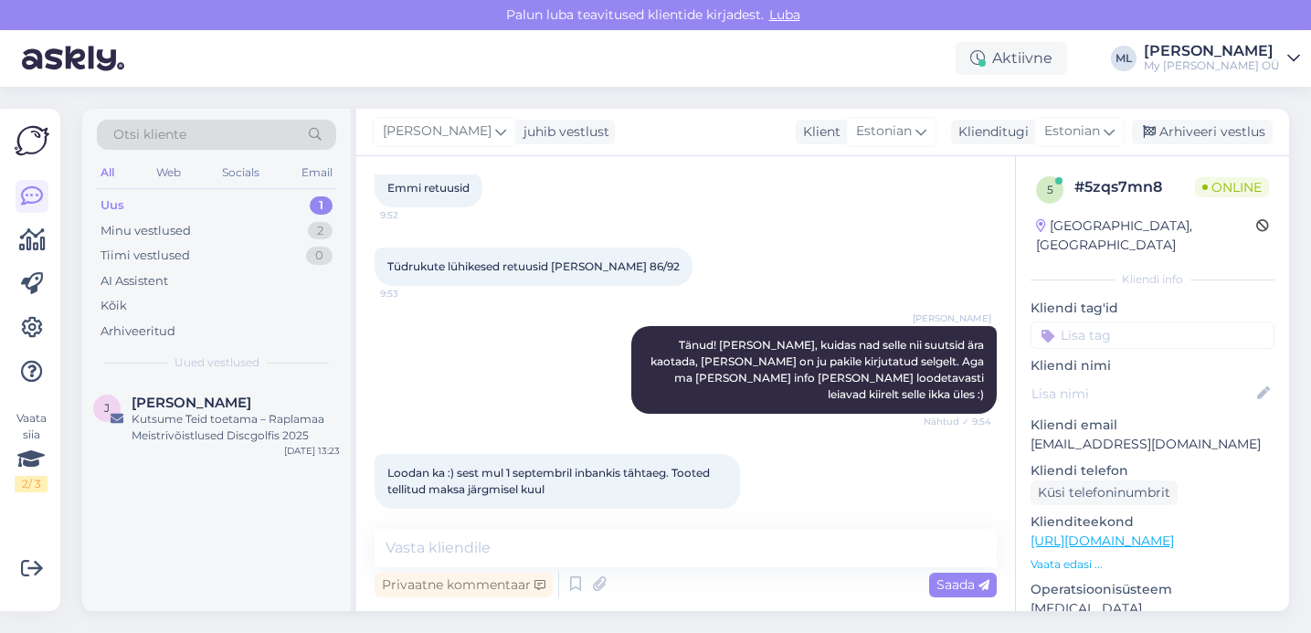
click at [136, 213] on div "Uus 1" at bounding box center [216, 206] width 239 height 26
click at [142, 237] on div "Minu vestlused" at bounding box center [145, 231] width 90 height 18
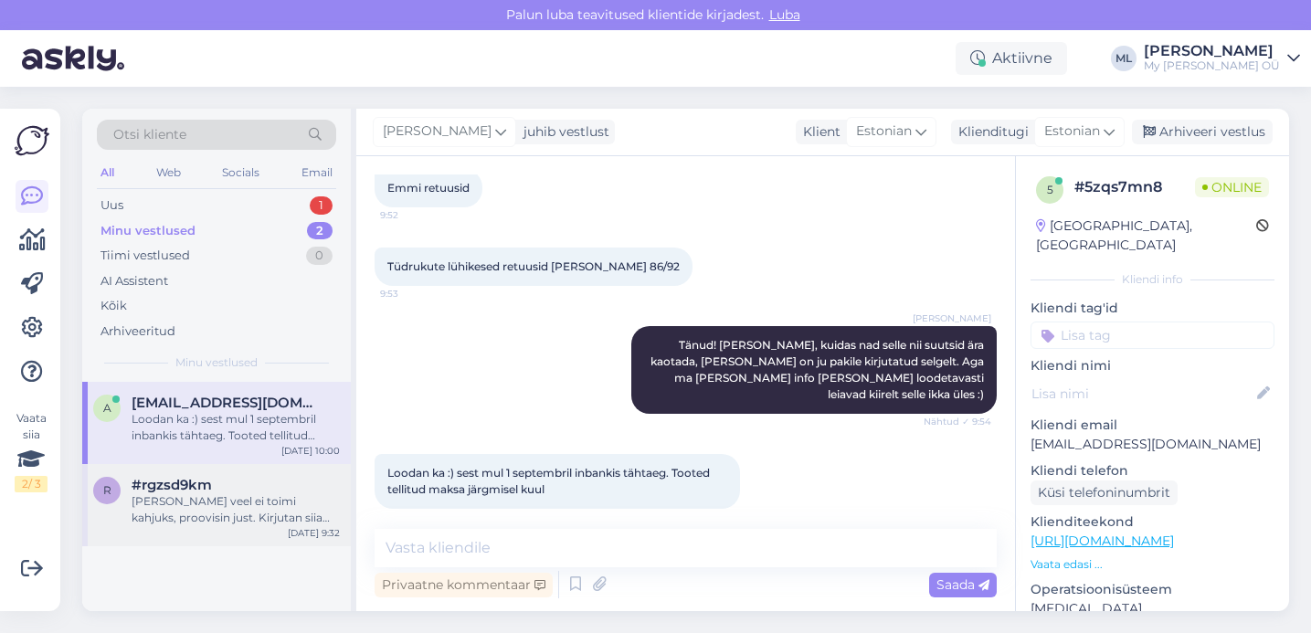
click at [200, 511] on div "[PERSON_NAME] veel ei toimi kahjuks, proovisin just. Kirjutan siia [PERSON_NAME…" at bounding box center [236, 509] width 208 height 33
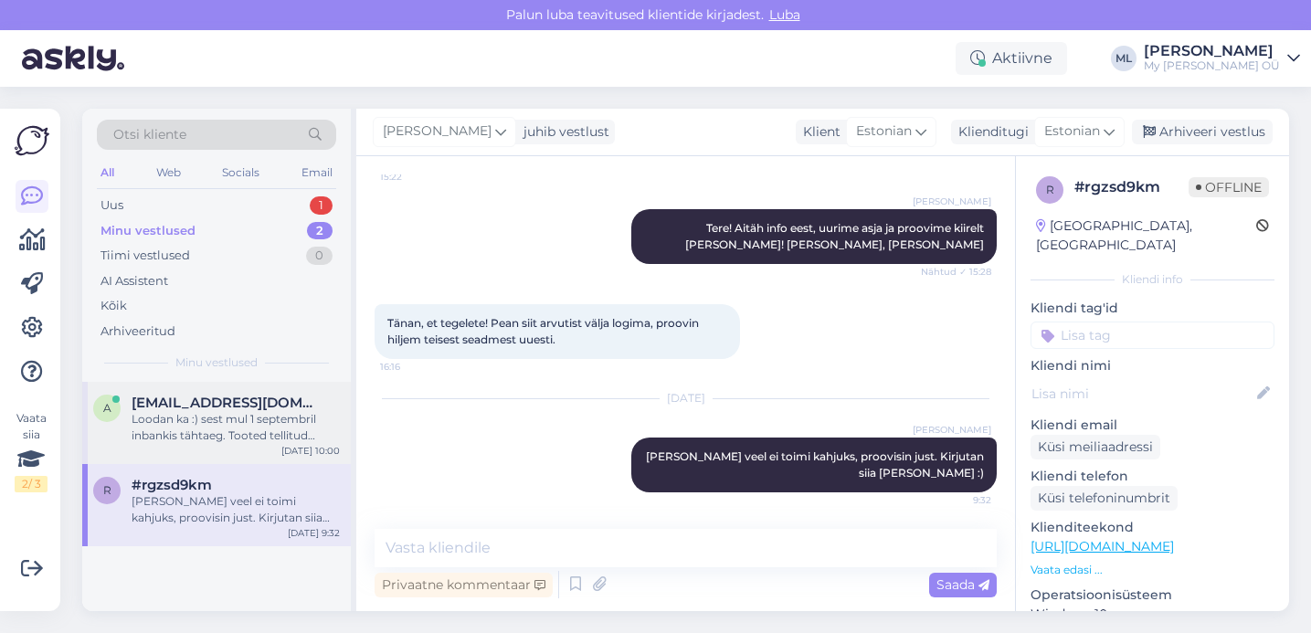
click at [221, 445] on div "a [EMAIL_ADDRESS][DOMAIN_NAME] Loodan ka :) sest mul [DATE] inbankis tähtaeg. T…" at bounding box center [216, 423] width 269 height 82
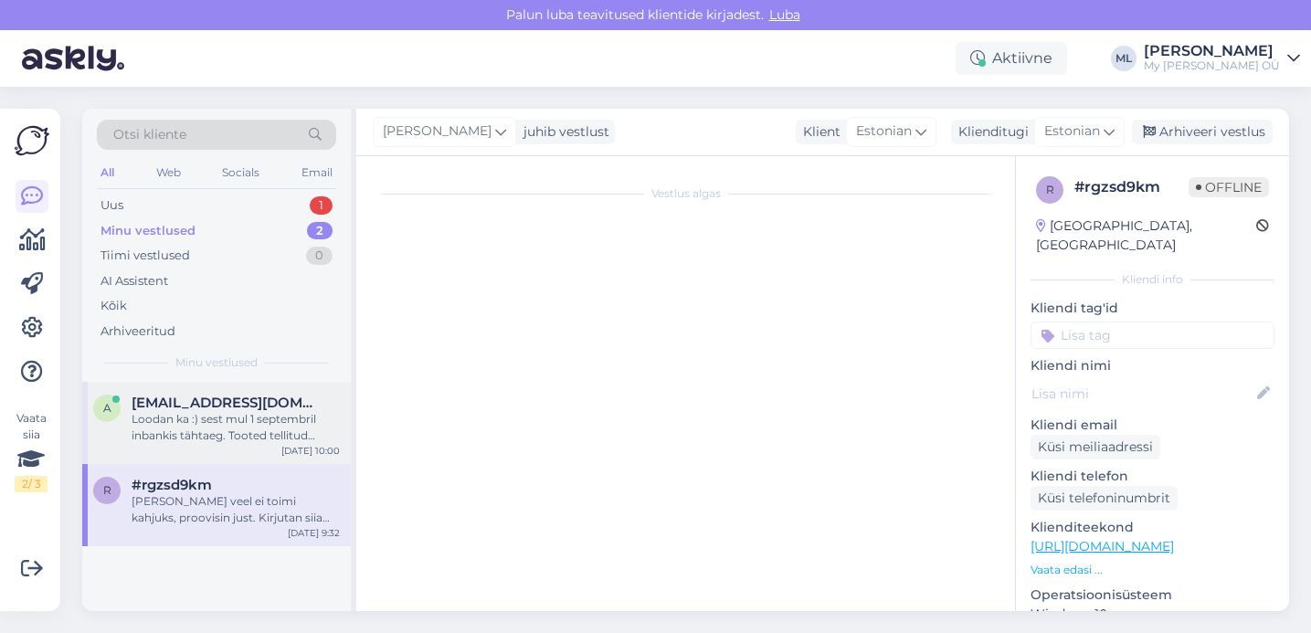
scroll to position [1878, 0]
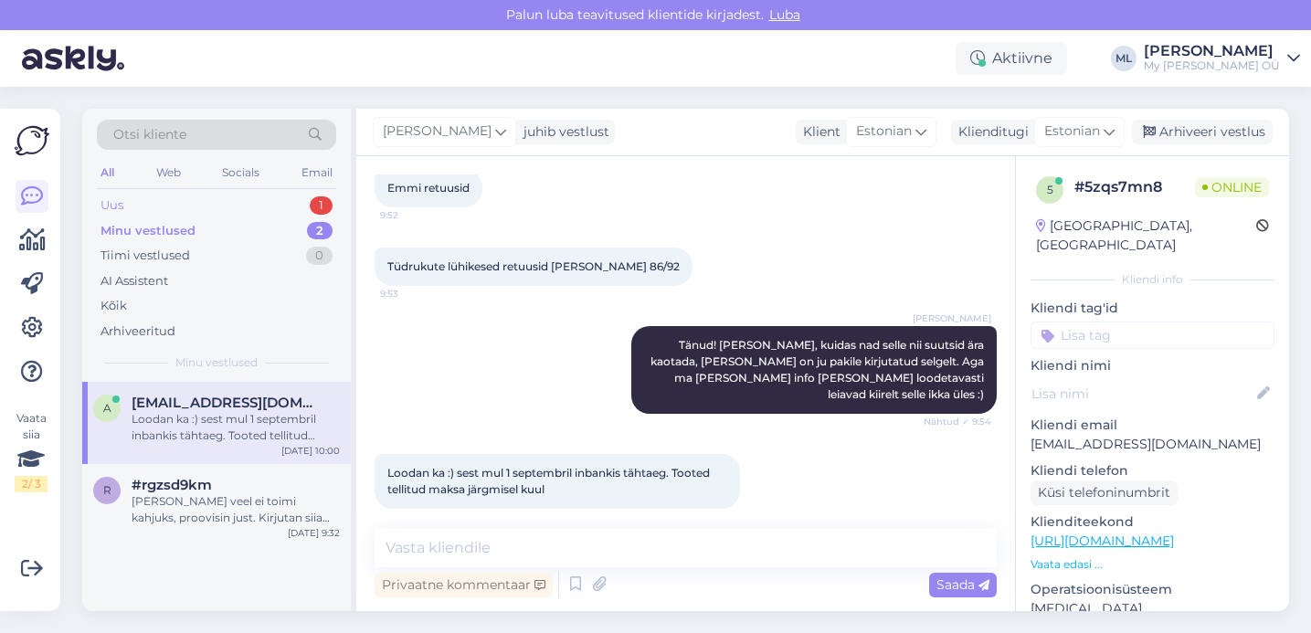
click at [122, 203] on div "Uus" at bounding box center [111, 205] width 23 height 18
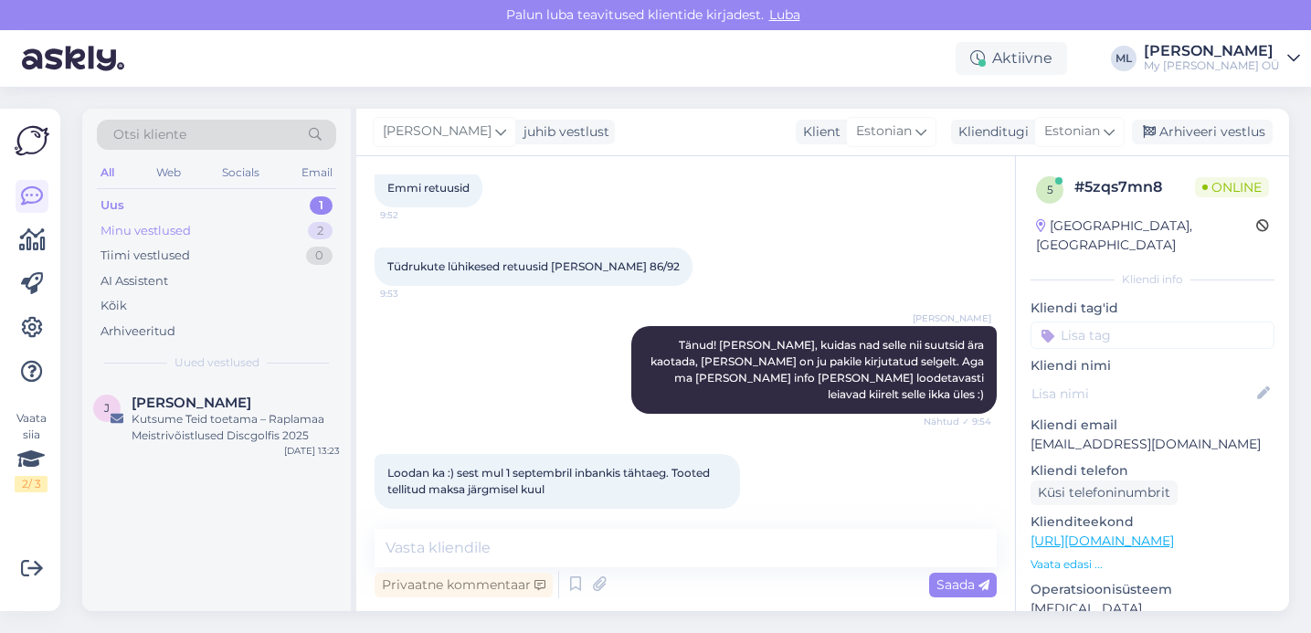
click at [130, 229] on div "Minu vestlused" at bounding box center [145, 231] width 90 height 18
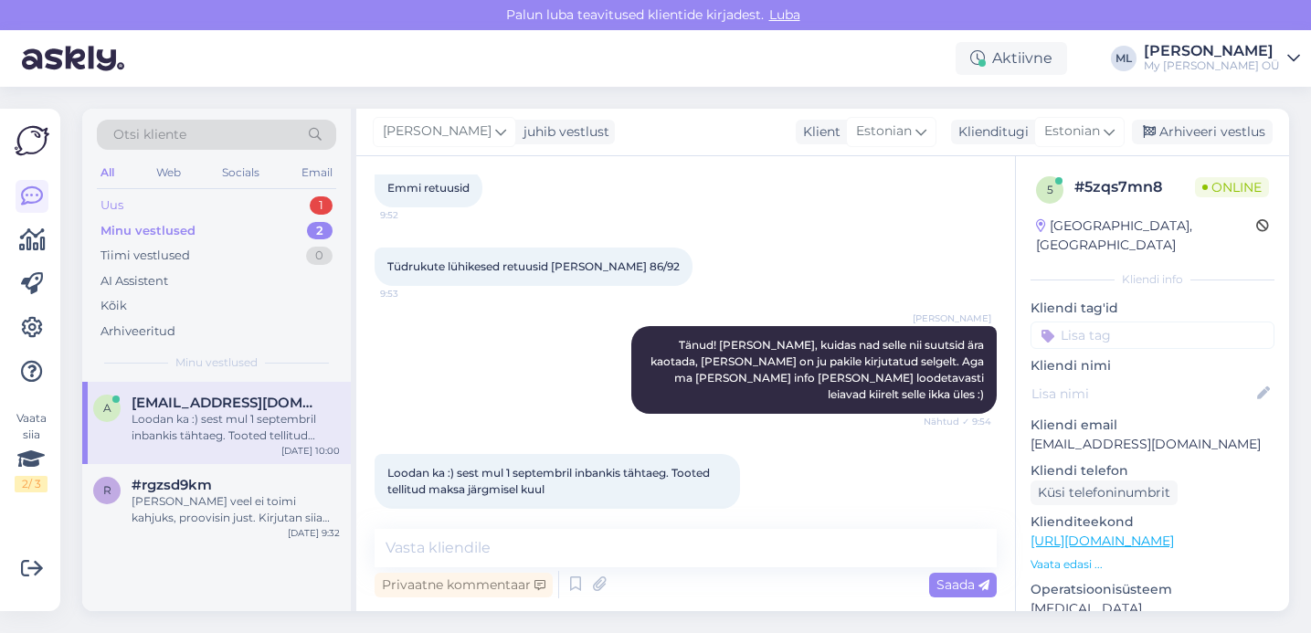
click at [113, 206] on div "Uus" at bounding box center [111, 205] width 23 height 18
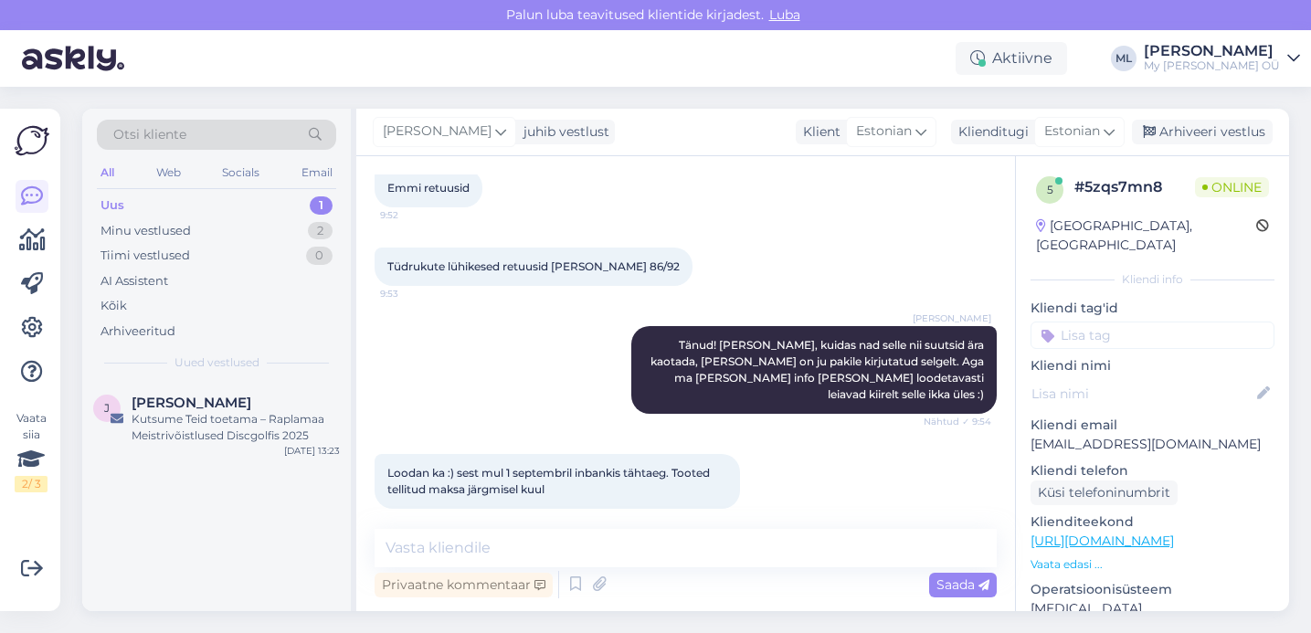
click at [111, 216] on div "Uus 1" at bounding box center [216, 206] width 239 height 26
click at [115, 229] on div "Minu vestlused" at bounding box center [145, 231] width 90 height 18
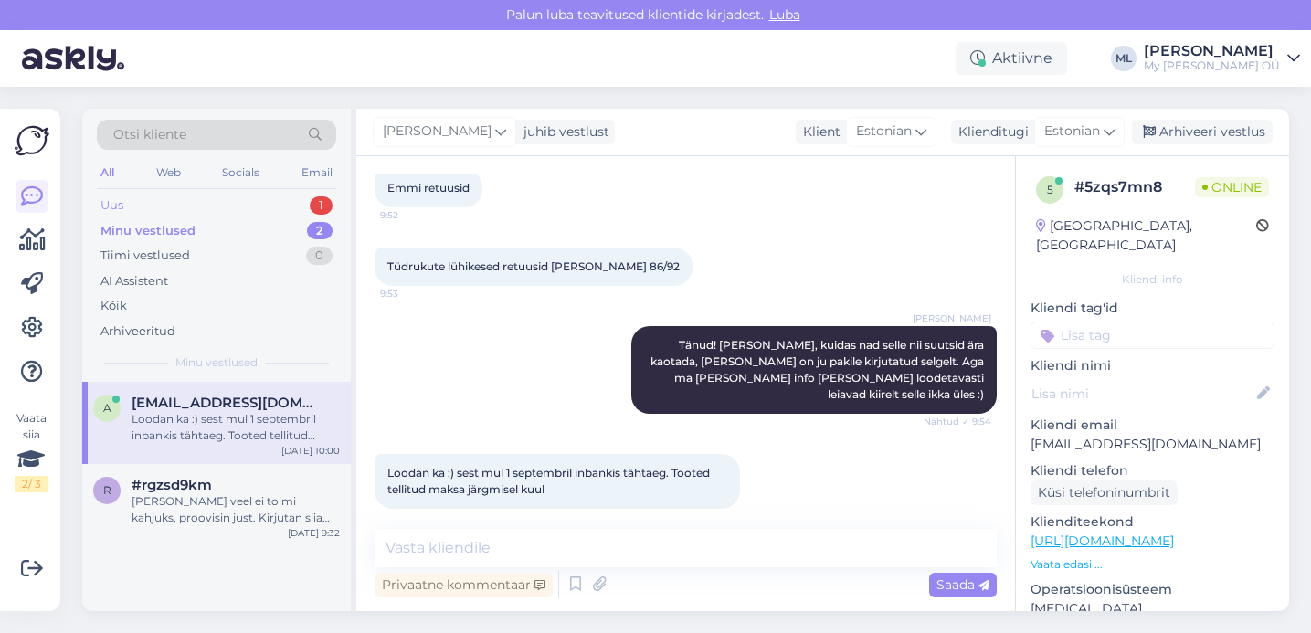
click at [111, 197] on div "Uus" at bounding box center [111, 205] width 23 height 18
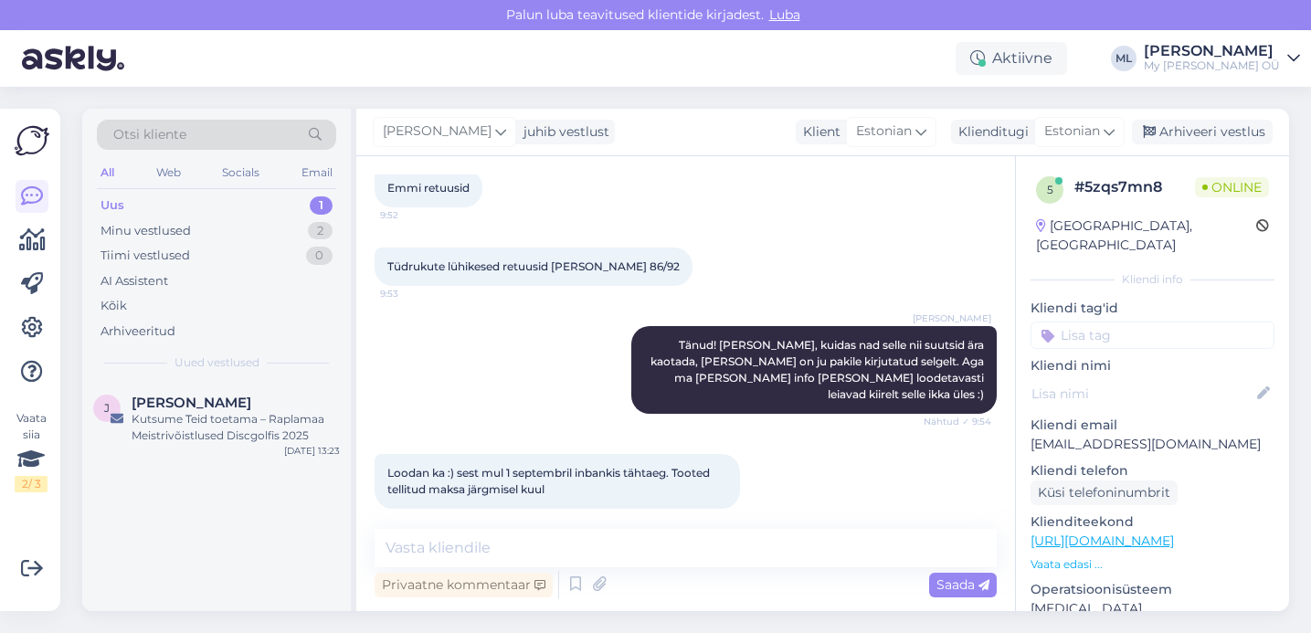
click at [111, 207] on div "Uus" at bounding box center [112, 205] width 24 height 18
click at [130, 232] on div "Minu vestlused" at bounding box center [145, 231] width 90 height 18
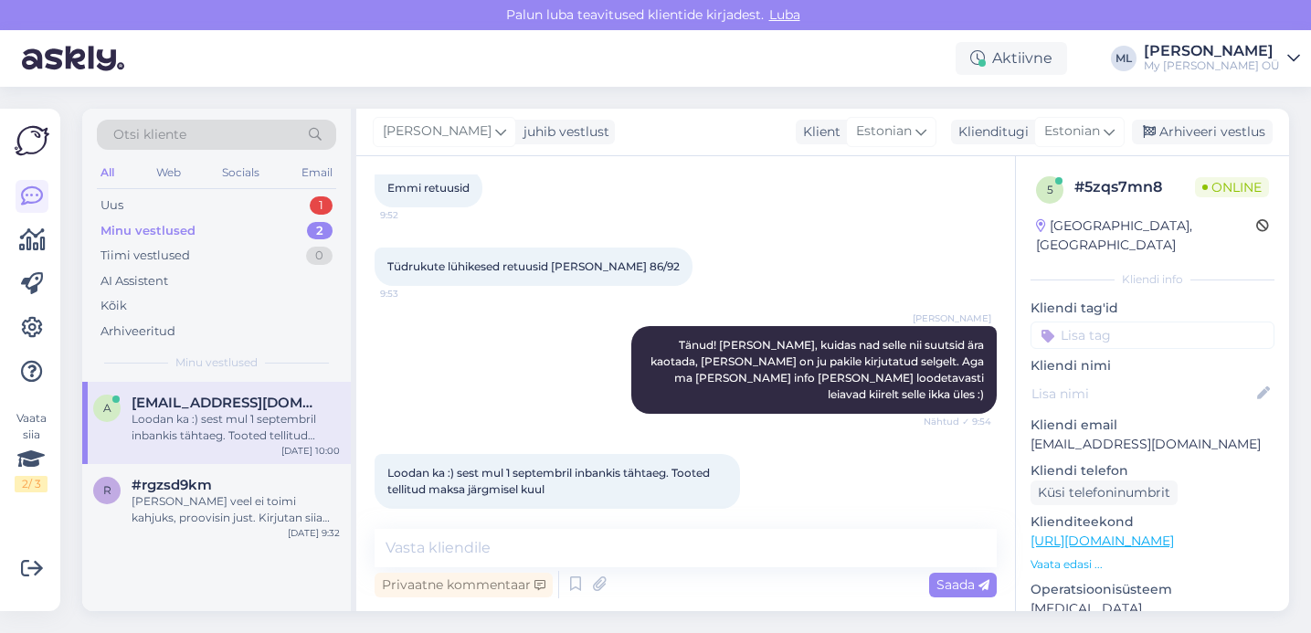
click at [142, 232] on div "Minu vestlused" at bounding box center [147, 231] width 95 height 18
click at [104, 206] on div "Uus" at bounding box center [111, 205] width 23 height 18
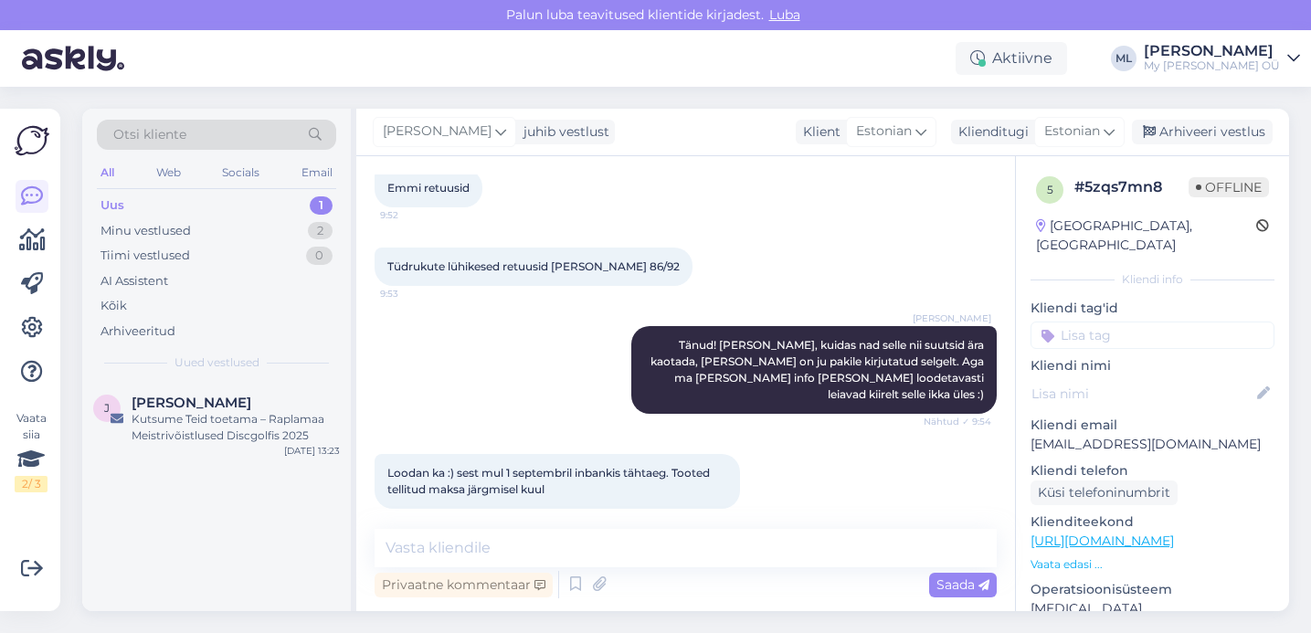
click at [155, 203] on div "Uus 1" at bounding box center [216, 206] width 239 height 26
drag, startPoint x: 189, startPoint y: 438, endPoint x: 172, endPoint y: 323, distance: 116.4
click at [171, 394] on div "J [PERSON_NAME] [PERSON_NAME] toetama – [PERSON_NAME] Discgolfis [DATE] 13:23" at bounding box center [216, 423] width 269 height 82
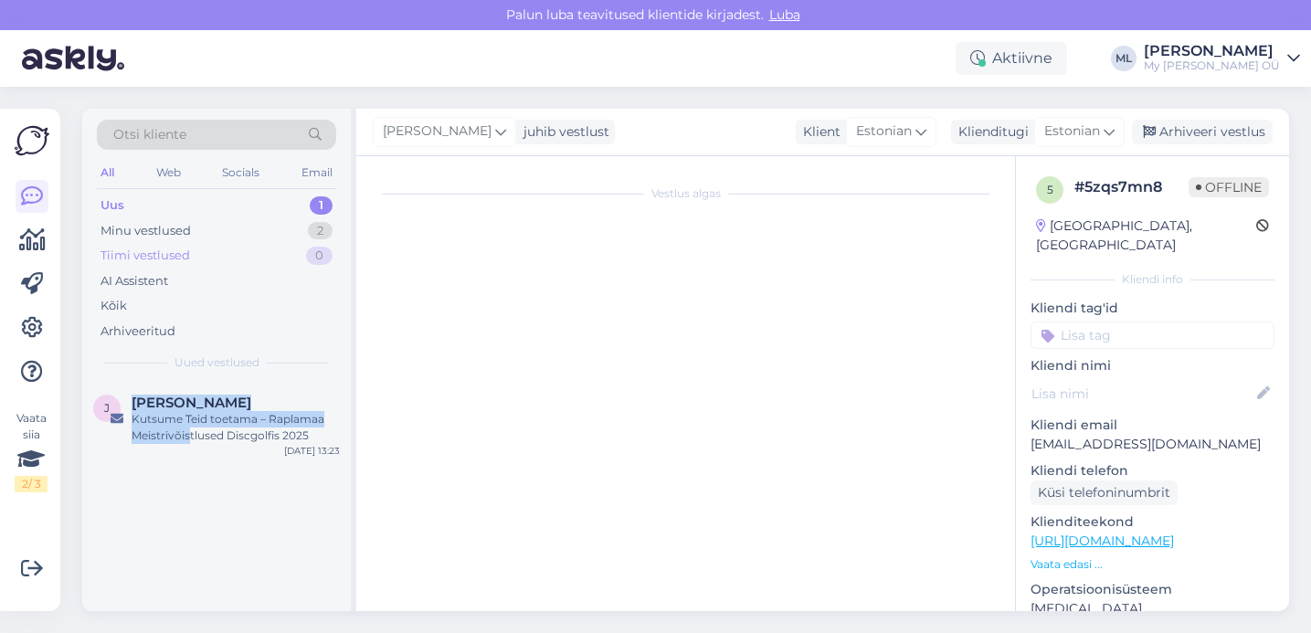
scroll to position [133, 0]
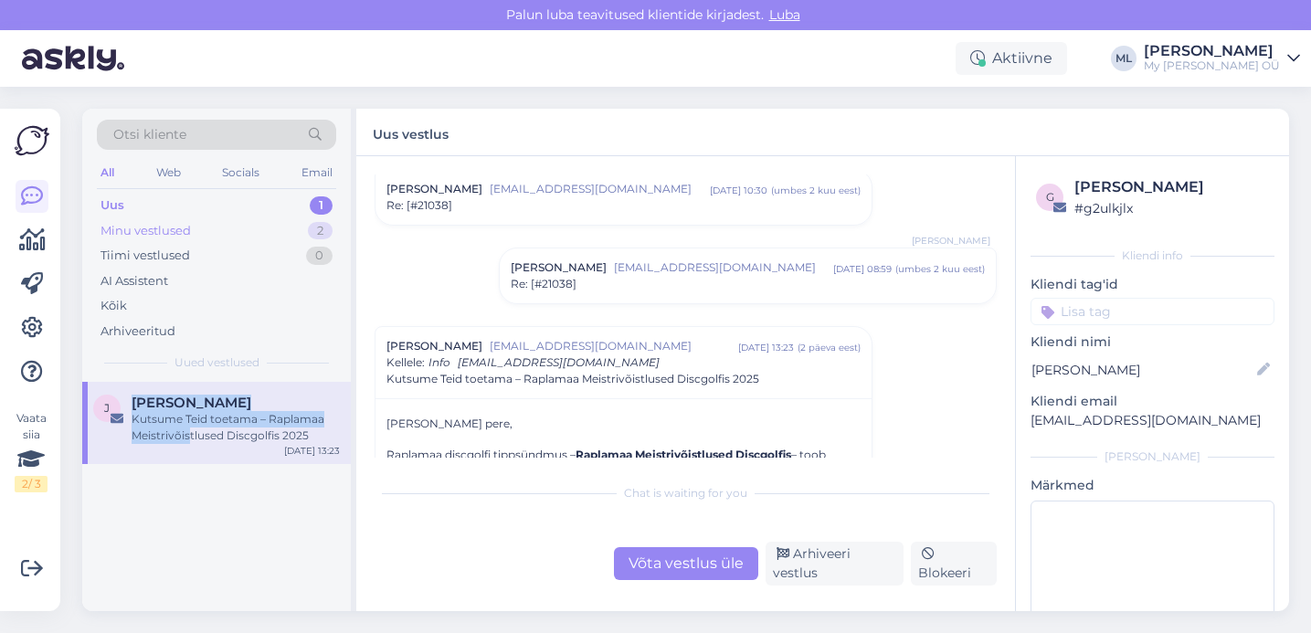
click at [176, 231] on div "Minu vestlused" at bounding box center [145, 231] width 90 height 18
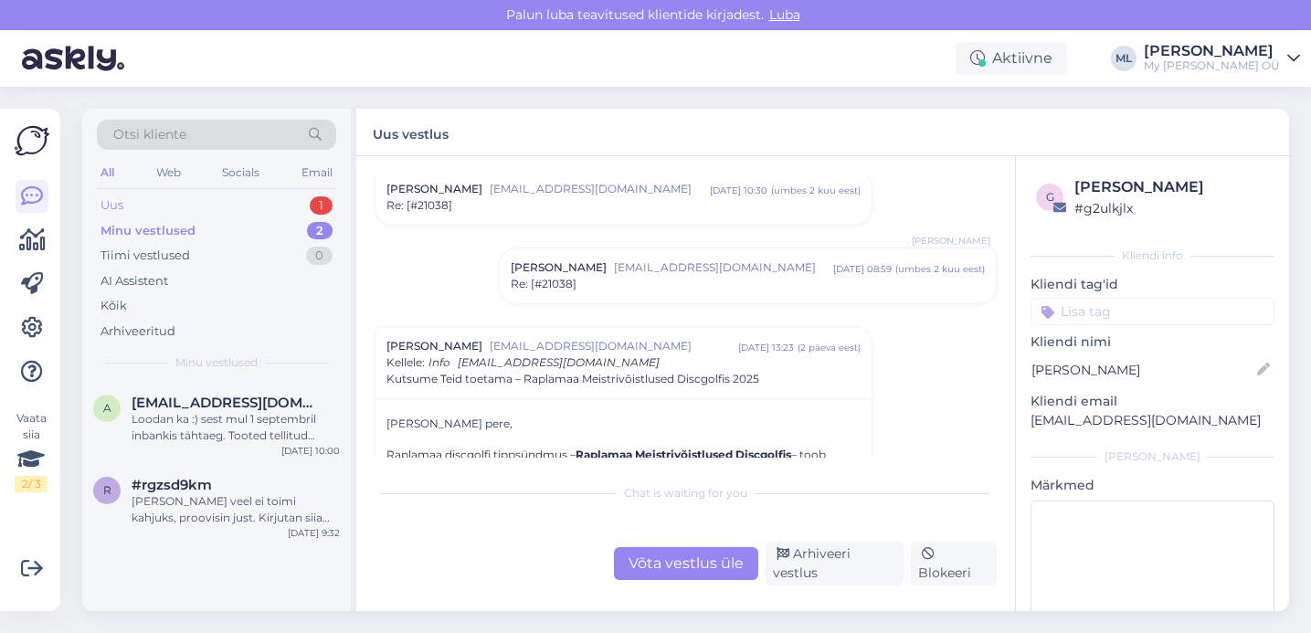
click at [168, 206] on div "Uus 1" at bounding box center [216, 206] width 239 height 26
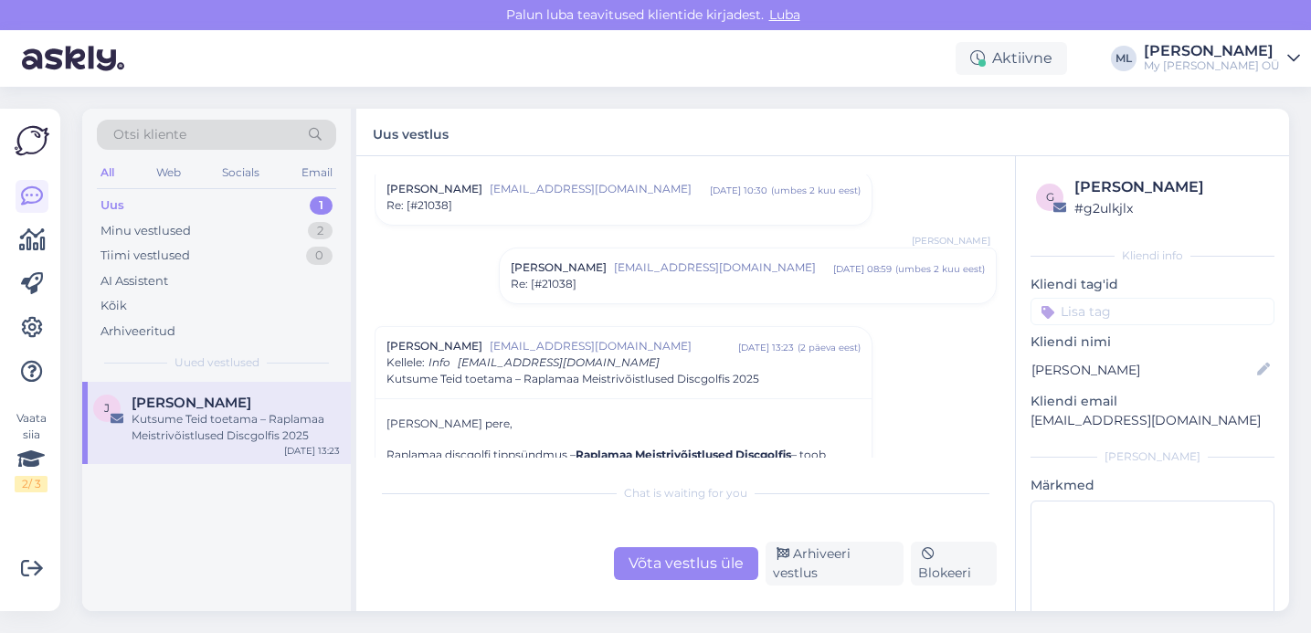
click at [173, 205] on div "Uus 1" at bounding box center [216, 206] width 239 height 26
click at [161, 222] on div "Minu vestlused" at bounding box center [145, 231] width 90 height 18
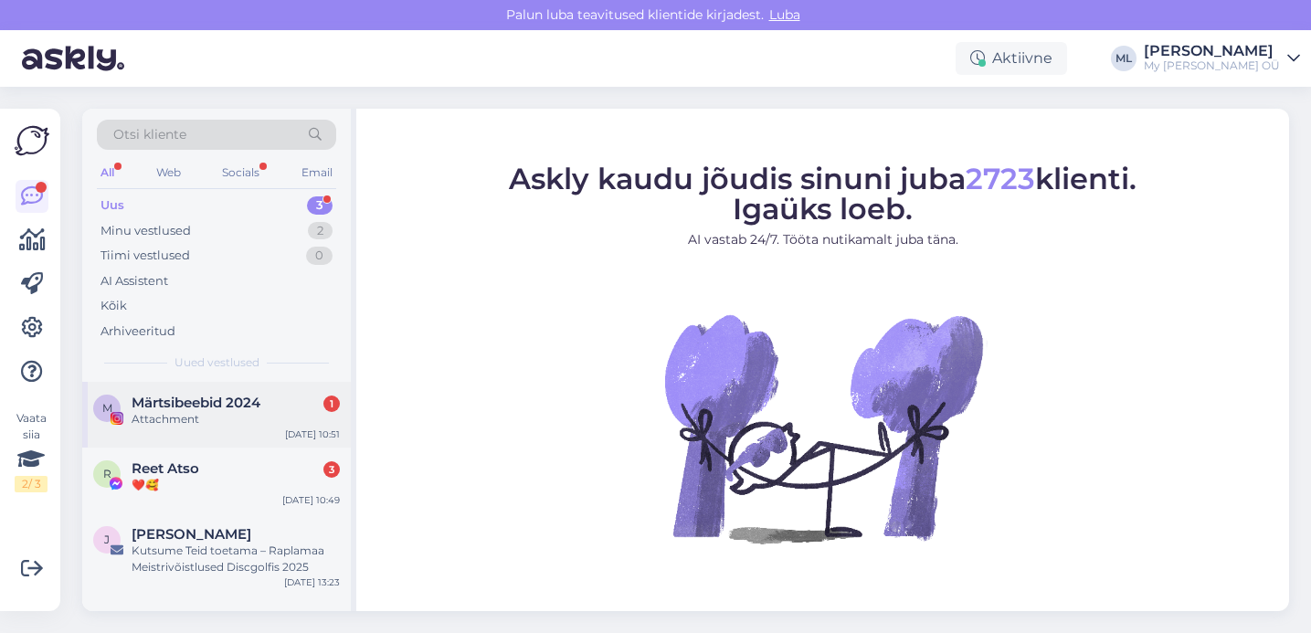
click at [214, 415] on div "Attachment" at bounding box center [236, 419] width 208 height 16
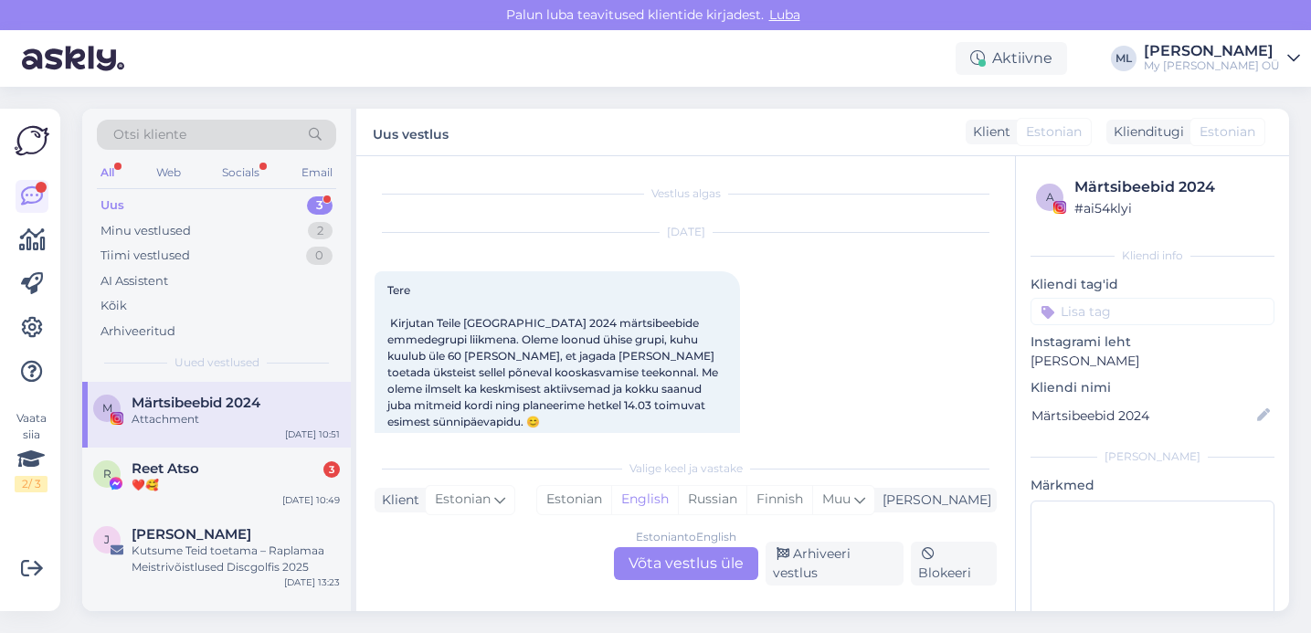
scroll to position [823, 0]
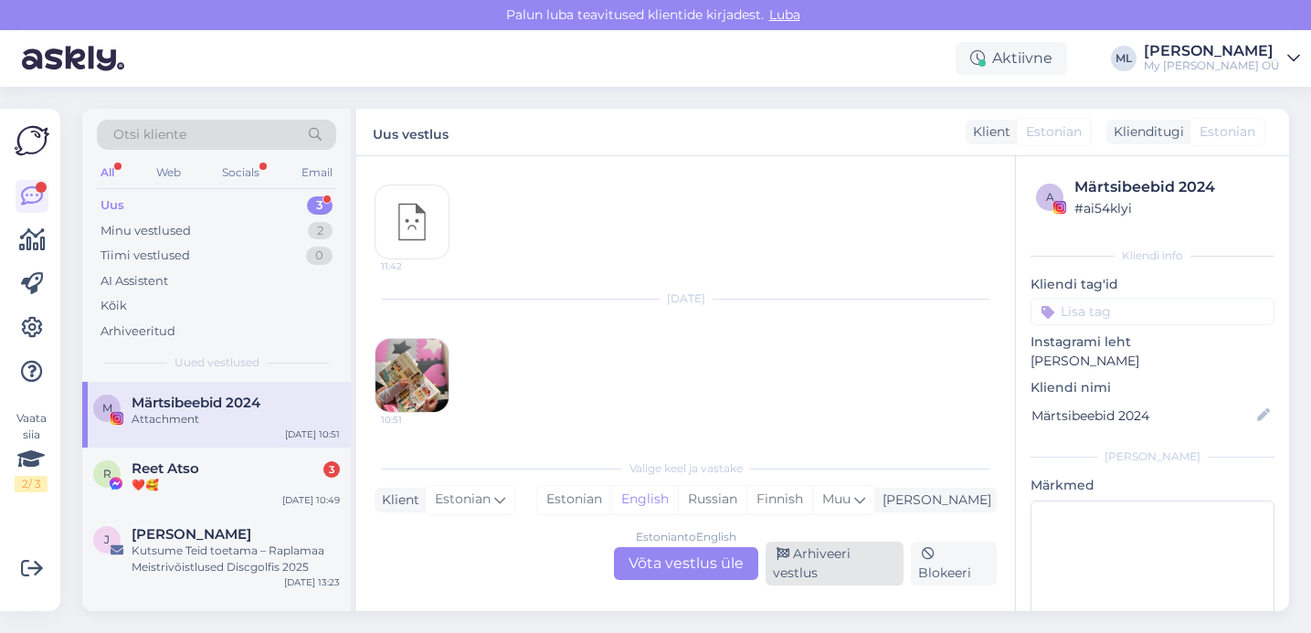
click at [841, 554] on div "Arhiveeri vestlus" at bounding box center [834, 564] width 138 height 44
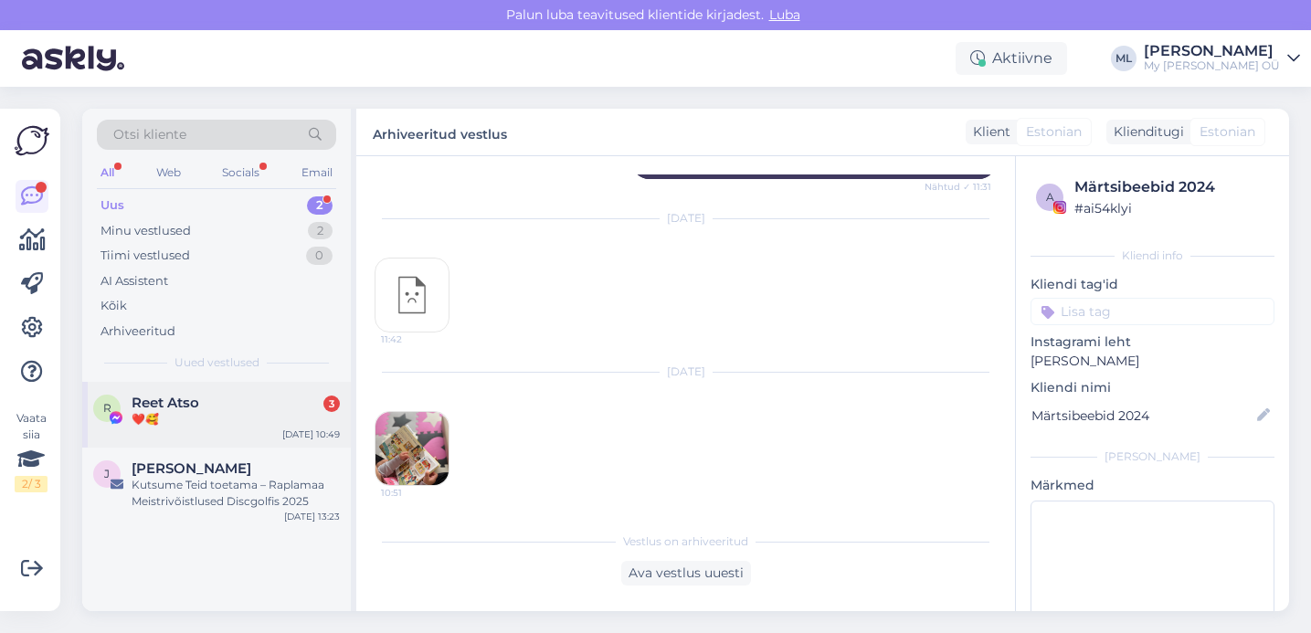
click at [168, 427] on div "R Reet Atso 3 ❤️🥰 Aug 27 10:49" at bounding box center [216, 415] width 269 height 66
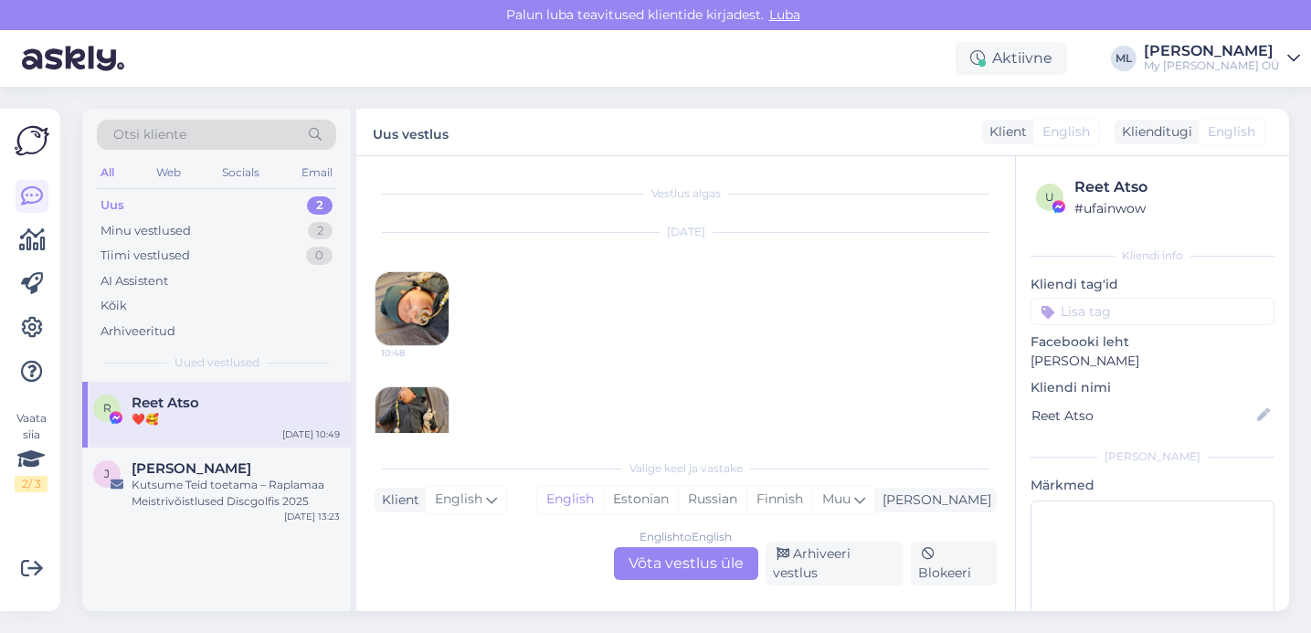
scroll to position [206, 0]
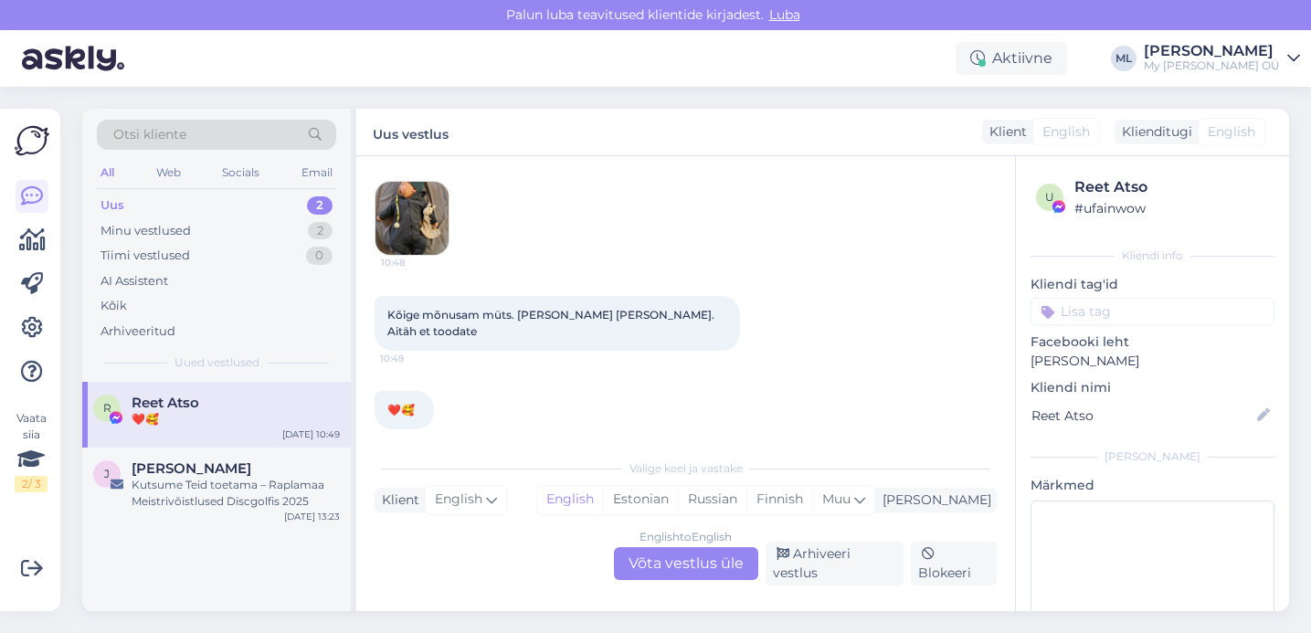
click at [219, 210] on div "Uus 2" at bounding box center [216, 206] width 239 height 26
click at [140, 207] on div "Uus 2" at bounding box center [216, 206] width 239 height 26
